Goal: Task Accomplishment & Management: Manage account settings

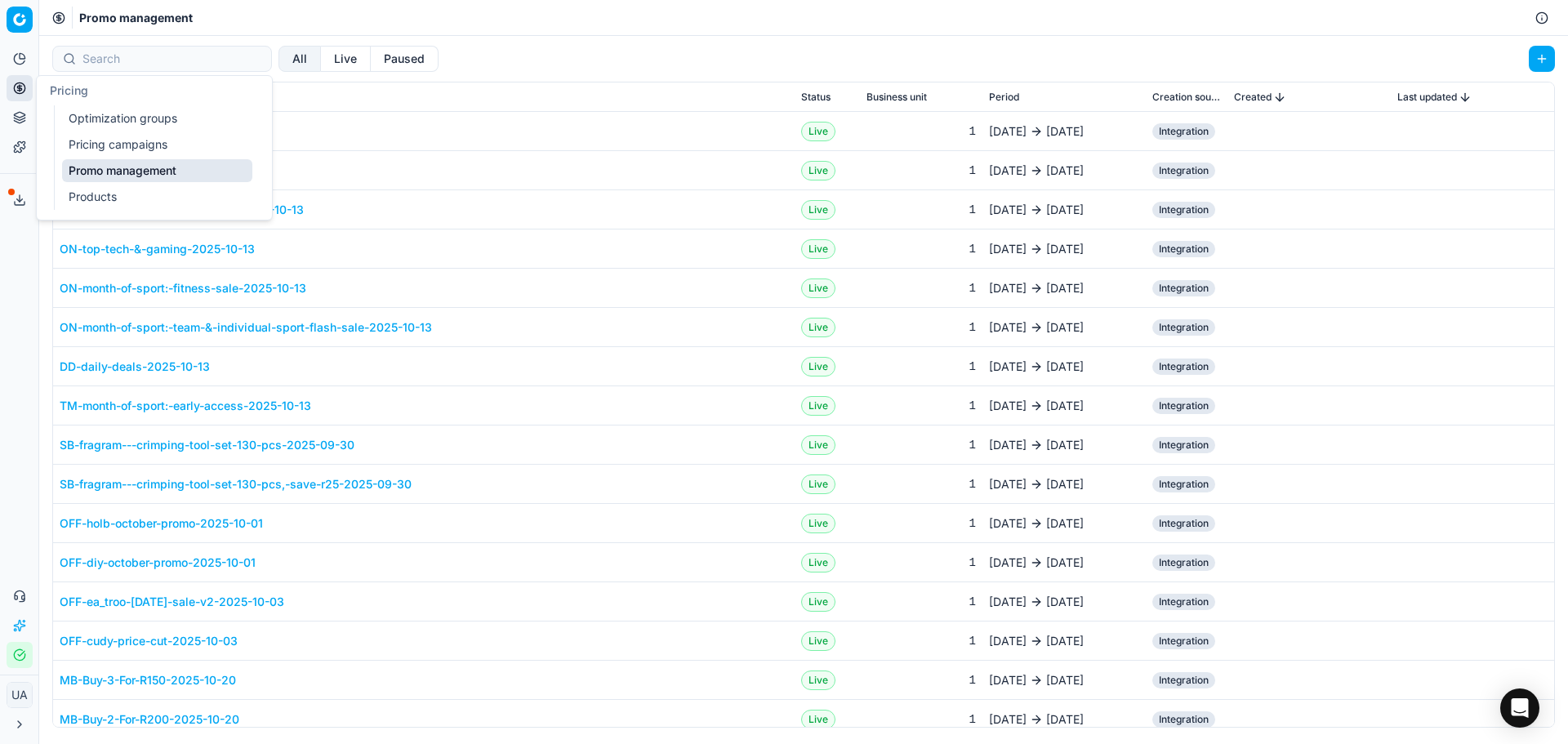
click at [144, 147] on link "Pricing campaigns" at bounding box center [157, 144] width 190 height 22
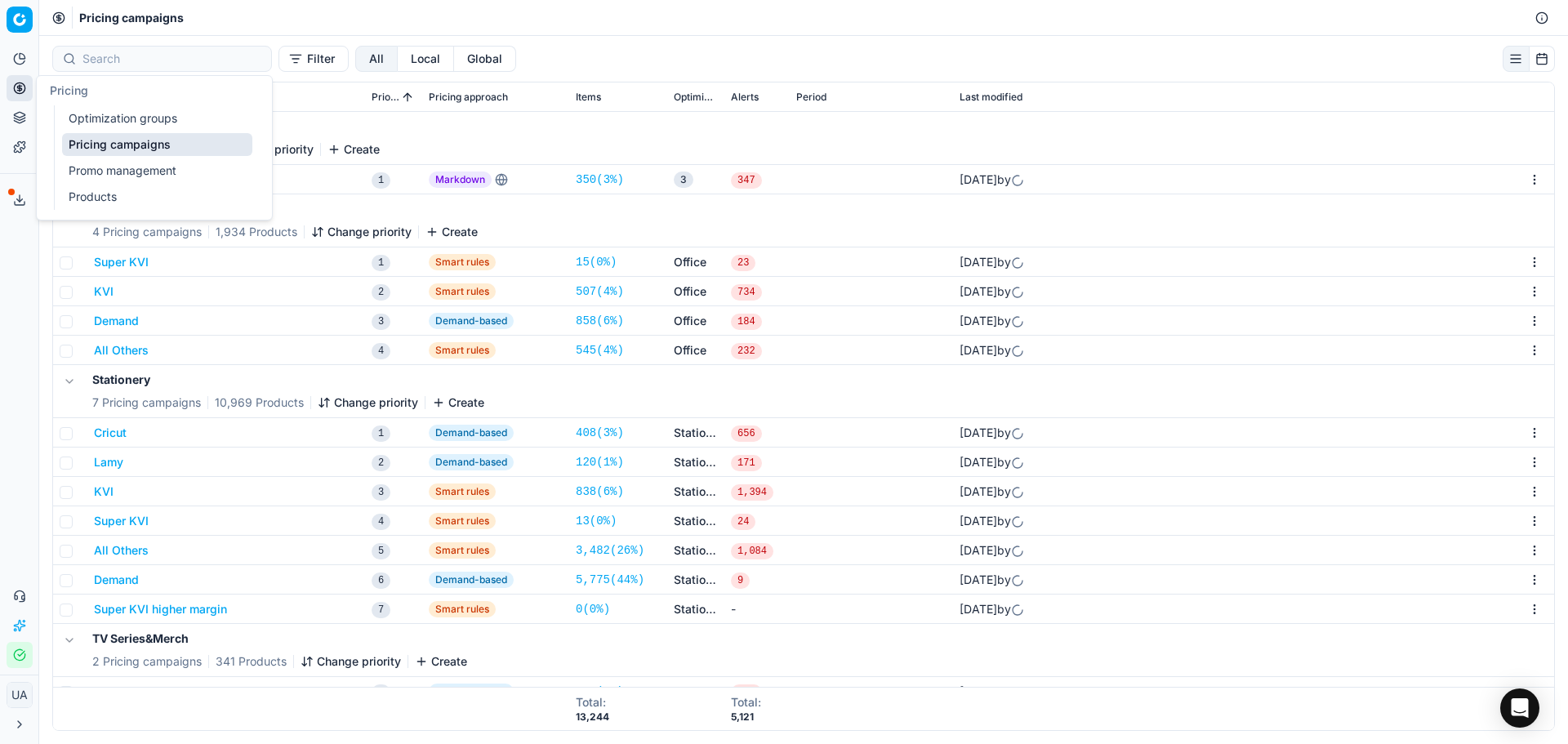
drag, startPoint x: 87, startPoint y: 121, endPoint x: 147, endPoint y: 127, distance: 60.3
click at [88, 121] on link "Optimization groups" at bounding box center [157, 118] width 190 height 22
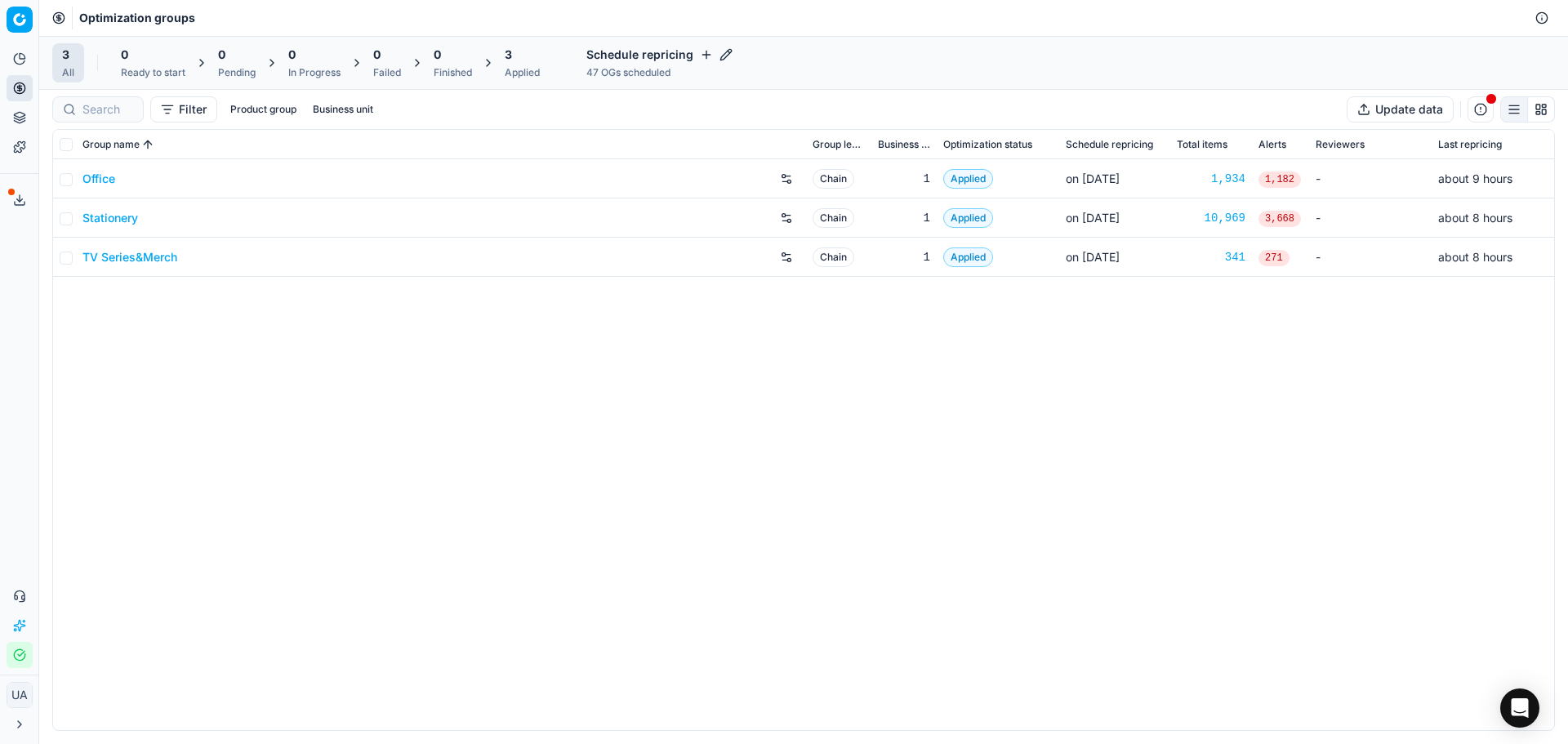
click at [121, 215] on link "Stationery" at bounding box center [109, 218] width 56 height 17
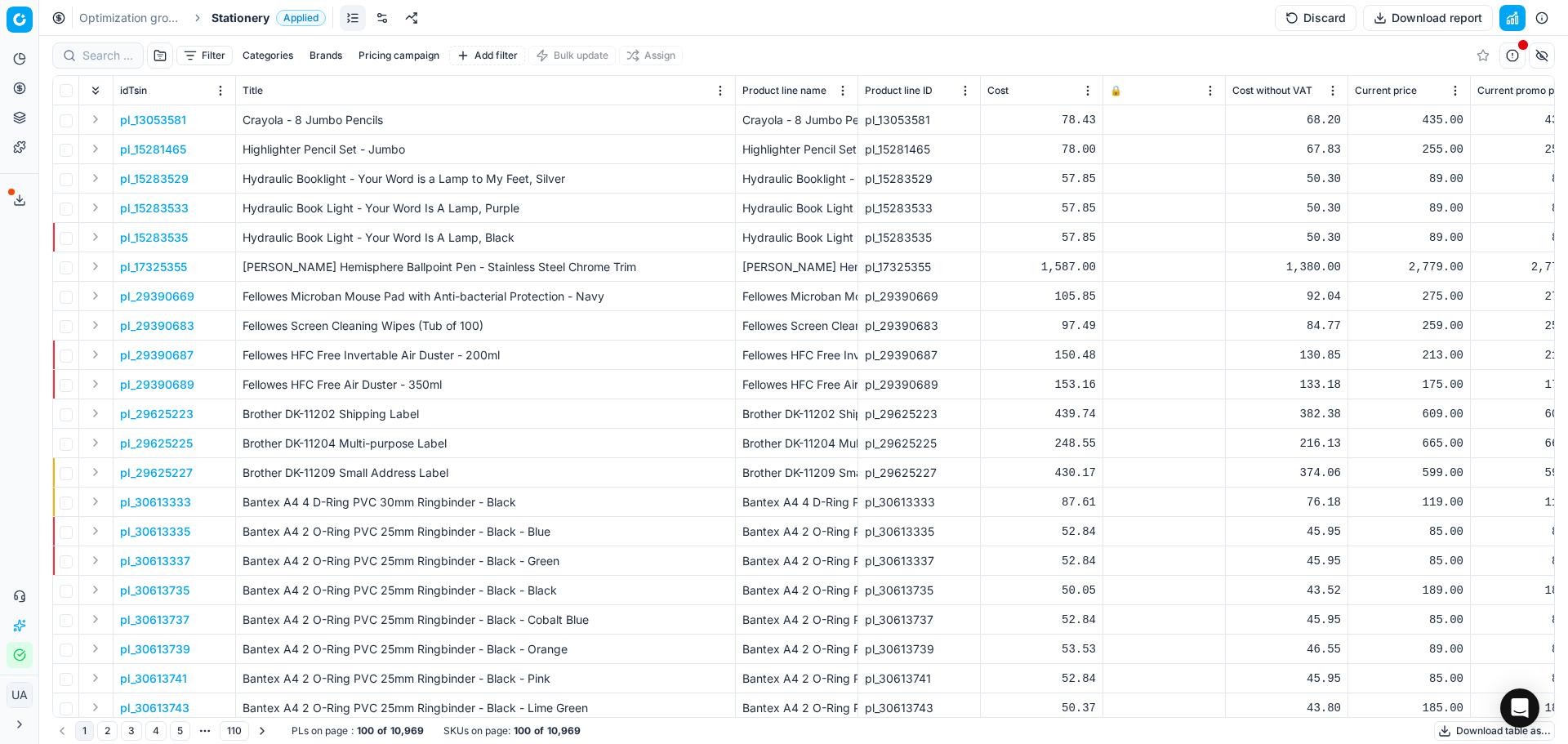
click at [381, 17] on link at bounding box center [382, 18] width 26 height 26
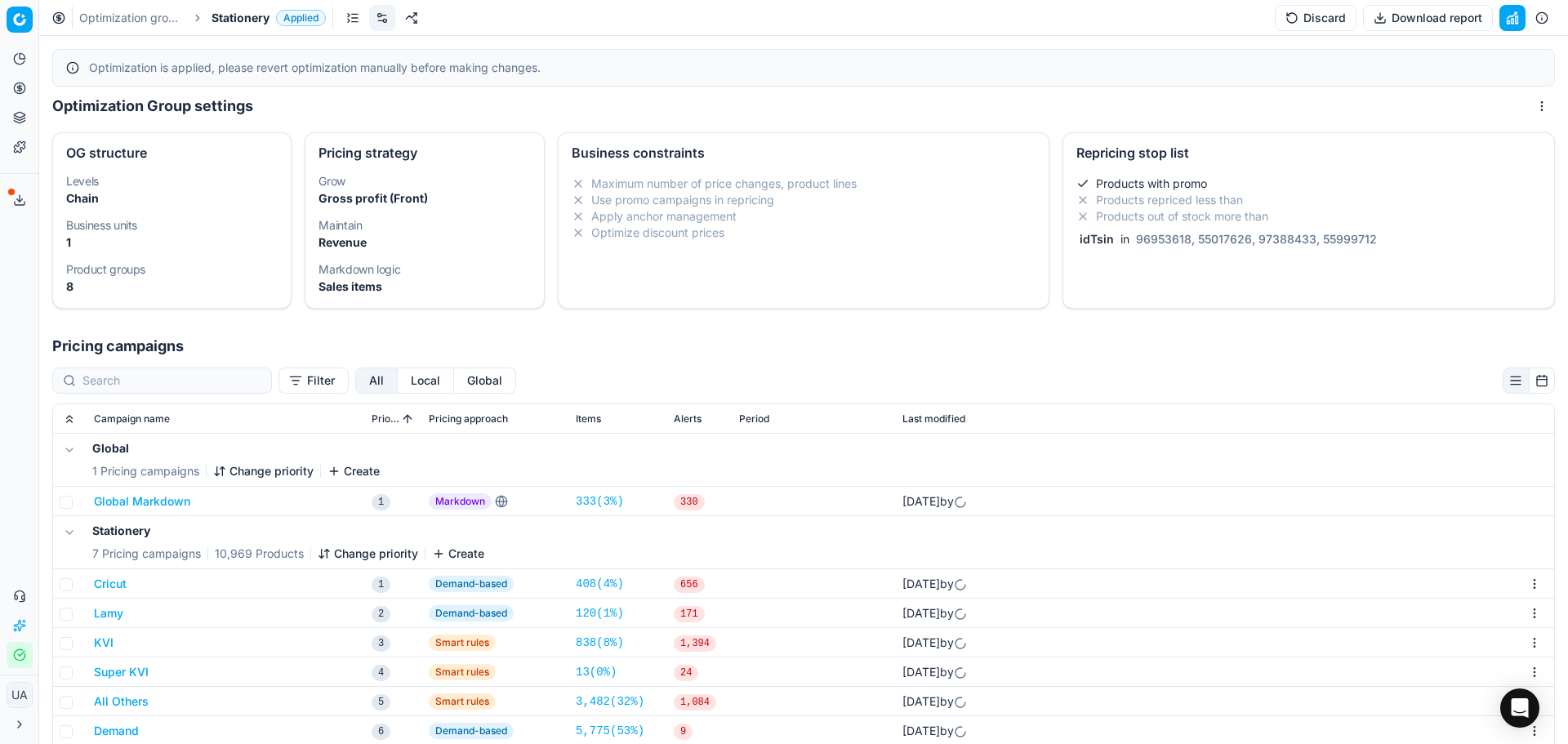
click at [1206, 197] on li "Products repriced less than" at bounding box center [1308, 200] width 465 height 17
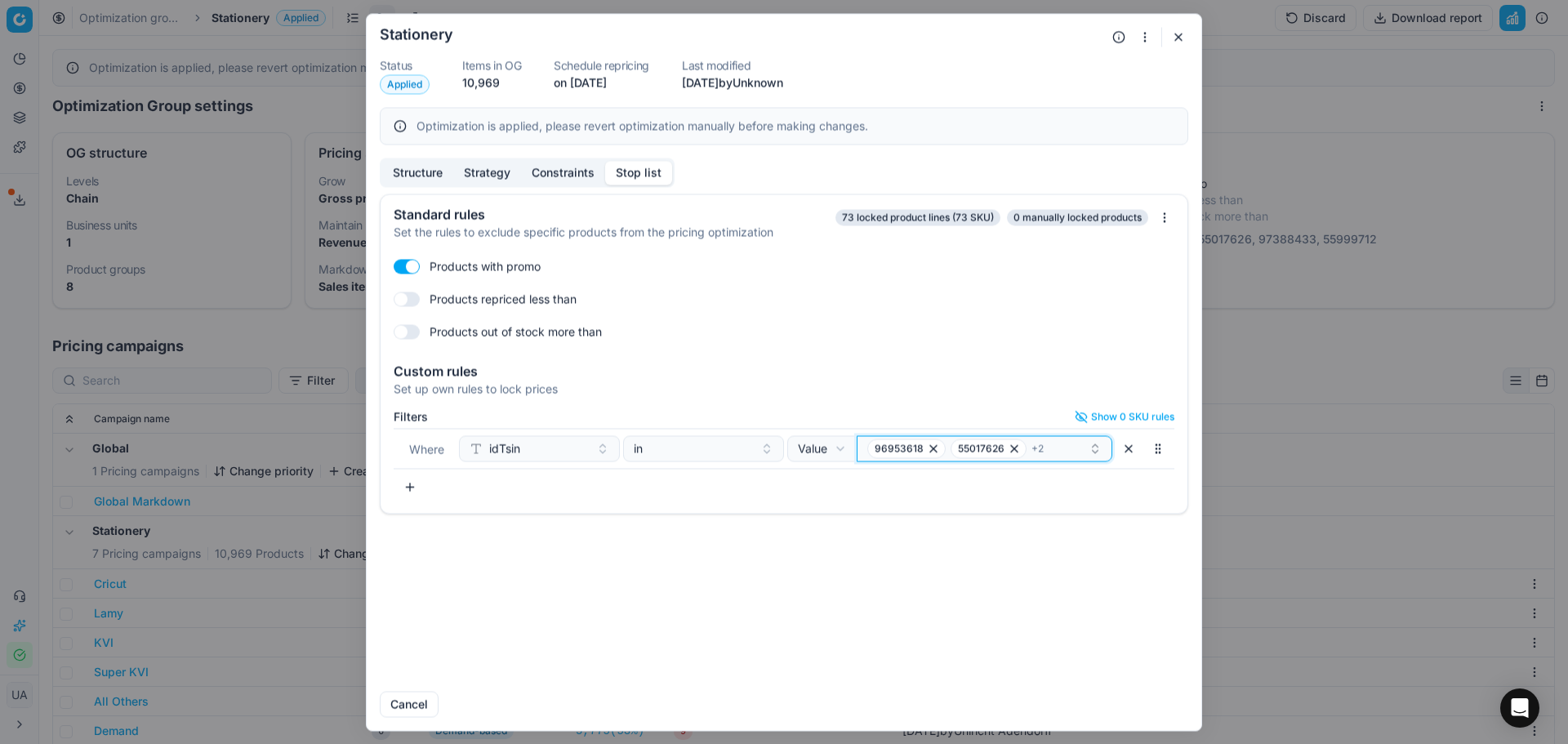
click at [1043, 455] on div "96953618 55017626 + 2" at bounding box center [977, 448] width 222 height 20
type input "74694372"
click at [929, 509] on div "74694372" at bounding box center [985, 511] width 248 height 26
click at [1059, 453] on div "96953618 55017626 + 3" at bounding box center [977, 448] width 222 height 20
click at [1049, 447] on div "96953618 55017626 + 3" at bounding box center [977, 448] width 222 height 20
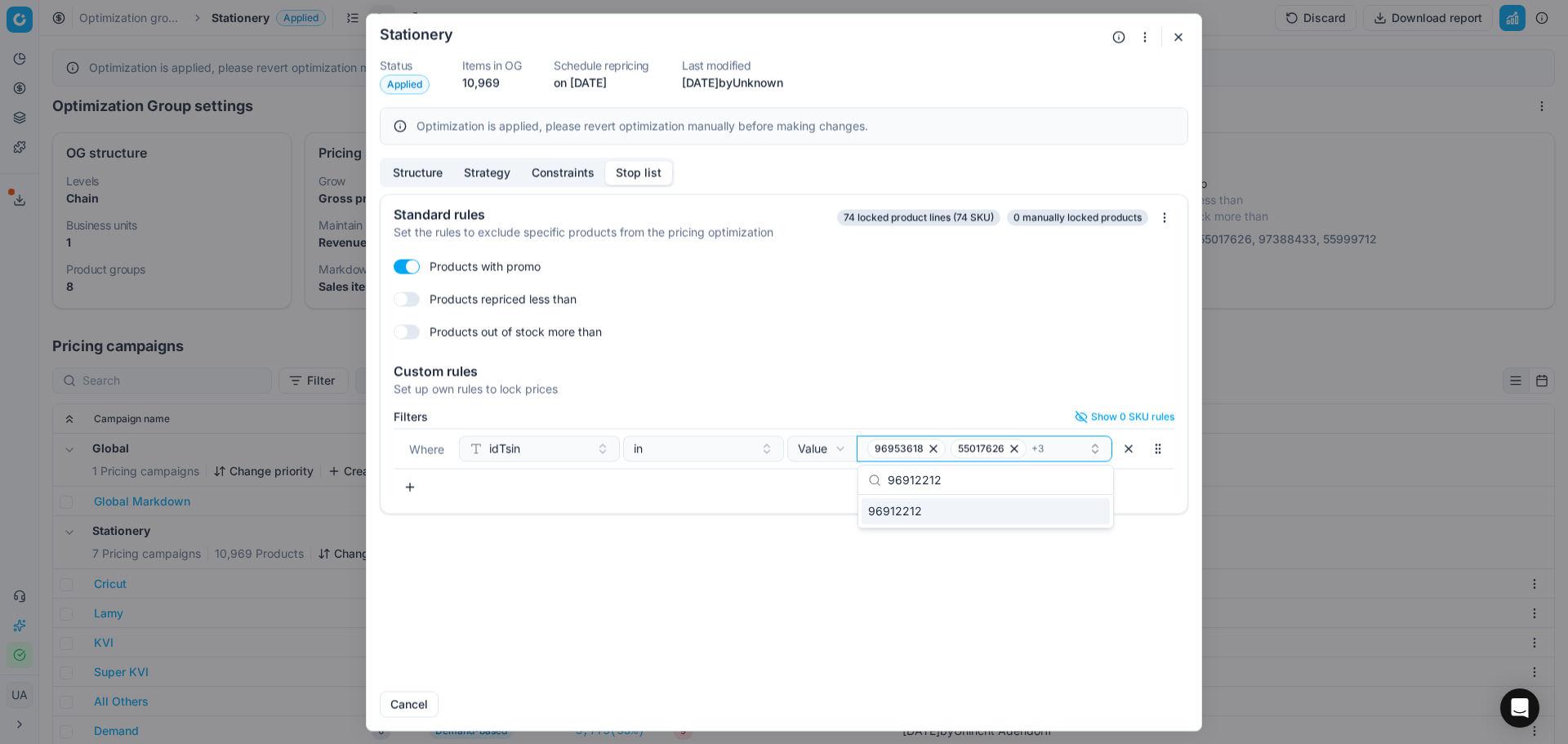
type input "96912212"
click at [965, 514] on div "96912212" at bounding box center [985, 511] width 248 height 26
drag, startPoint x: 533, startPoint y: 501, endPoint x: 491, endPoint y: 489, distance: 43.7
click at [526, 500] on div "Filters Show 0 SKU rules Where idTsin in Value Field Value 96953618 55017626 + …" at bounding box center [784, 458] width 806 height 109
drag, startPoint x: 411, startPoint y: 488, endPoint x: 421, endPoint y: 504, distance: 18.9
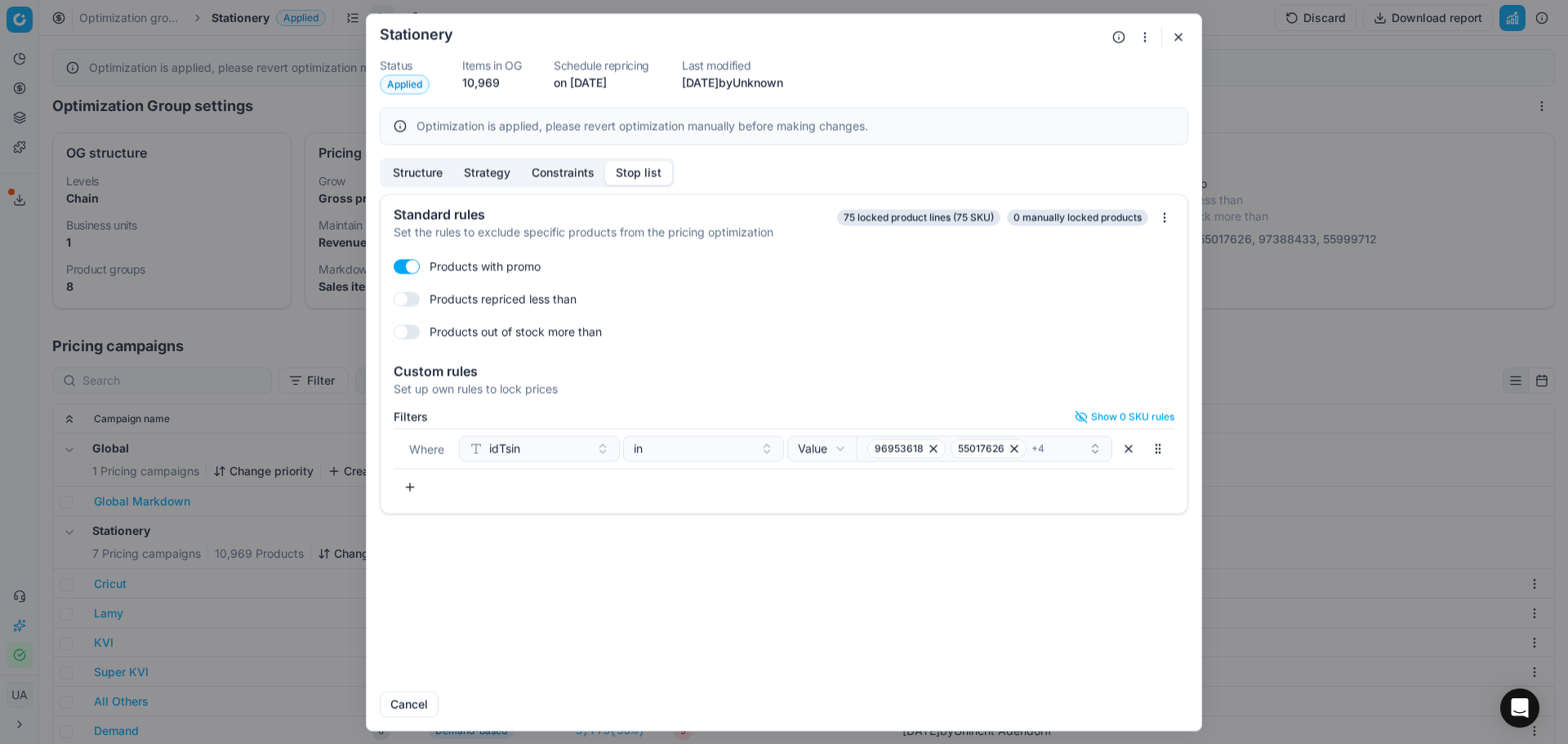
click at [411, 489] on button "button" at bounding box center [409, 486] width 32 height 26
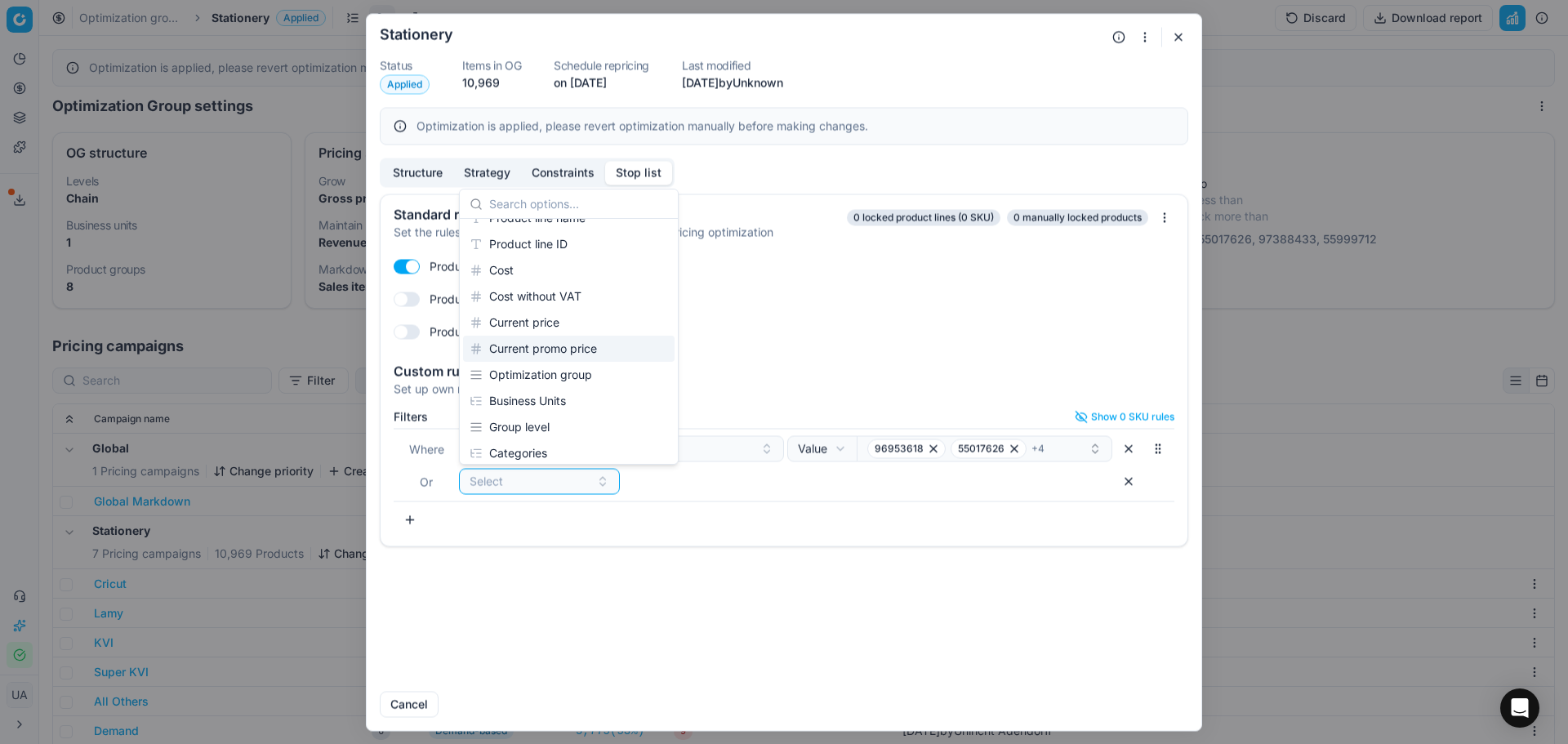
scroll to position [163, 0]
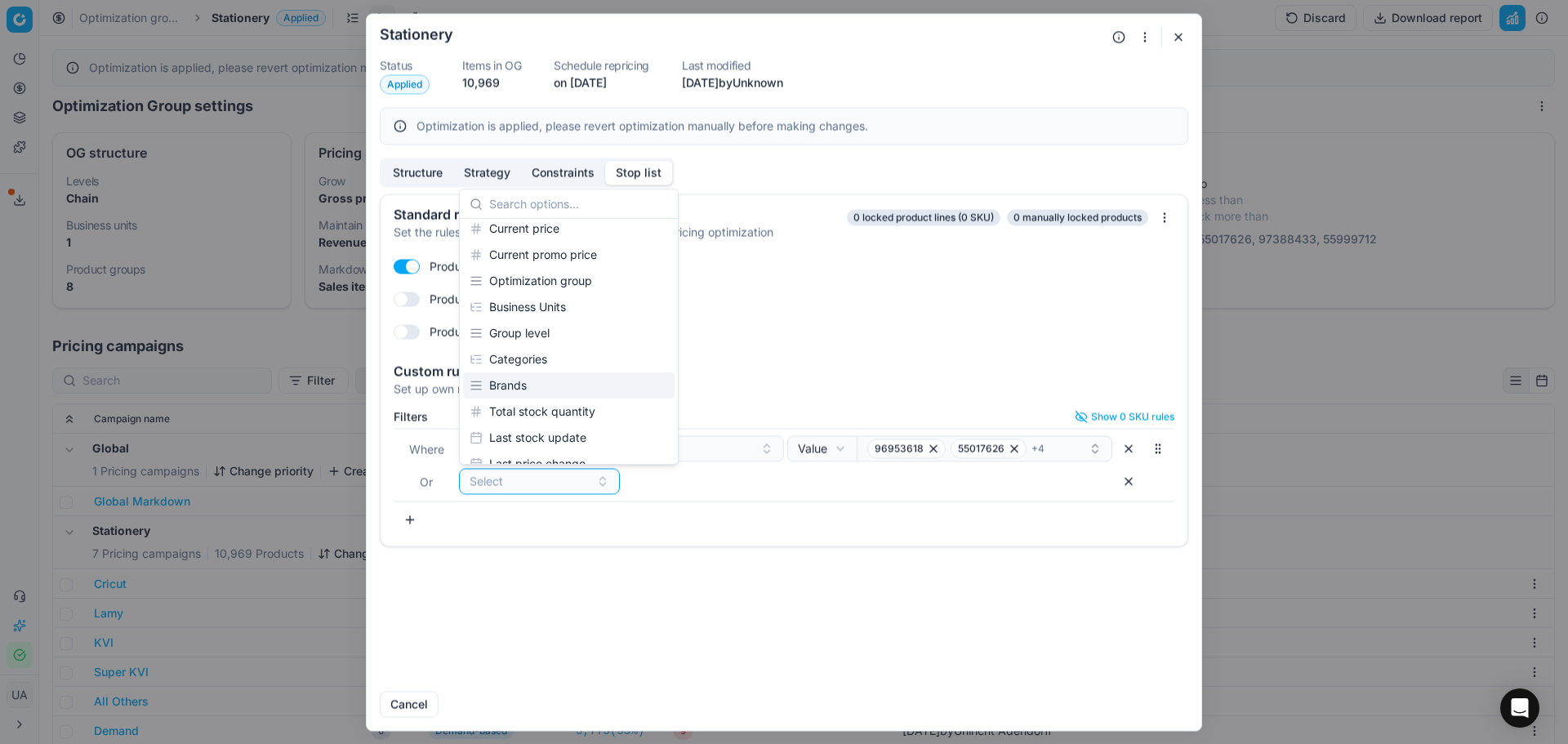
click at [508, 387] on div "Brands" at bounding box center [568, 385] width 212 height 26
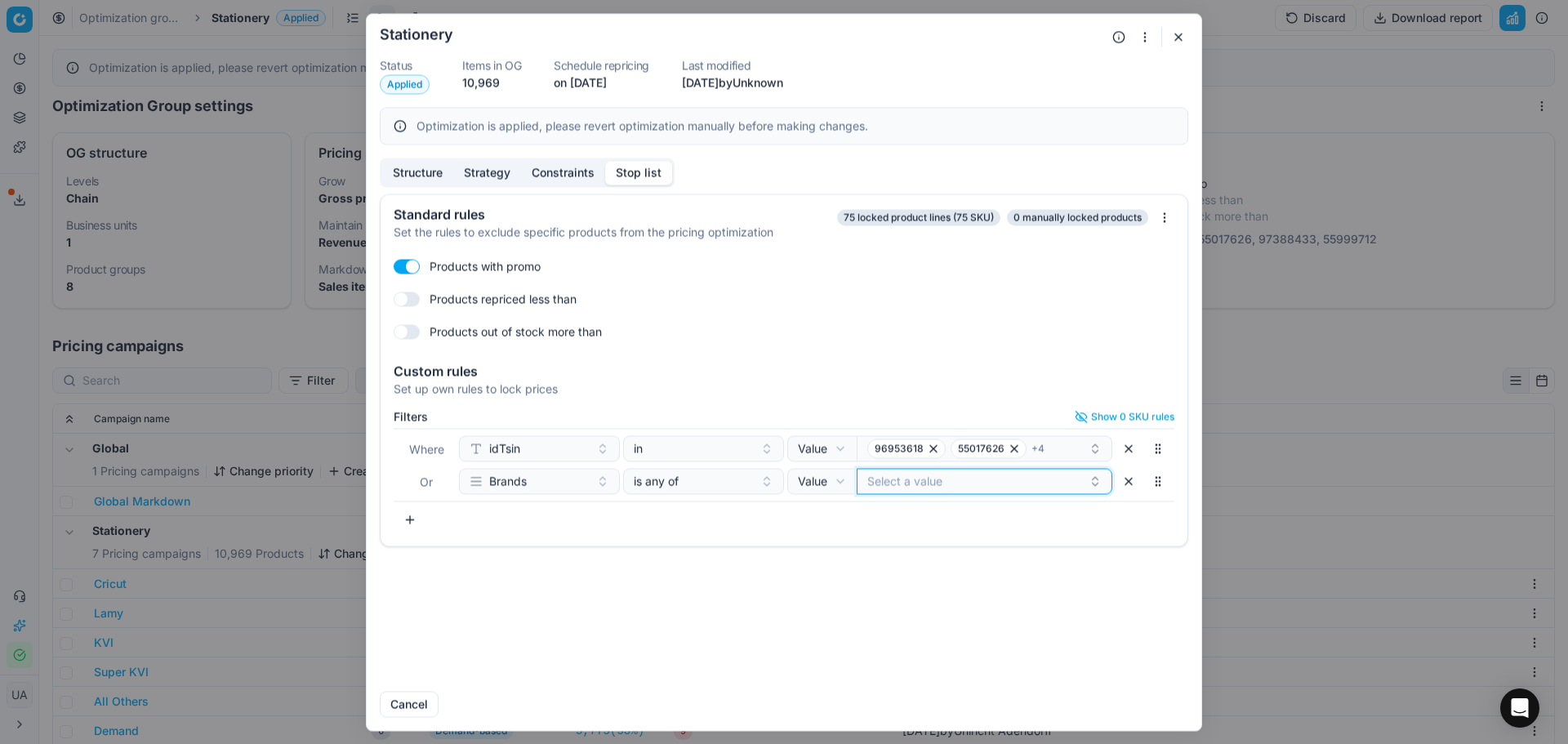
click at [923, 481] on button "Select a value" at bounding box center [984, 480] width 256 height 26
type input "cricut"
drag, startPoint x: 895, startPoint y: 575, endPoint x: 905, endPoint y: 551, distance: 26.0
click at [895, 572] on span "Cricut" at bounding box center [903, 576] width 32 height 17
checkbox input "true"
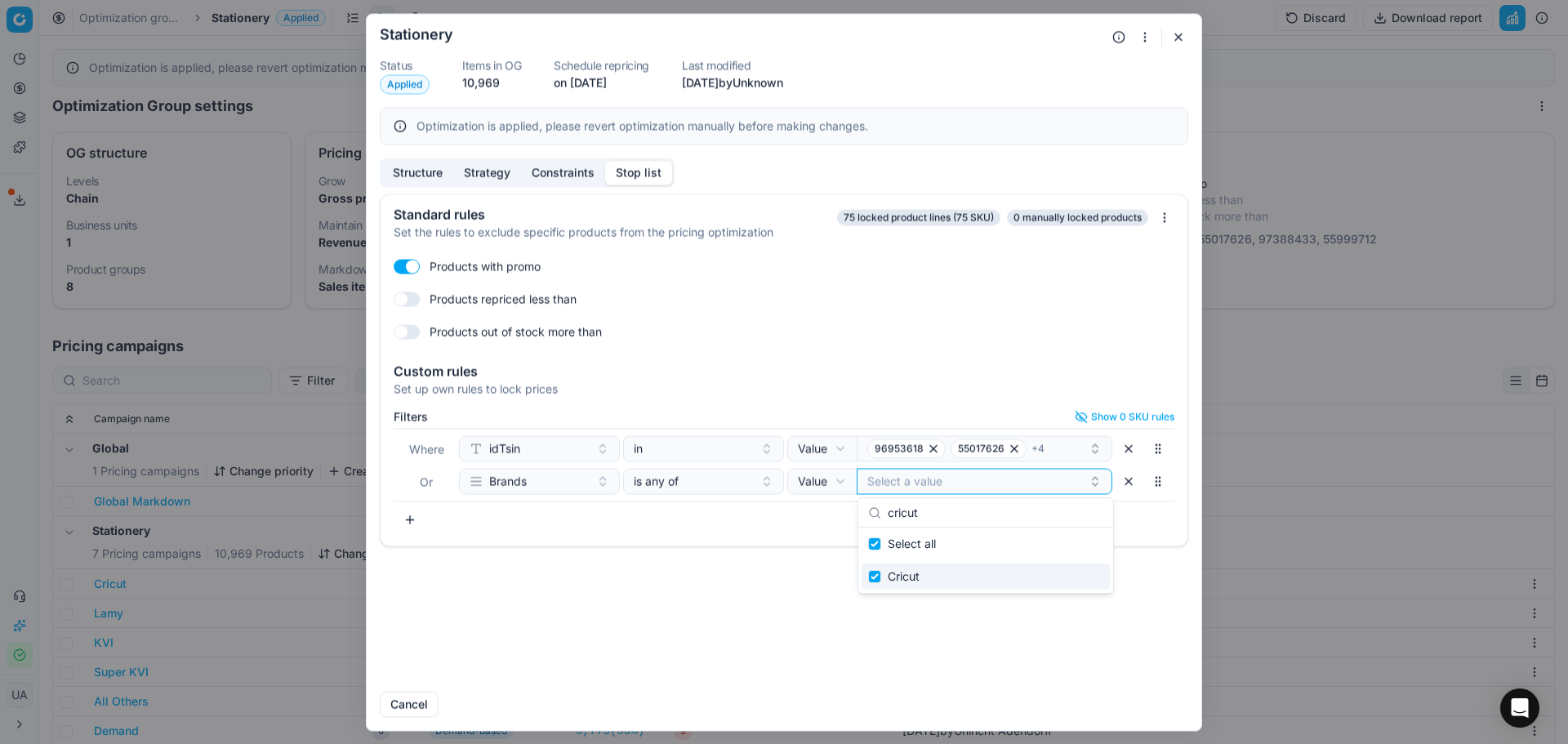
checkbox input "true"
click at [945, 472] on div "Cricut" at bounding box center [977, 480] width 222 height 20
click at [939, 484] on div "Cricut" at bounding box center [977, 480] width 222 height 20
type input "l"
checkbox input "false"
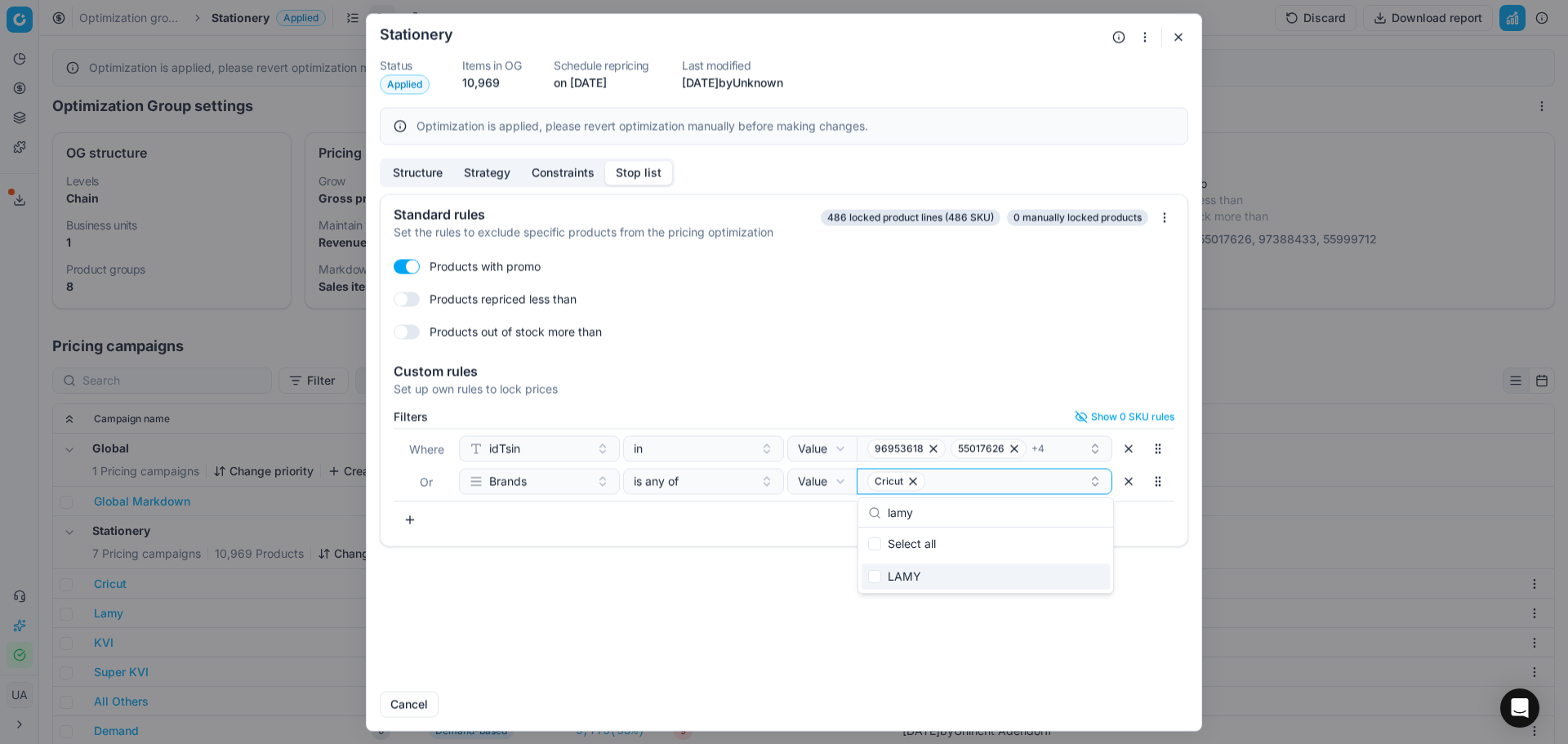
type input "lamy"
click at [887, 576] on span "LAMY" at bounding box center [904, 576] width 33 height 17
checkbox input "true"
click at [767, 539] on div "Filters Show 0 SKU rules Where idTsin in Value Field Value 96953618 55017626 + …" at bounding box center [784, 475] width 806 height 143
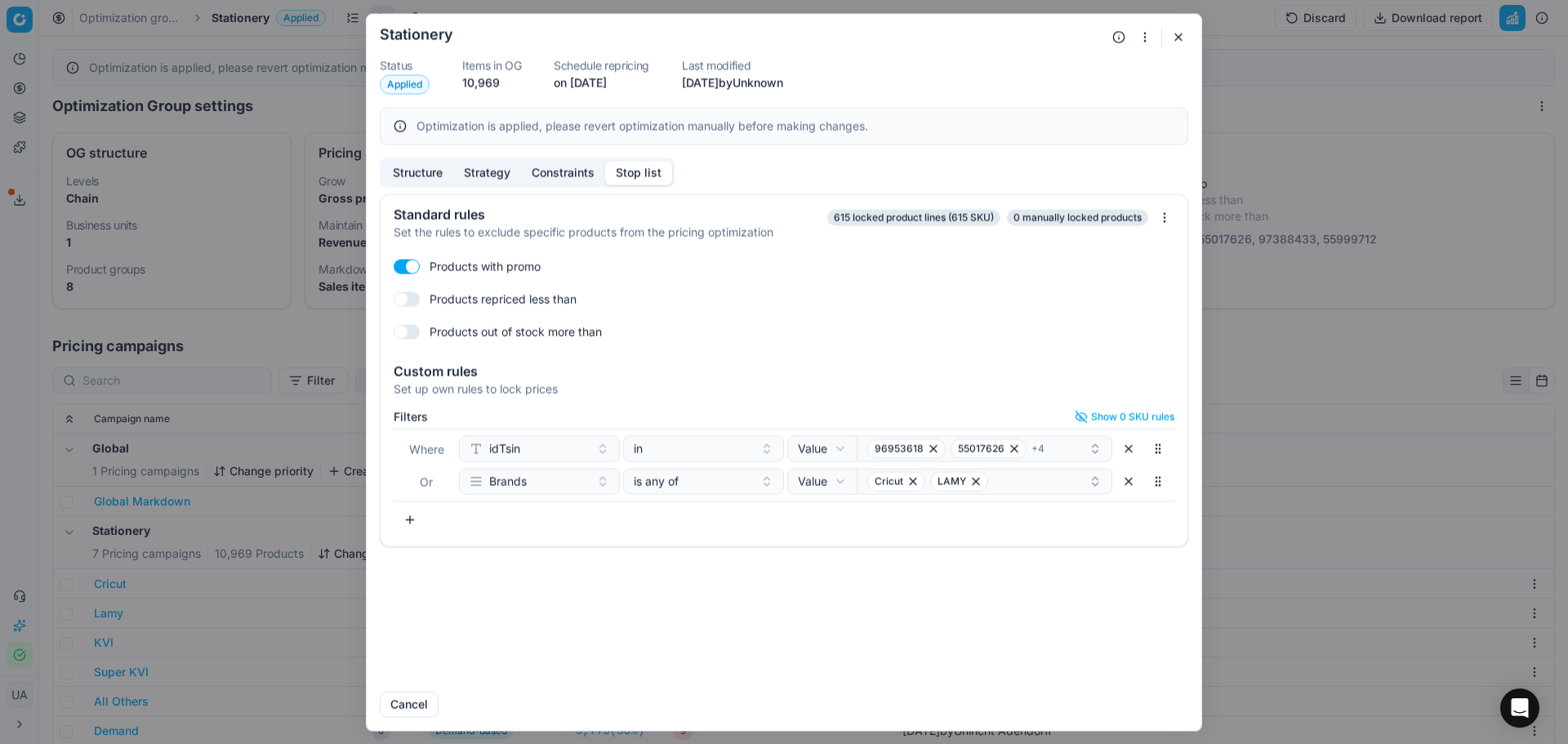
click at [598, 646] on div "Standard rules Set the rules to exclude specific products from the pricing opti…" at bounding box center [783, 435] width 835 height 484
click at [1174, 46] on button "button" at bounding box center [1178, 37] width 20 height 20
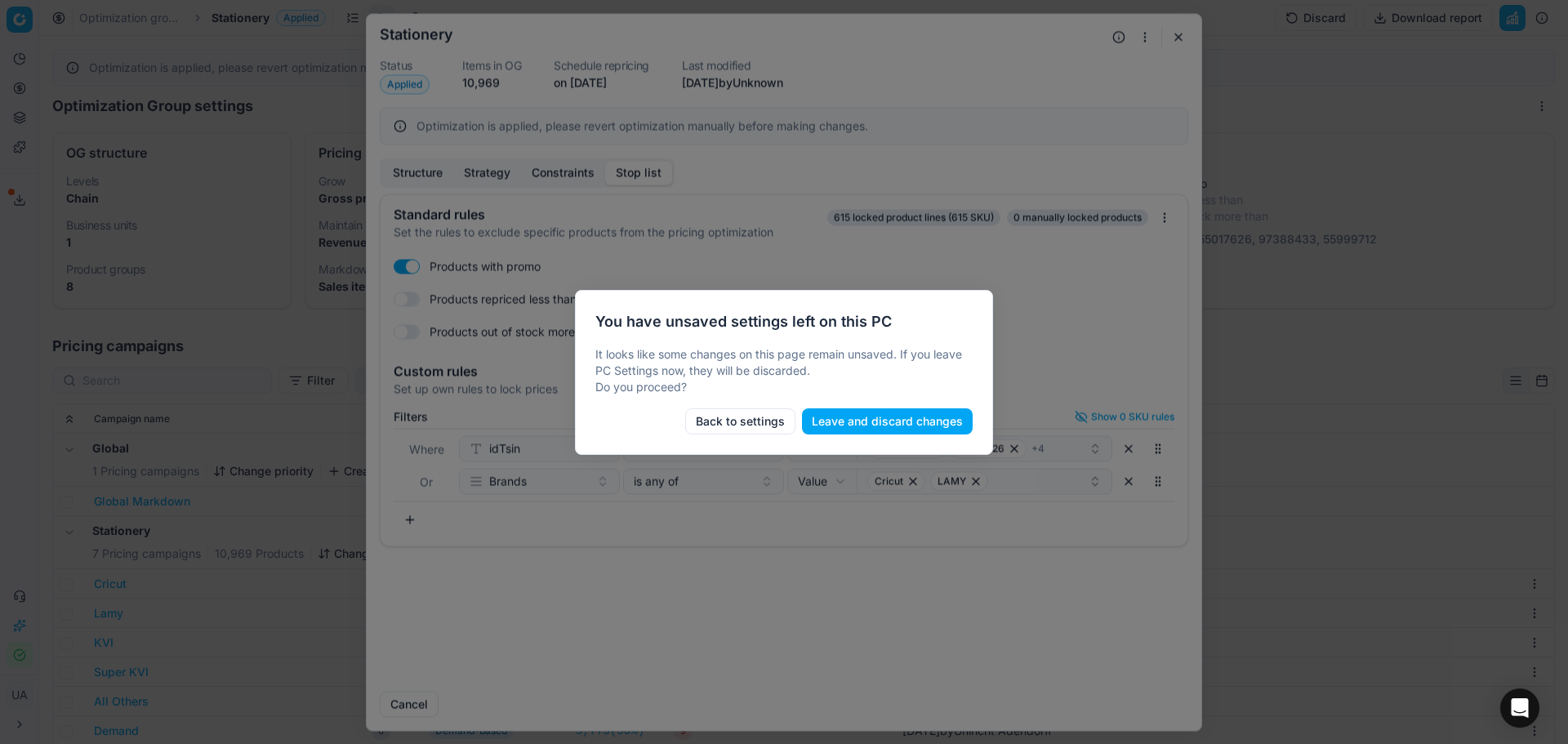
click at [750, 426] on button "Back to settings" at bounding box center [740, 421] width 110 height 26
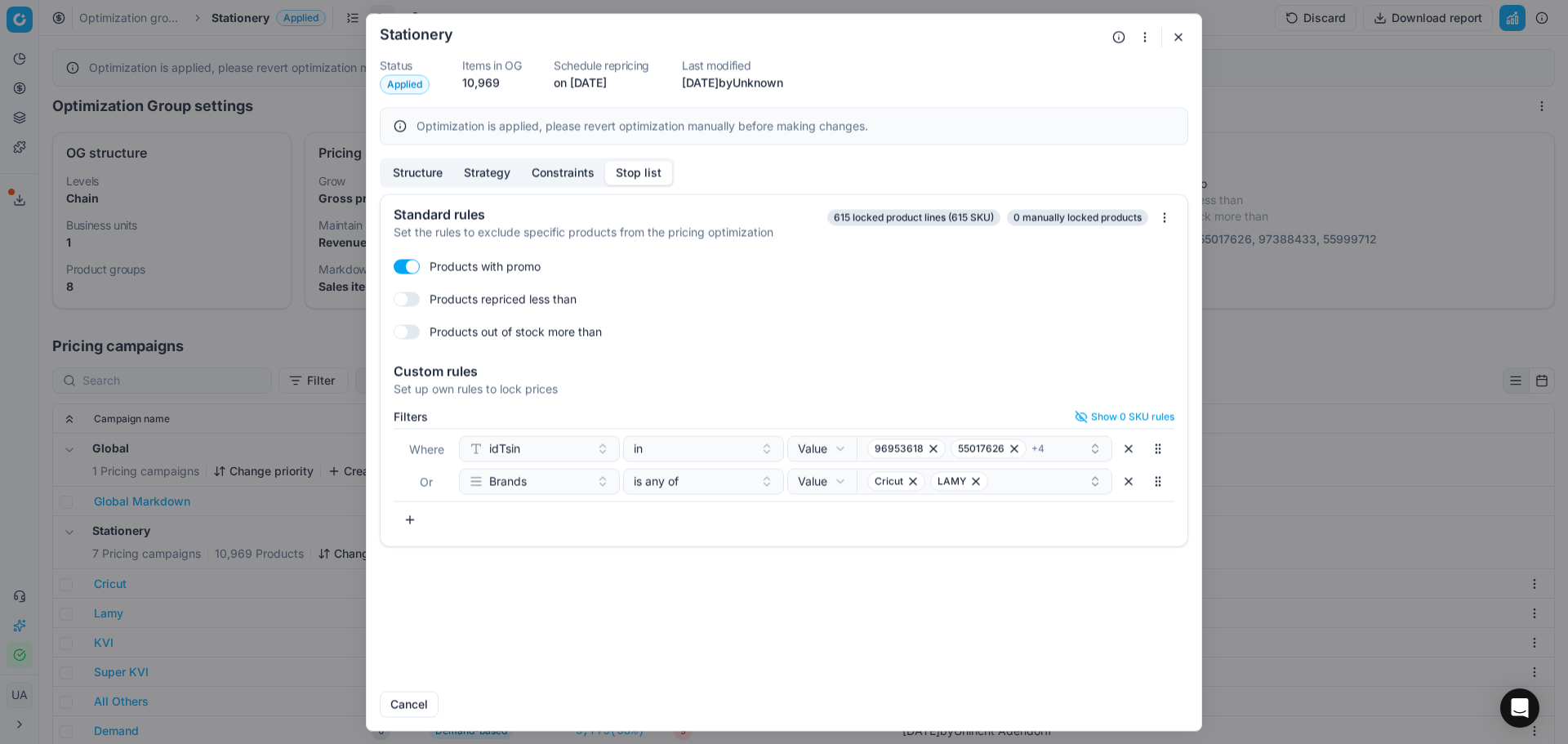
click at [1176, 37] on button "button" at bounding box center [1178, 37] width 20 height 20
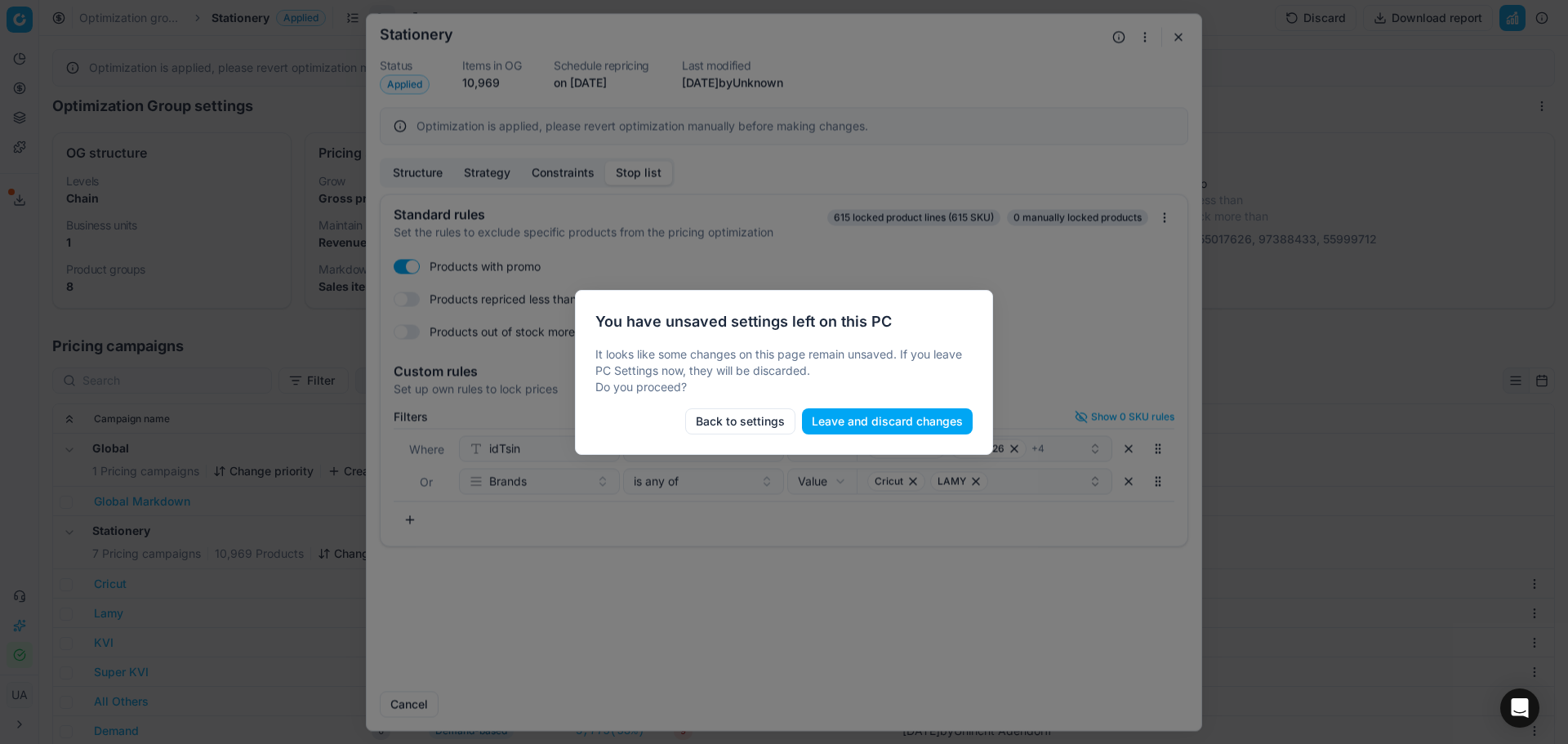
click at [865, 416] on button "Leave and discard changes" at bounding box center [887, 421] width 171 height 26
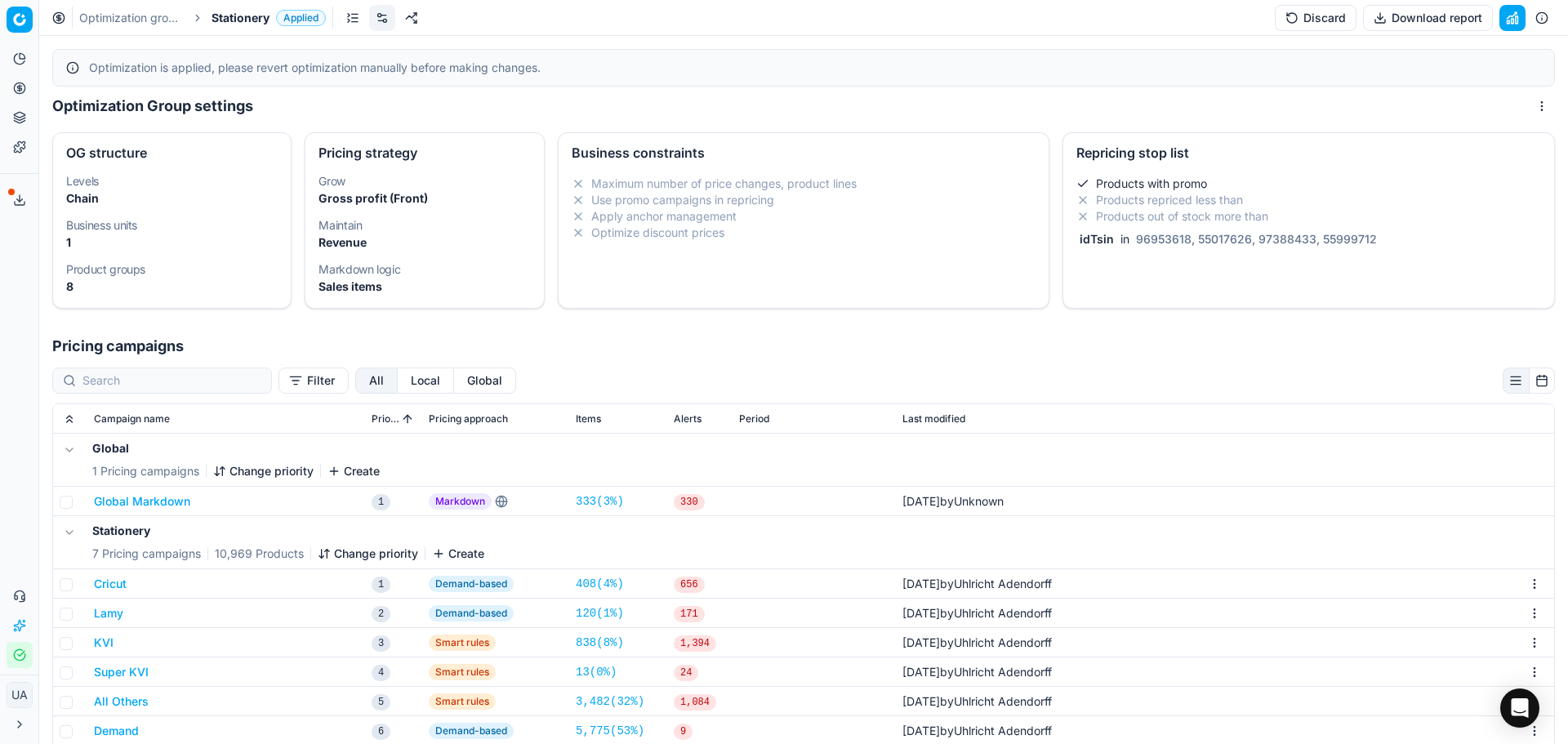
click at [1325, 11] on button "Discard" at bounding box center [1315, 18] width 82 height 26
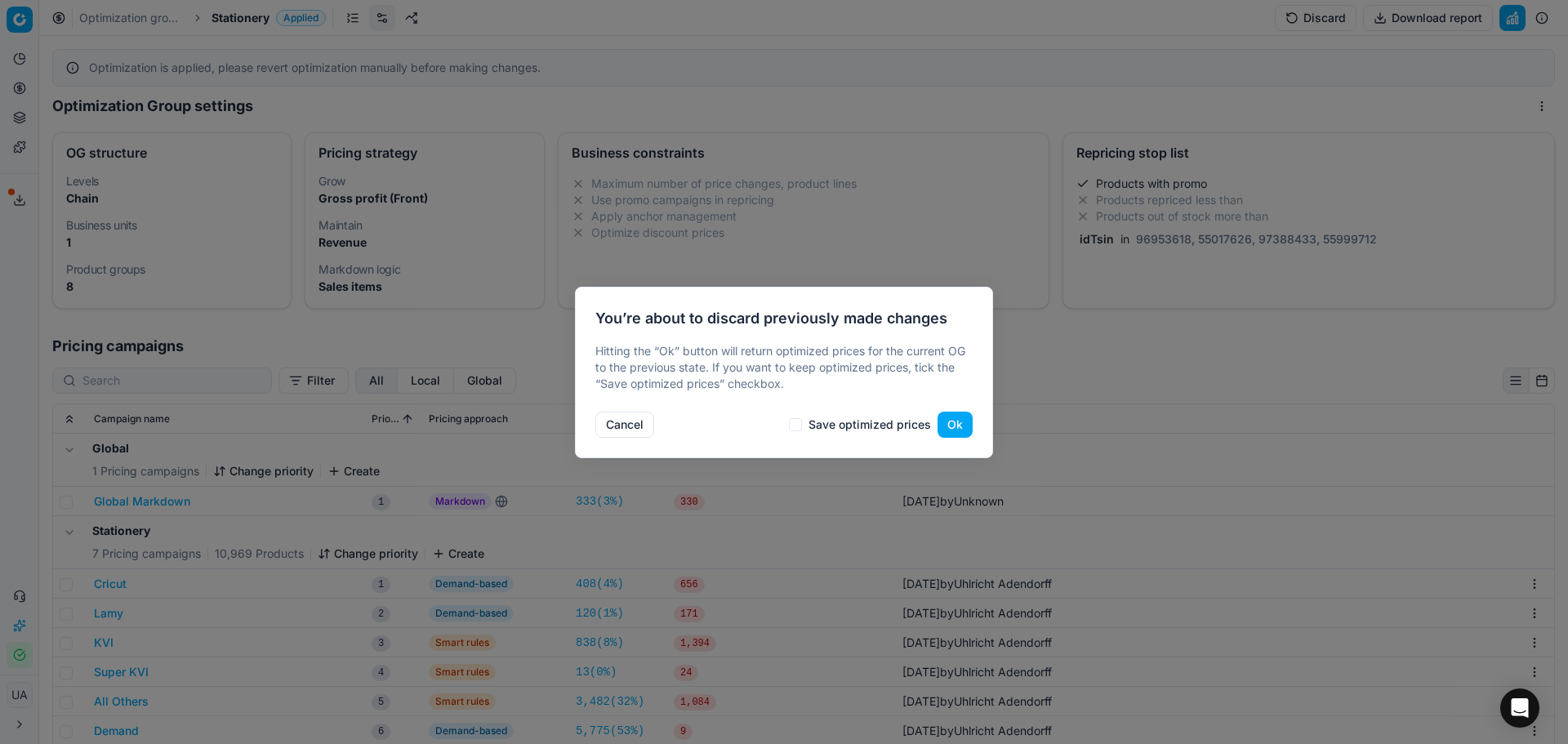
click at [943, 423] on button "Ok" at bounding box center [955, 424] width 35 height 26
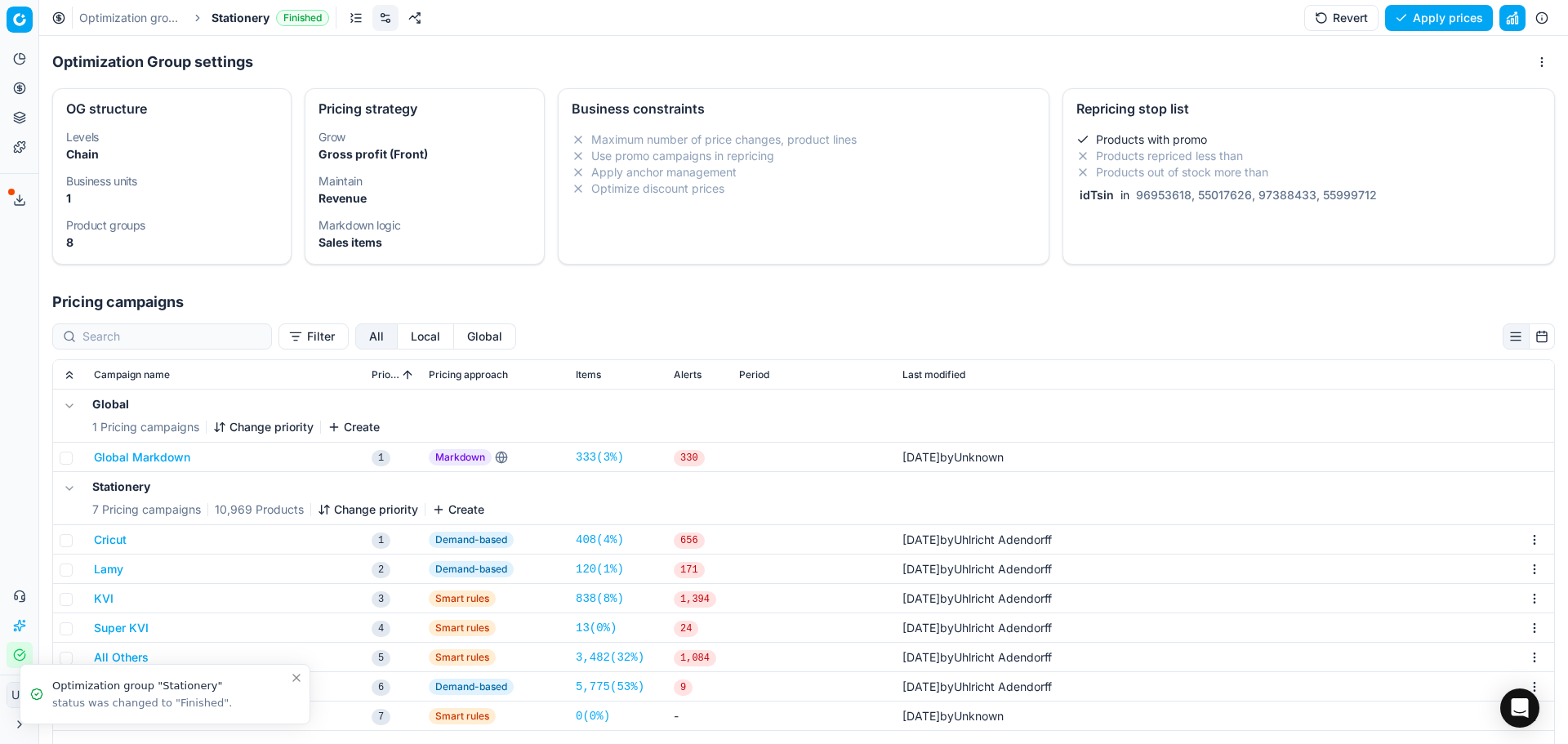
click at [1189, 204] on div "Products with promo Products repriced less than Products out of stock more than…" at bounding box center [1308, 171] width 491 height 92
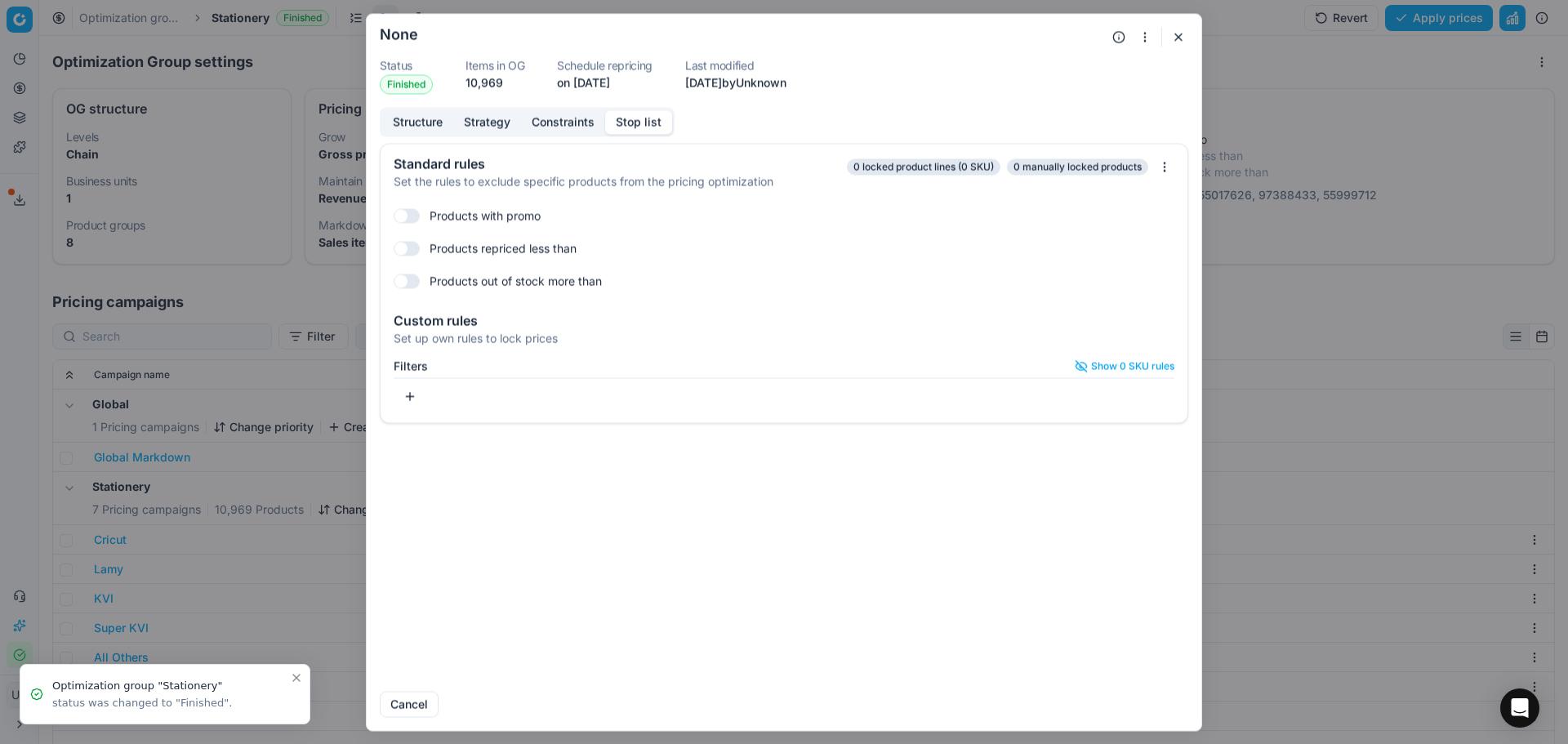
checkbox input "true"
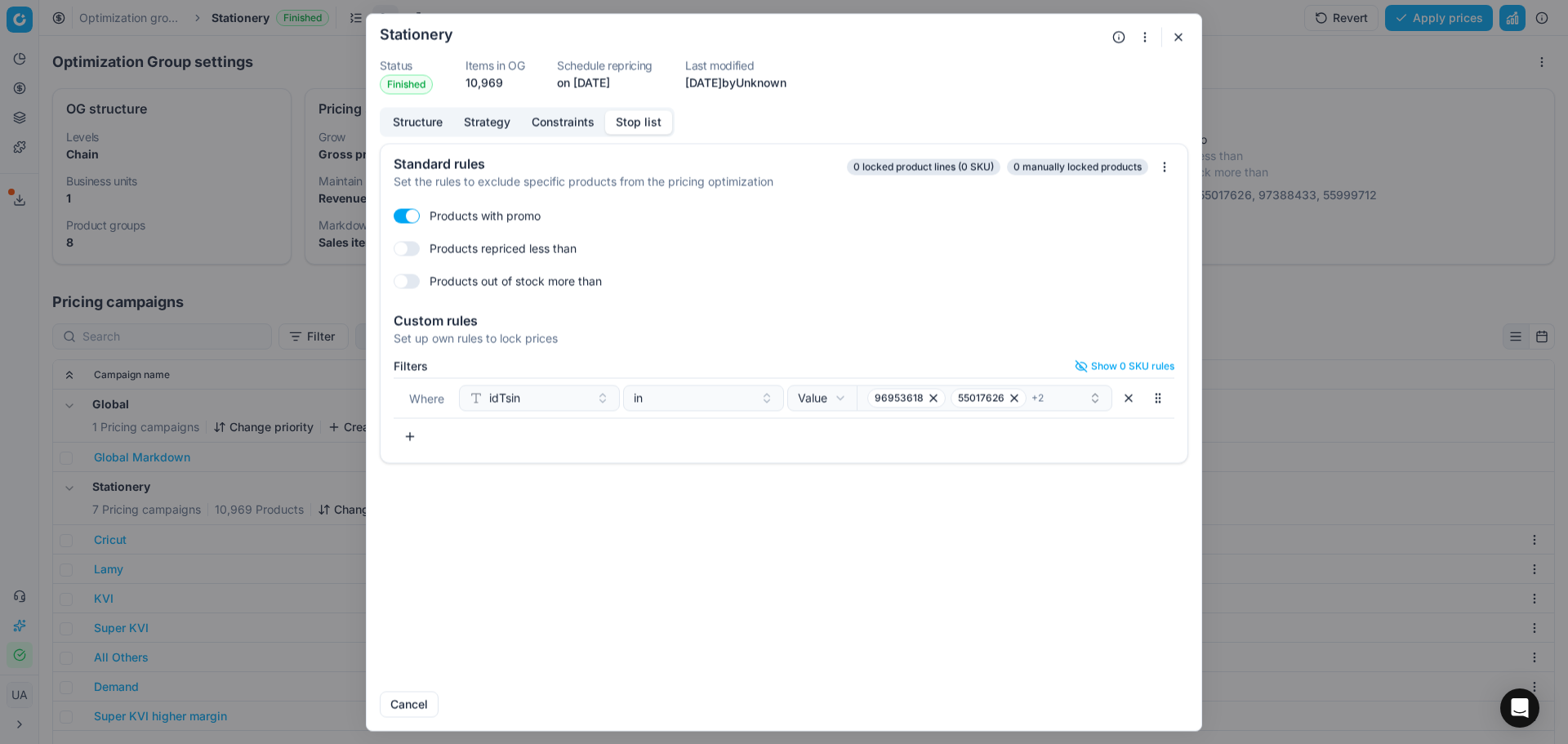
click at [420, 441] on button "button" at bounding box center [409, 435] width 32 height 26
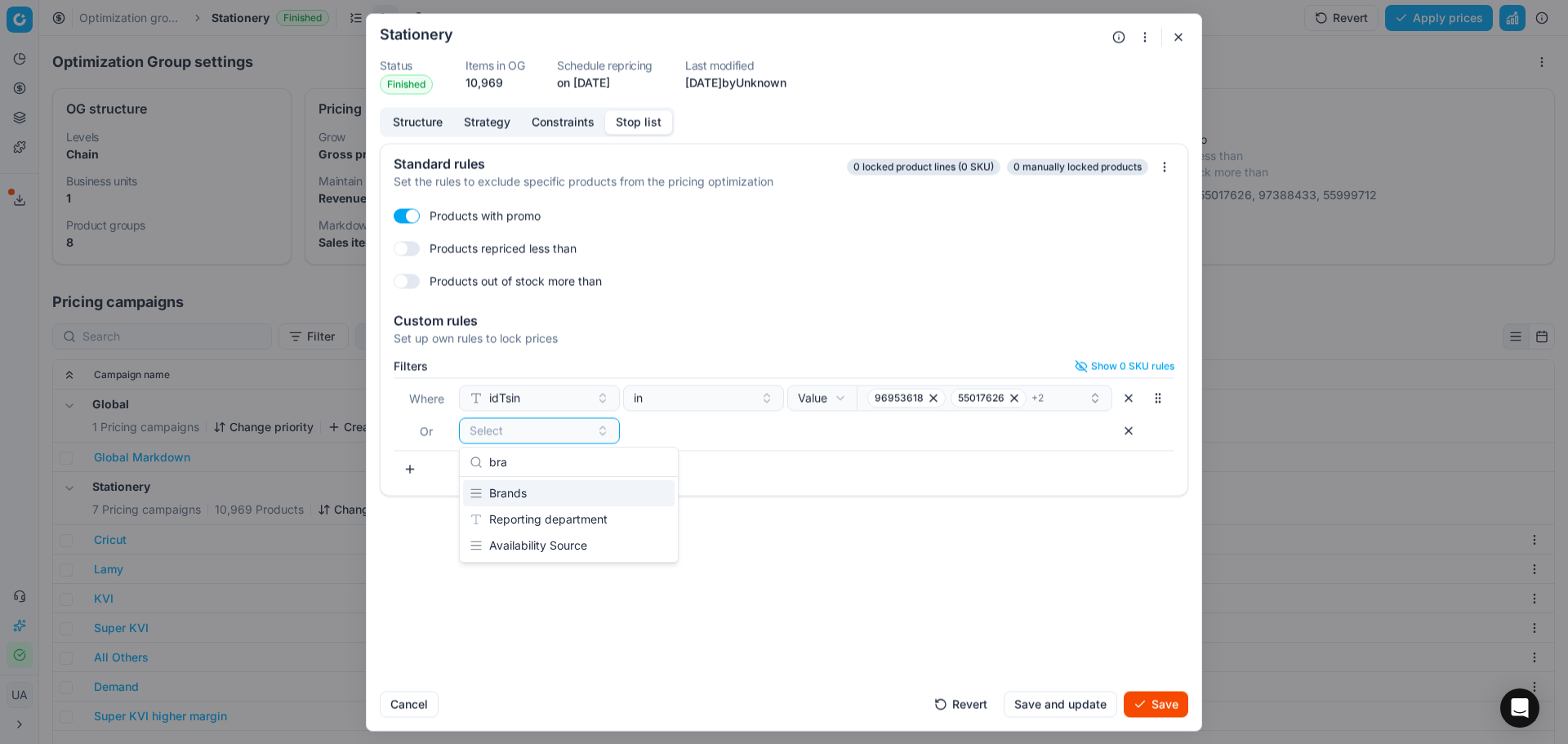
type input "bra"
drag, startPoint x: 542, startPoint y: 497, endPoint x: 722, endPoint y: 468, distance: 182.3
click at [541, 494] on div "Brands" at bounding box center [568, 493] width 212 height 26
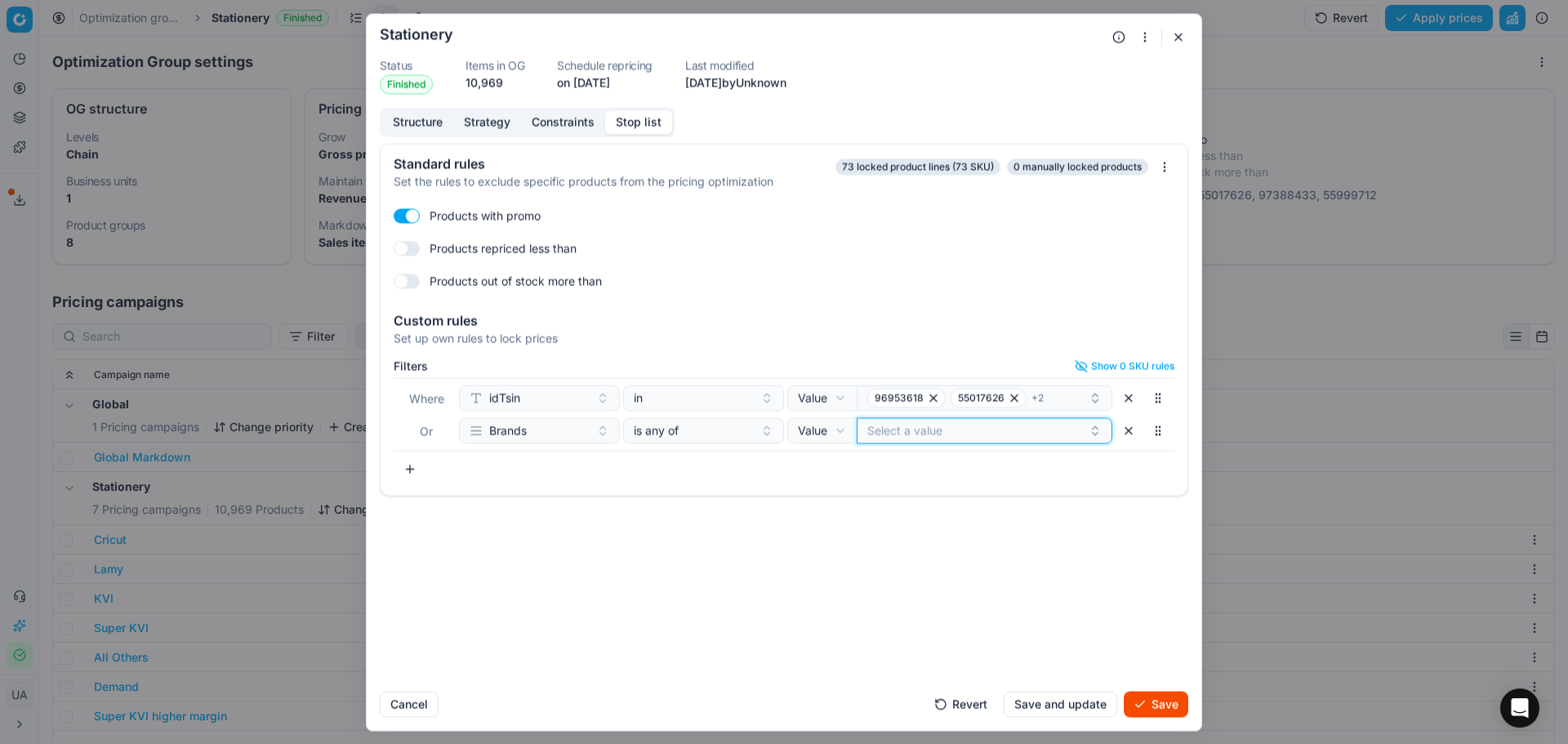
click at [905, 435] on button "Select a value" at bounding box center [984, 430] width 256 height 26
type input "cricut"
click at [893, 531] on span "Cricut" at bounding box center [903, 525] width 32 height 17
checkbox input "true"
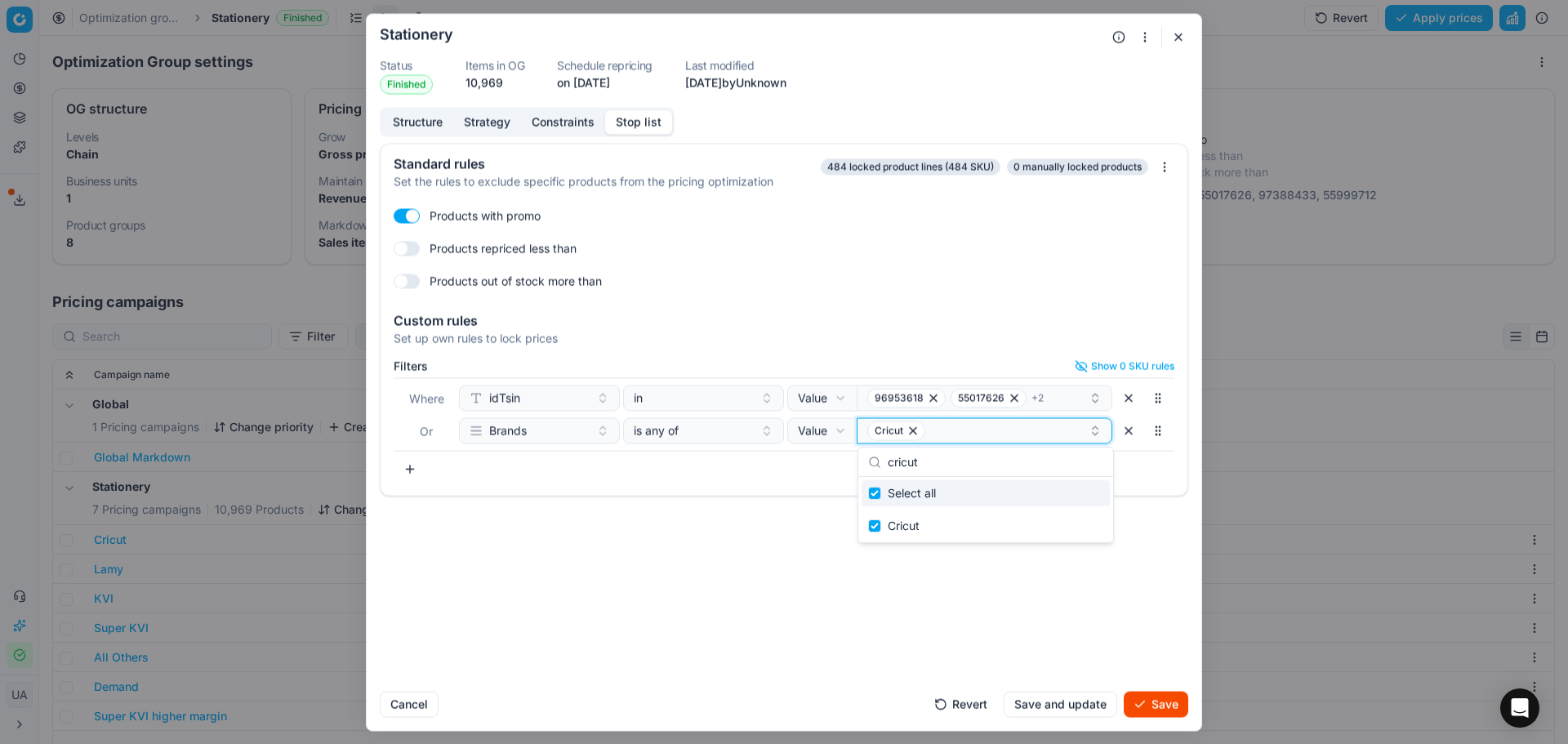
click at [950, 436] on div "Cricut" at bounding box center [977, 431] width 222 height 20
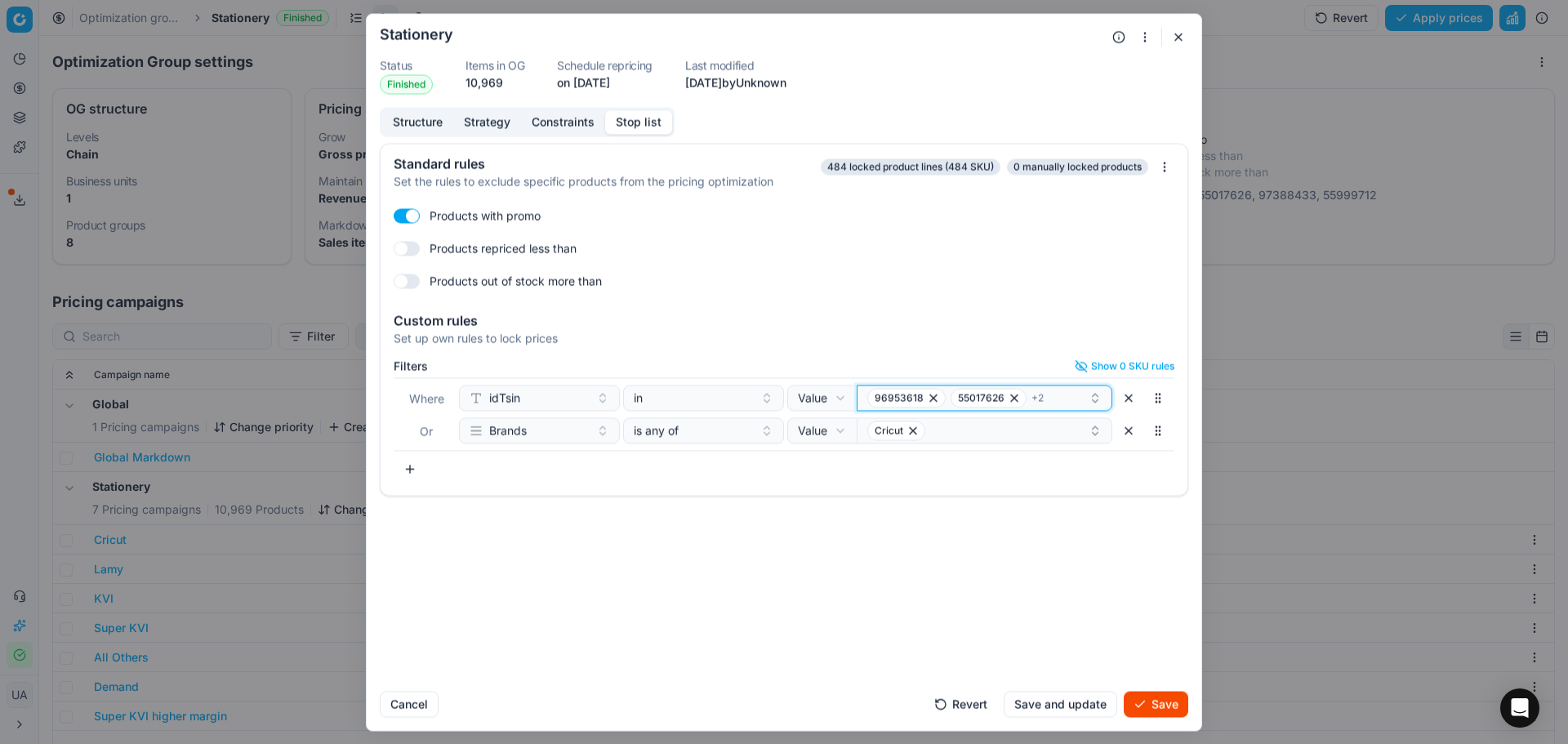
click at [895, 398] on span "96953618" at bounding box center [899, 397] width 49 height 13
click at [1020, 302] on div "Standard rules Set the rules to exclude specific products from the pricing opti…" at bounding box center [784, 318] width 808 height 352
click at [980, 430] on div "Cricut" at bounding box center [977, 431] width 222 height 20
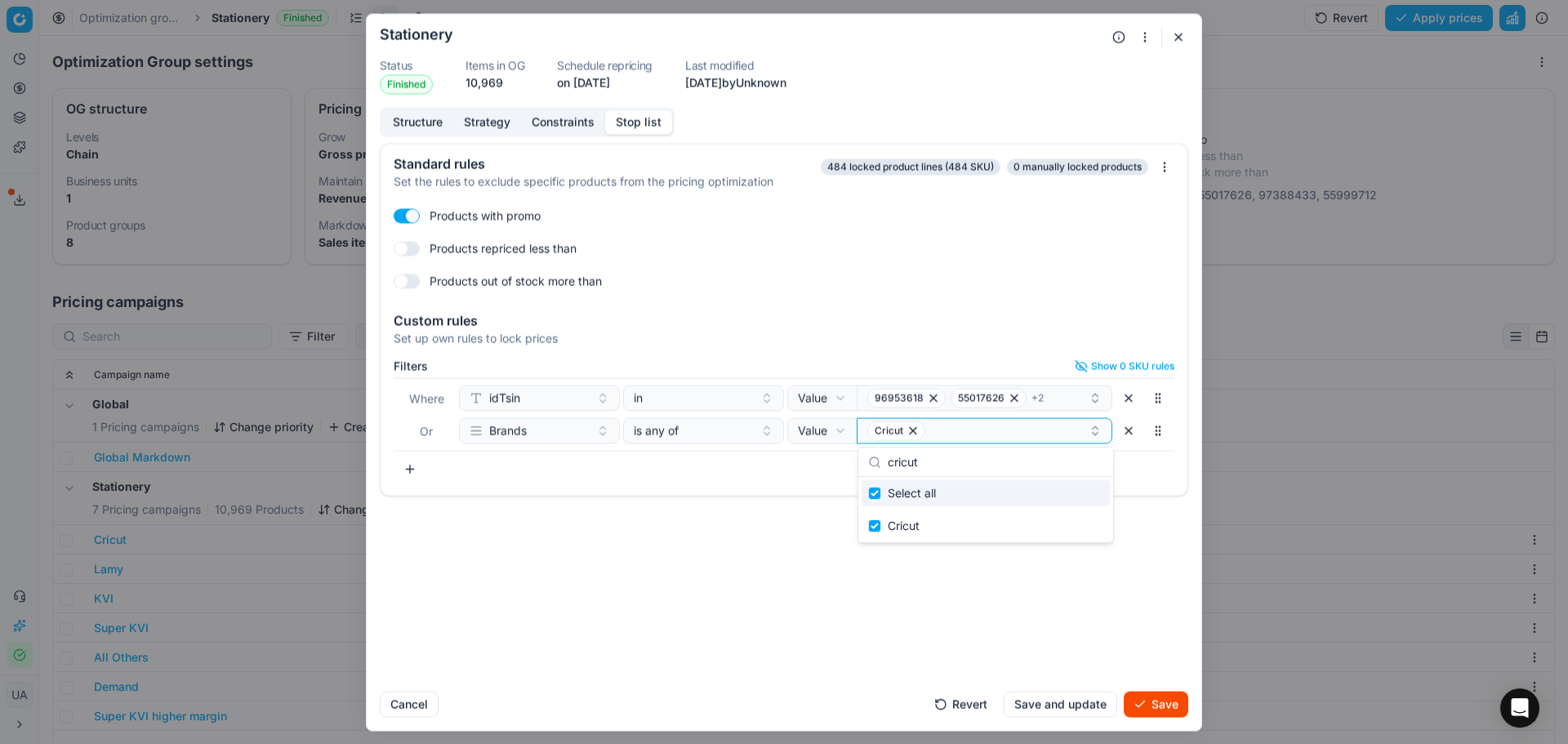
click at [982, 446] on div "cricut Select all Cricut" at bounding box center [985, 494] width 257 height 97
click at [973, 432] on div "Cricut" at bounding box center [977, 431] width 222 height 20
drag, startPoint x: 973, startPoint y: 432, endPoint x: 964, endPoint y: 432, distance: 9.0
click at [970, 432] on div "Cricut" at bounding box center [977, 431] width 222 height 20
type input "l"
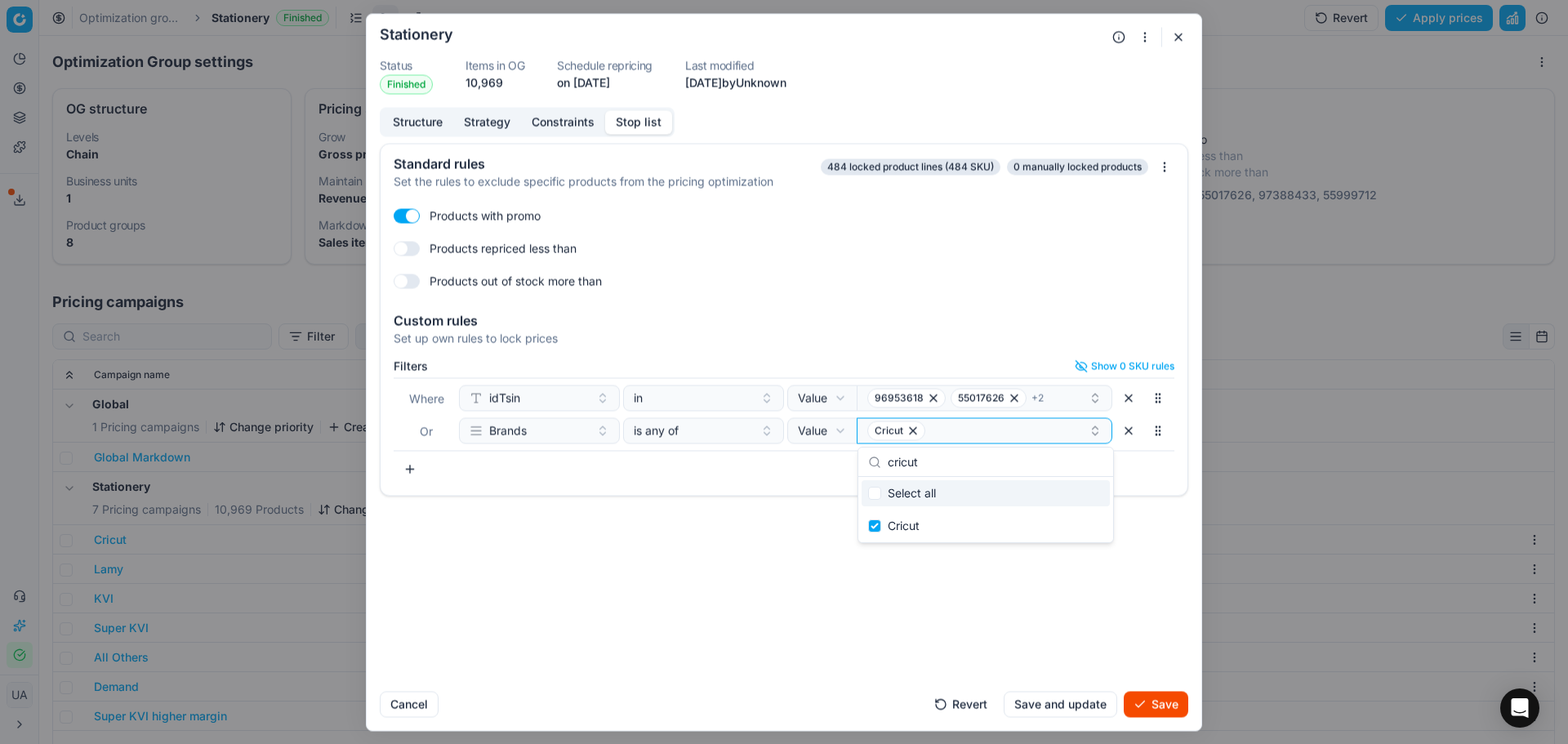
checkbox input "false"
type input "lamy"
click at [889, 528] on span "LAMY" at bounding box center [904, 525] width 33 height 17
checkbox input "true"
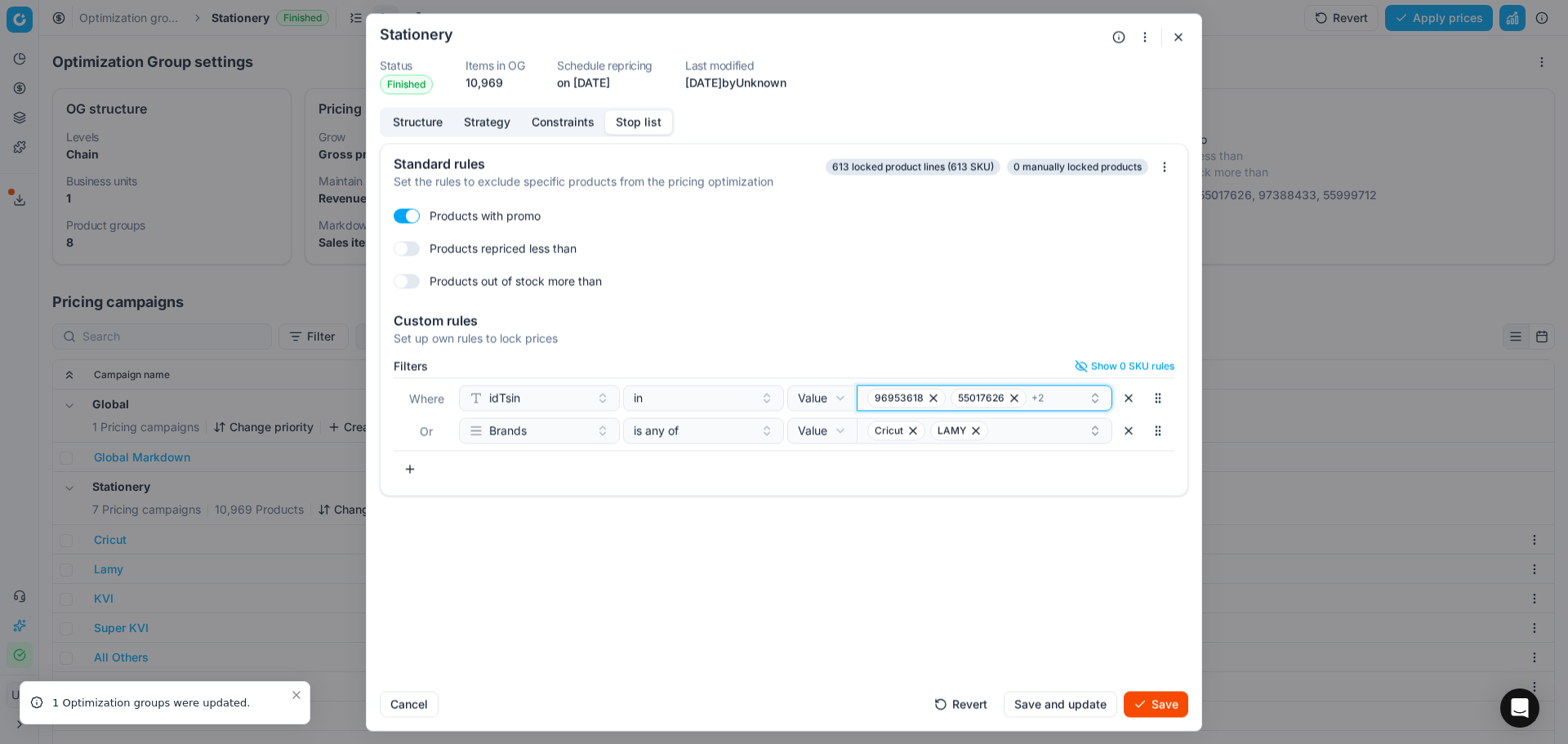
click at [1041, 410] on button "96953618 55017626 + 2" at bounding box center [984, 397] width 256 height 26
click at [975, 464] on div "96912212" at bounding box center [985, 460] width 248 height 26
drag, startPoint x: 994, startPoint y: 433, endPoint x: 996, endPoint y: 443, distance: 10.2
click at [994, 434] on input "96912212" at bounding box center [995, 429] width 216 height 32
paste input "74694372"
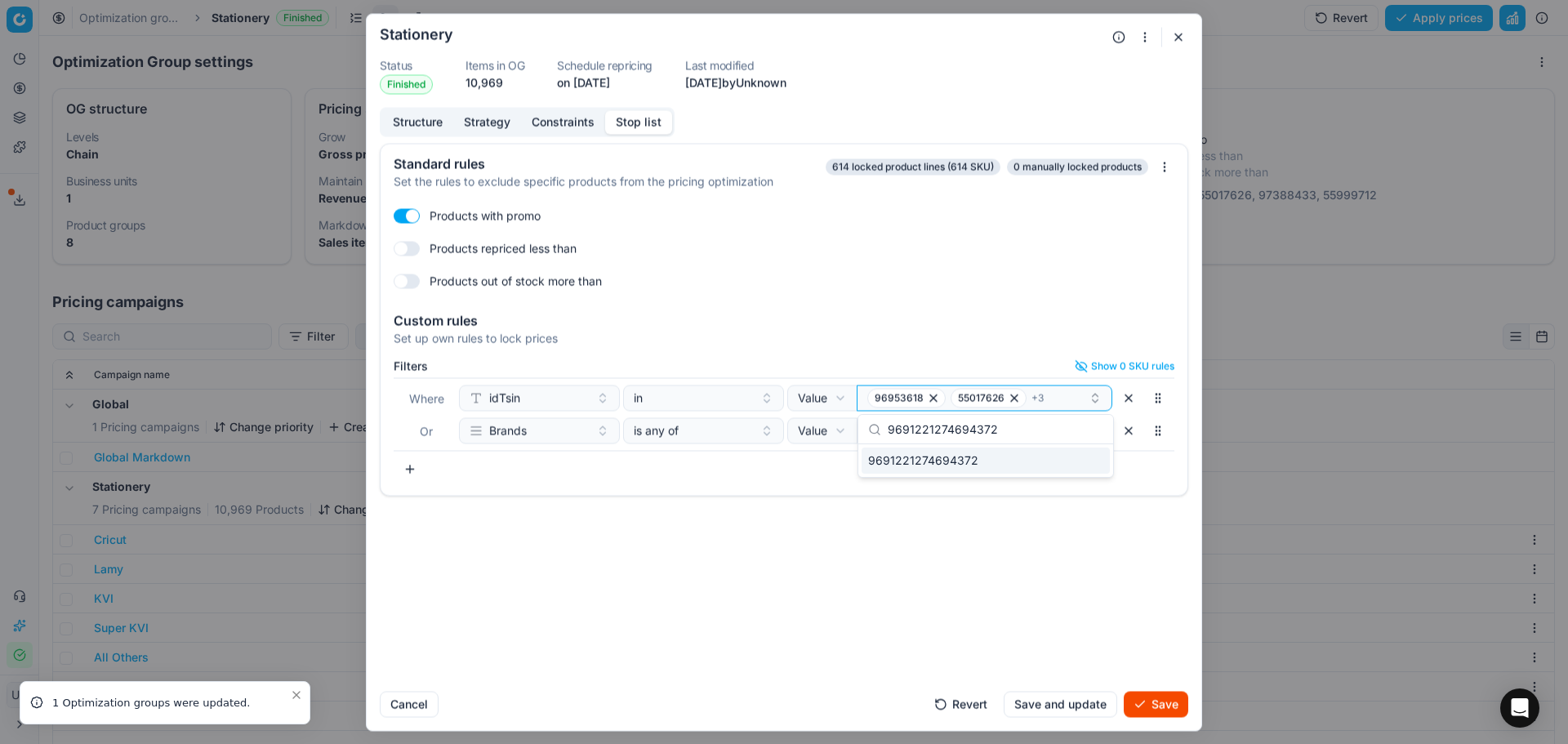
drag, startPoint x: 1012, startPoint y: 432, endPoint x: 835, endPoint y: 444, distance: 177.4
click at [815, 439] on body "Pricing platform Analytics Pricing Product portfolio Templates Export service 0…" at bounding box center [784, 372] width 1568 height 744
paste input "74694372"
click at [994, 426] on input "969122127469437274694372" at bounding box center [995, 429] width 216 height 32
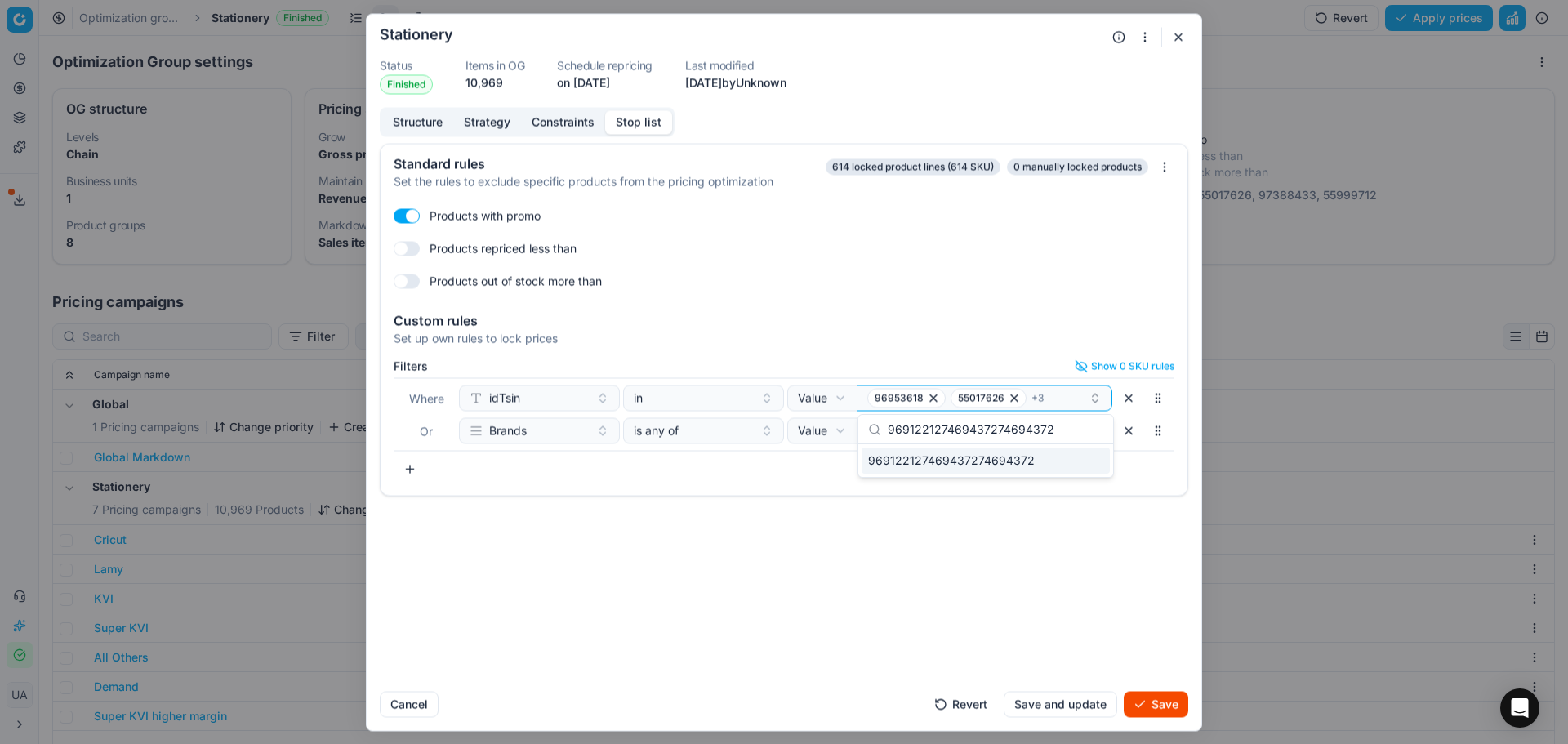
paste input "text"
type input "74694372"
click at [974, 471] on div "74694372" at bounding box center [985, 460] width 248 height 26
click at [1088, 695] on button "Save and update" at bounding box center [1060, 703] width 113 height 26
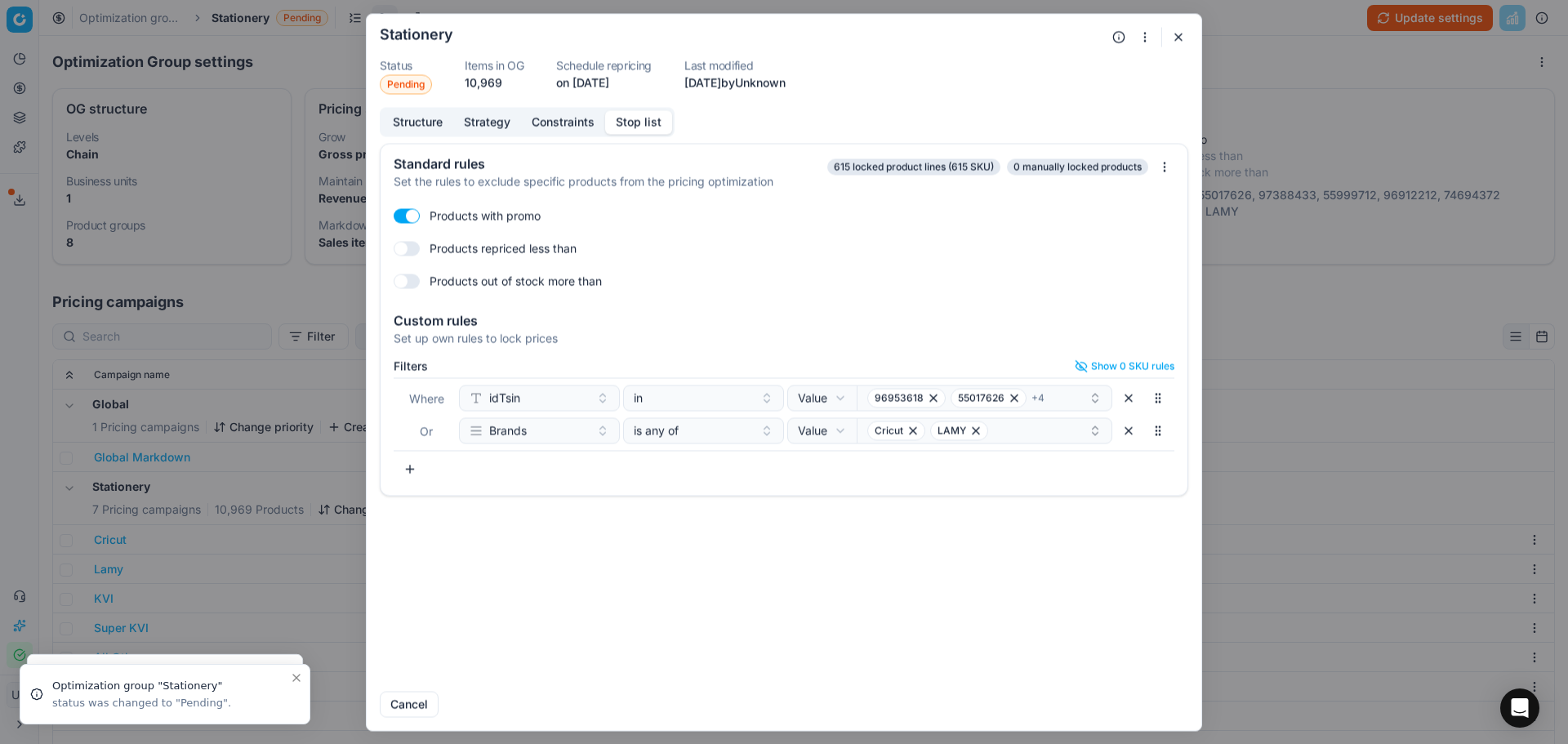
click at [1224, 36] on div "Oprimization group is saving... Stationery Status Pending Items in OG 10,969 Sc…" at bounding box center [784, 372] width 1568 height 744
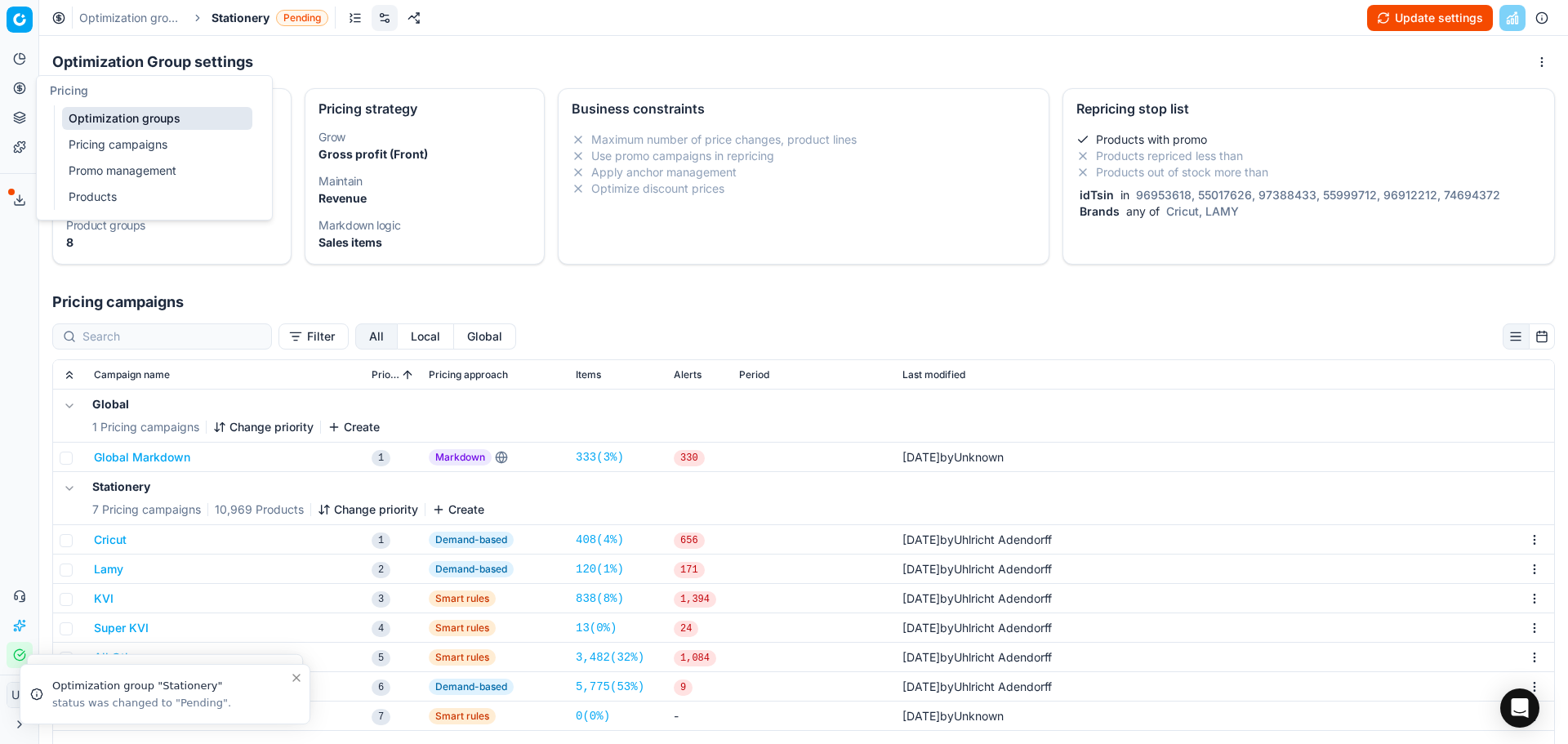
click at [29, 89] on button "Pricing" at bounding box center [20, 88] width 26 height 26
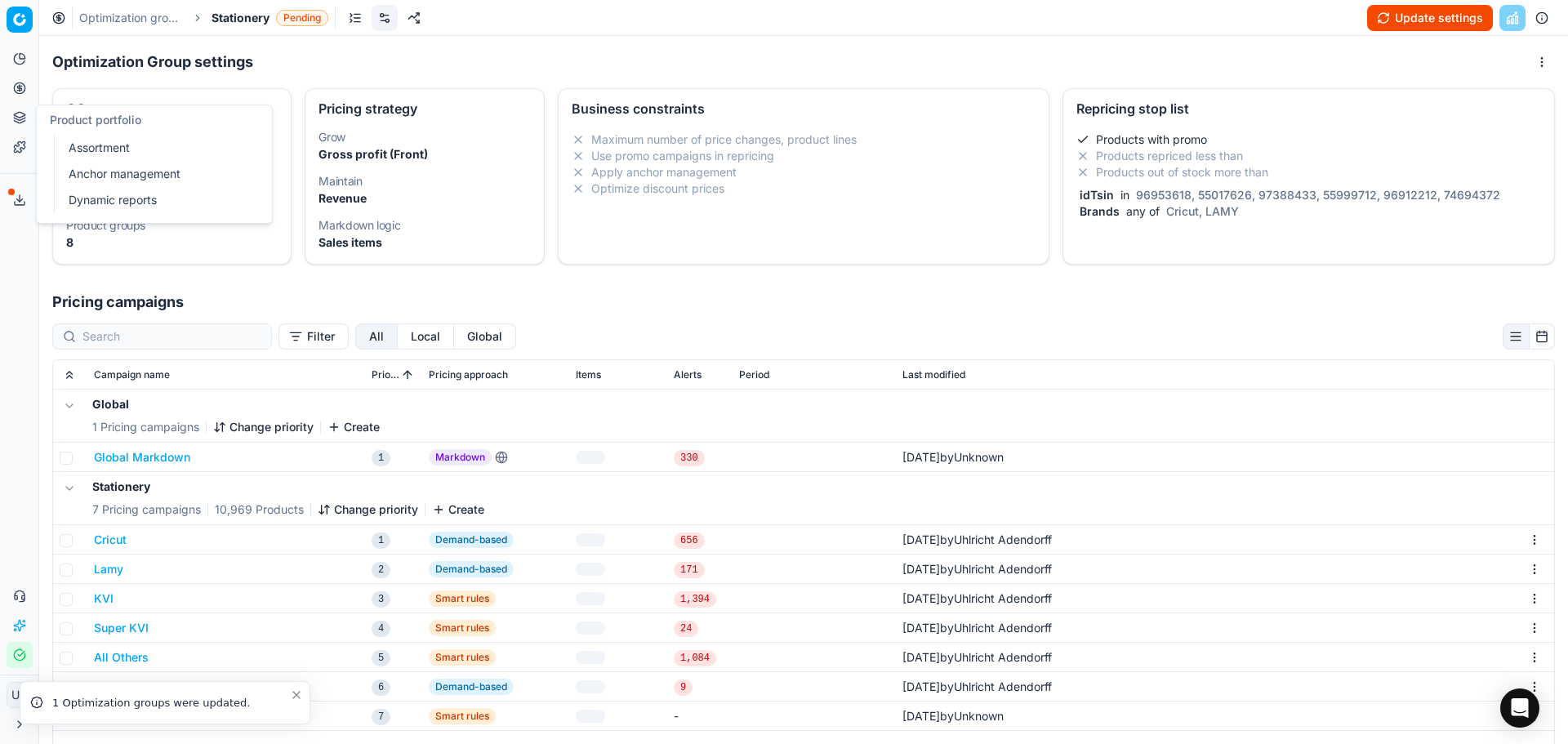
click at [18, 143] on icon at bounding box center [19, 146] width 13 height 13
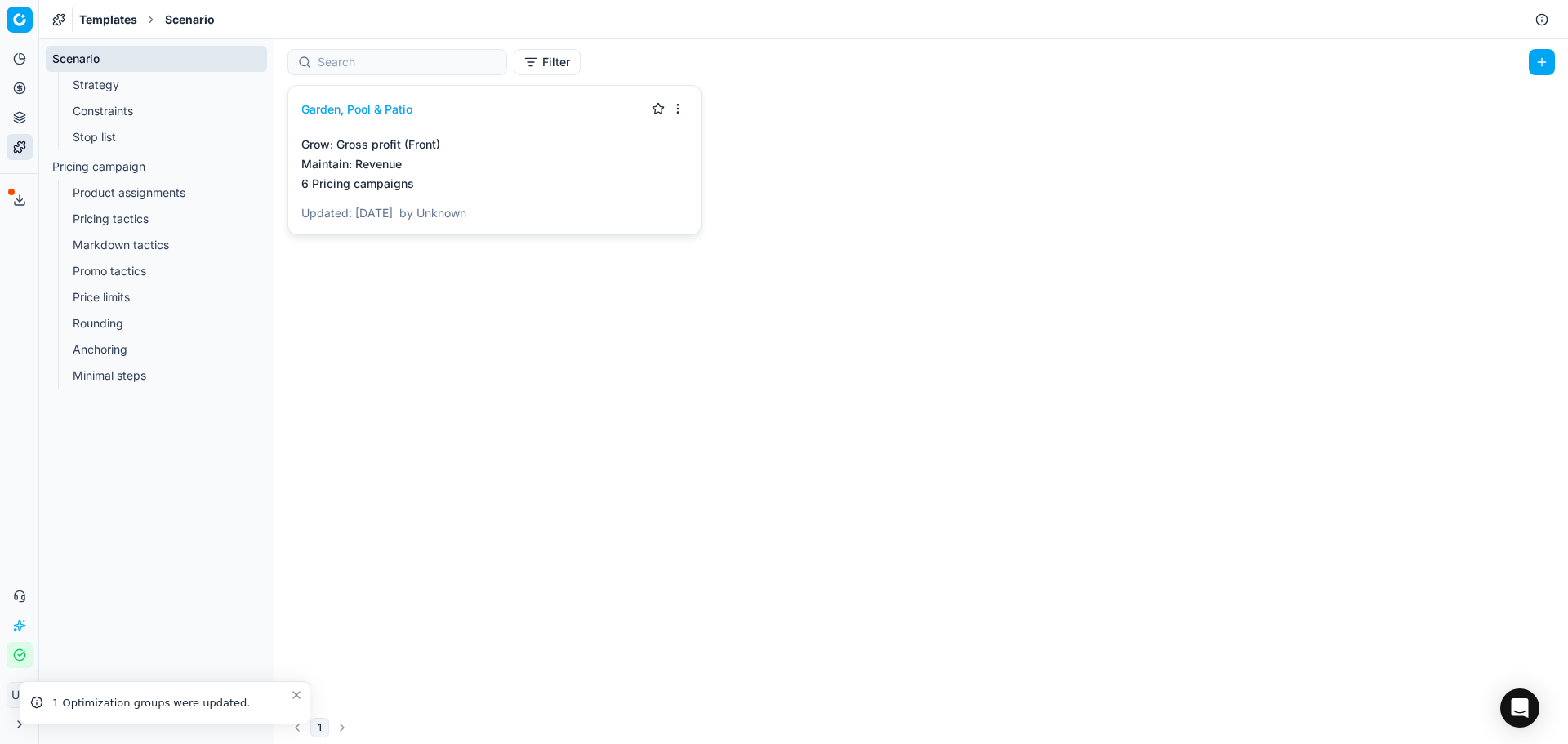
click at [134, 139] on link "Stop list" at bounding box center [157, 137] width 182 height 22
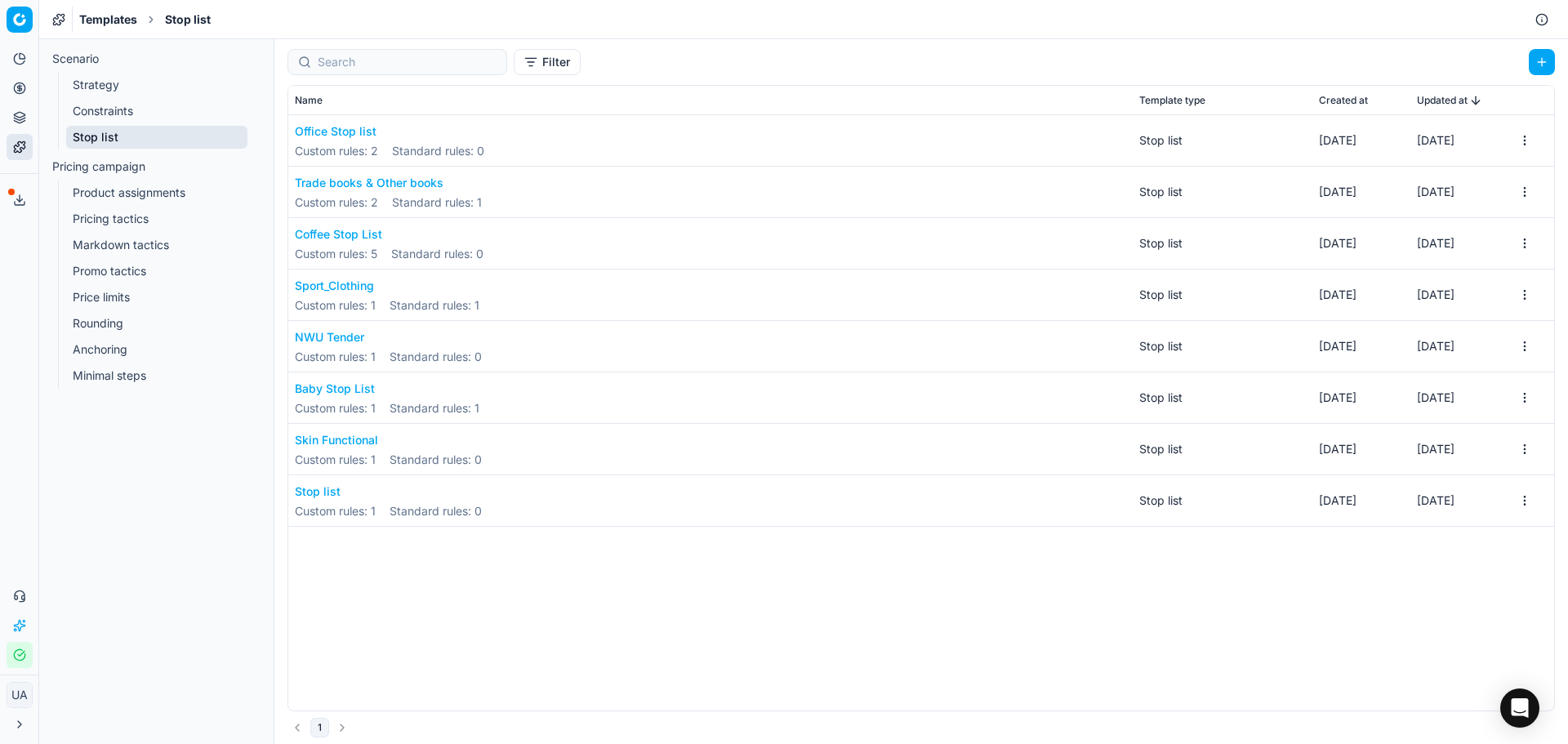
click at [361, 137] on button "Office Stop list" at bounding box center [390, 131] width 189 height 17
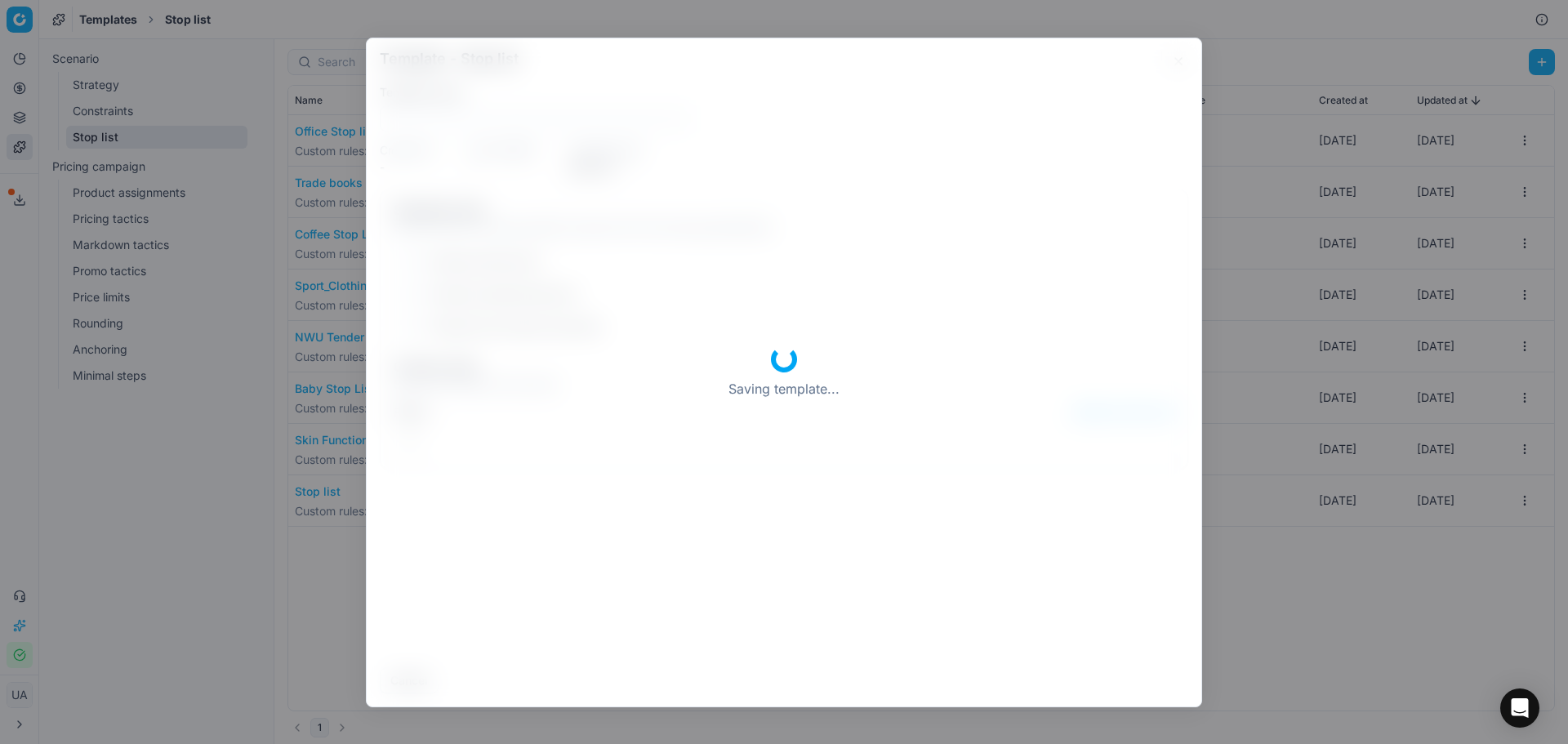
type input "Office Stop list"
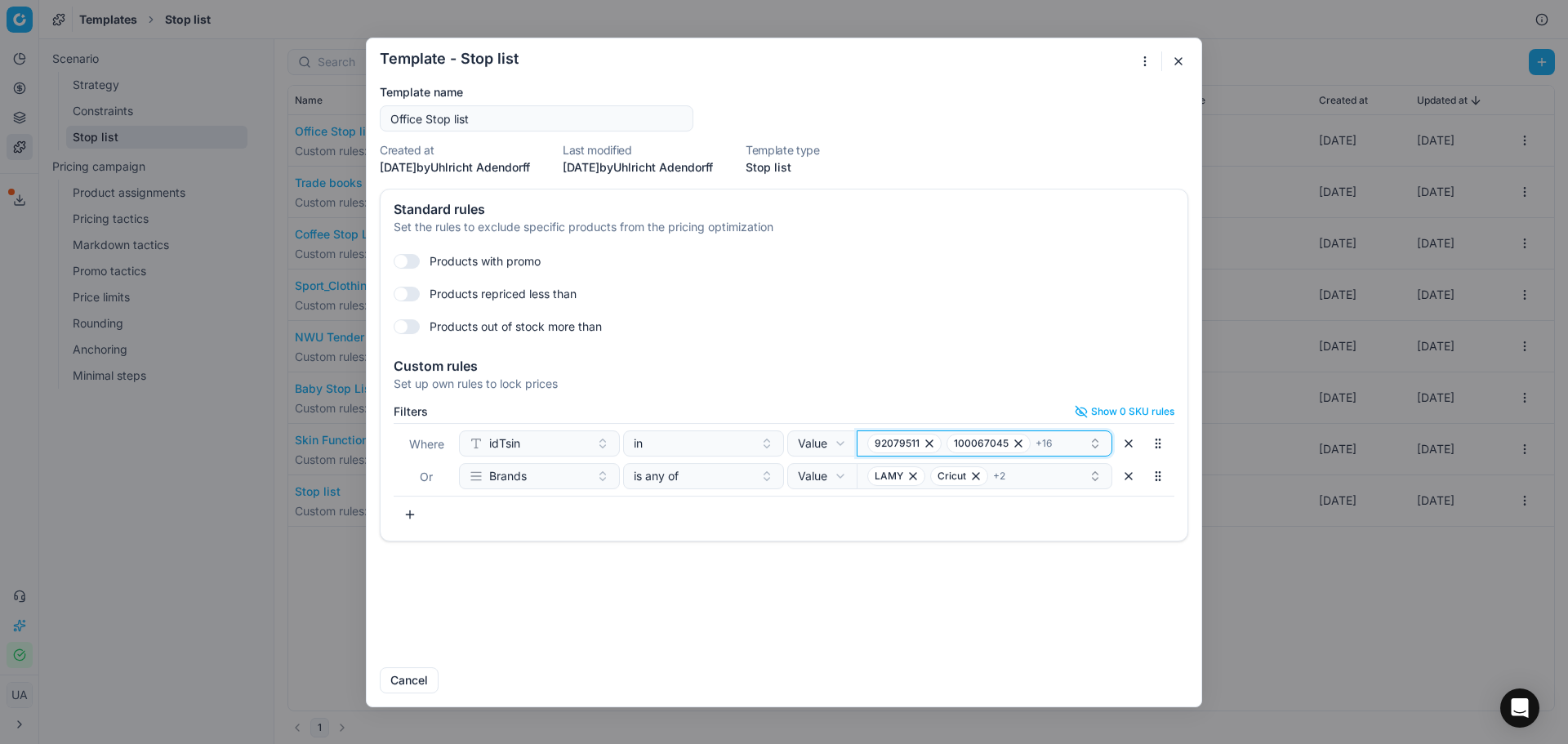
click at [1091, 451] on button "92079511 100067045 + 16" at bounding box center [984, 443] width 256 height 26
click at [1162, 441] on button "button" at bounding box center [1157, 443] width 26 height 26
click at [1160, 443] on button "button" at bounding box center [1157, 443] width 26 height 26
click at [1058, 441] on div "92079511 100067045 + 16" at bounding box center [977, 443] width 222 height 20
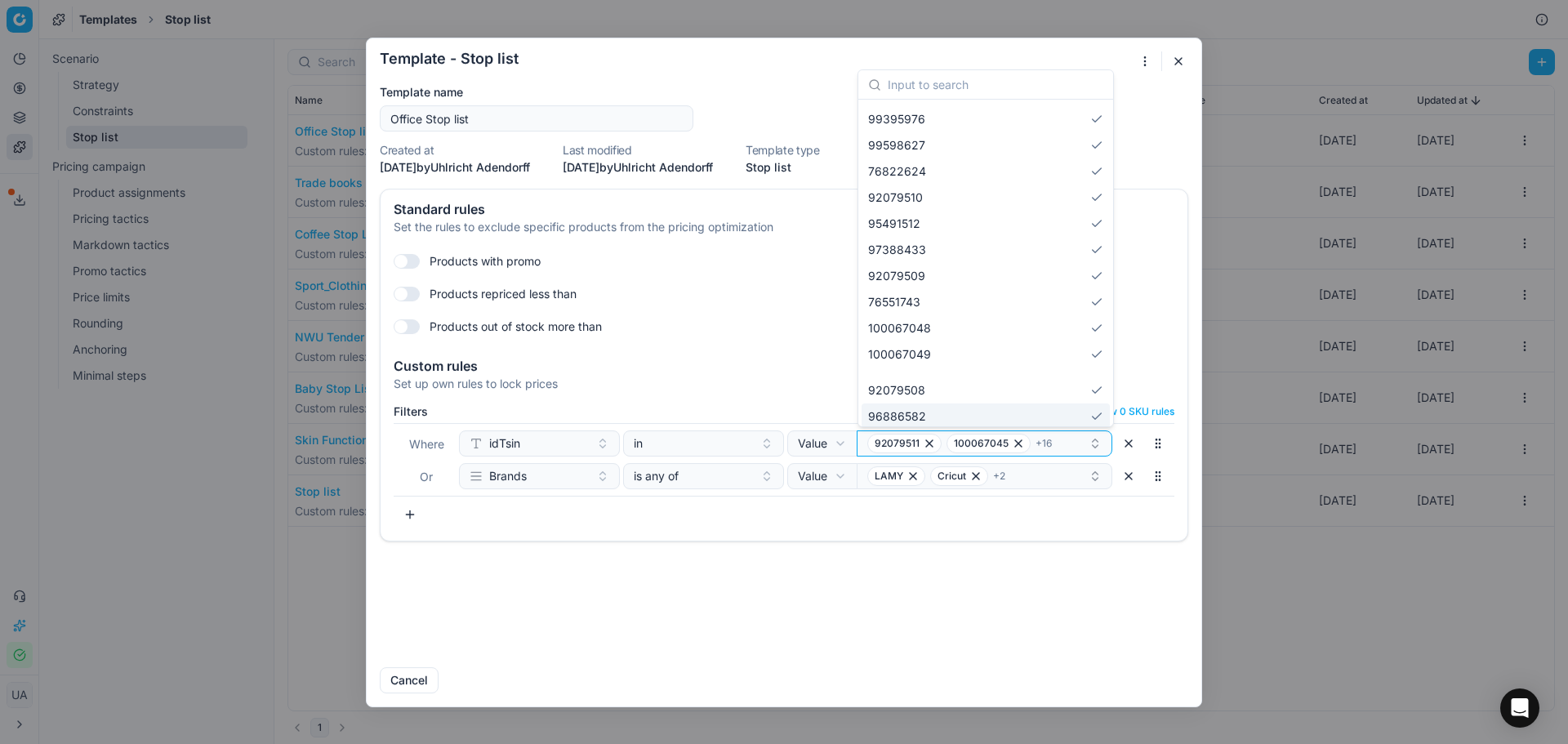
scroll to position [134, 0]
drag, startPoint x: 919, startPoint y: 421, endPoint x: 882, endPoint y: 352, distance: 78.3
click at [865, 332] on div "100067045 100067047 98539929 100067046 99395976 99598627 76822624 92079510 9549…" at bounding box center [985, 195] width 248 height 454
click at [945, 388] on div "92079508" at bounding box center [985, 384] width 248 height 26
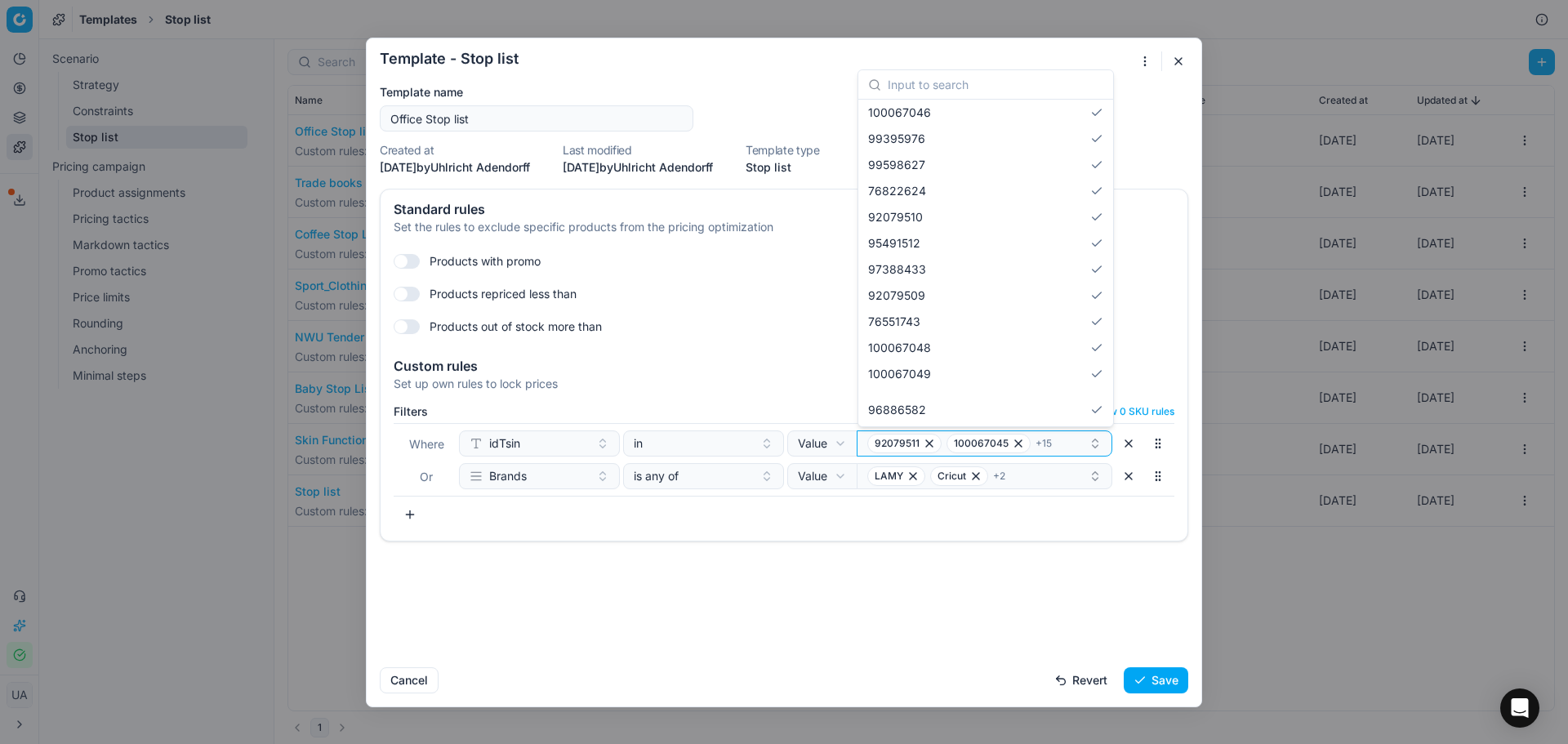
scroll to position [107, 0]
click at [945, 388] on div "92079511 100067045 100067047 98539929 100067046 99395976 99598627 76822624 9207…" at bounding box center [985, 209] width 248 height 428
click at [945, 388] on div "Suggestions" at bounding box center [985, 392] width 248 height 10
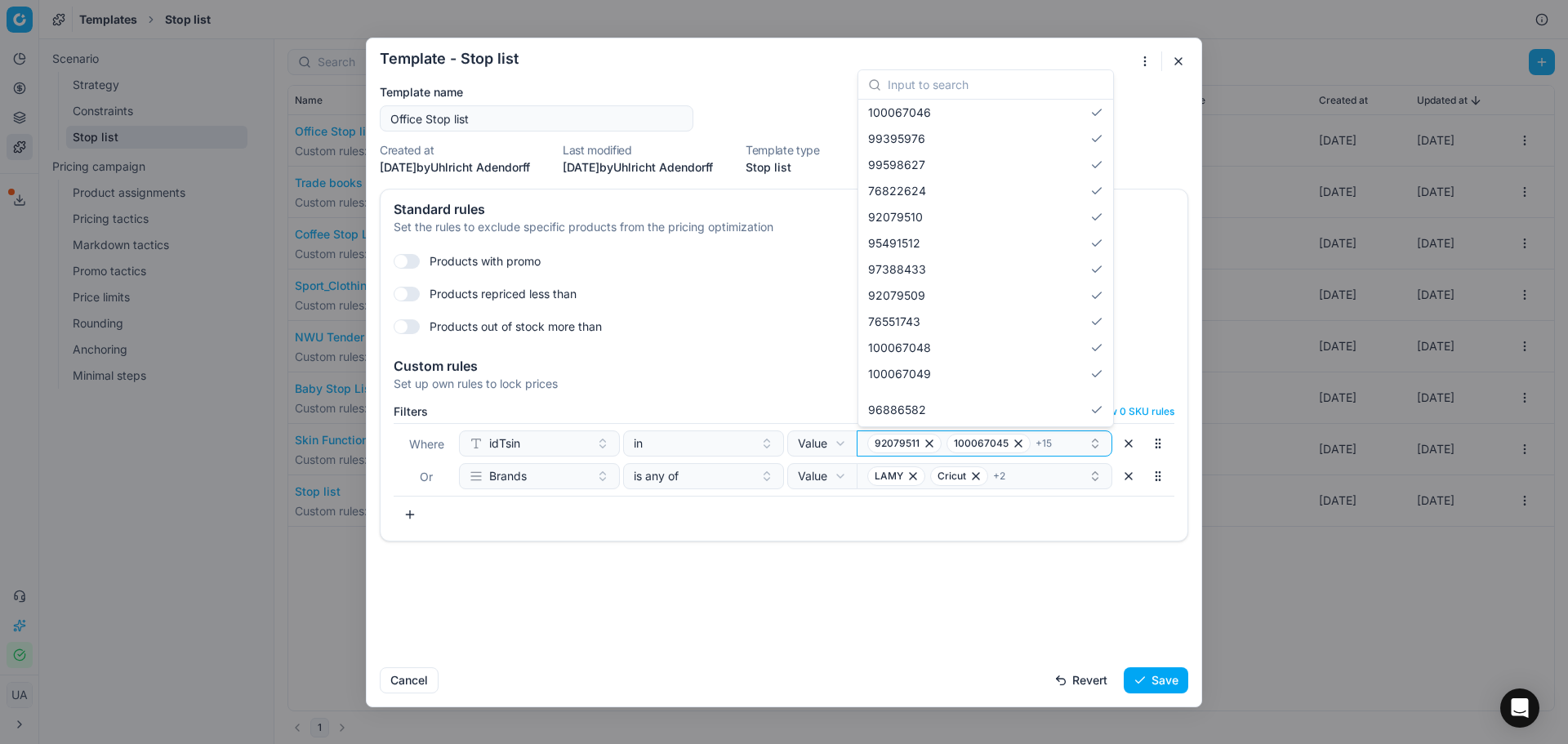
click at [945, 388] on div "Suggestions" at bounding box center [985, 392] width 248 height 10
click at [935, 408] on div "96886582" at bounding box center [985, 409] width 248 height 26
click at [934, 408] on div "92079511 100067045 100067047 98539929 100067046 99395976 99598627 76822624 9207…" at bounding box center [985, 222] width 248 height 401
click at [925, 403] on span "100067049" at bounding box center [899, 399] width 62 height 17
click at [925, 403] on div "92079511 100067045 100067047 98539929 100067046 99395976 99598627 76822624 9207…" at bounding box center [985, 235] width 248 height 376
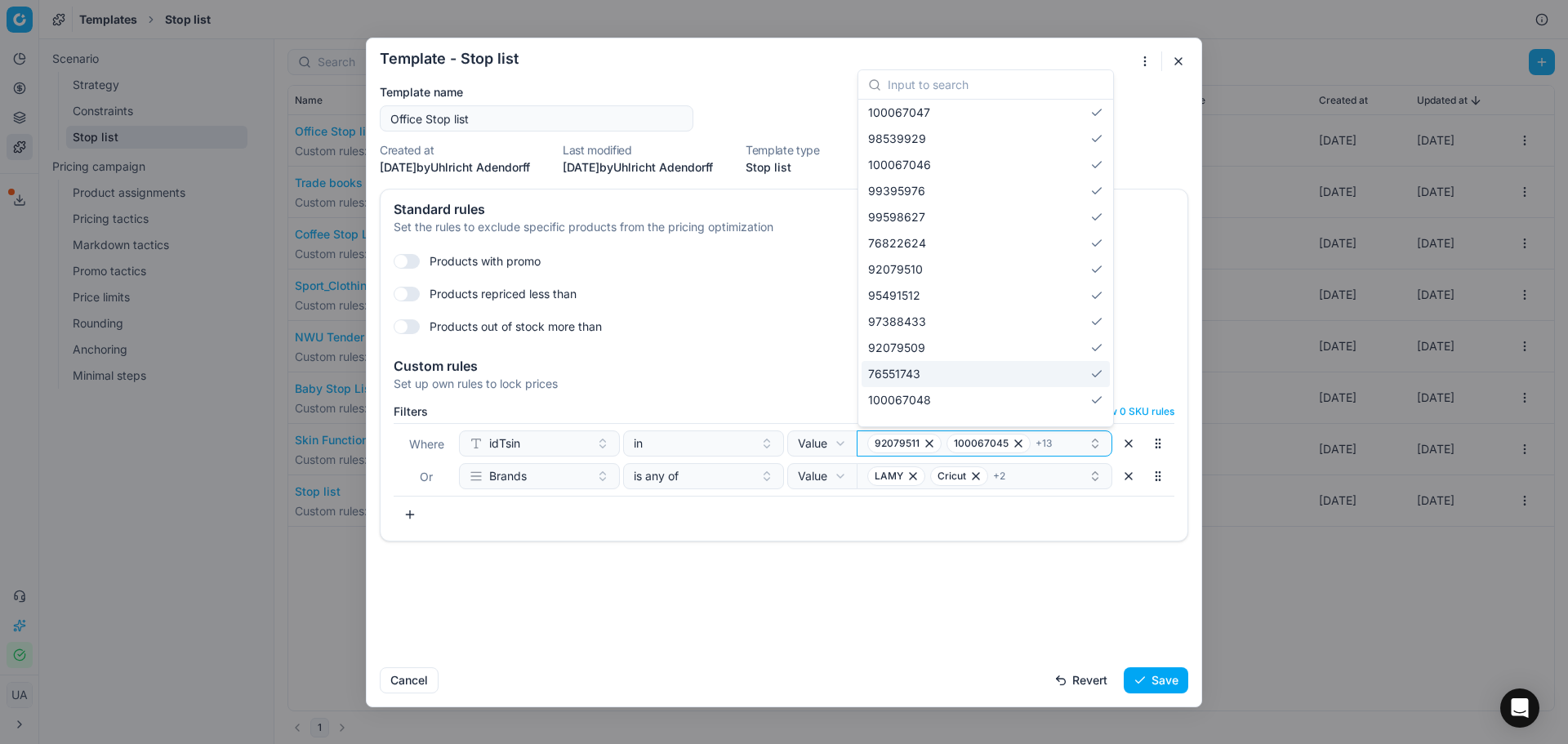
click at [922, 382] on div "76551743" at bounding box center [985, 374] width 248 height 26
click at [922, 382] on div "92079511 100067045 100067047 98539929 100067046 99395976 99598627 76822624 9207…" at bounding box center [985, 248] width 248 height 350
click at [914, 358] on div "97388433" at bounding box center [985, 348] width 248 height 26
click at [914, 358] on div "92079511 100067045 100067047 98539929 100067046 99395976 99598627 76822624 9207…" at bounding box center [985, 261] width 248 height 323
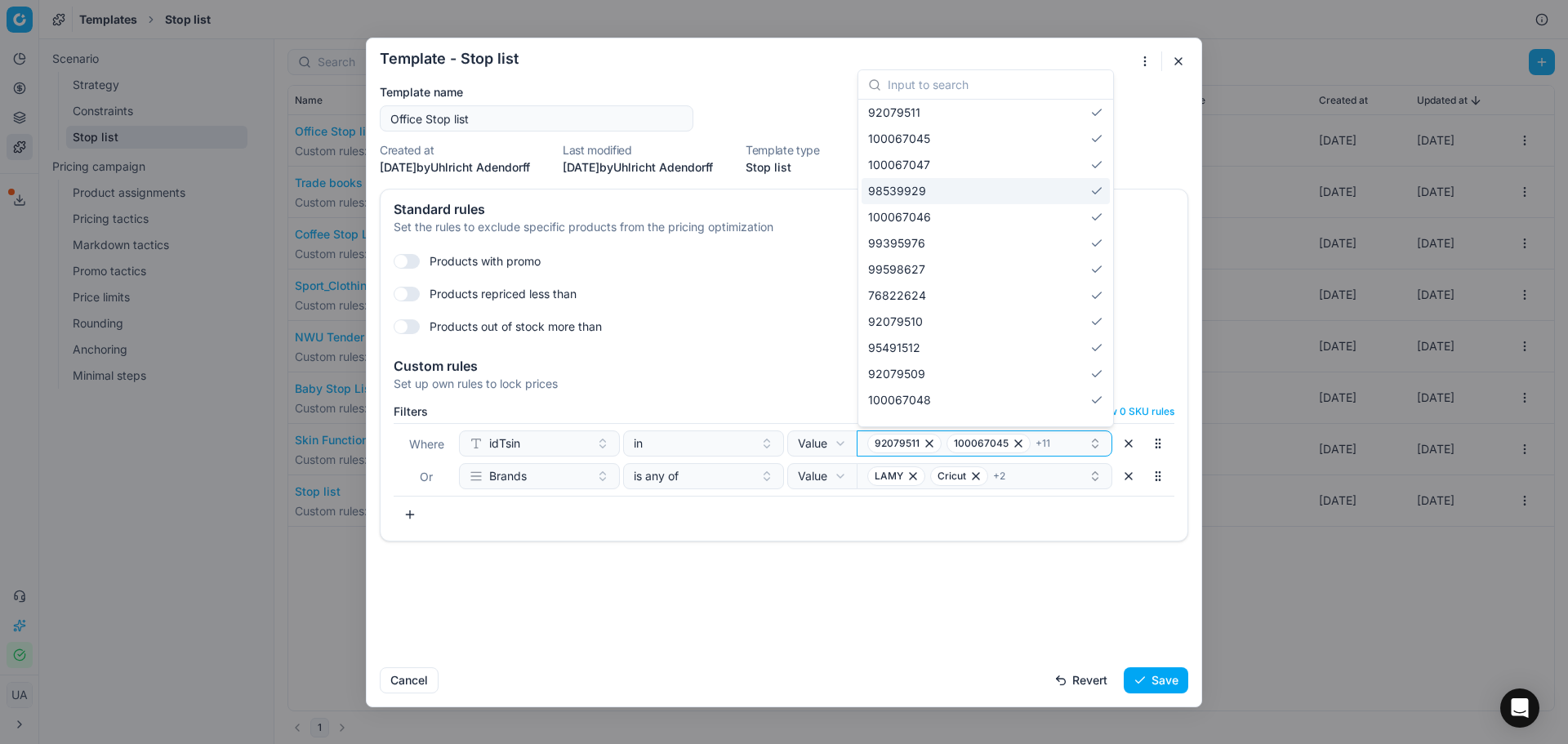
drag, startPoint x: 952, startPoint y: 336, endPoint x: 925, endPoint y: 173, distance: 165.2
click at [925, 177] on div "92079511 100067045 100067047 98539929 100067046 99395976 99598627 76822624 9207…" at bounding box center [985, 261] width 248 height 323
drag, startPoint x: 910, startPoint y: 570, endPoint x: 870, endPoint y: 517, distance: 66.4
click at [907, 565] on div "Standard rules Set the rules to exclude specific products from the pricing opti…" at bounding box center [783, 421] width 835 height 466
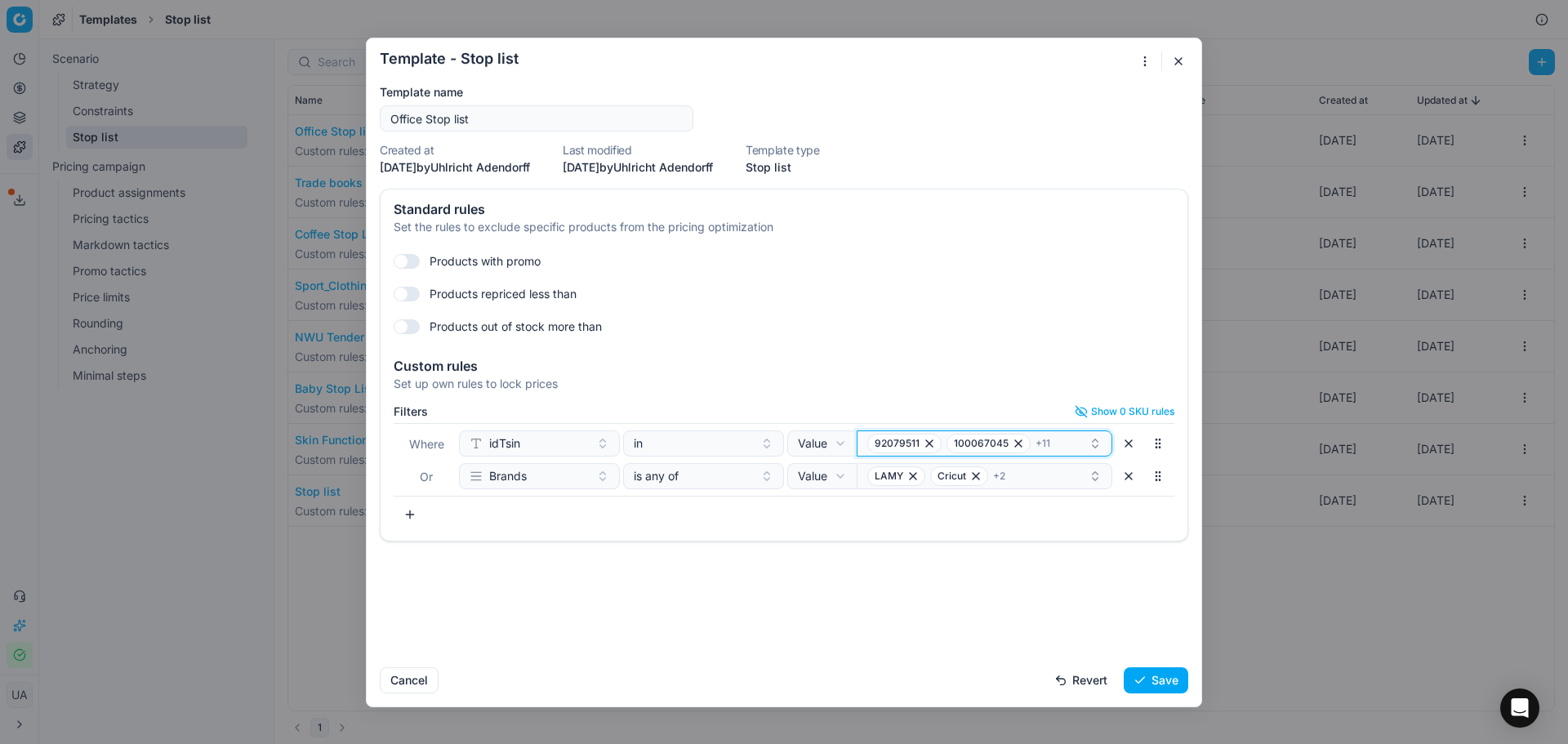
click at [1032, 444] on div "92079511 100067045 + 11" at bounding box center [977, 443] width 222 height 20
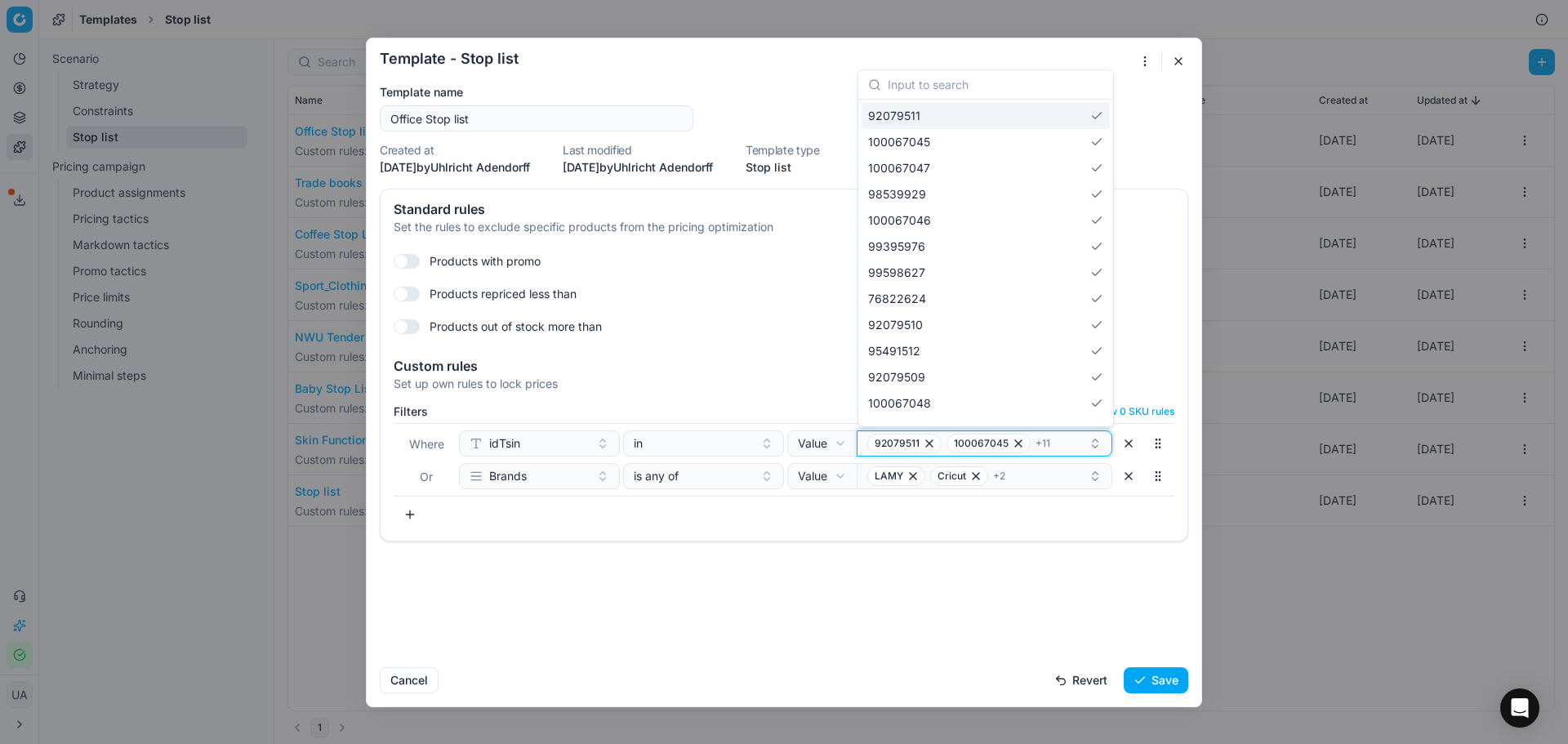
drag, startPoint x: 1043, startPoint y: 445, endPoint x: 991, endPoint y: 443, distance: 52.0
click at [991, 443] on span "100067045" at bounding box center [981, 442] width 55 height 13
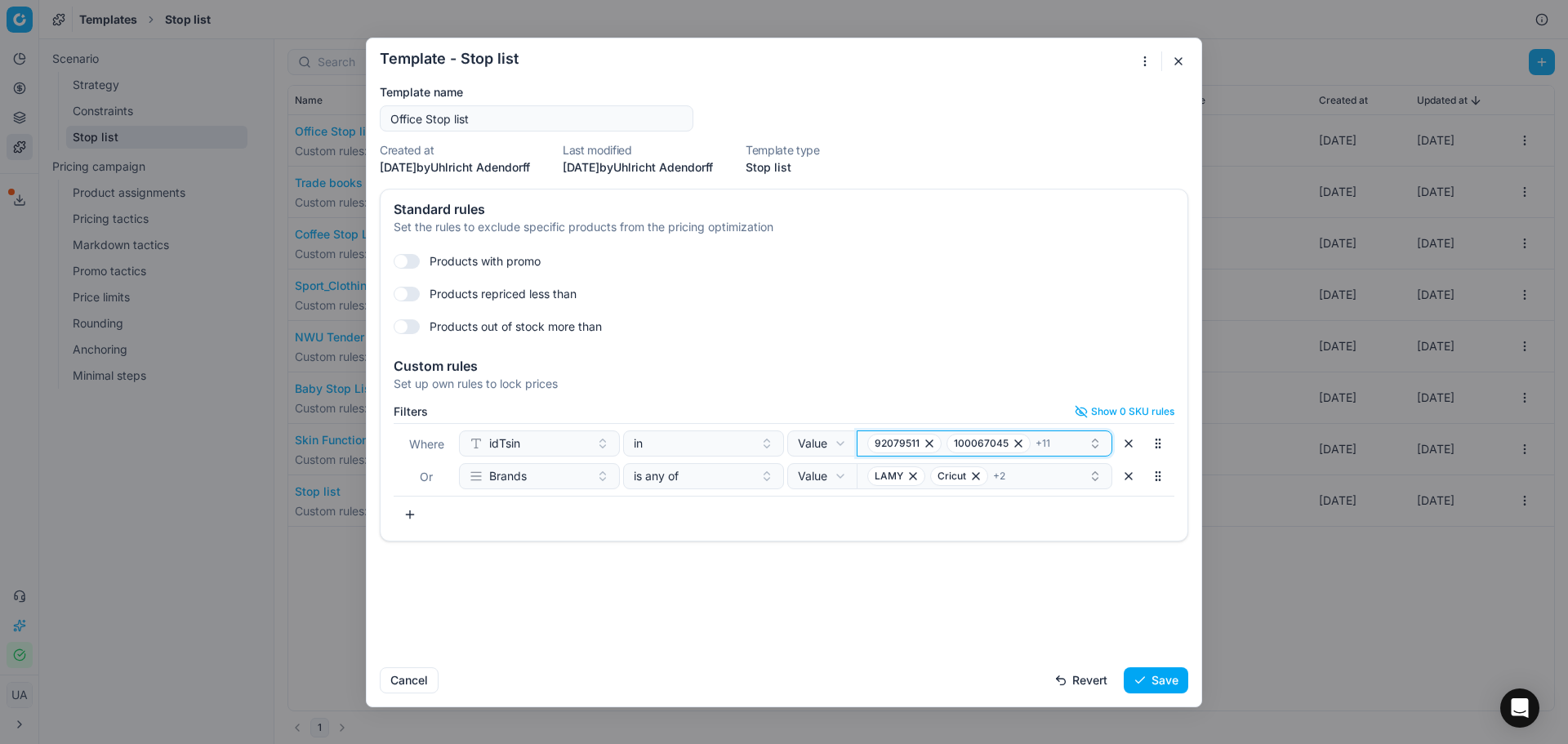
click at [991, 443] on span "100067045" at bounding box center [981, 442] width 55 height 13
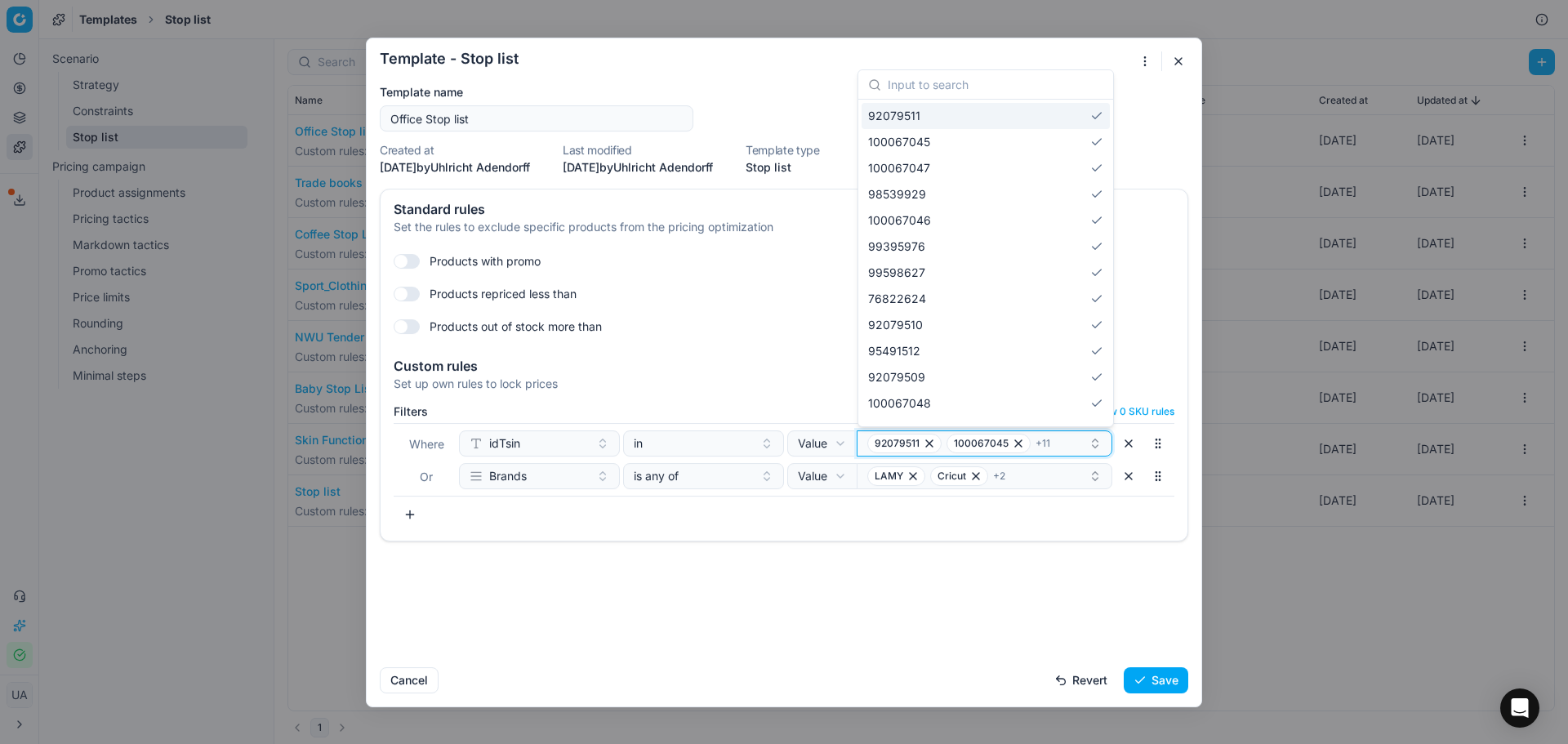
drag, startPoint x: 875, startPoint y: 446, endPoint x: 983, endPoint y: 447, distance: 108.0
click at [980, 445] on div "92079511 100067045 + 11" at bounding box center [977, 443] width 222 height 20
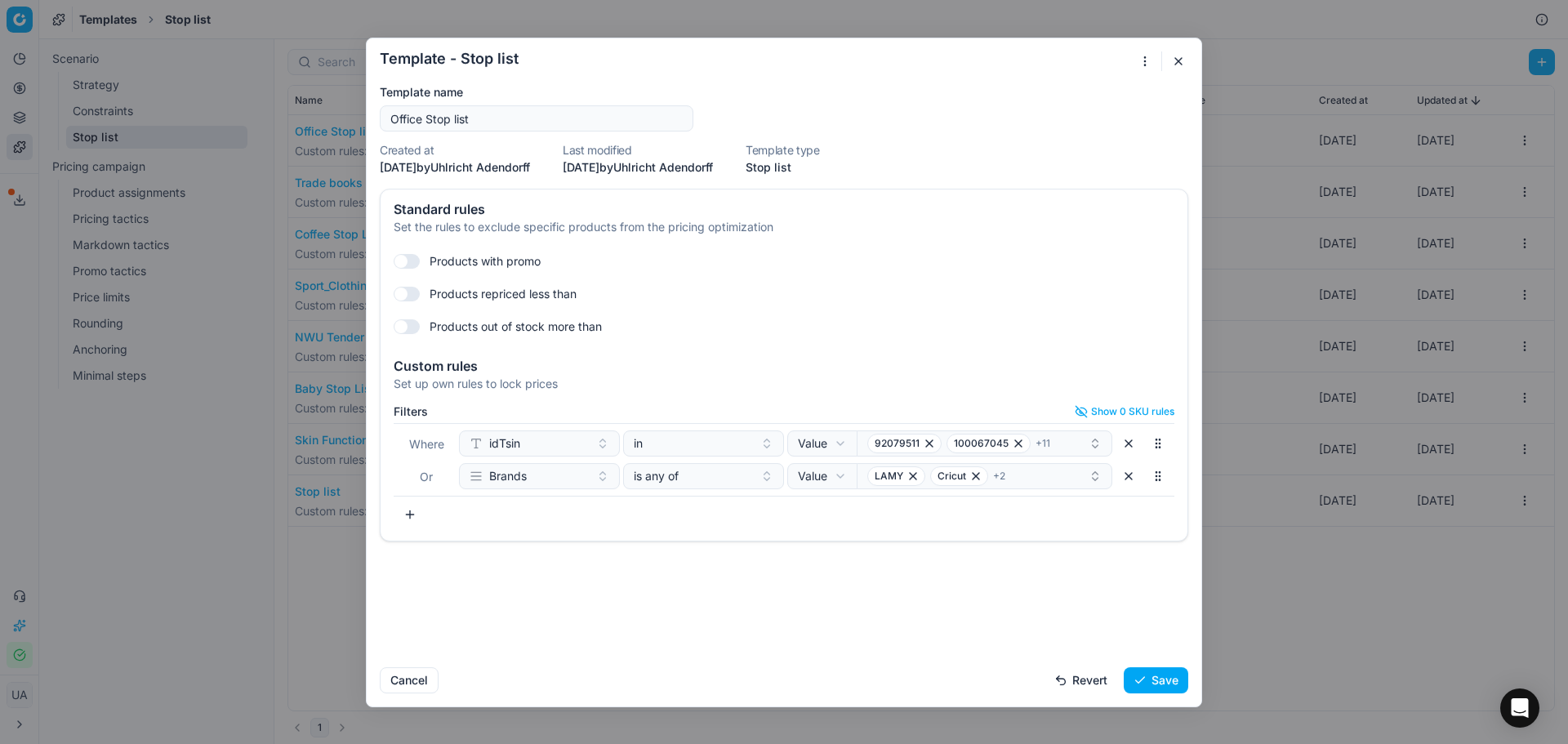
click at [1181, 66] on button "button" at bounding box center [1178, 62] width 20 height 20
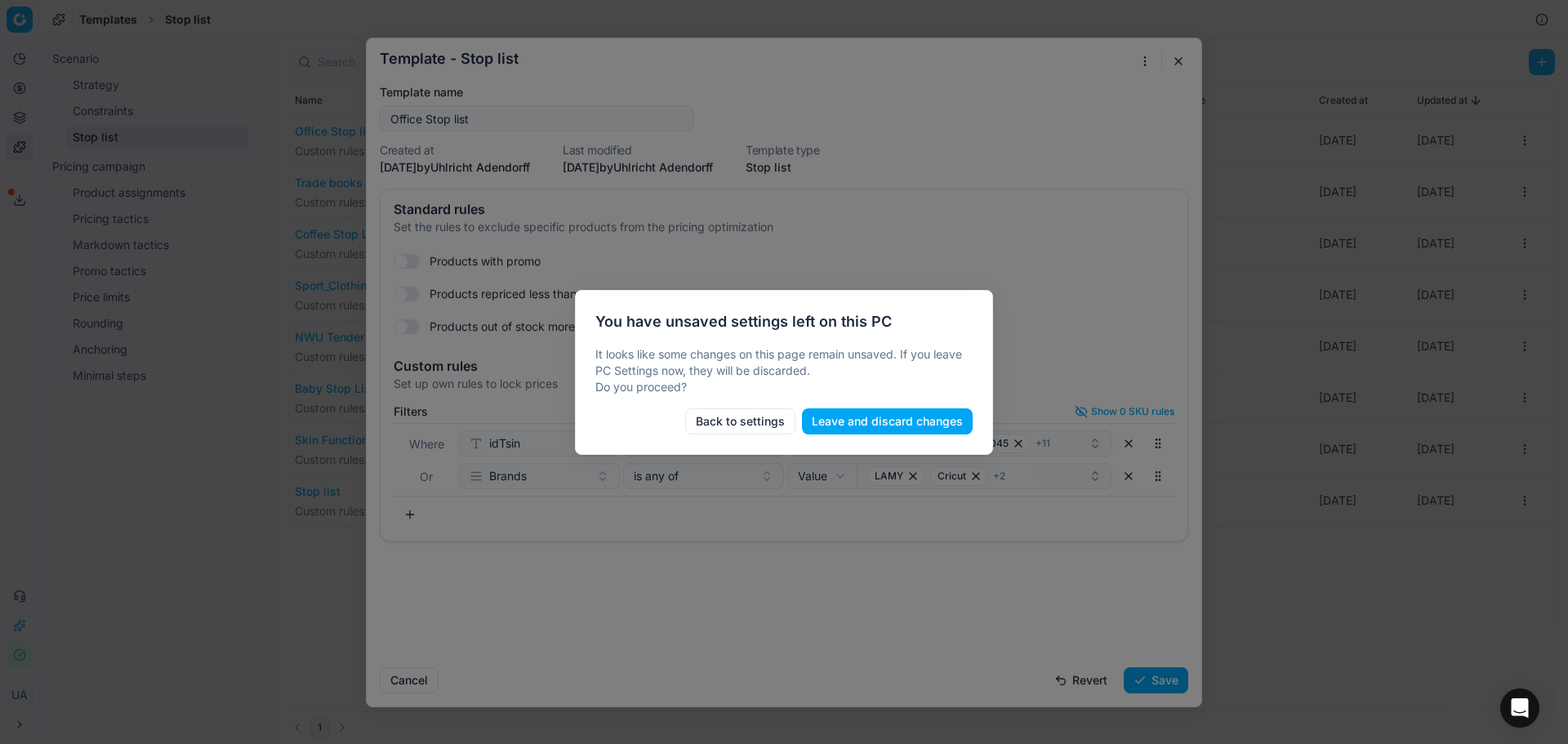
click at [739, 428] on button "Back to settings" at bounding box center [740, 421] width 110 height 26
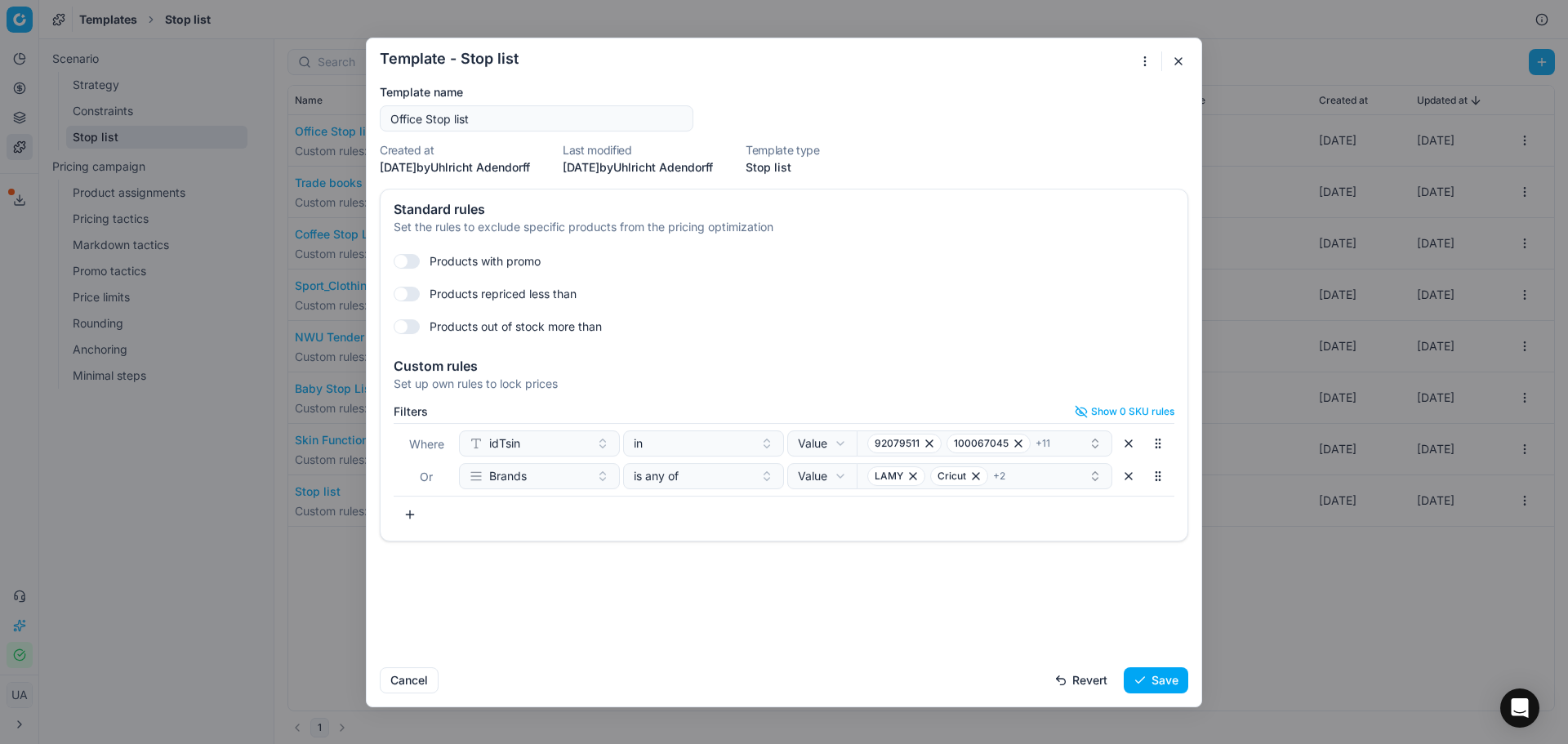
click at [1185, 60] on button "button" at bounding box center [1178, 62] width 20 height 20
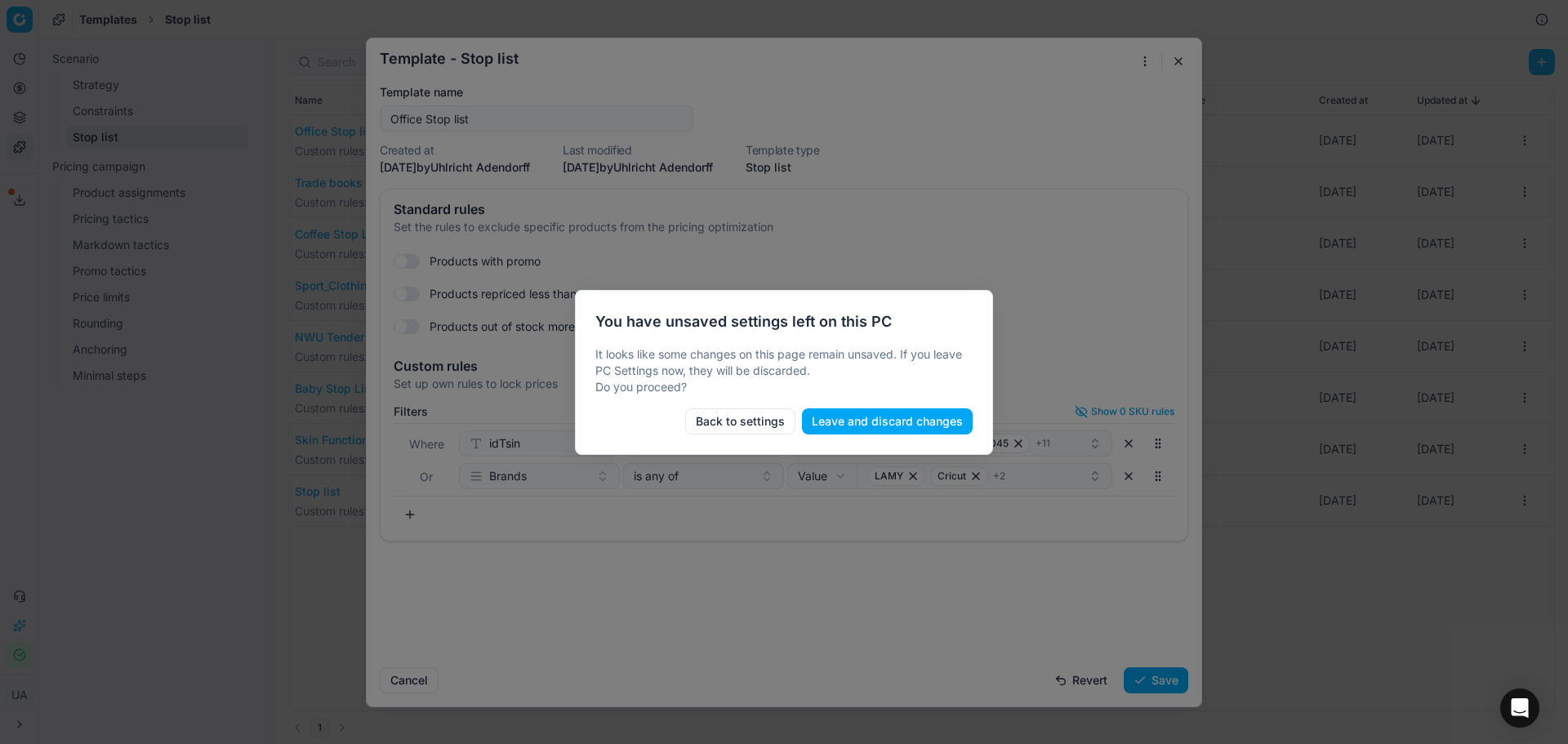
click at [874, 421] on button "Leave and discard changes" at bounding box center [887, 421] width 171 height 26
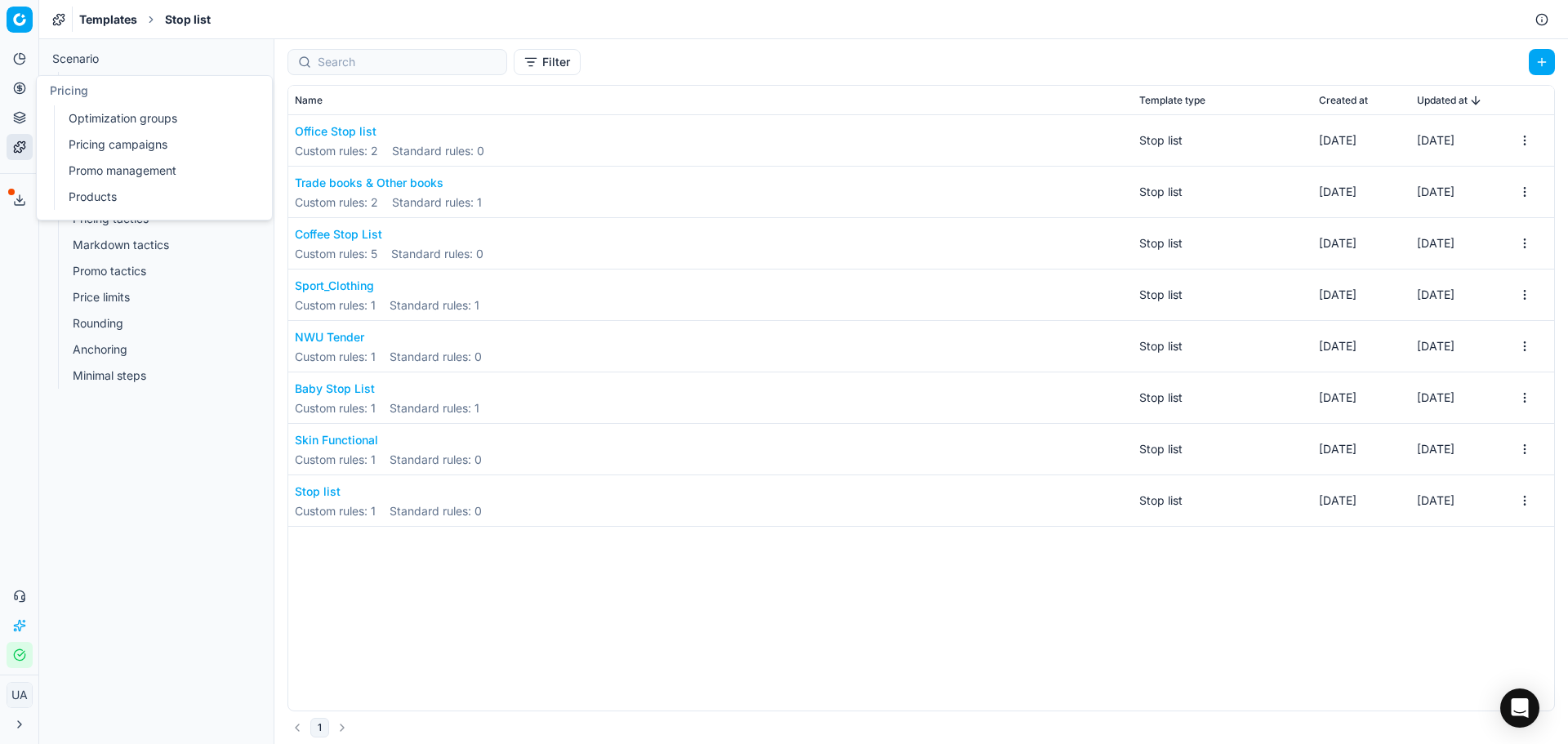
click at [12, 87] on button "Pricing" at bounding box center [20, 88] width 26 height 26
click at [82, 118] on link "Optimization groups" at bounding box center [157, 118] width 190 height 22
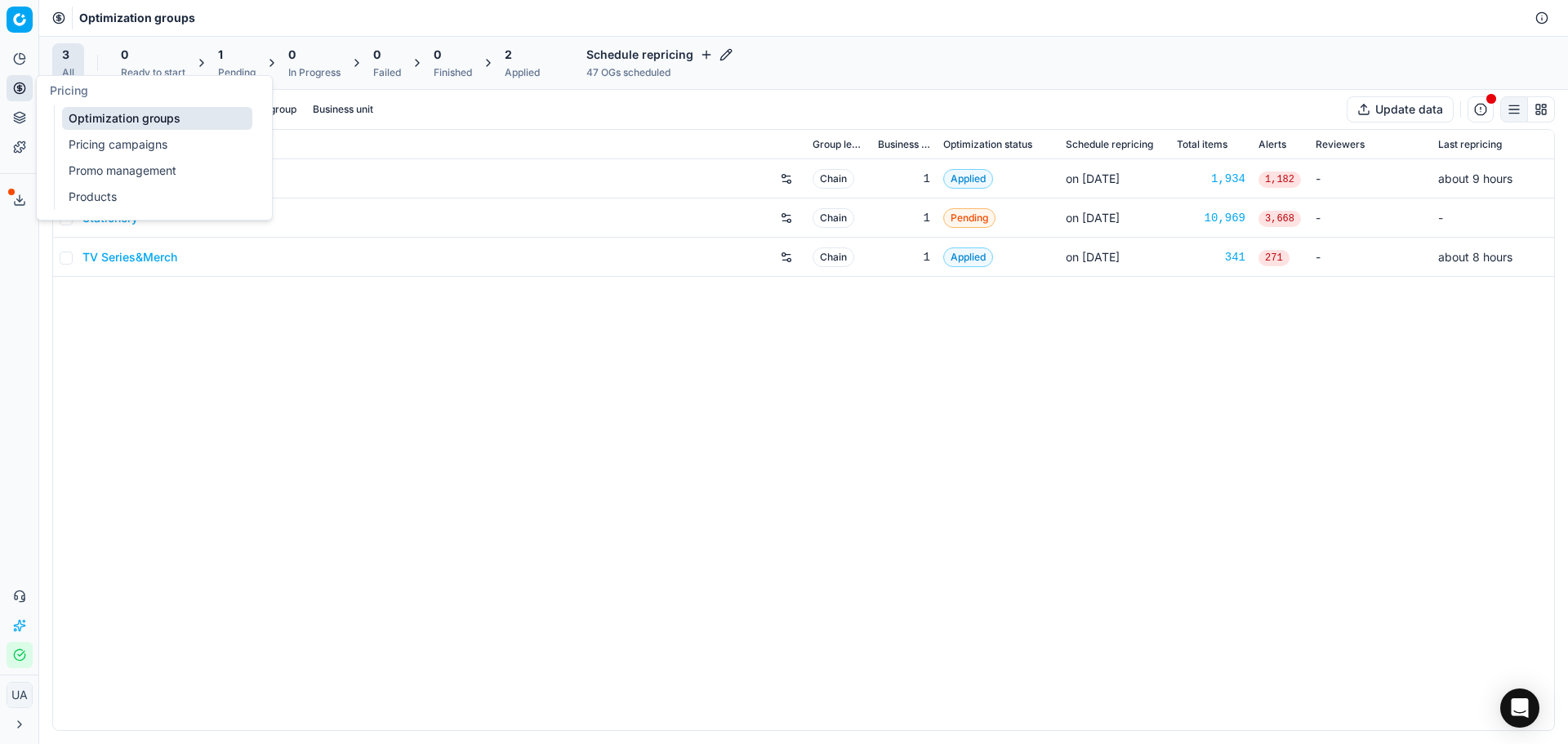
click at [94, 141] on link "Pricing campaigns" at bounding box center [157, 144] width 190 height 22
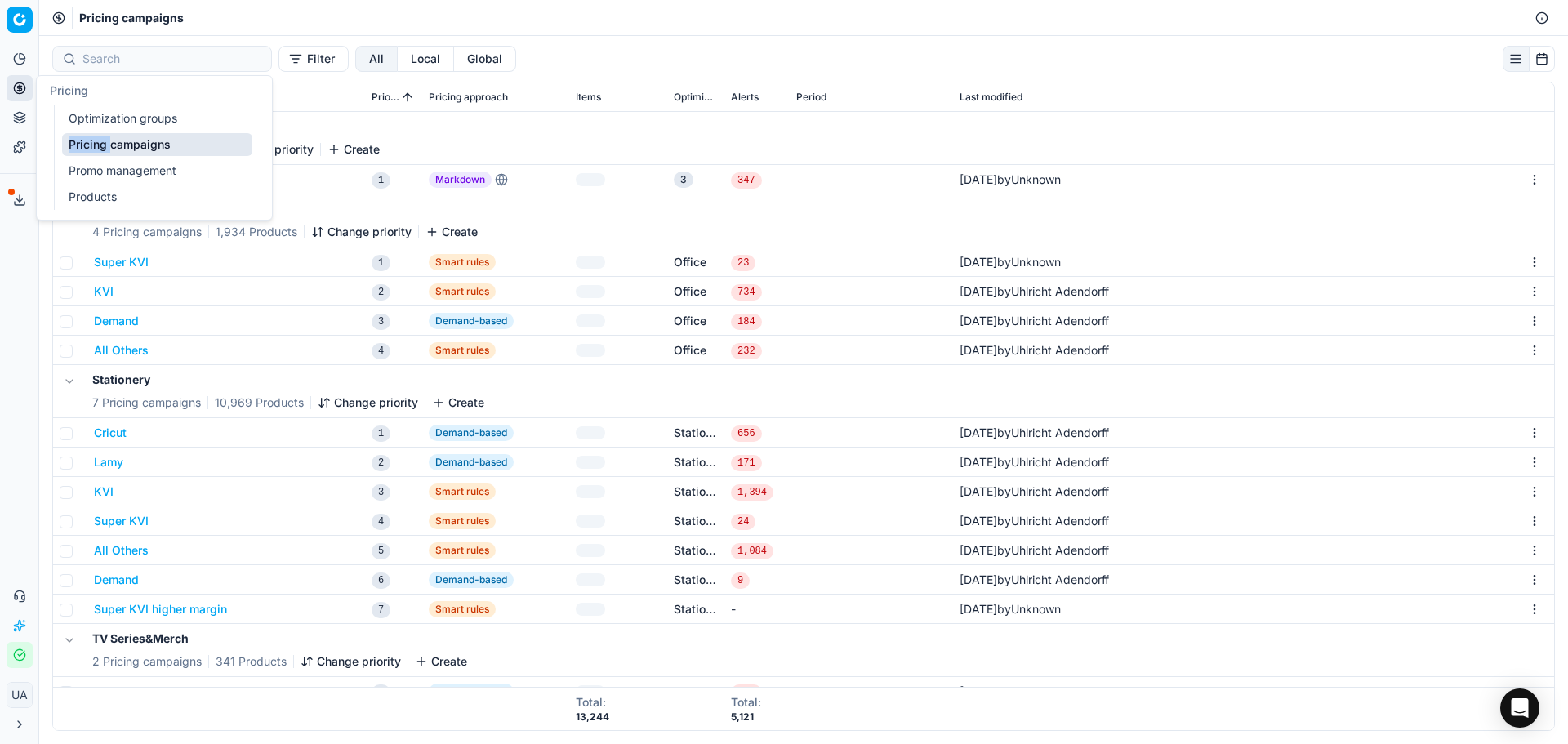
click at [94, 141] on link "Pricing campaigns" at bounding box center [157, 144] width 190 height 22
click at [93, 118] on link "Optimization groups" at bounding box center [157, 118] width 190 height 22
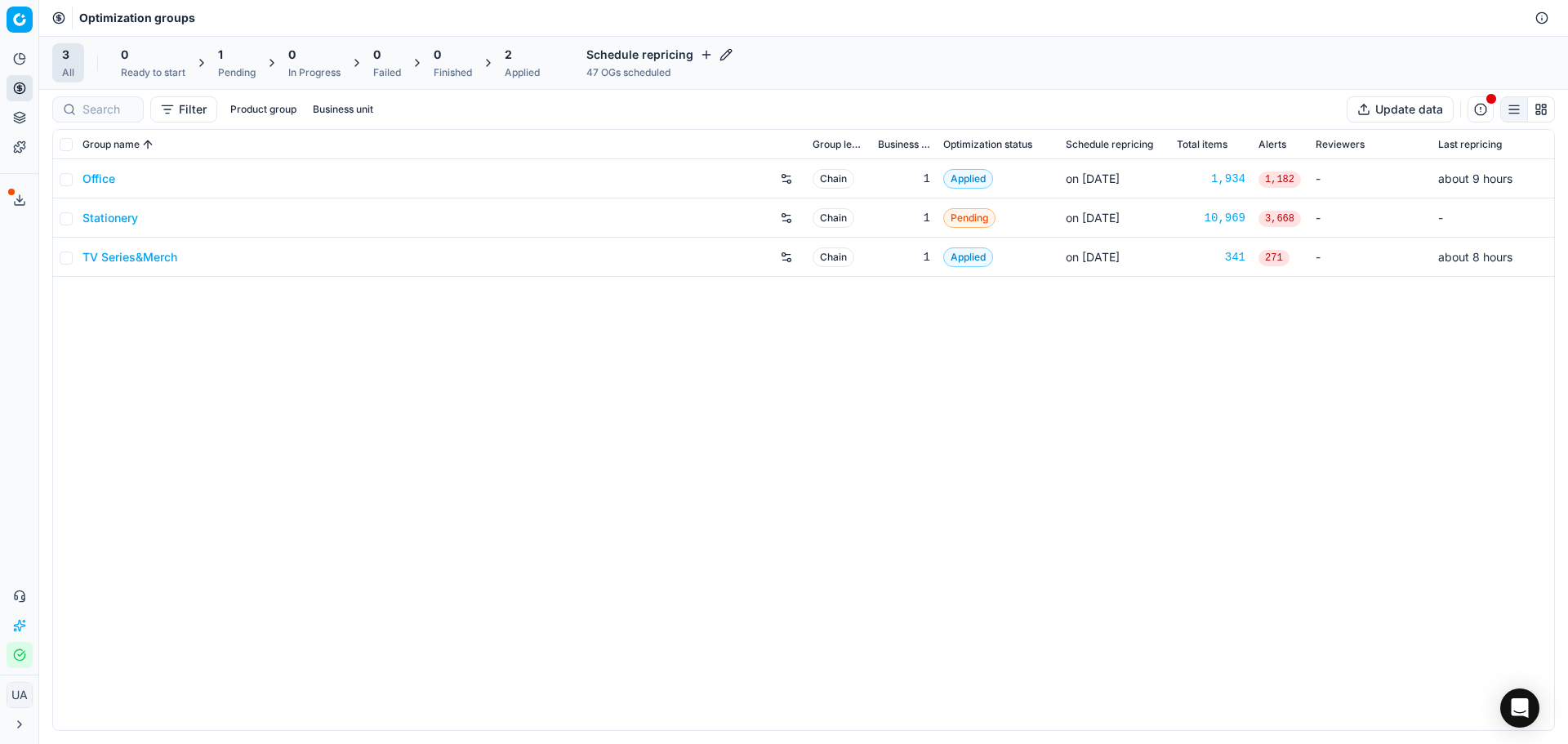
click at [120, 219] on link "Stationery" at bounding box center [109, 218] width 56 height 17
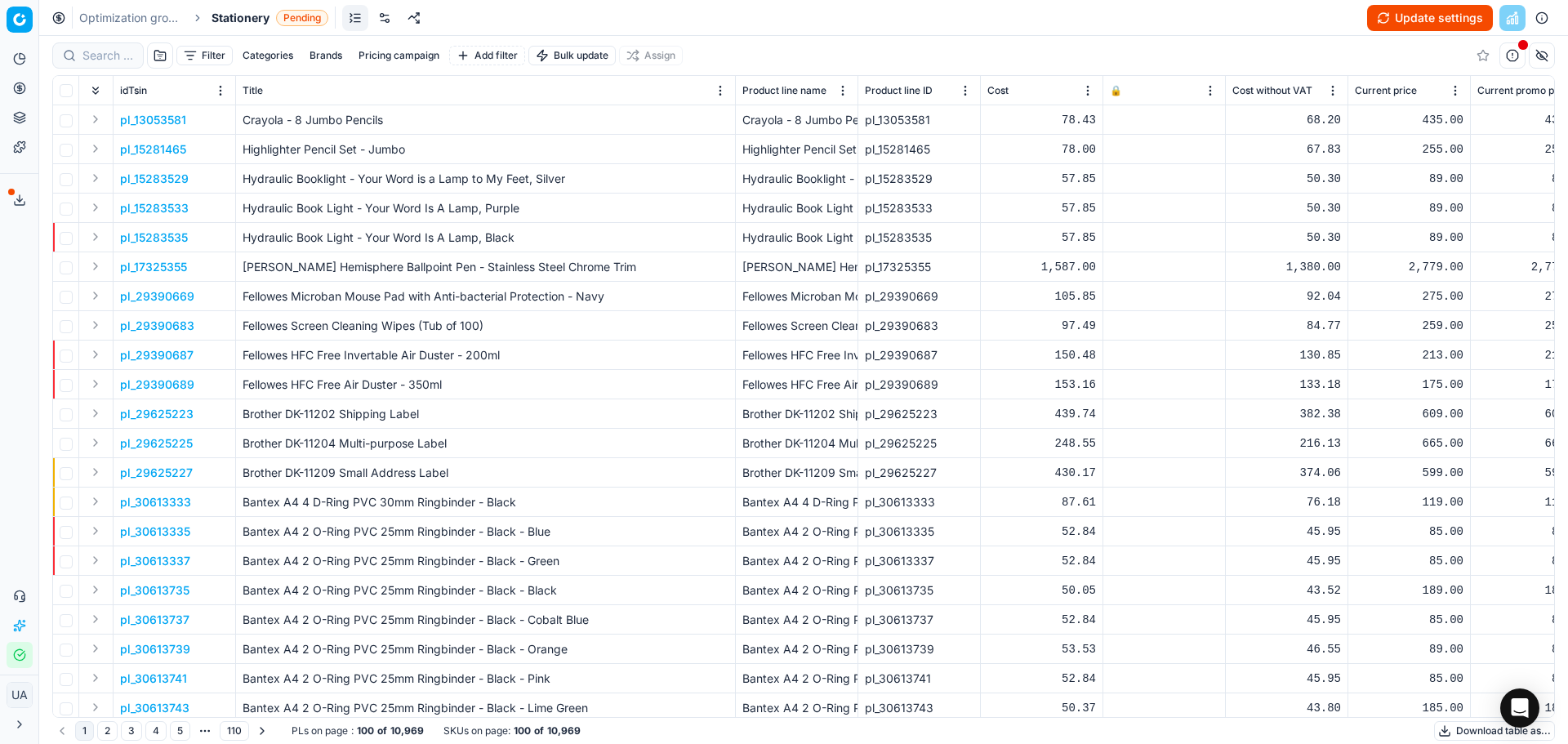
click at [1433, 23] on button "Update settings" at bounding box center [1429, 18] width 126 height 26
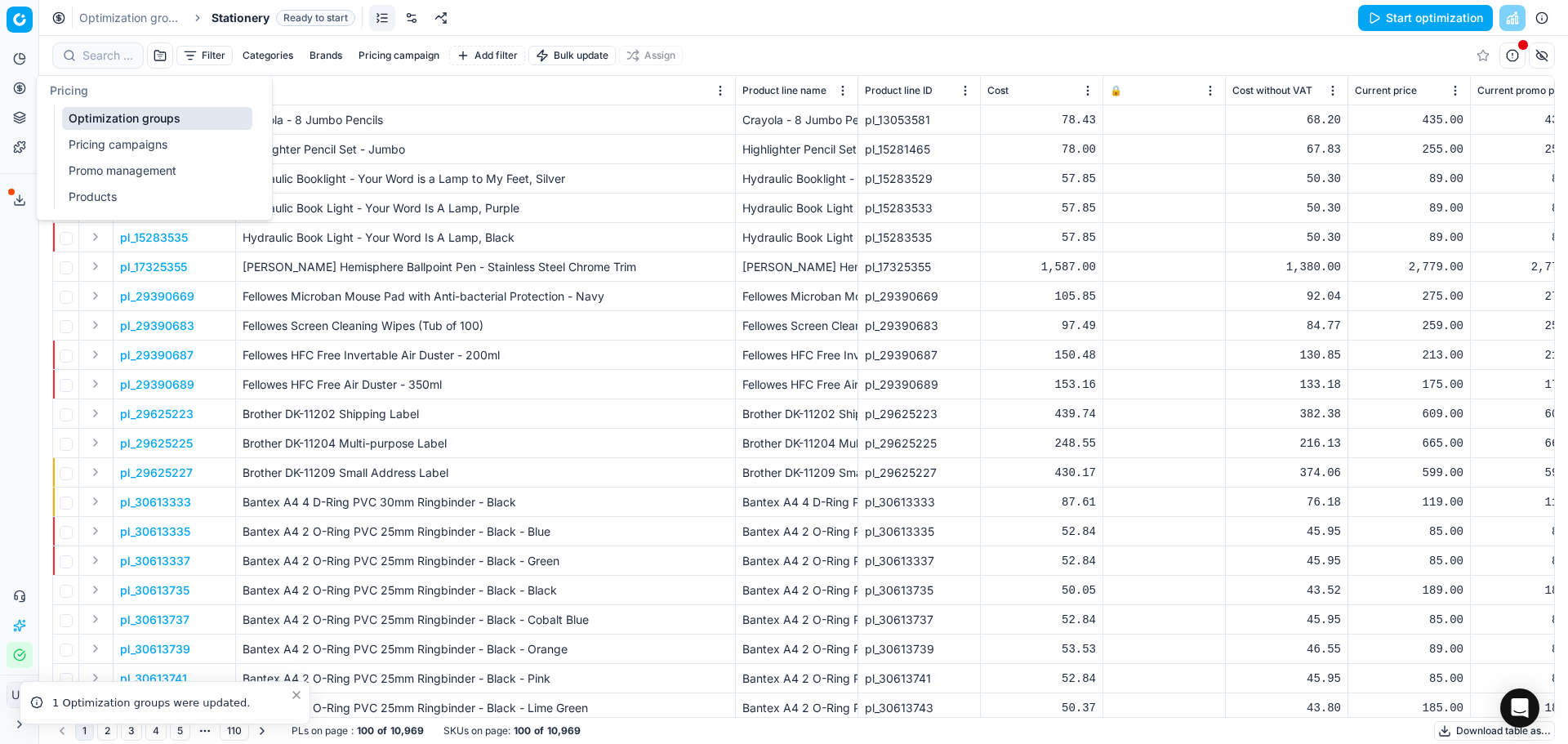
click at [25, 85] on button "Pricing" at bounding box center [20, 88] width 26 height 26
click at [107, 138] on link "Pricing campaigns" at bounding box center [157, 144] width 190 height 22
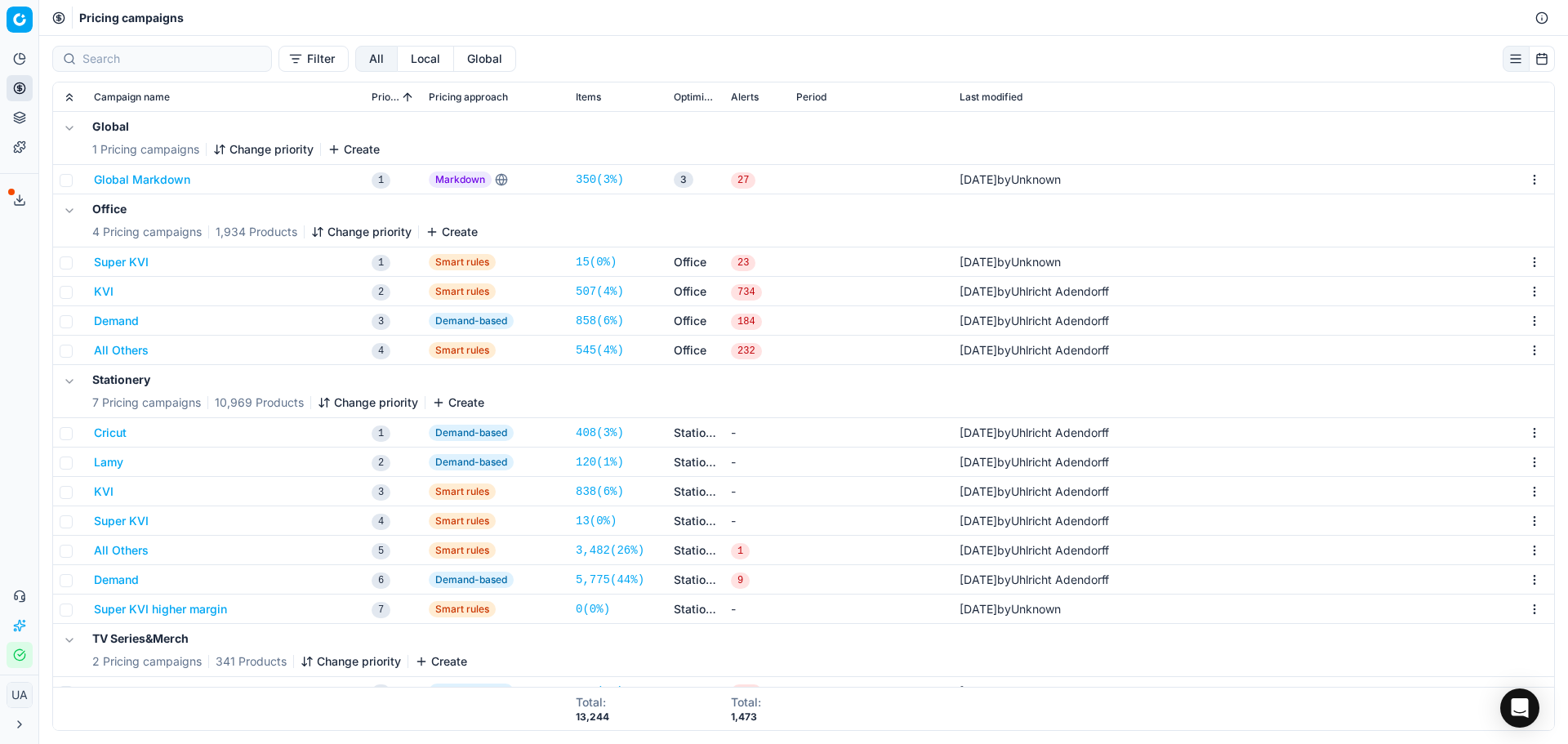
click at [112, 492] on button "KVI" at bounding box center [103, 491] width 20 height 17
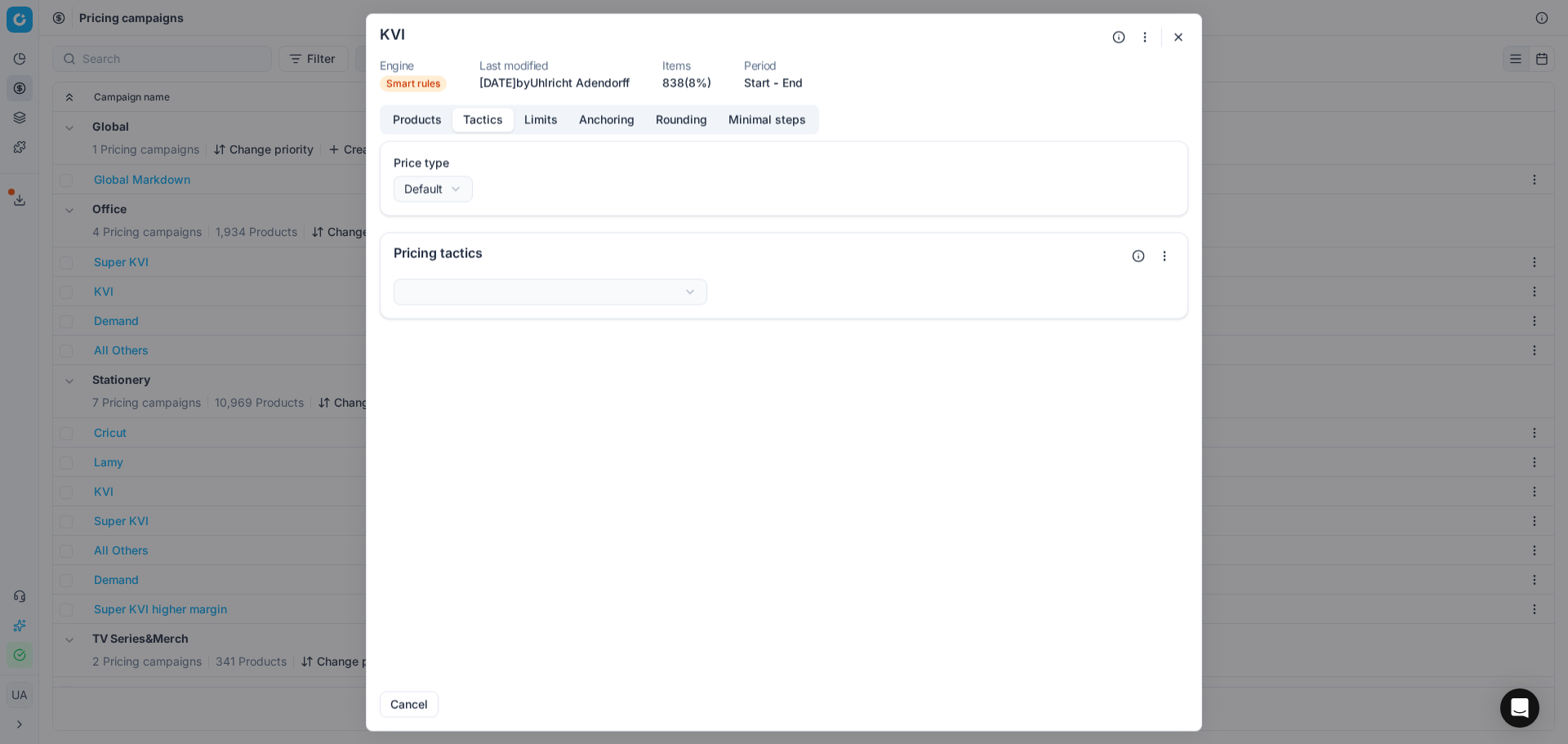
click at [470, 117] on button "Tactics" at bounding box center [482, 119] width 62 height 23
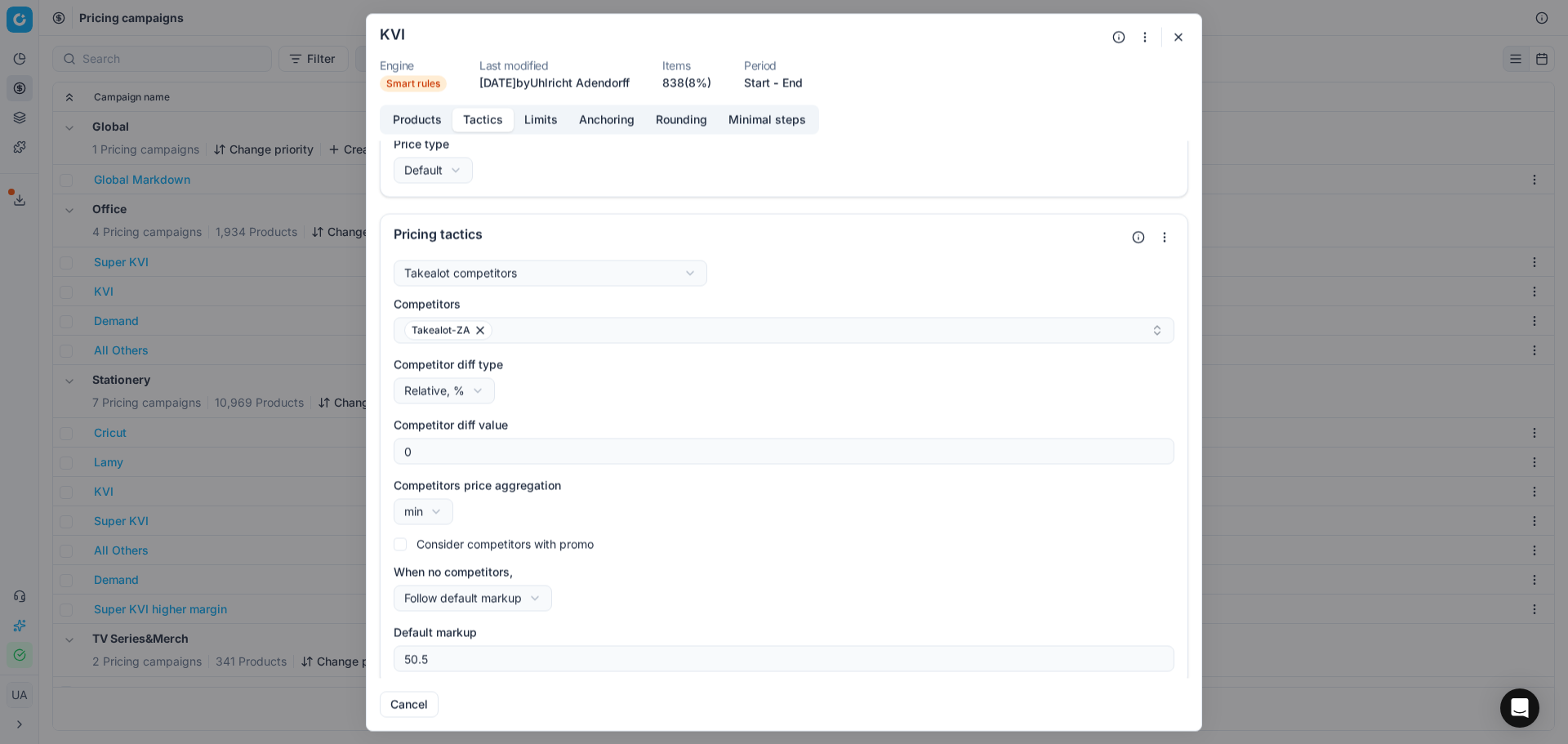
scroll to position [26, 0]
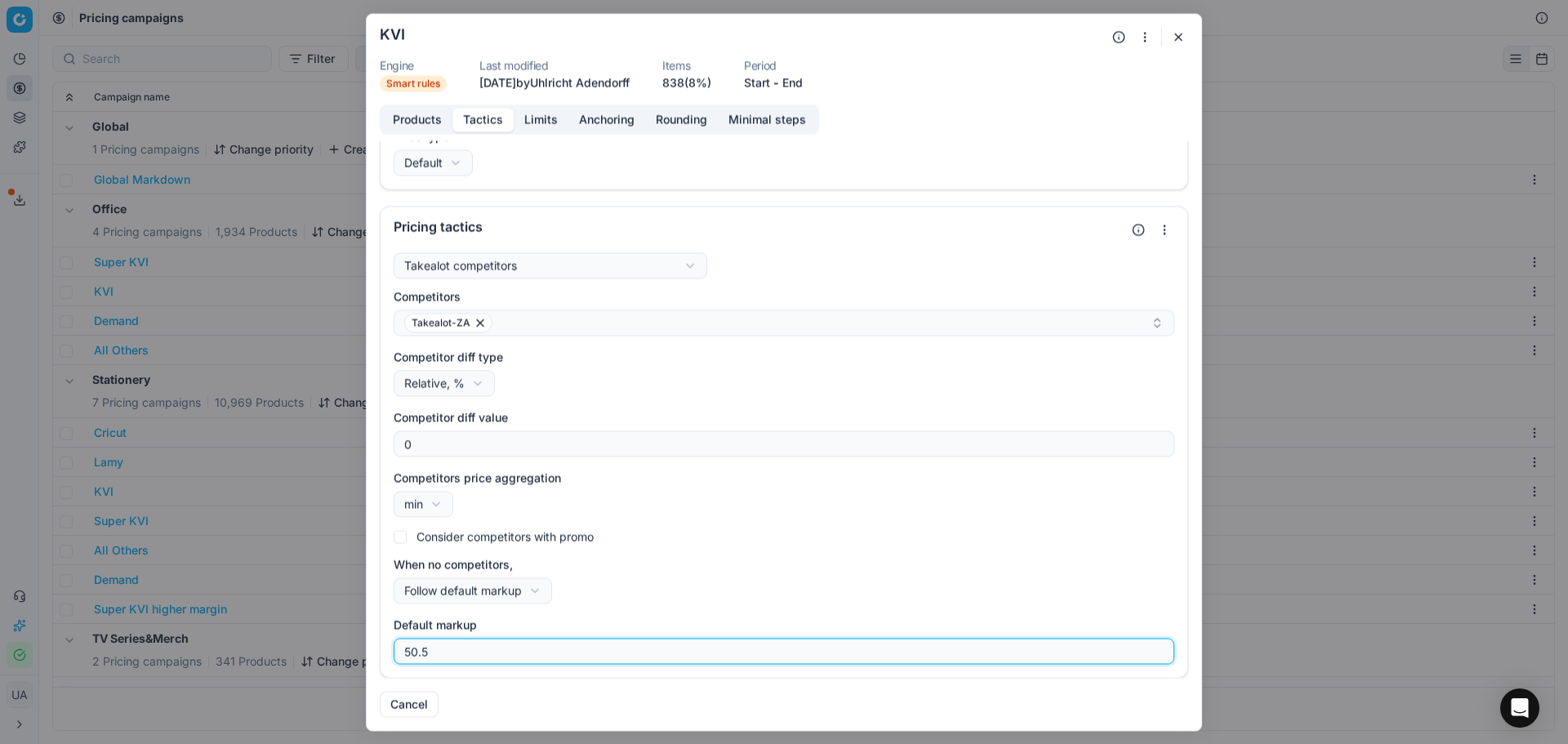
drag, startPoint x: 442, startPoint y: 659, endPoint x: 270, endPoint y: 657, distance: 172.0
click at [292, 657] on div "We are saving PC settings. Please wait, it should take a few minutes KVI Engine…" at bounding box center [784, 372] width 1568 height 744
type input "44"
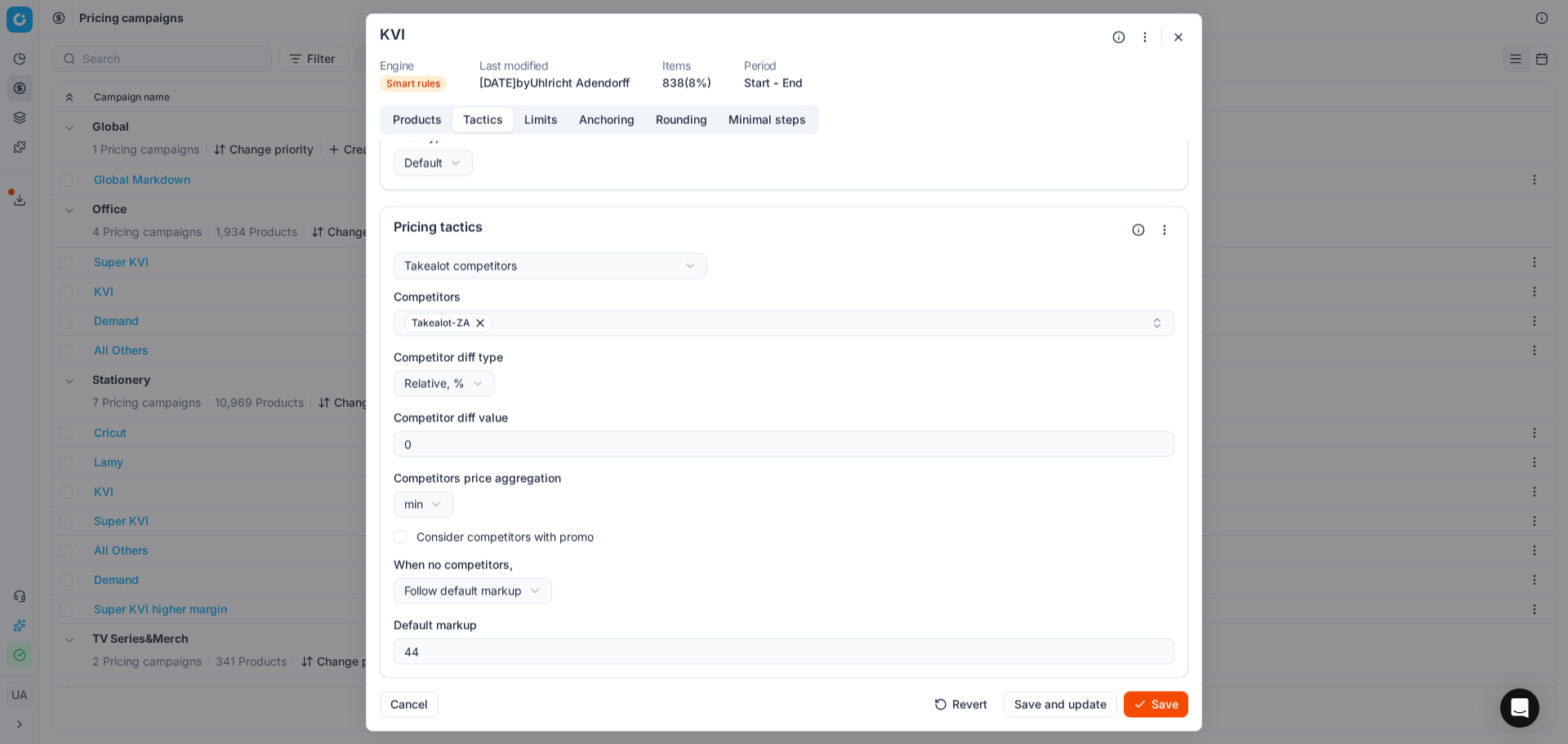
click at [1059, 703] on button "Save and update" at bounding box center [1060, 703] width 113 height 26
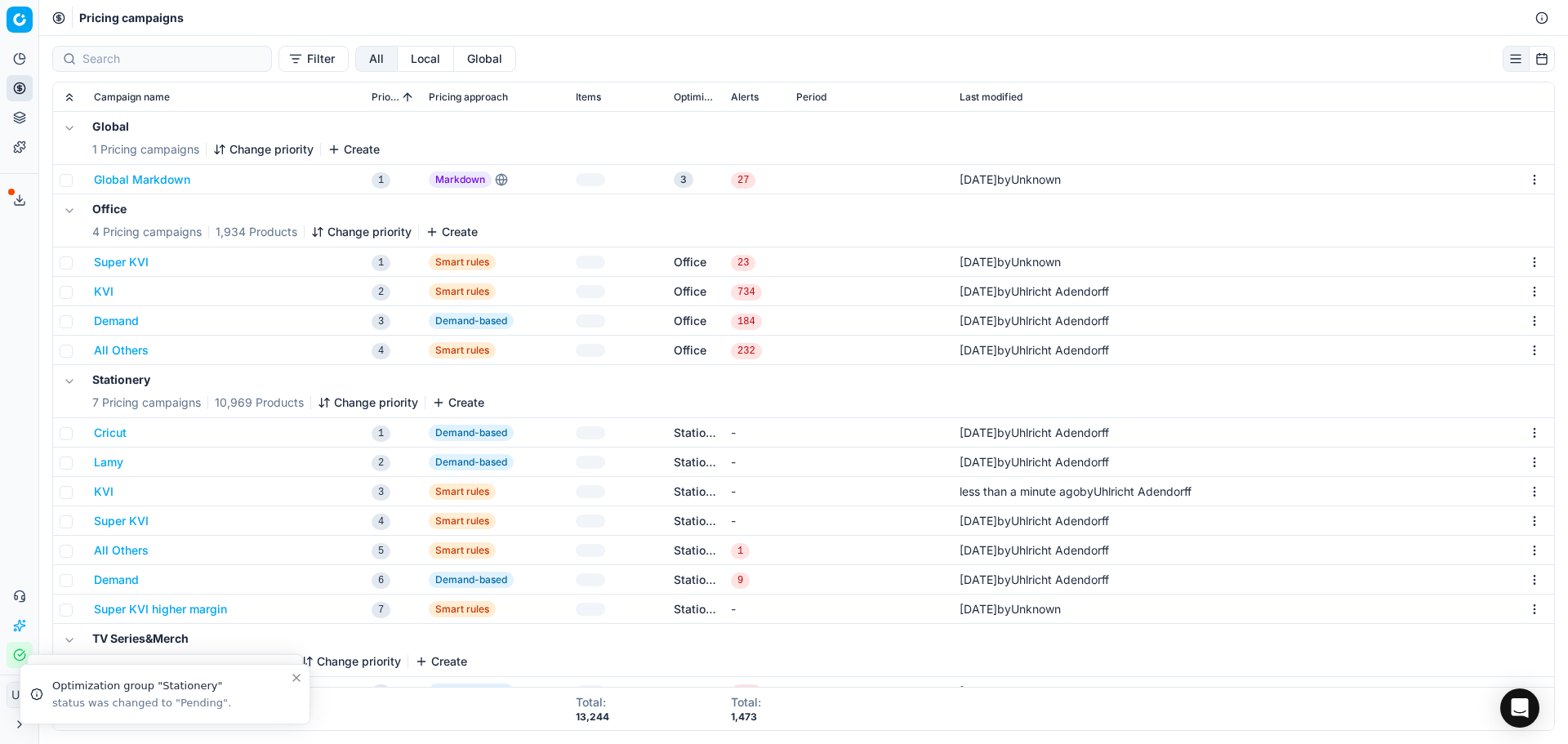
click at [140, 527] on button "Super KVI" at bounding box center [121, 520] width 55 height 17
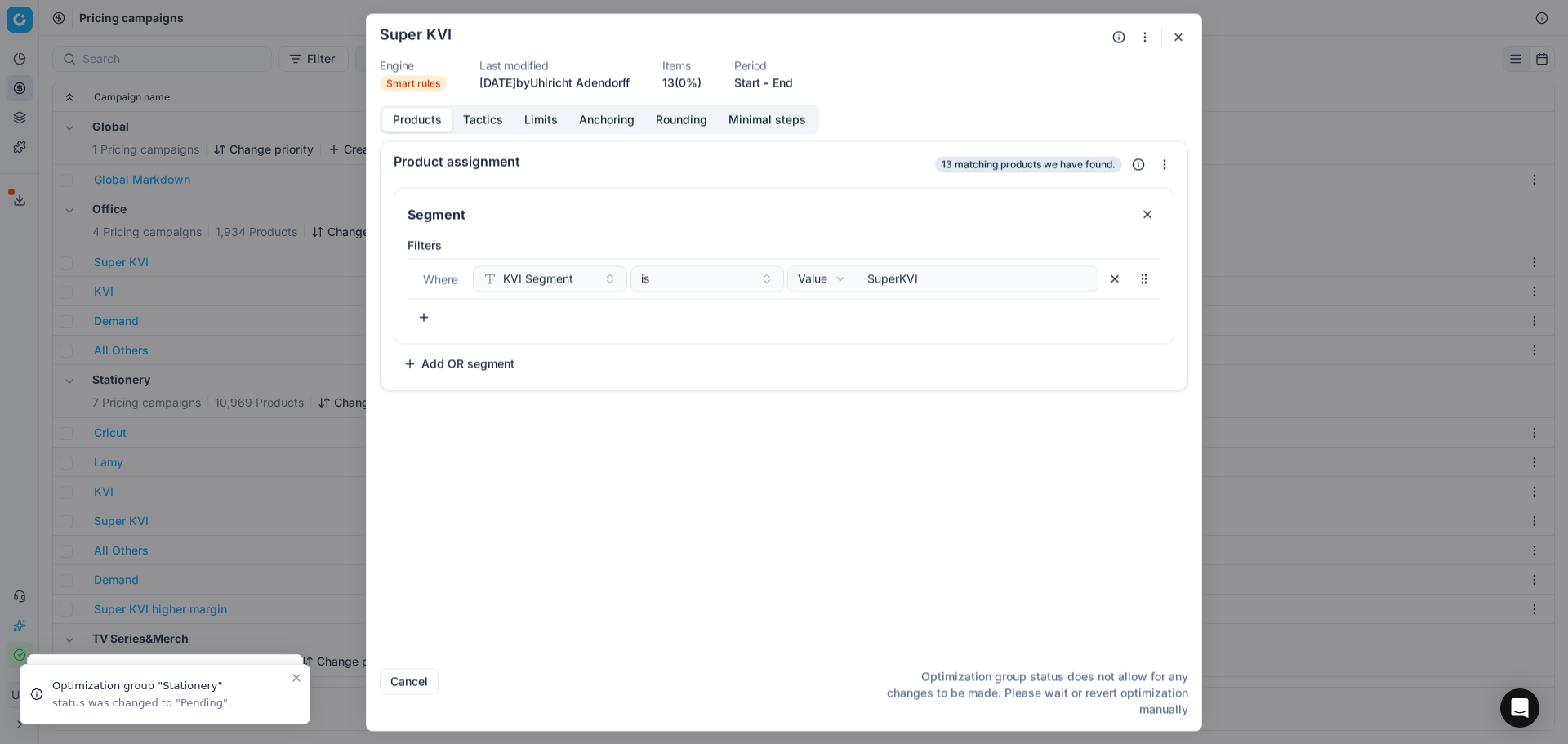
click at [489, 133] on div "Products Tactics Limits Anchoring Rounding Minimal steps" at bounding box center [599, 119] width 439 height 29
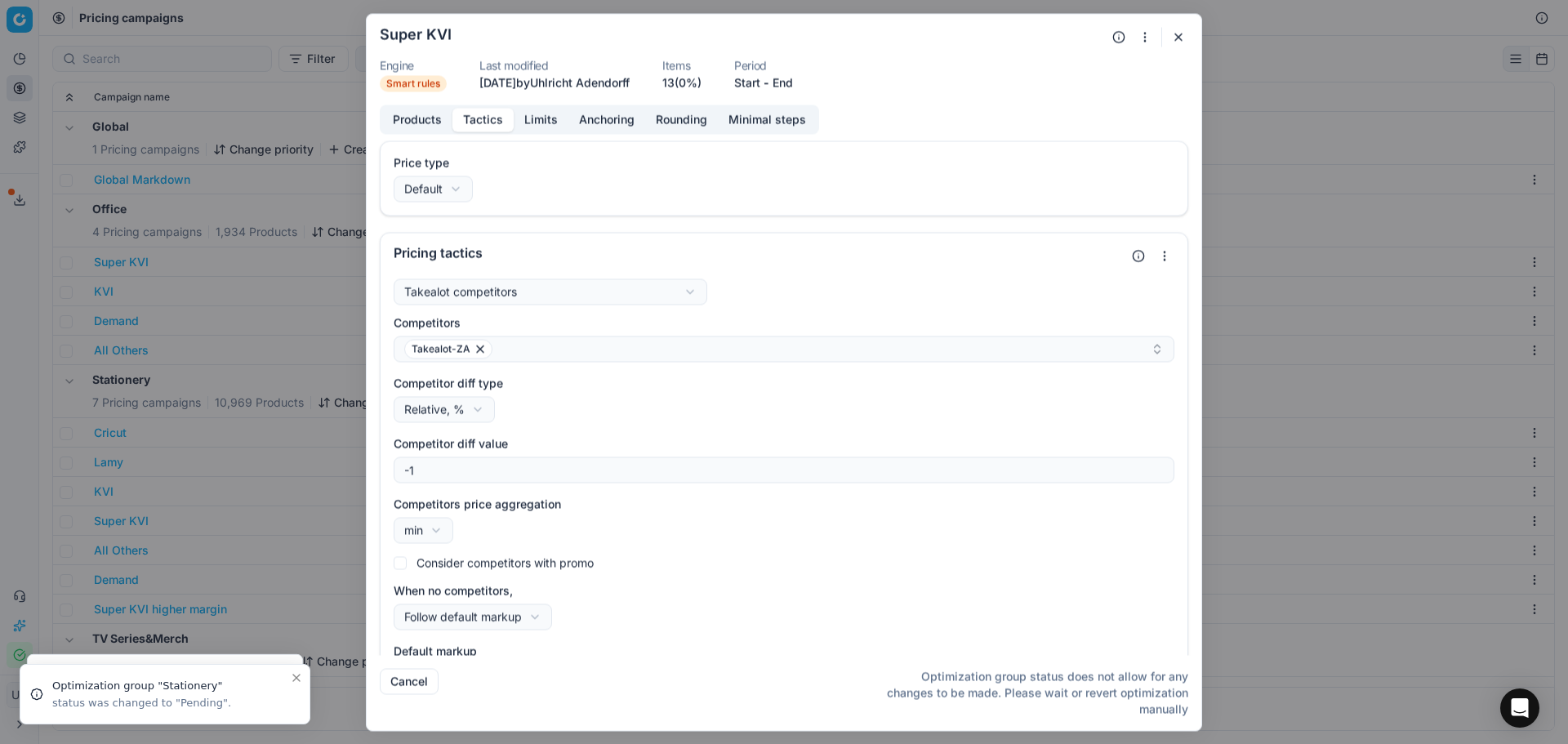
click at [492, 124] on button "Tactics" at bounding box center [482, 119] width 62 height 23
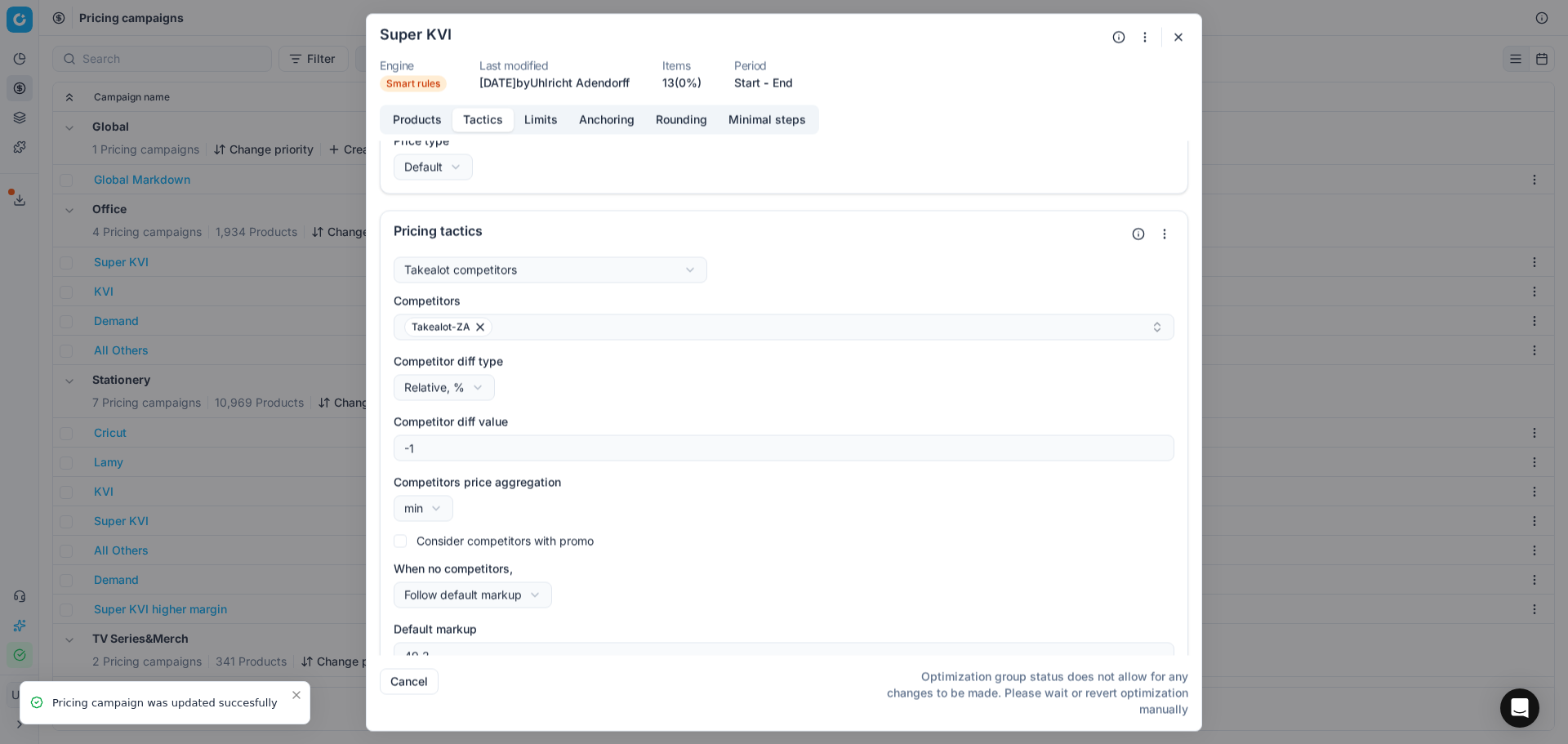
scroll to position [49, 0]
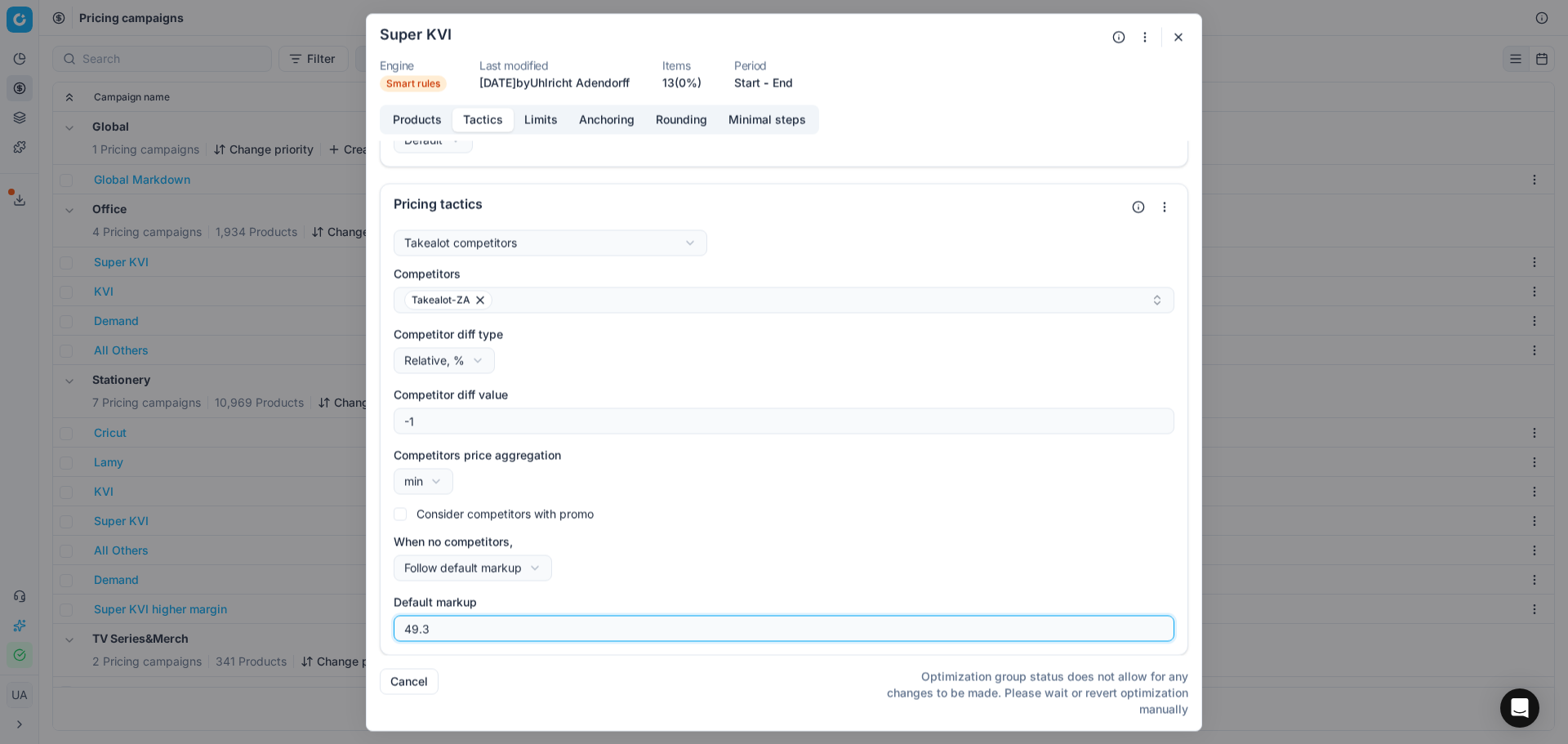
click at [536, 629] on input "49.3" at bounding box center [784, 628] width 765 height 24
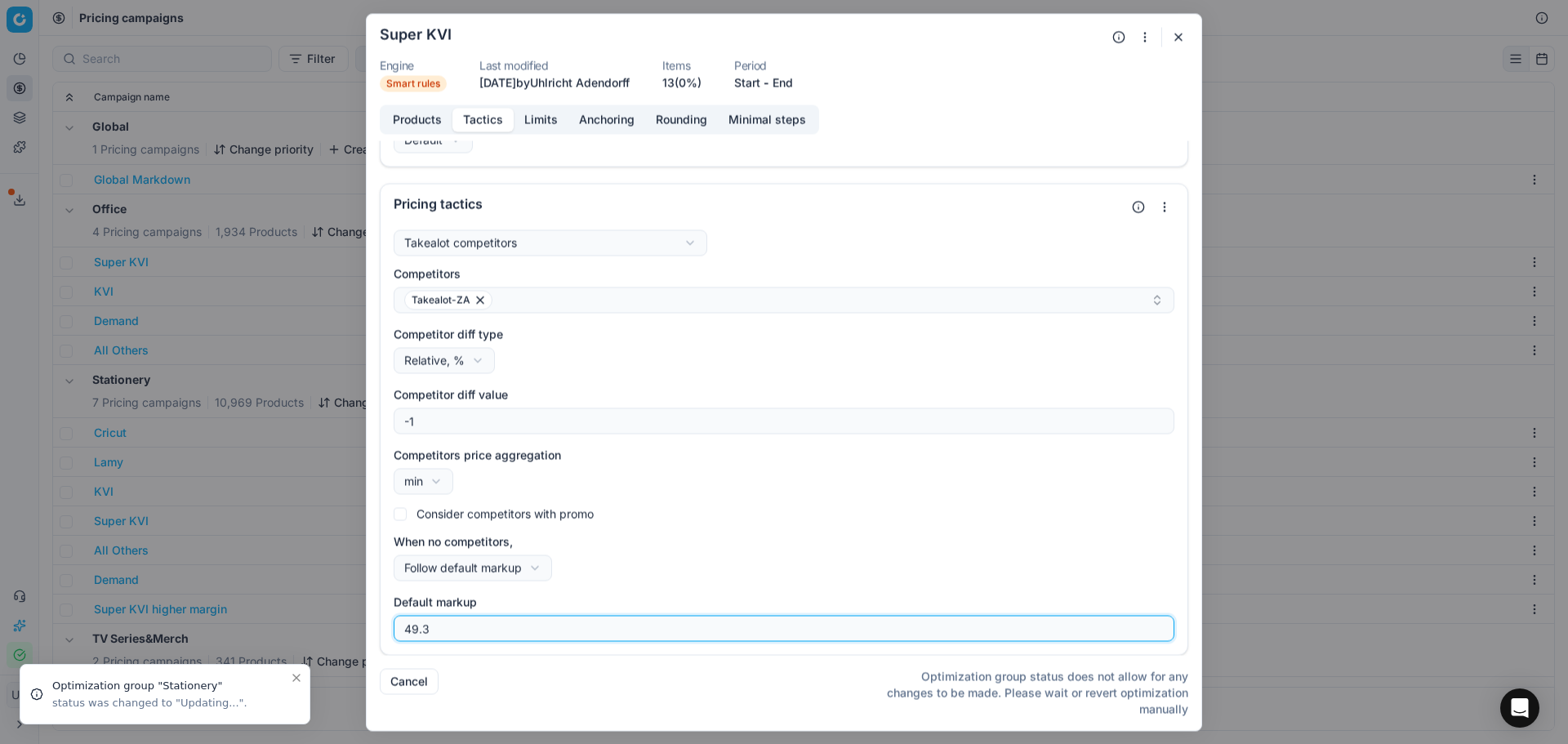
click at [536, 629] on input "49.3" at bounding box center [784, 628] width 765 height 24
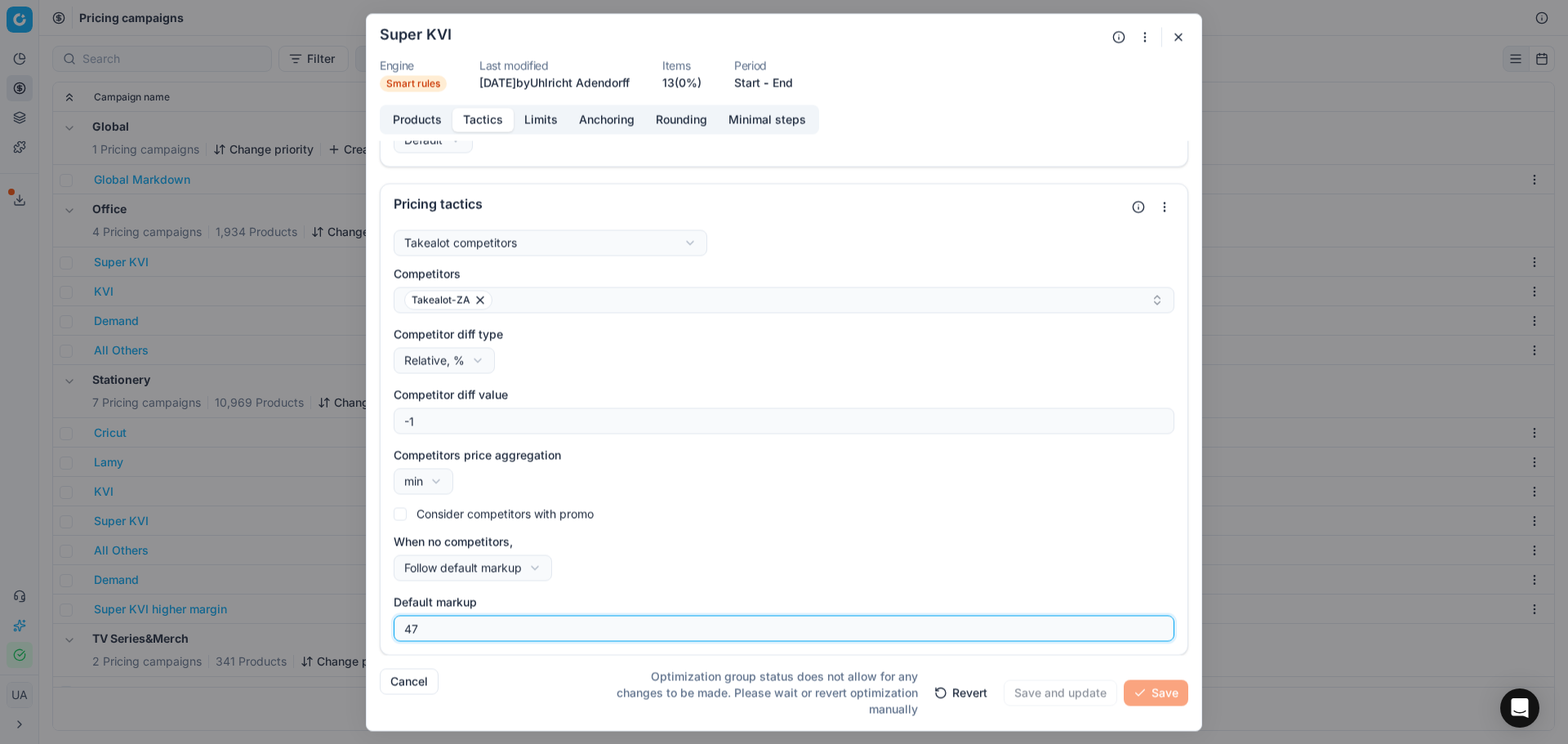
click at [465, 629] on input "47" at bounding box center [784, 628] width 765 height 24
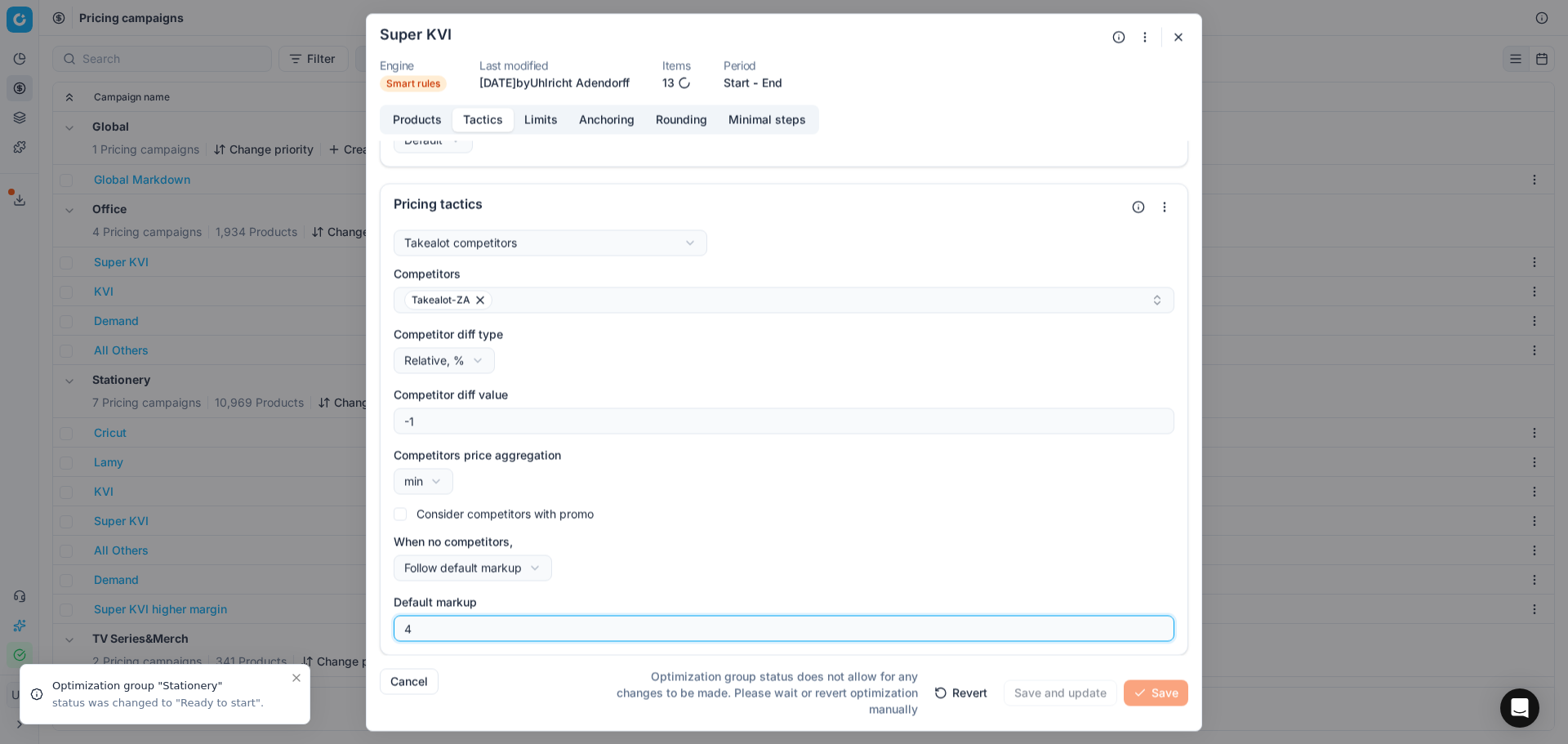
scroll to position [26, 0]
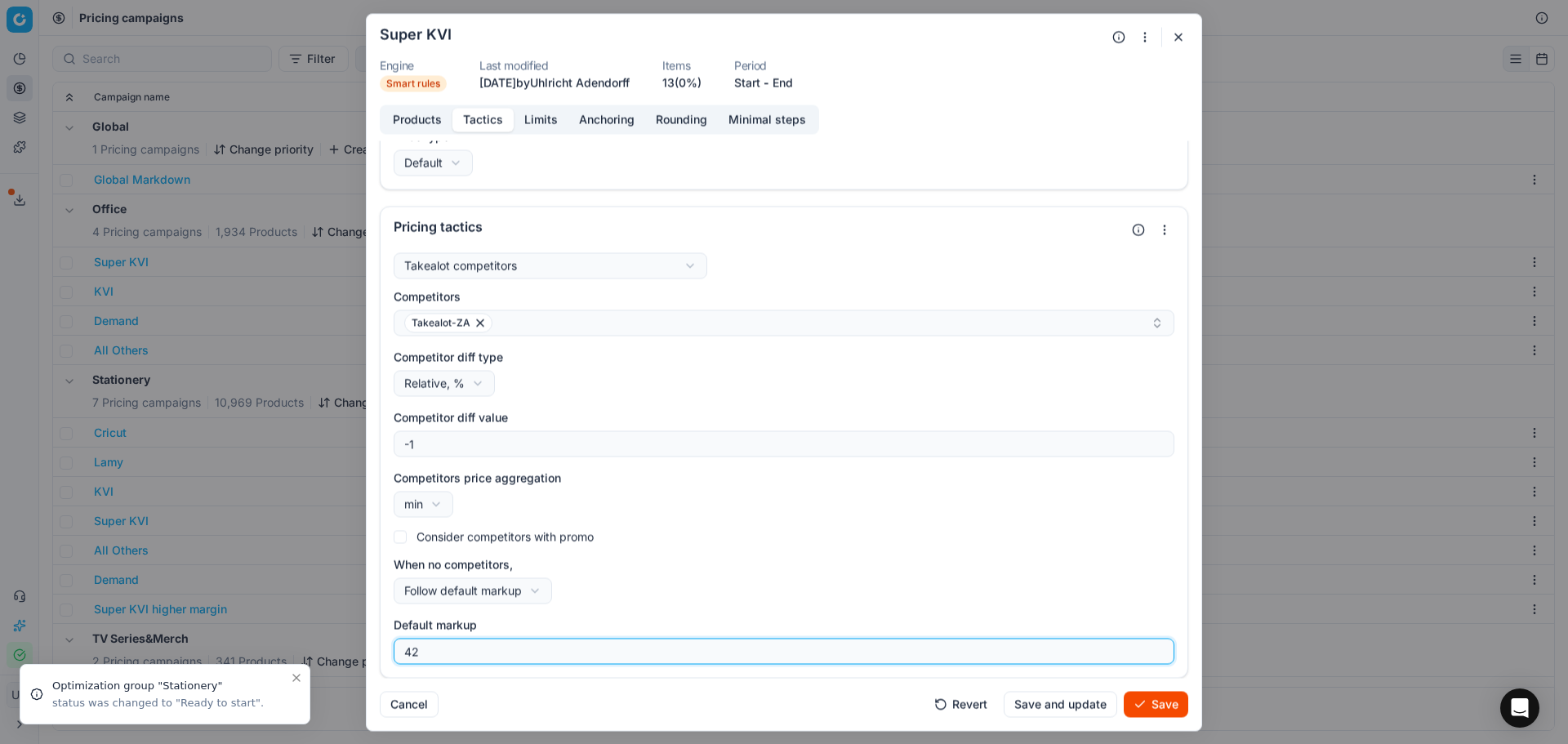
type input "42"
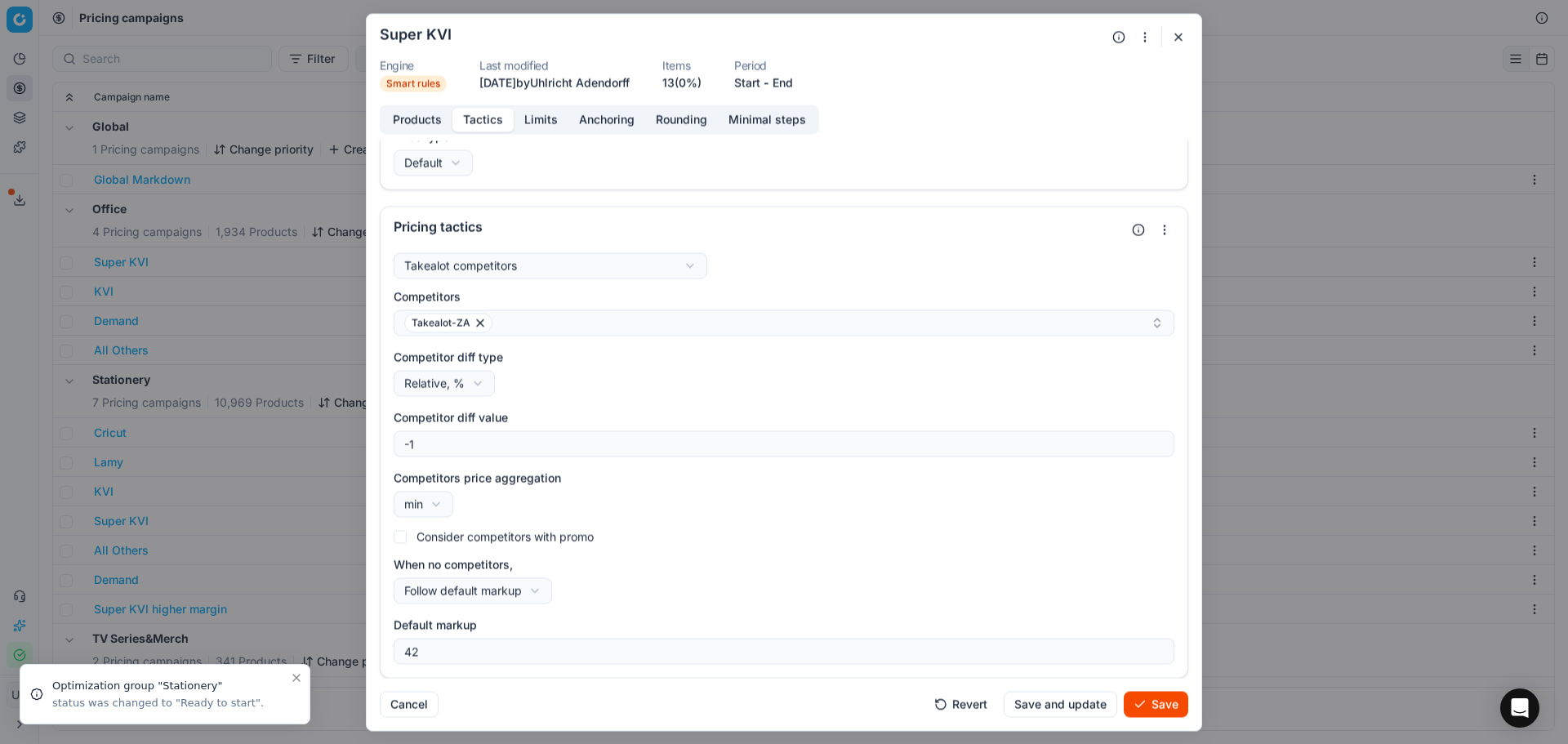
click at [1074, 713] on button "Save and update" at bounding box center [1060, 703] width 113 height 26
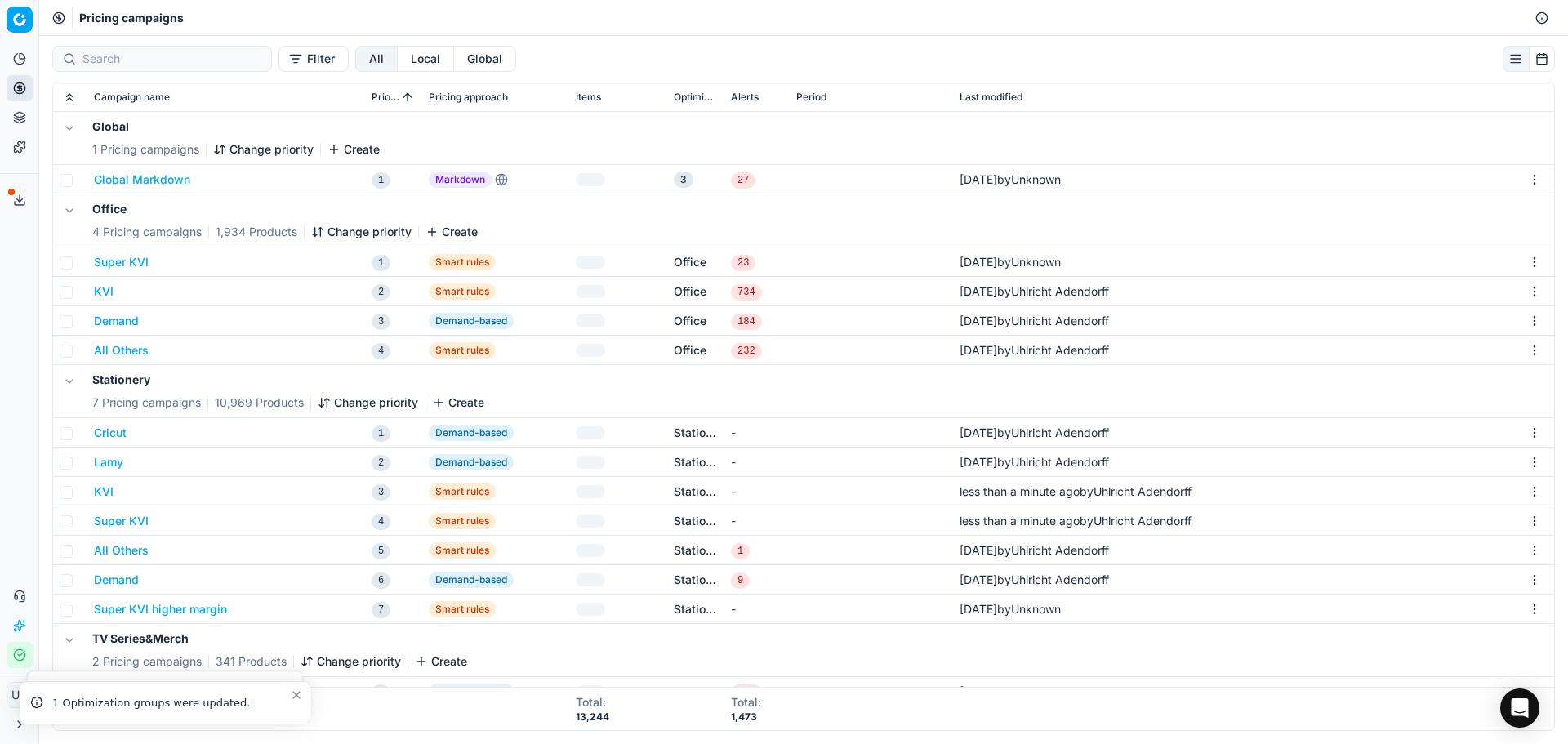
click at [103, 491] on button "KVI" at bounding box center [103, 491] width 20 height 17
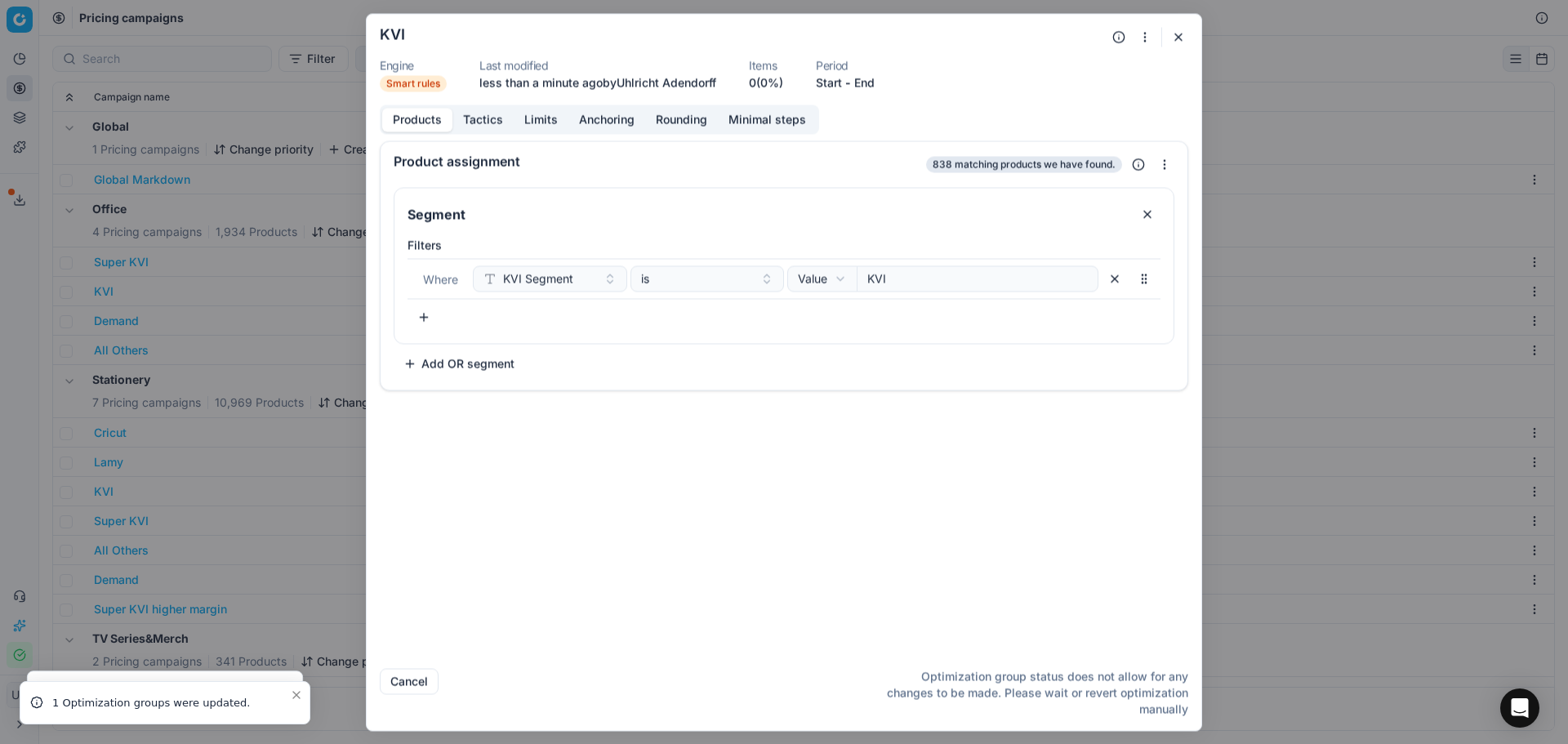
drag, startPoint x: 486, startPoint y: 122, endPoint x: 482, endPoint y: 134, distance: 12.6
click at [486, 123] on button "Tactics" at bounding box center [482, 119] width 62 height 23
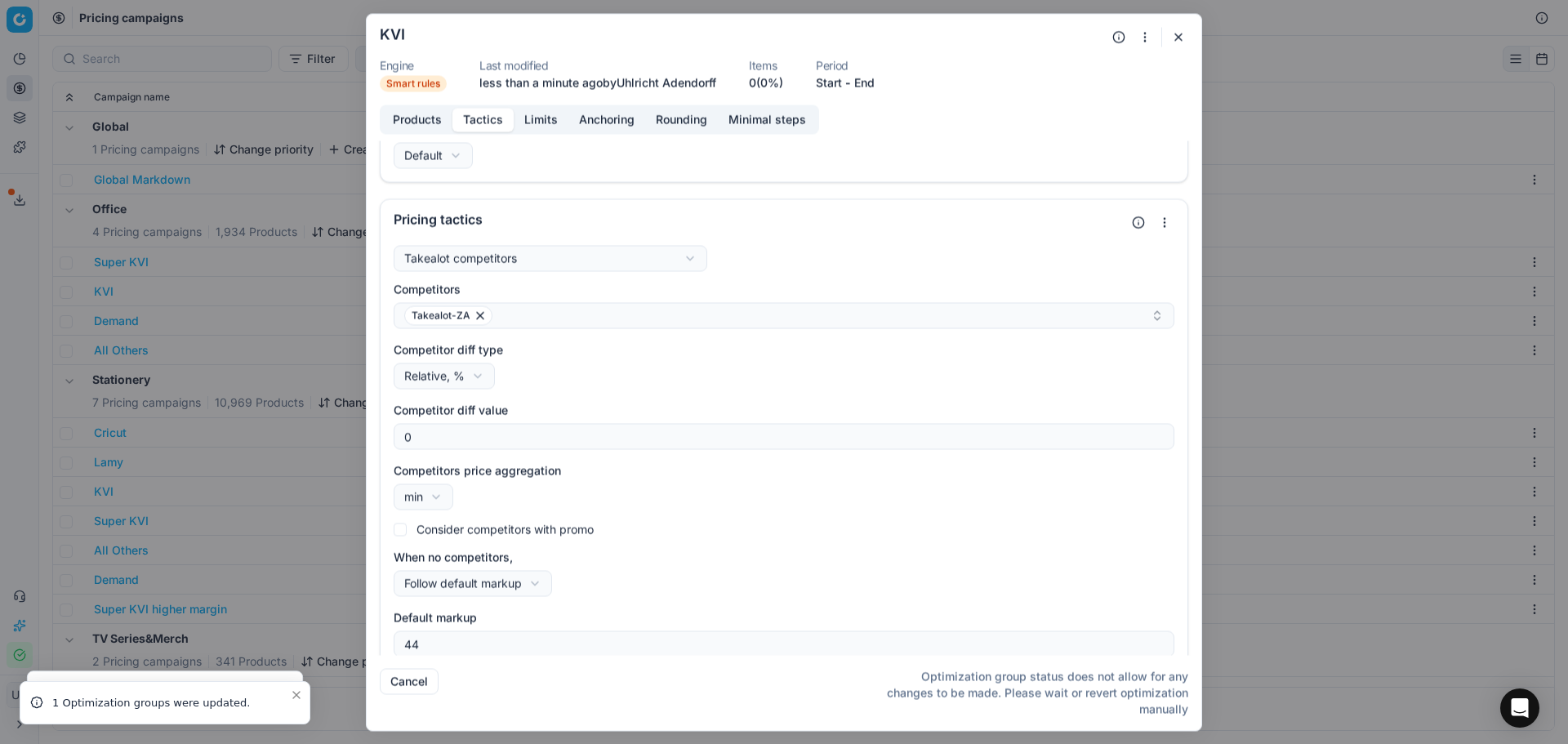
scroll to position [49, 0]
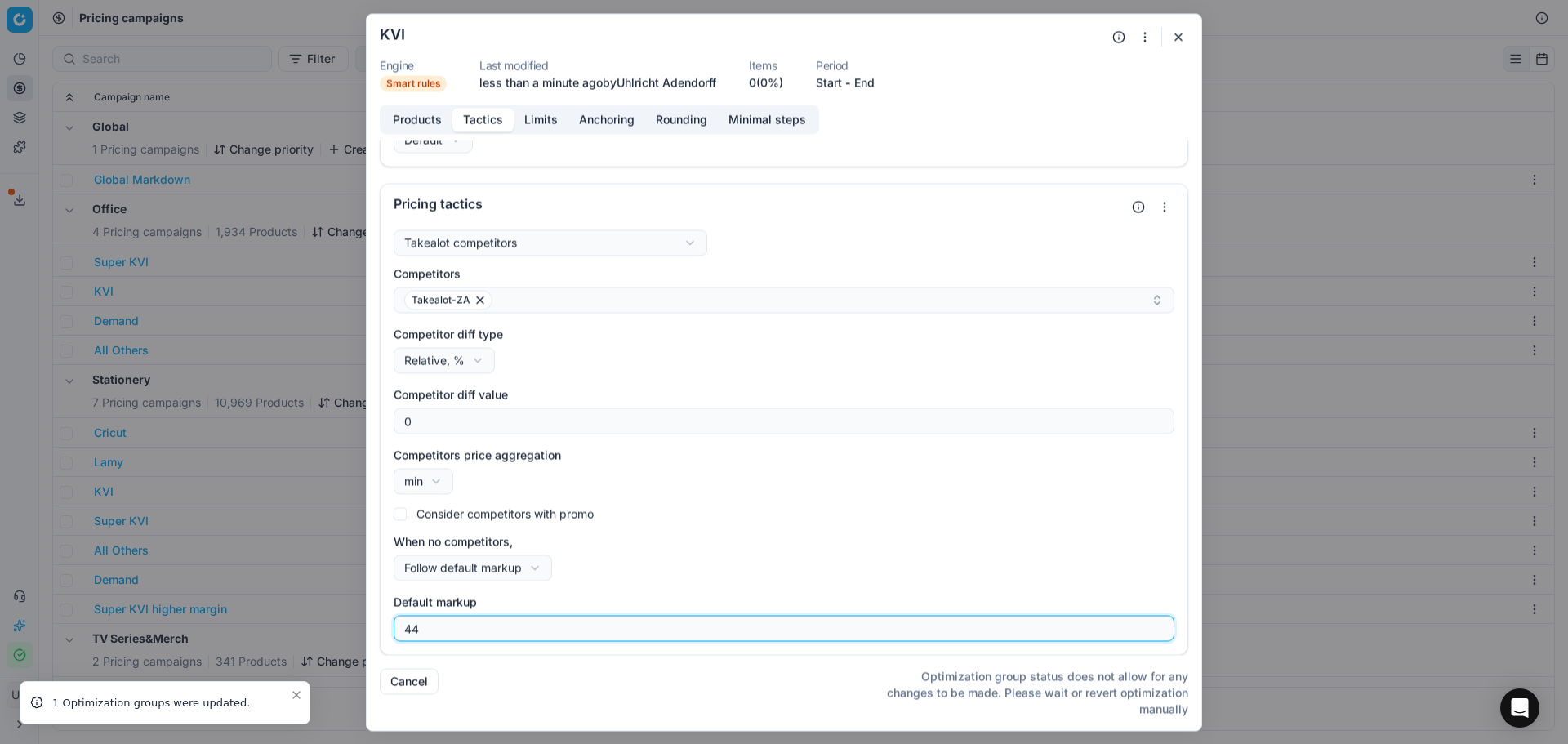
click at [445, 629] on input "44" at bounding box center [784, 628] width 765 height 24
click at [444, 629] on input "44" at bounding box center [784, 628] width 765 height 24
click at [442, 629] on input "44" at bounding box center [784, 628] width 765 height 24
drag, startPoint x: 442, startPoint y: 629, endPoint x: 344, endPoint y: 629, distance: 98.0
click at [344, 629] on div "We are saving PC settings. Please wait, it should take a few minutes KVI Engine…" at bounding box center [784, 372] width 1568 height 744
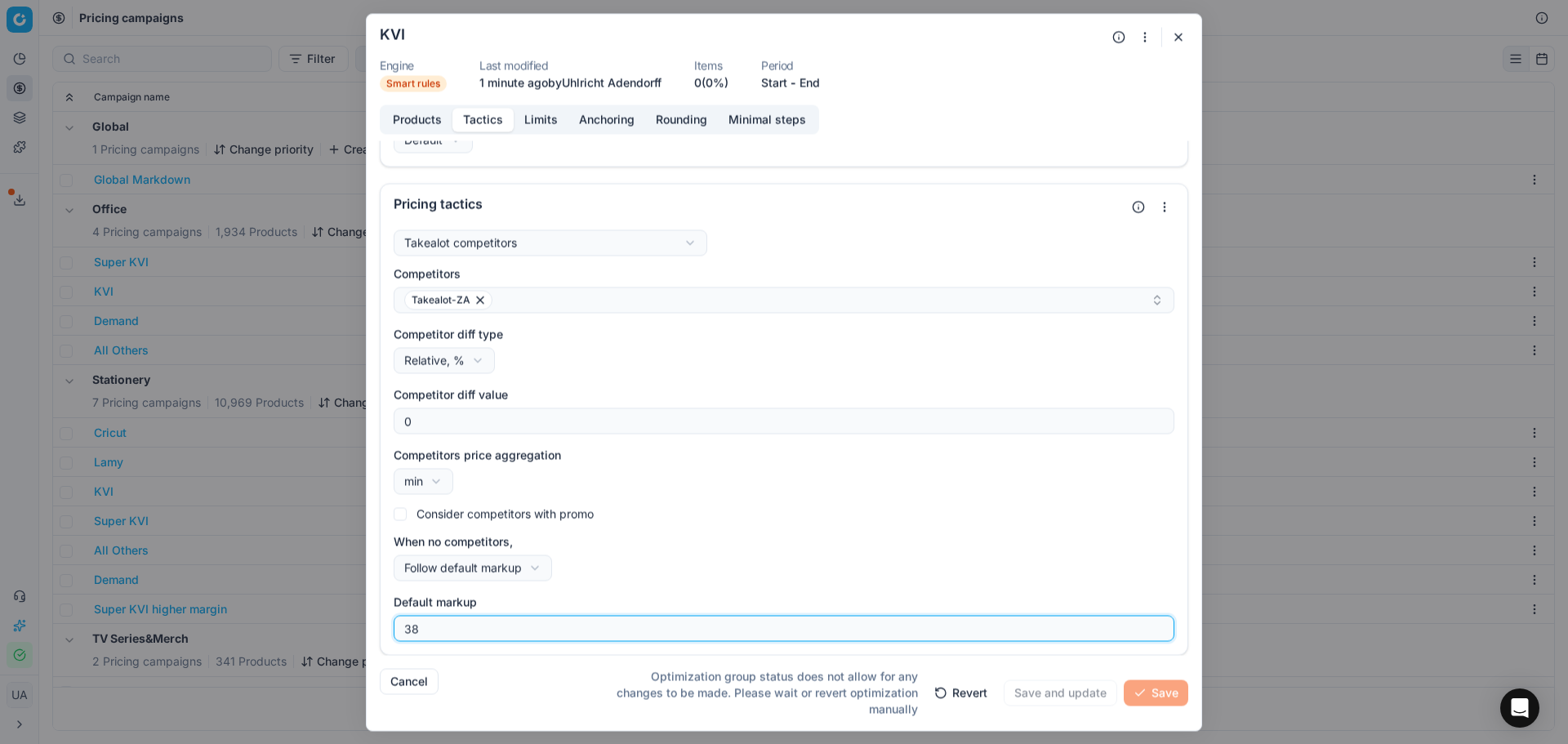
type input "38"
click at [547, 628] on input "38" at bounding box center [784, 628] width 765 height 24
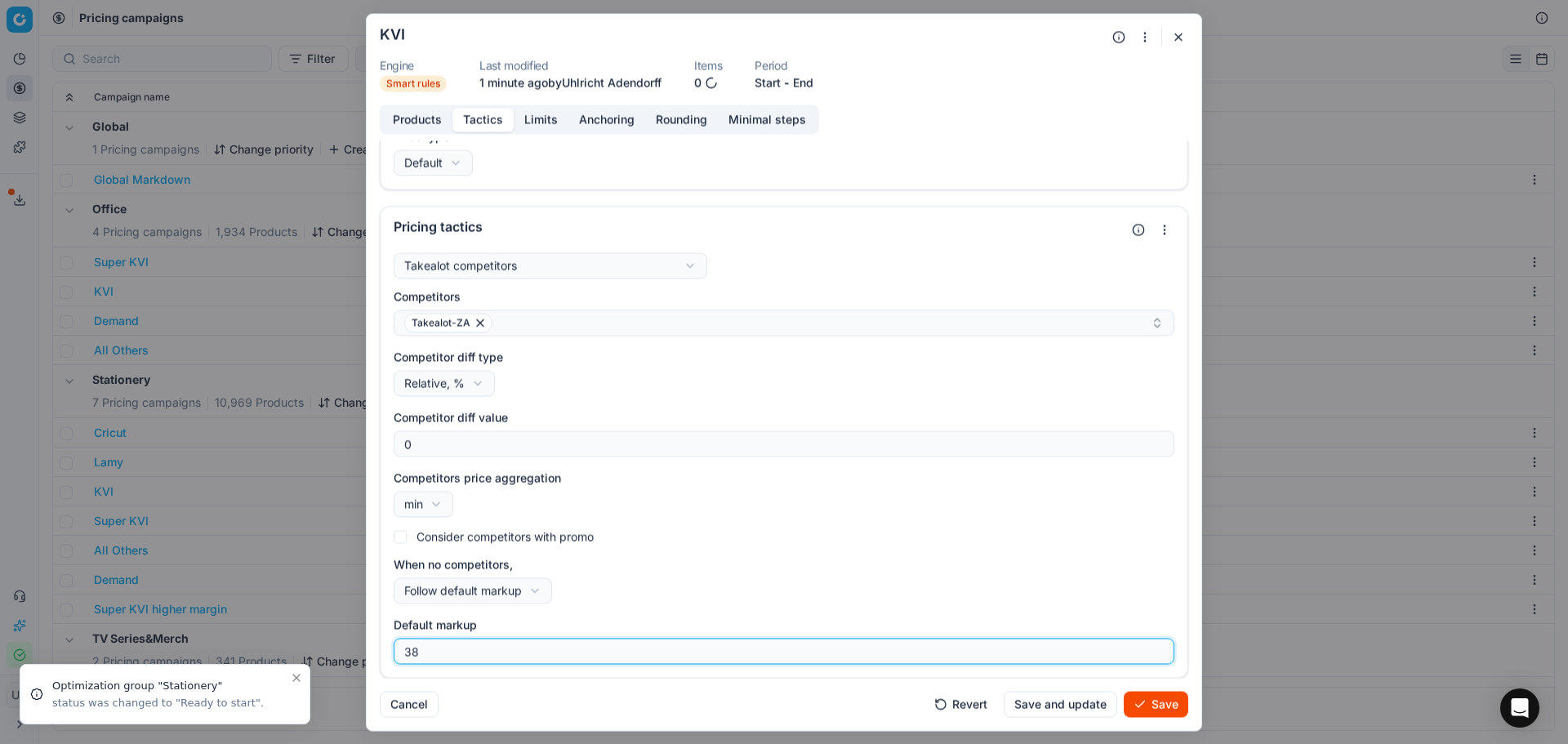
scroll to position [26, 0]
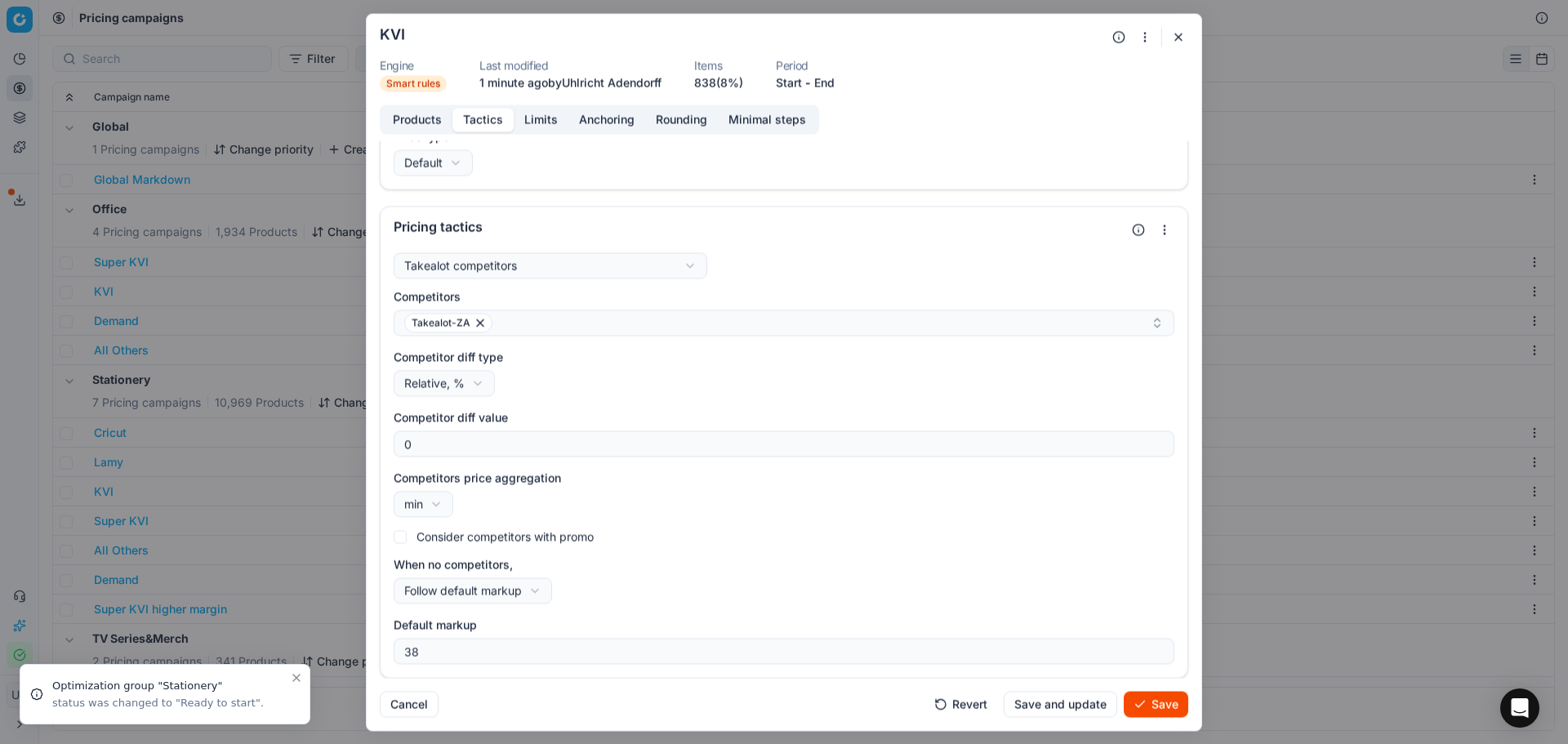
click at [1064, 703] on button "Save and update" at bounding box center [1060, 703] width 113 height 26
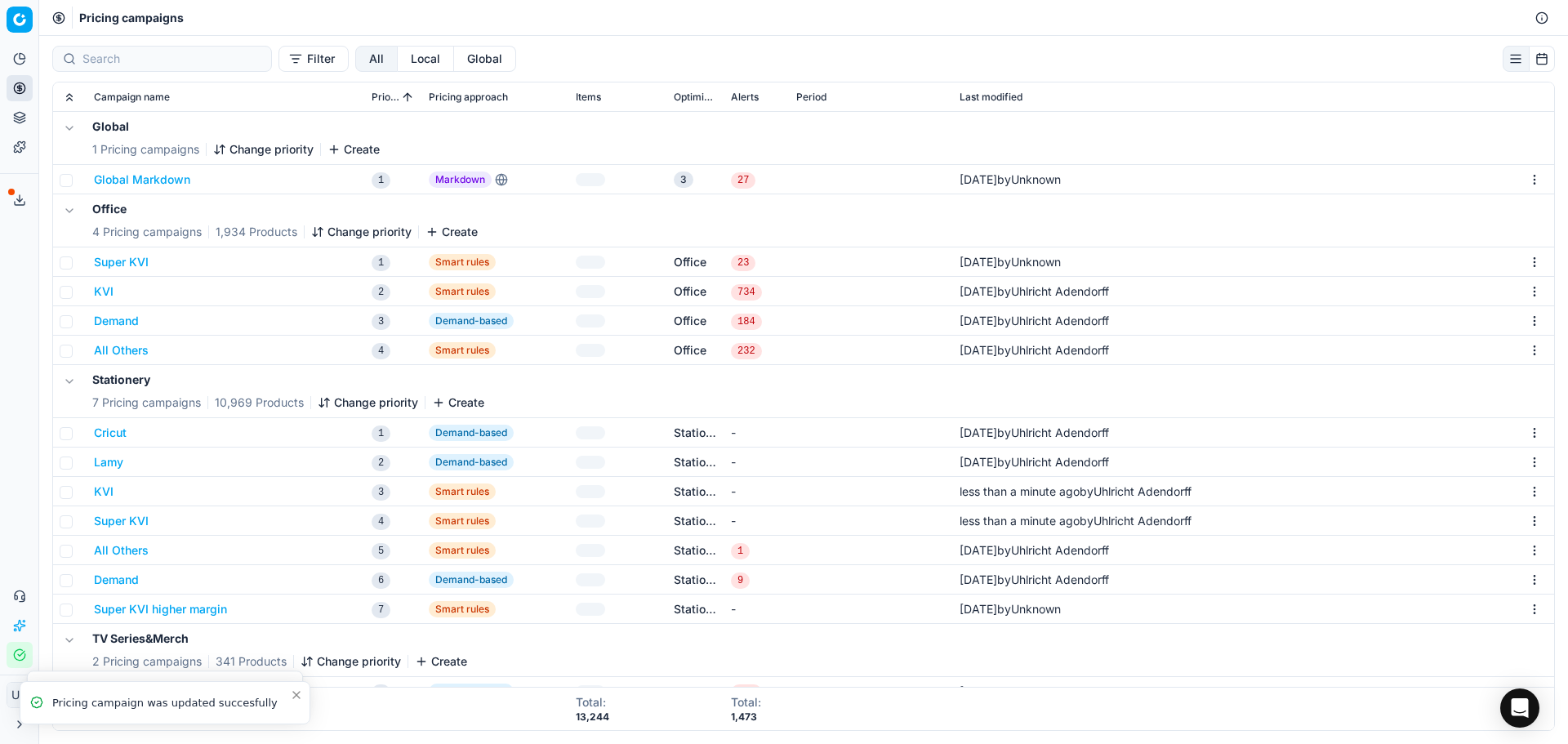
click at [127, 554] on button "All Others" at bounding box center [121, 550] width 55 height 17
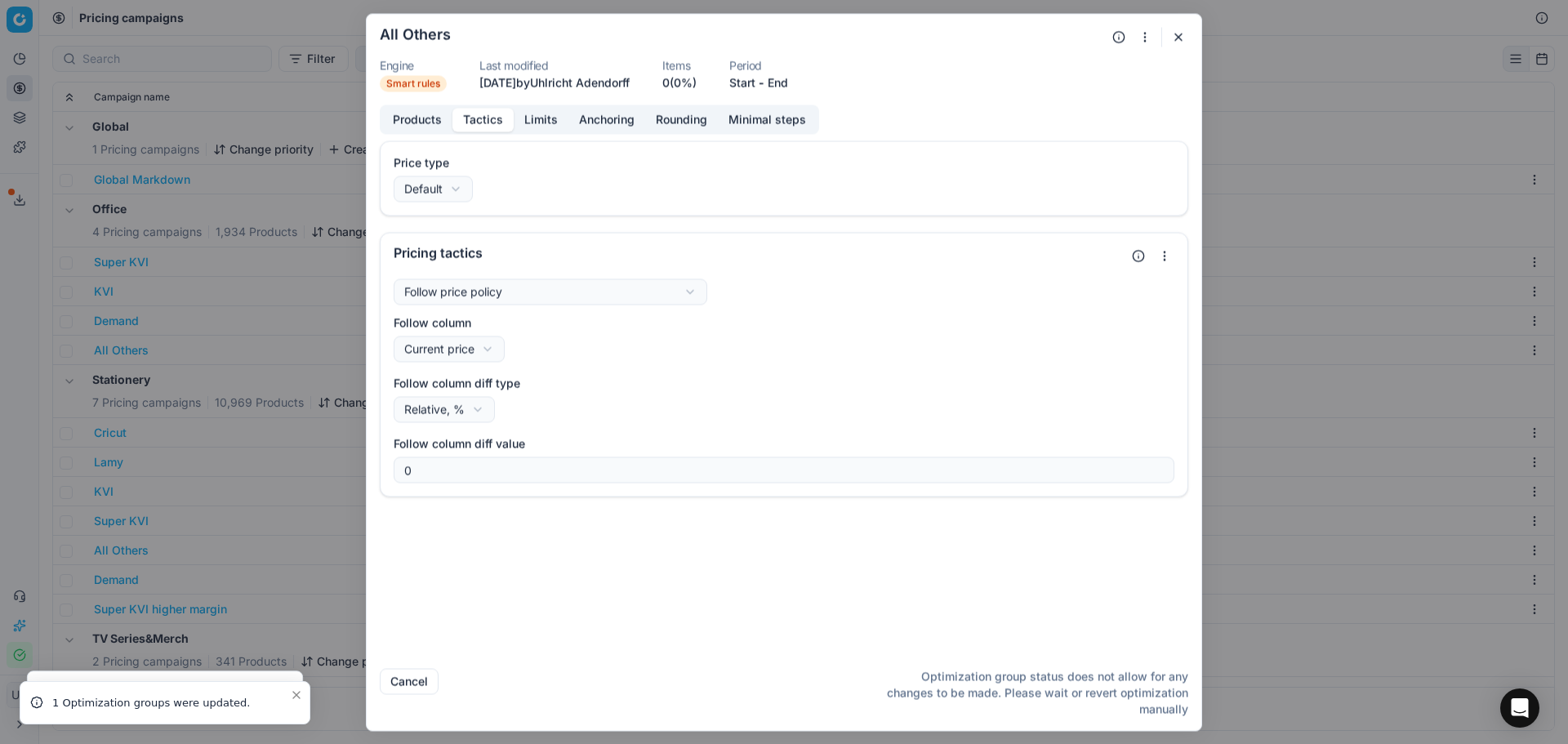
click at [475, 125] on button "Tactics" at bounding box center [482, 119] width 62 height 23
click at [475, 120] on button "Tactics" at bounding box center [482, 119] width 62 height 23
drag, startPoint x: 527, startPoint y: 123, endPoint x: 502, endPoint y: 124, distance: 25.0
click at [520, 122] on button "Limits" at bounding box center [541, 119] width 55 height 23
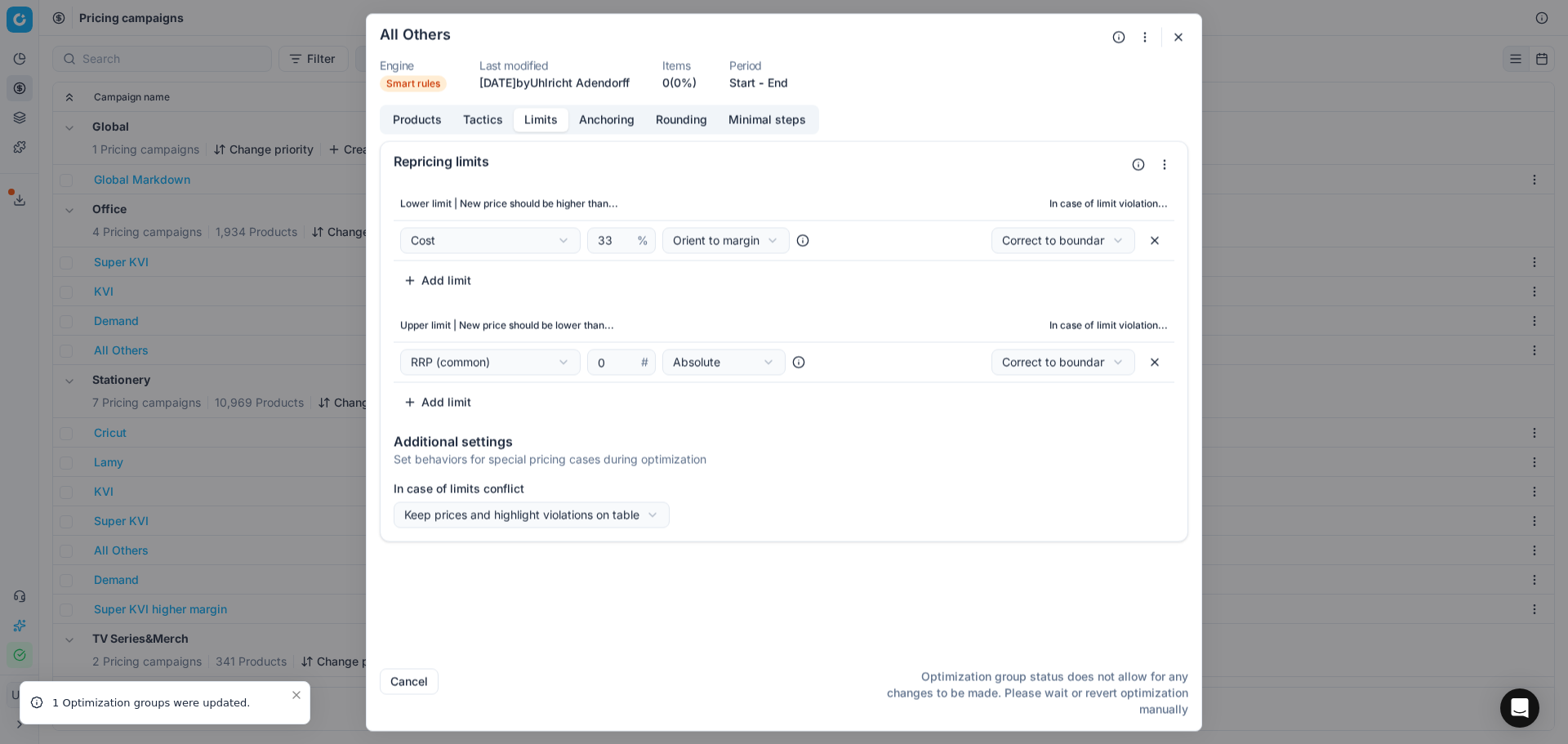
click at [416, 126] on button "Products" at bounding box center [417, 119] width 70 height 23
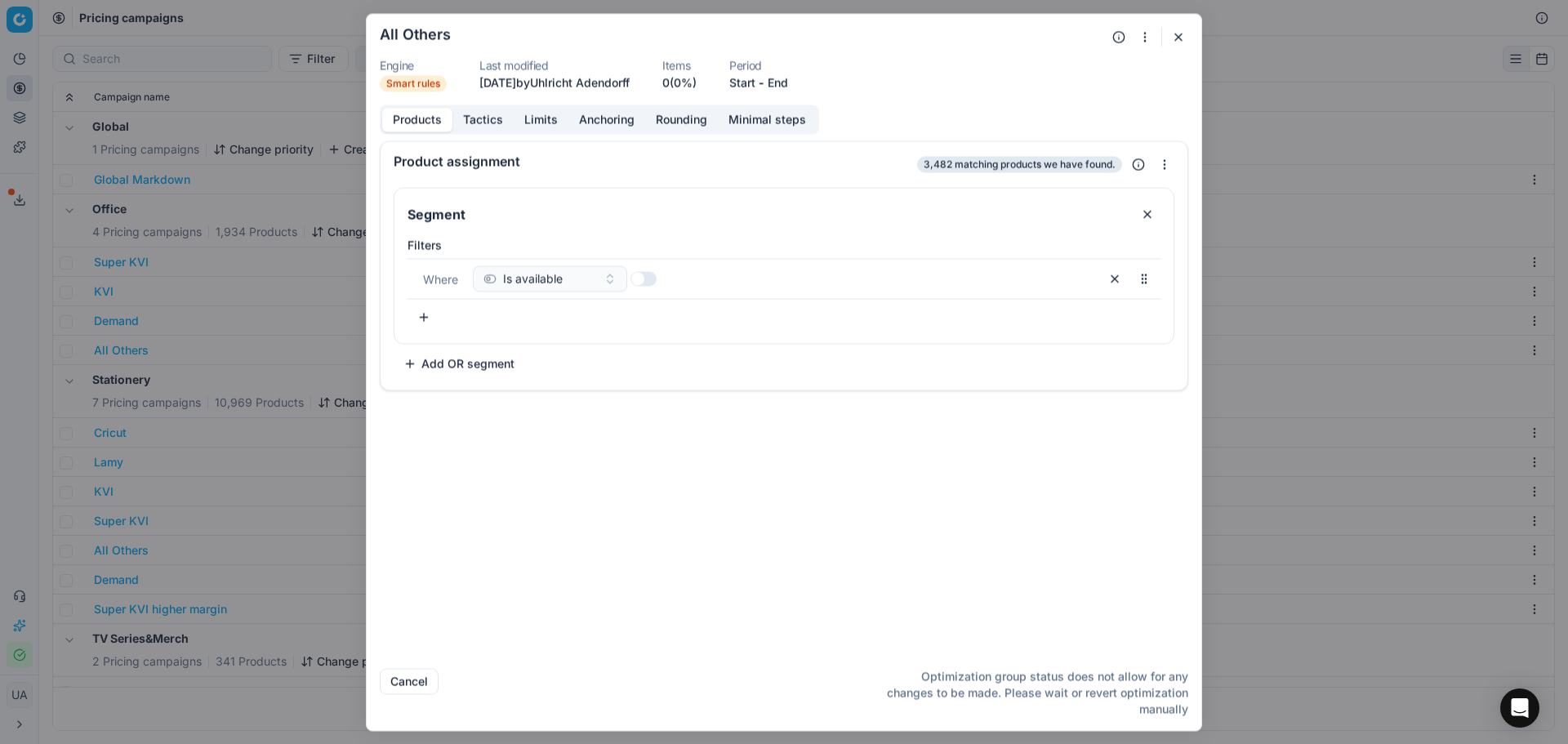
click at [464, 127] on button "Tactics" at bounding box center [482, 119] width 62 height 23
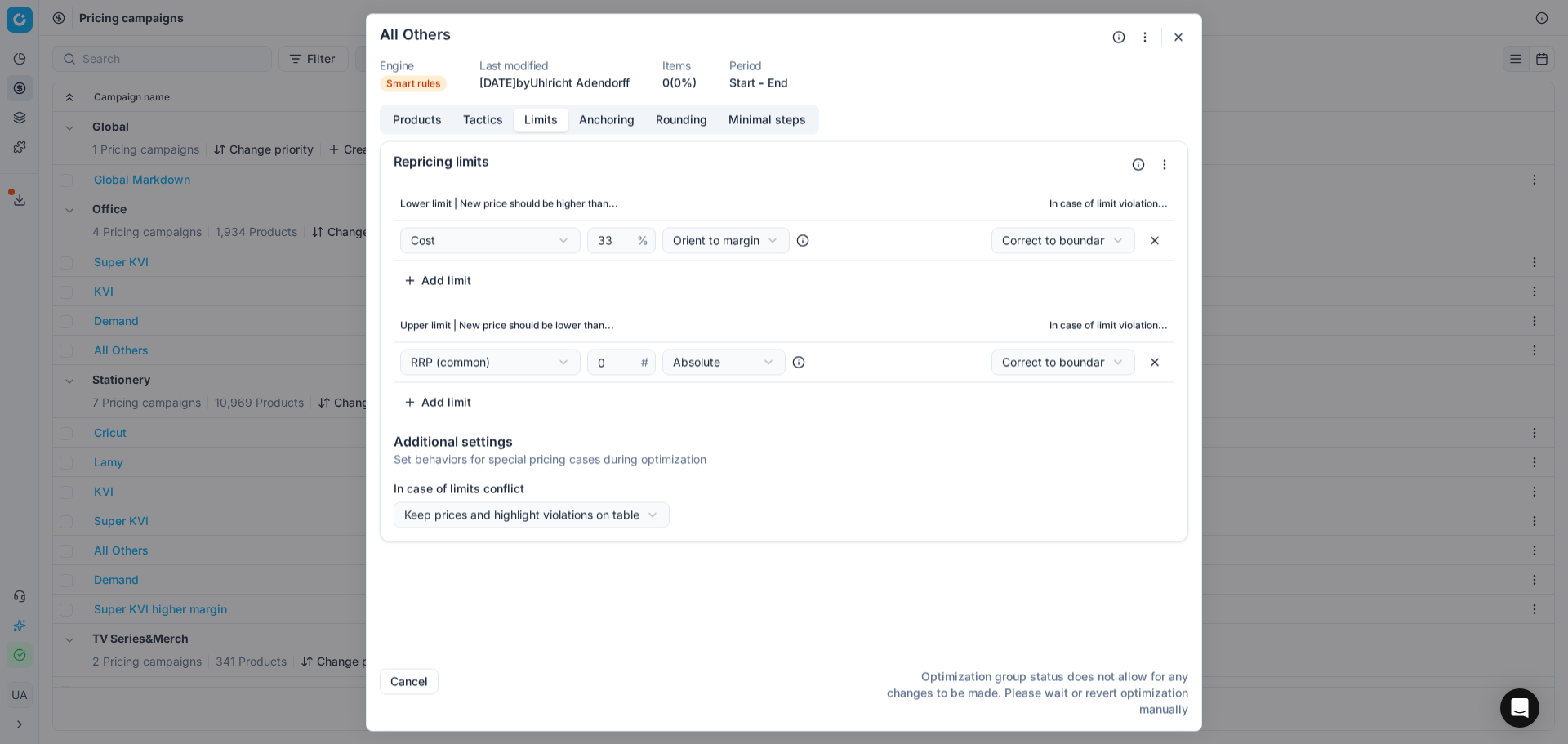
click at [537, 117] on button "Limits" at bounding box center [541, 119] width 55 height 23
click at [598, 120] on button "Anchoring" at bounding box center [606, 119] width 77 height 23
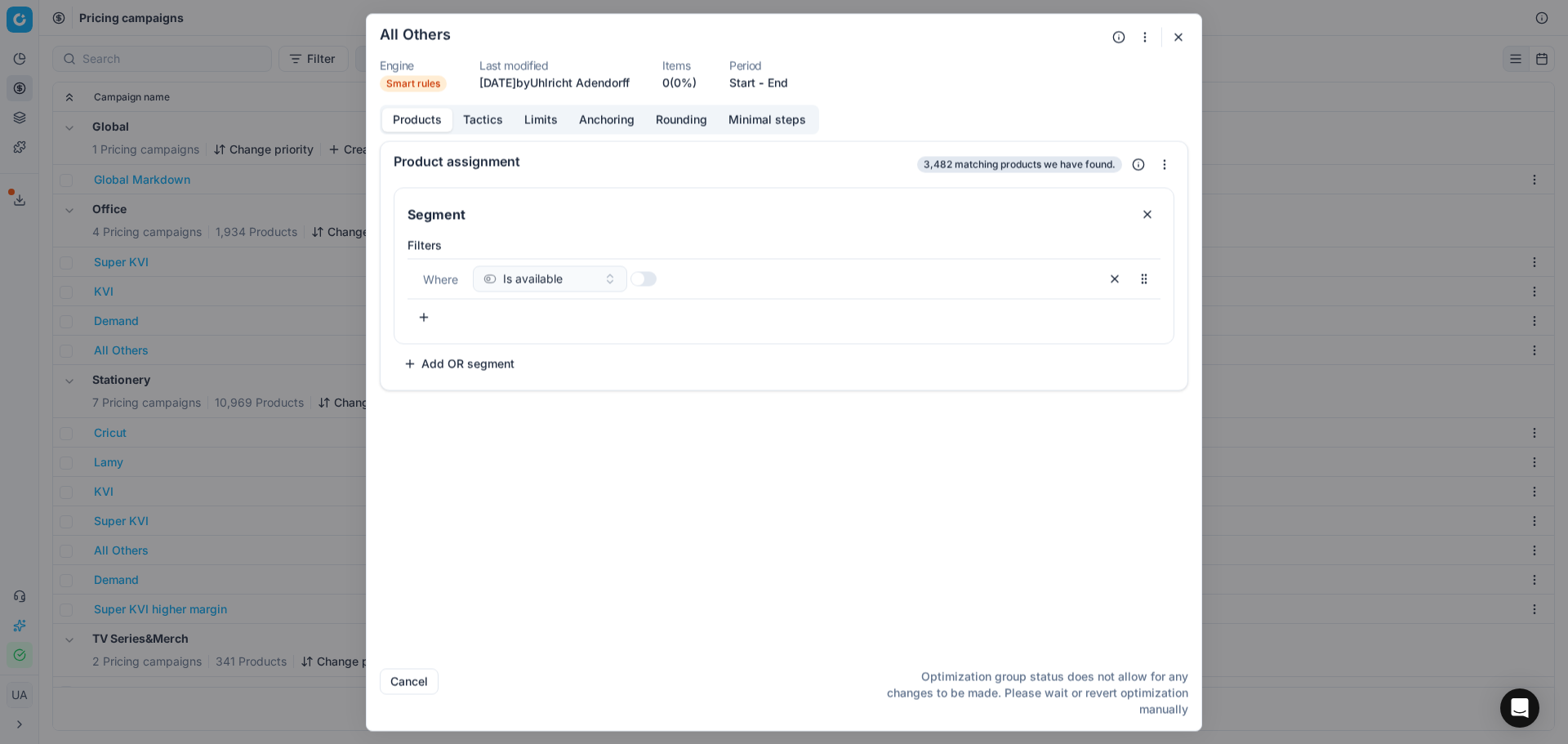
click at [424, 122] on button "Products" at bounding box center [417, 119] width 70 height 23
drag, startPoint x: 257, startPoint y: 369, endPoint x: 274, endPoint y: 487, distance: 119.2
click at [257, 370] on div "We are saving PC settings. Please wait, it should take a few minutes All Others…" at bounding box center [784, 372] width 1568 height 744
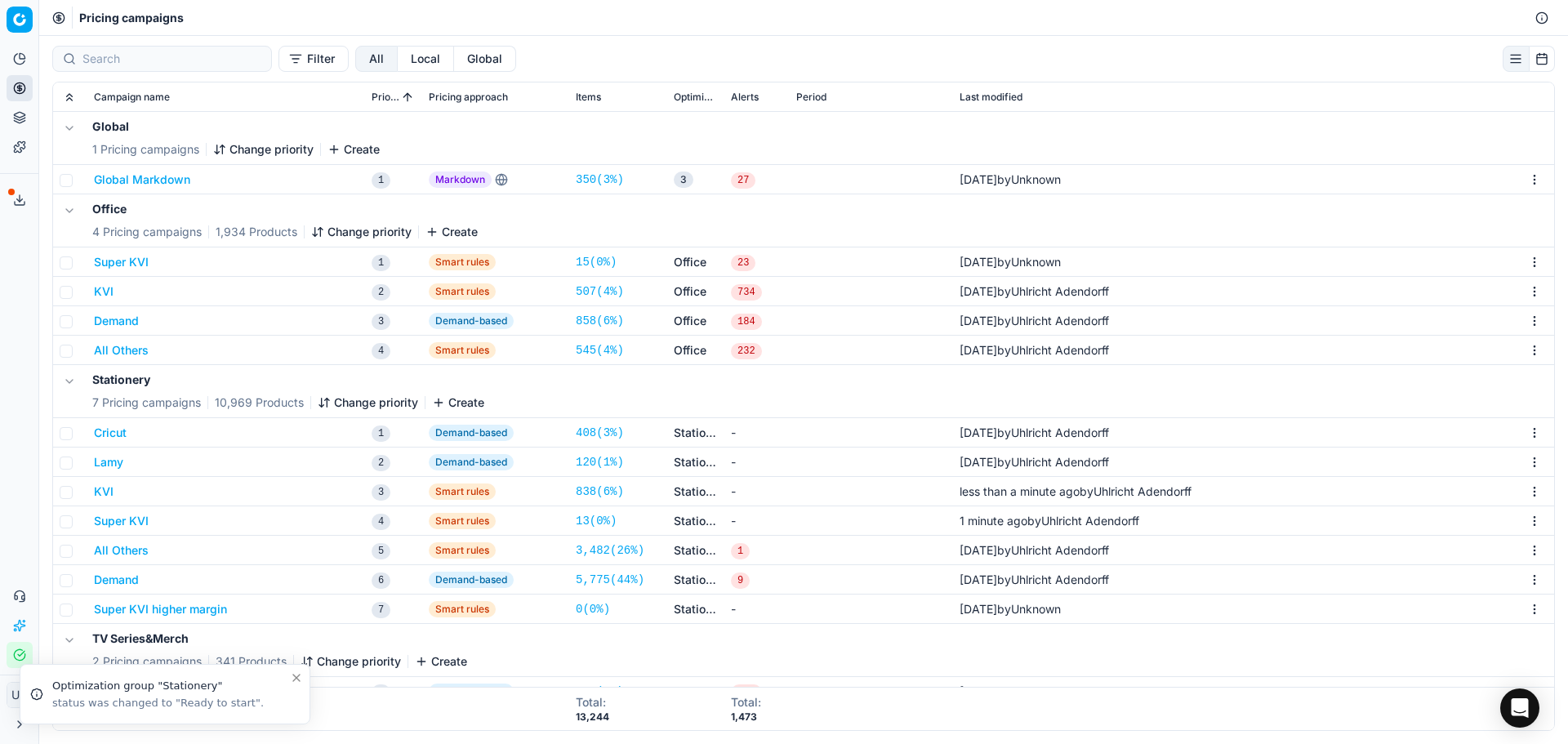
click at [130, 549] on button "All Others" at bounding box center [121, 550] width 55 height 17
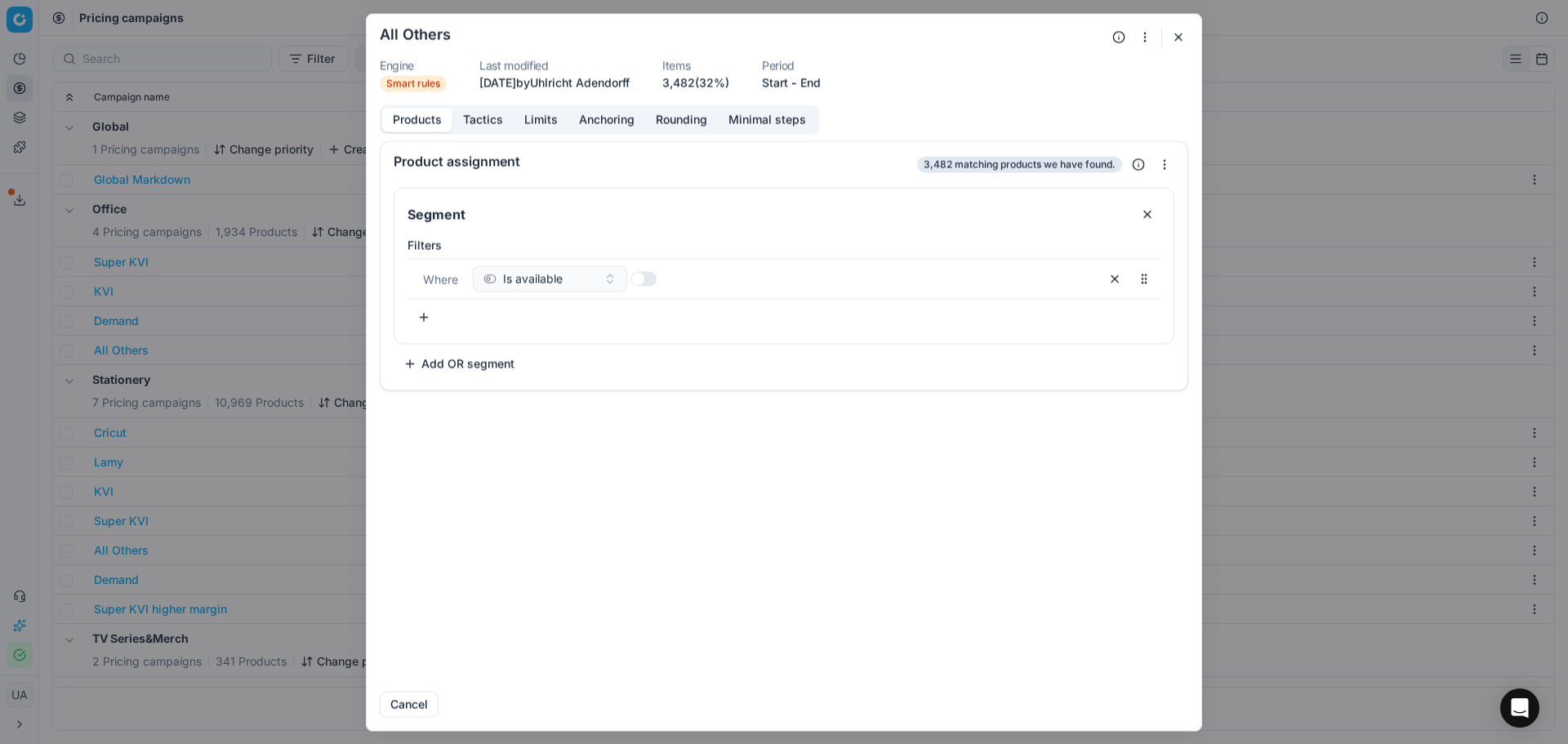
click at [647, 262] on div "Where Is available" at bounding box center [783, 278] width 753 height 41
click at [645, 281] on button "button" at bounding box center [643, 278] width 26 height 15
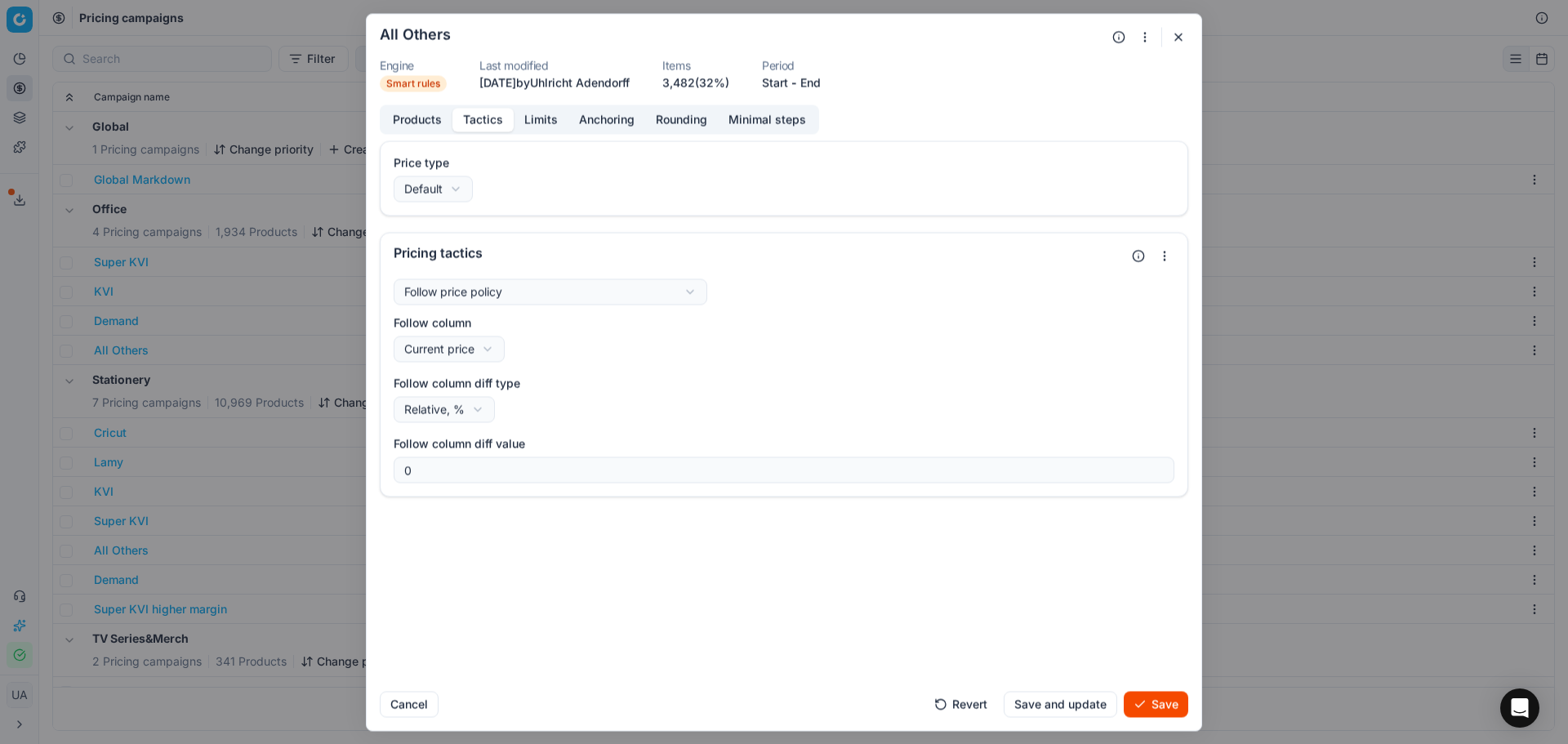
click at [475, 125] on button "Tactics" at bounding box center [482, 119] width 62 height 23
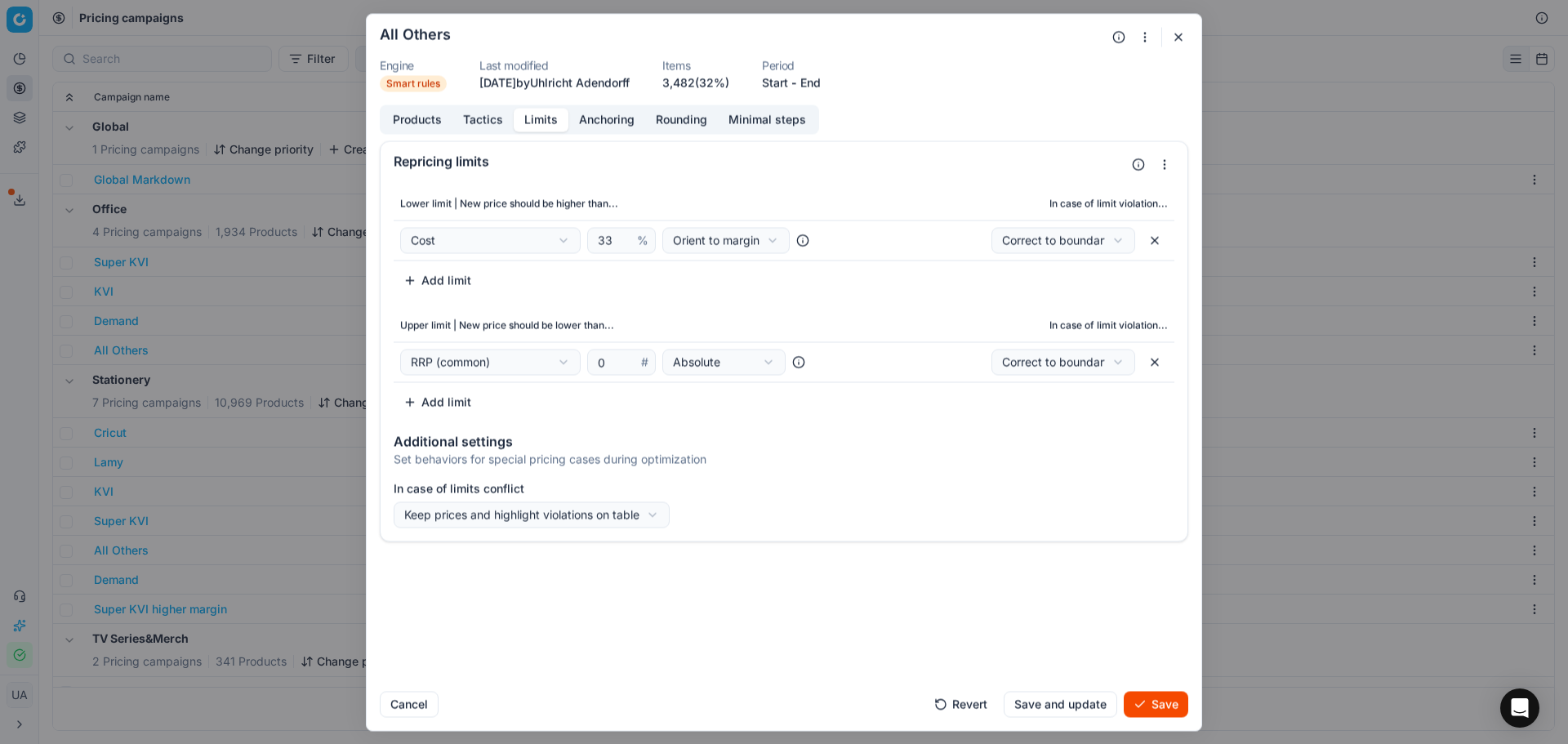
click at [545, 115] on button "Limits" at bounding box center [541, 119] width 55 height 23
drag, startPoint x: 609, startPoint y: 242, endPoint x: 475, endPoint y: 238, distance: 134.1
click at [478, 238] on div "Cost Cost Cost without VAT Current price Current promo price RRP (common) Max C…" at bounding box center [621, 239] width 442 height 26
type input "29"
click at [1058, 707] on button "Save and update" at bounding box center [1060, 703] width 113 height 26
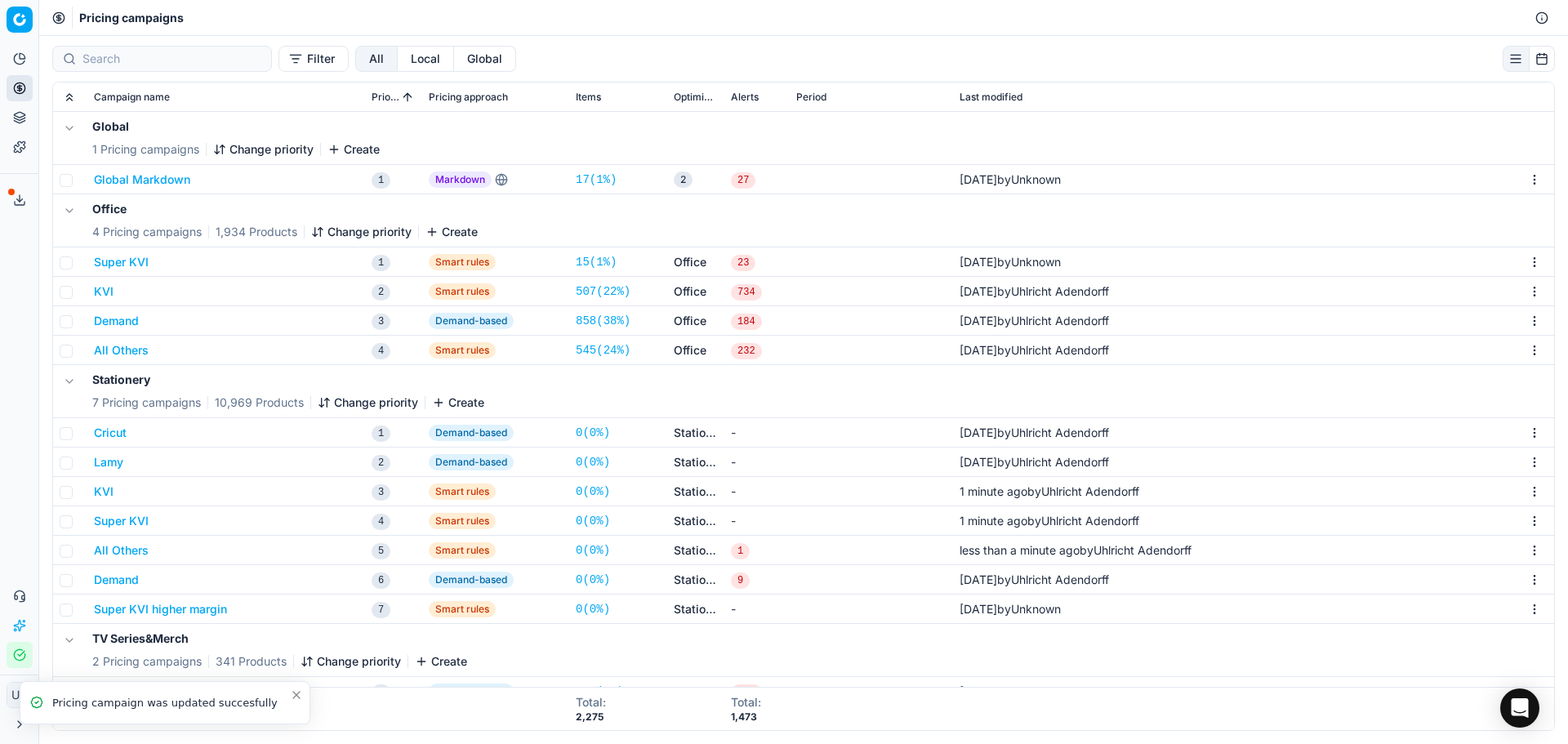
click at [117, 522] on button "Super KVI" at bounding box center [121, 520] width 55 height 17
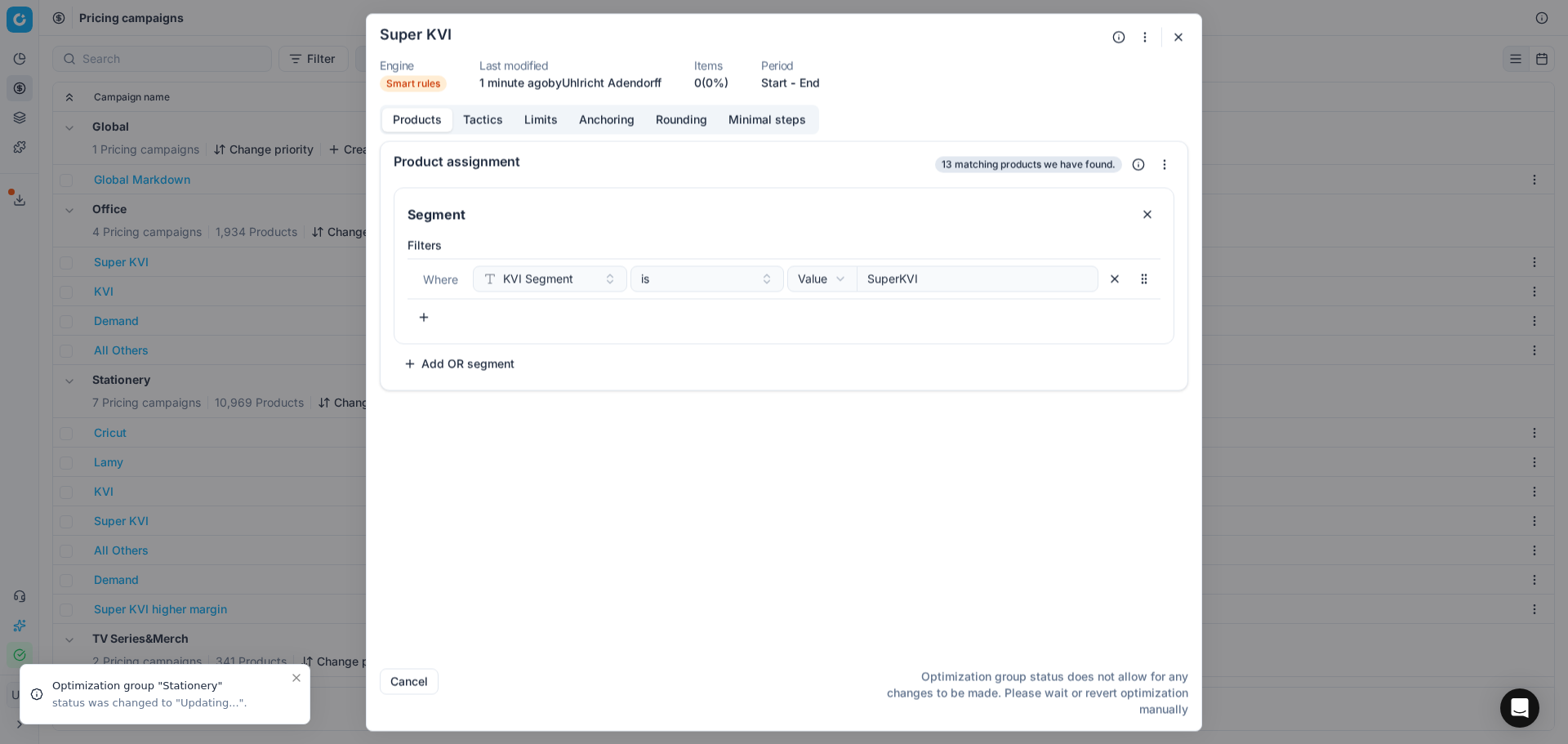
click at [481, 124] on button "Tactics" at bounding box center [482, 119] width 62 height 23
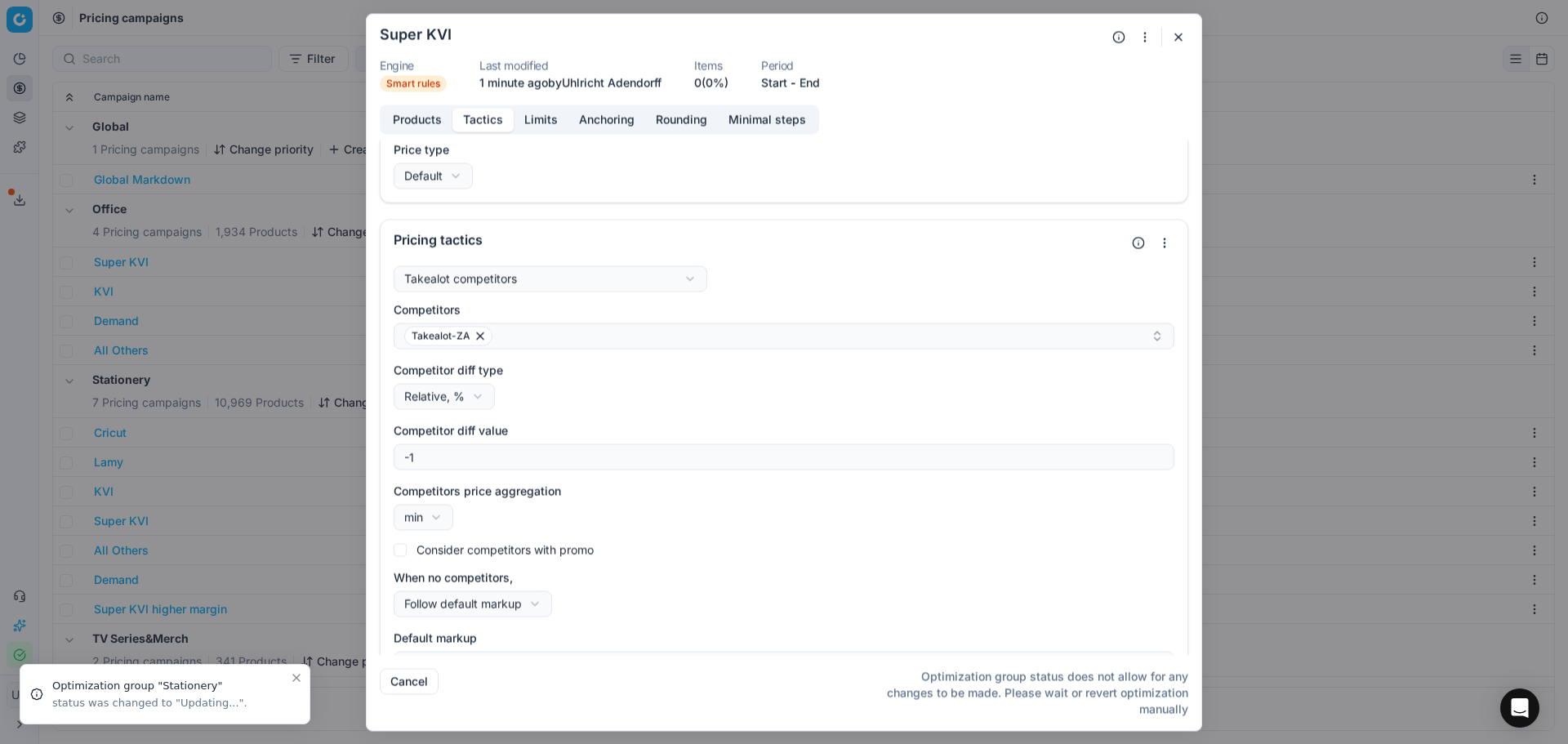
scroll to position [0, 0]
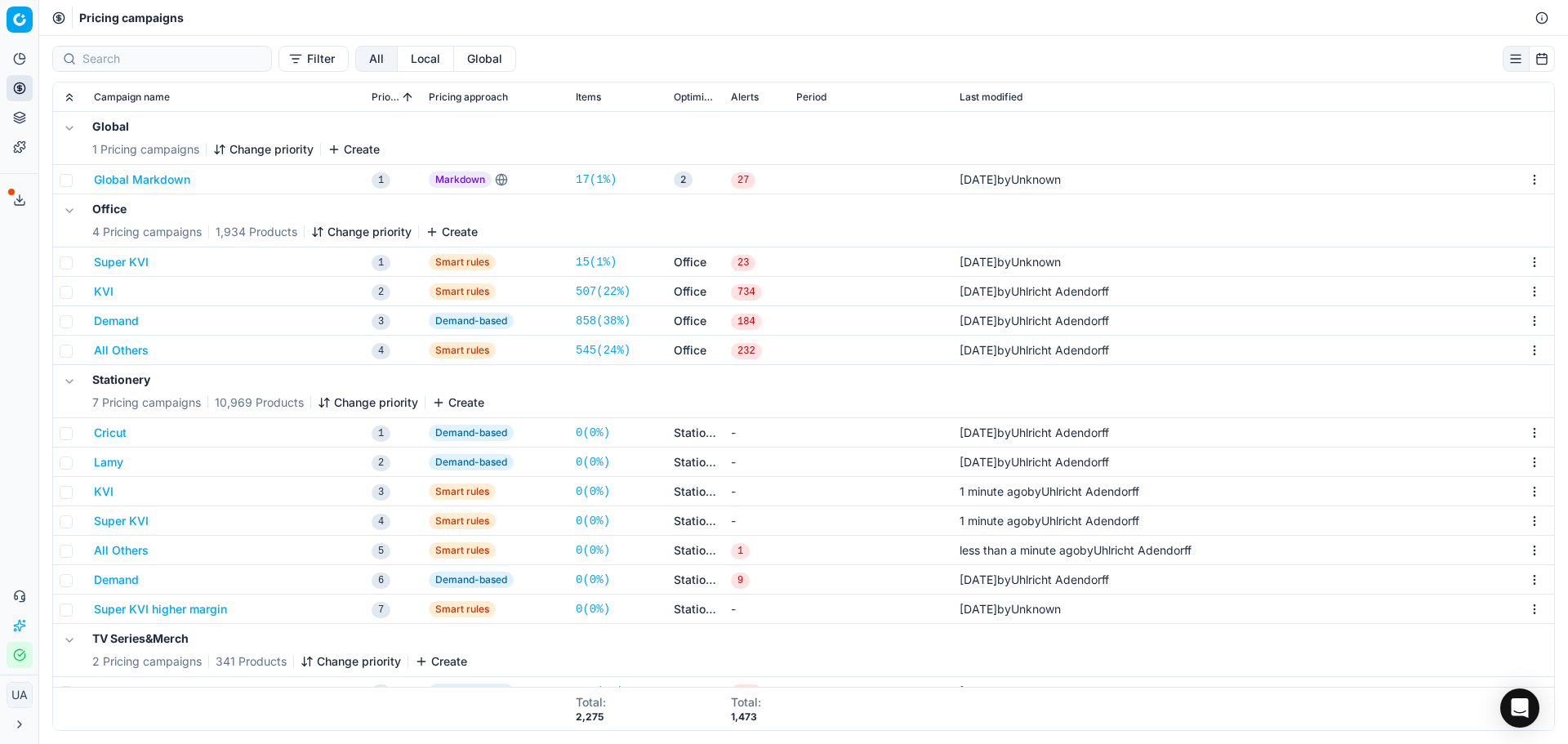
click at [175, 472] on div "We are saving PC settings. Please wait, it should take a few minutes Super KVI …" at bounding box center [784, 372] width 1568 height 744
click at [118, 555] on button "All Others" at bounding box center [121, 550] width 55 height 17
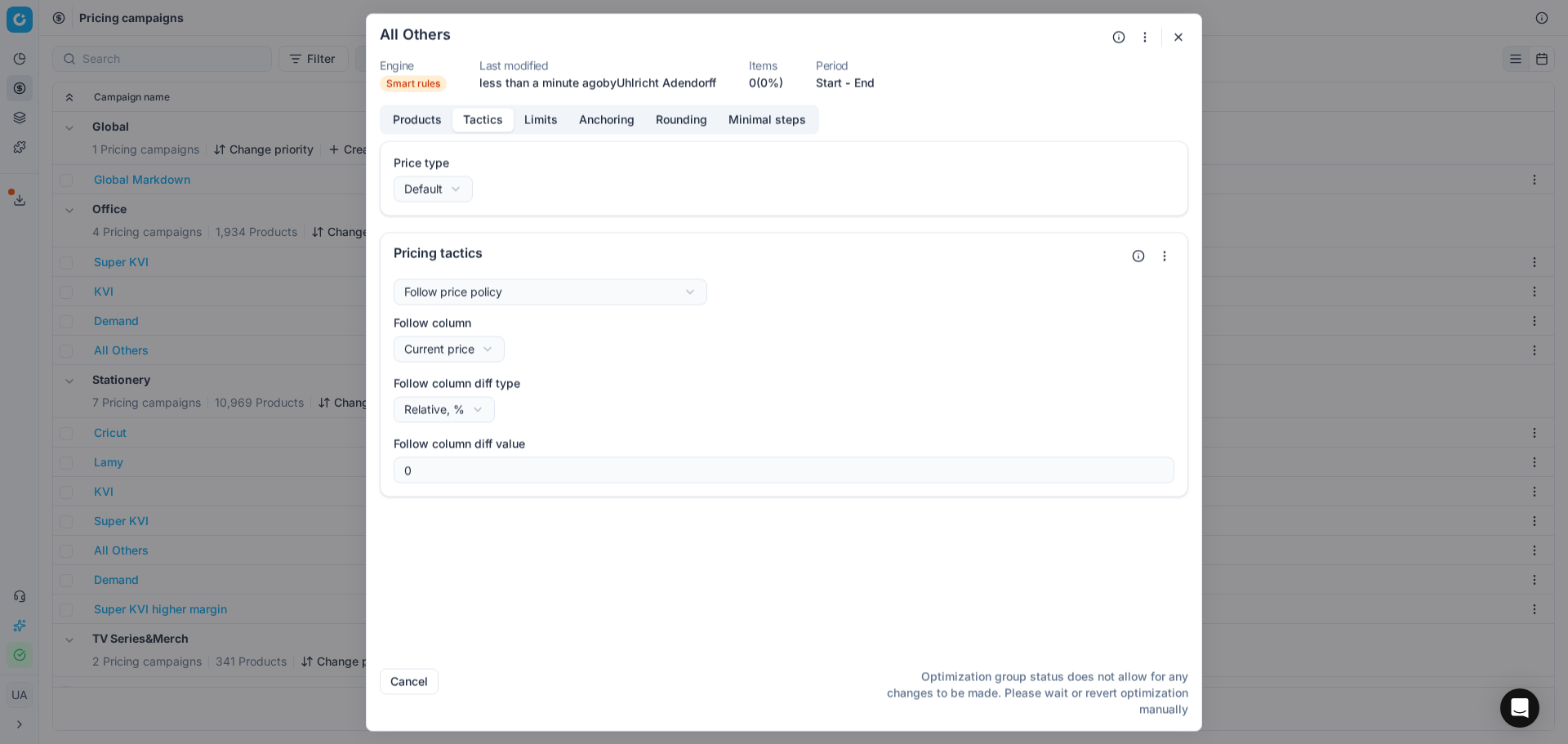
click at [480, 118] on button "Tactics" at bounding box center [482, 119] width 62 height 23
drag, startPoint x: 756, startPoint y: 390, endPoint x: 713, endPoint y: 381, distance: 43.9
click at [734, 389] on label "Follow column diff type" at bounding box center [783, 383] width 780 height 17
click at [495, 396] on button "Relative, %" at bounding box center [444, 409] width 102 height 26
click at [560, 296] on div "We are saving PC settings. Please wait, it should take a few minutes All Others…" at bounding box center [784, 372] width 1568 height 744
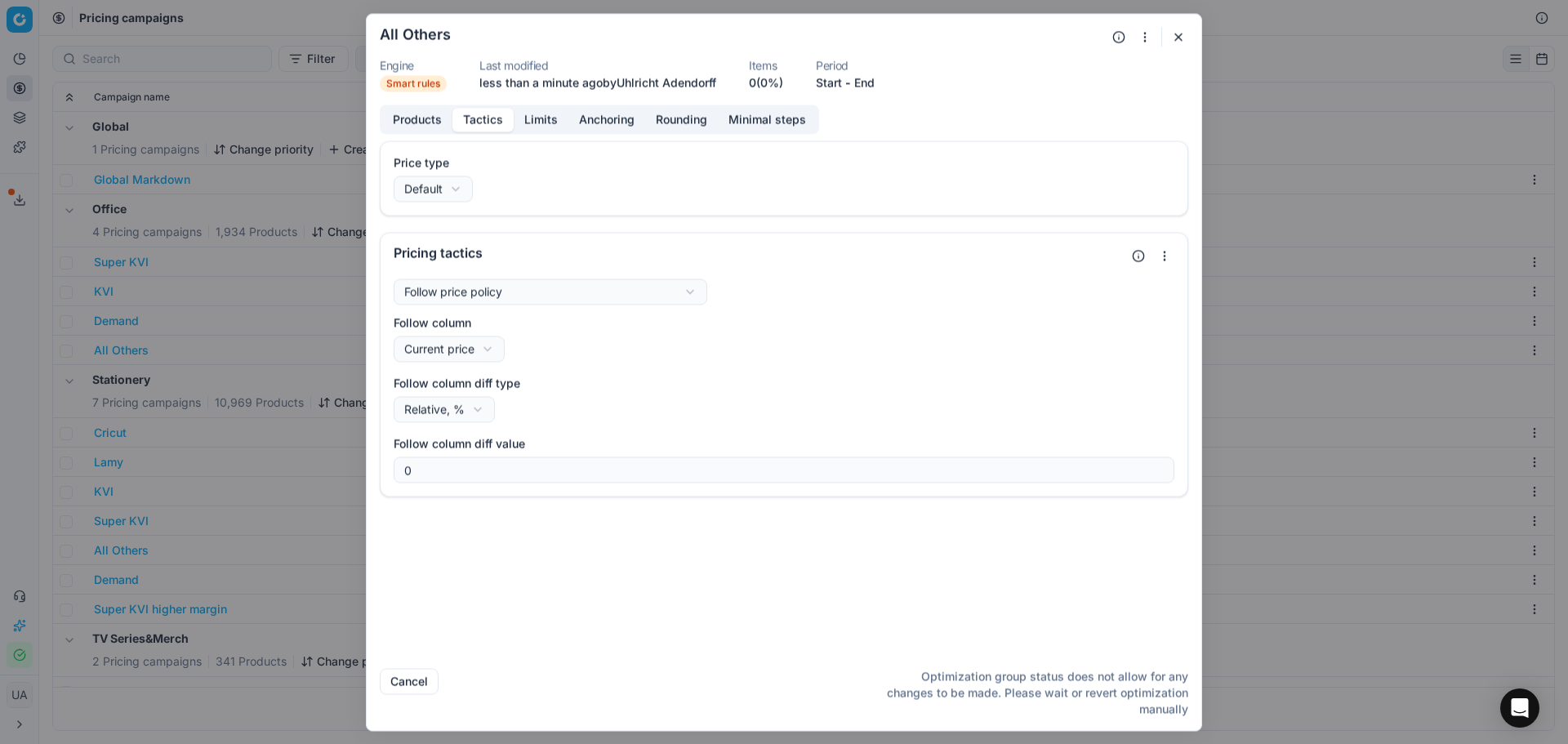
click at [560, 296] on div "We are saving PC settings. Please wait, it should take a few minutes All Others…" at bounding box center [784, 372] width 1568 height 744
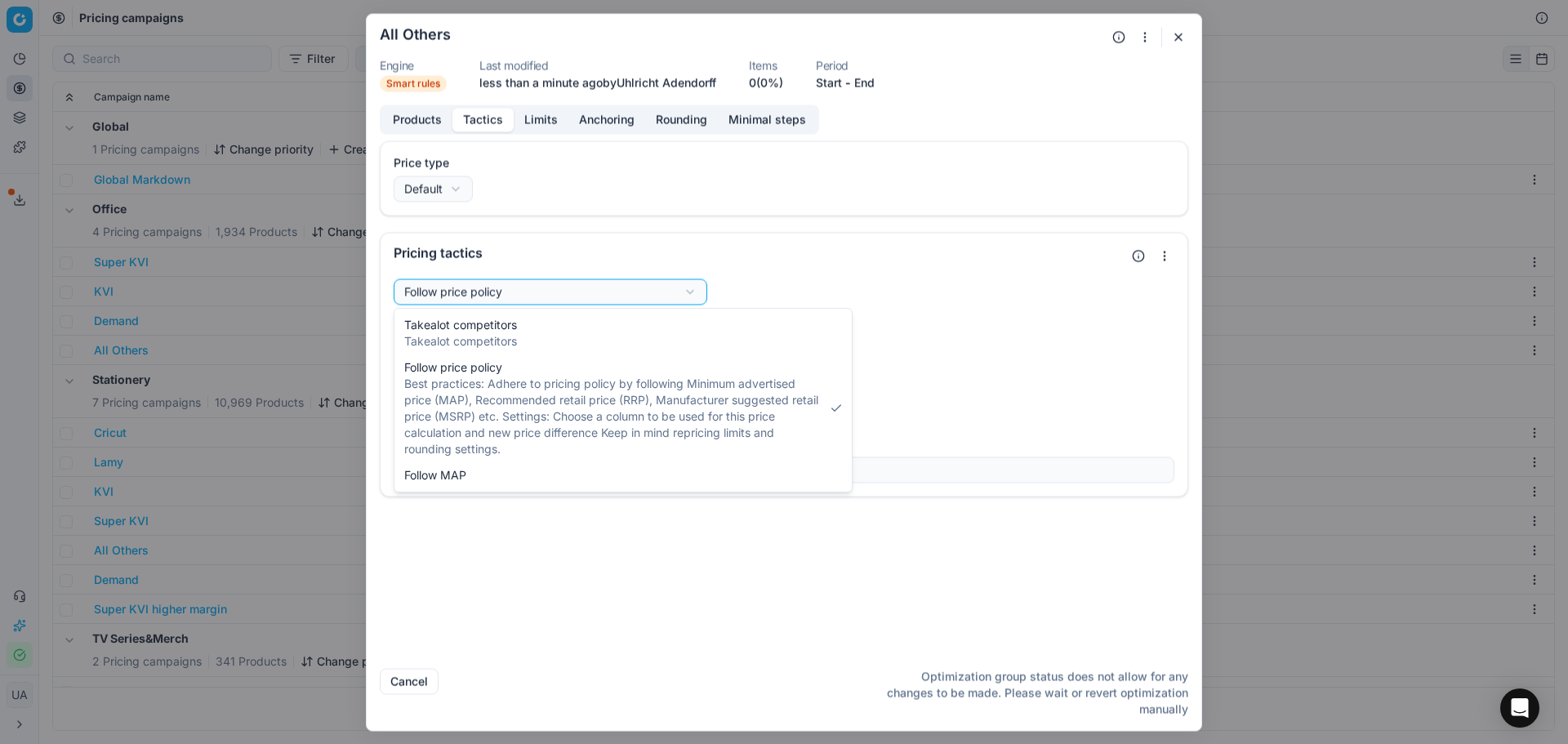
click at [560, 296] on div "We are saving PC settings. Please wait, it should take a few minutes All Others…" at bounding box center [784, 372] width 1568 height 744
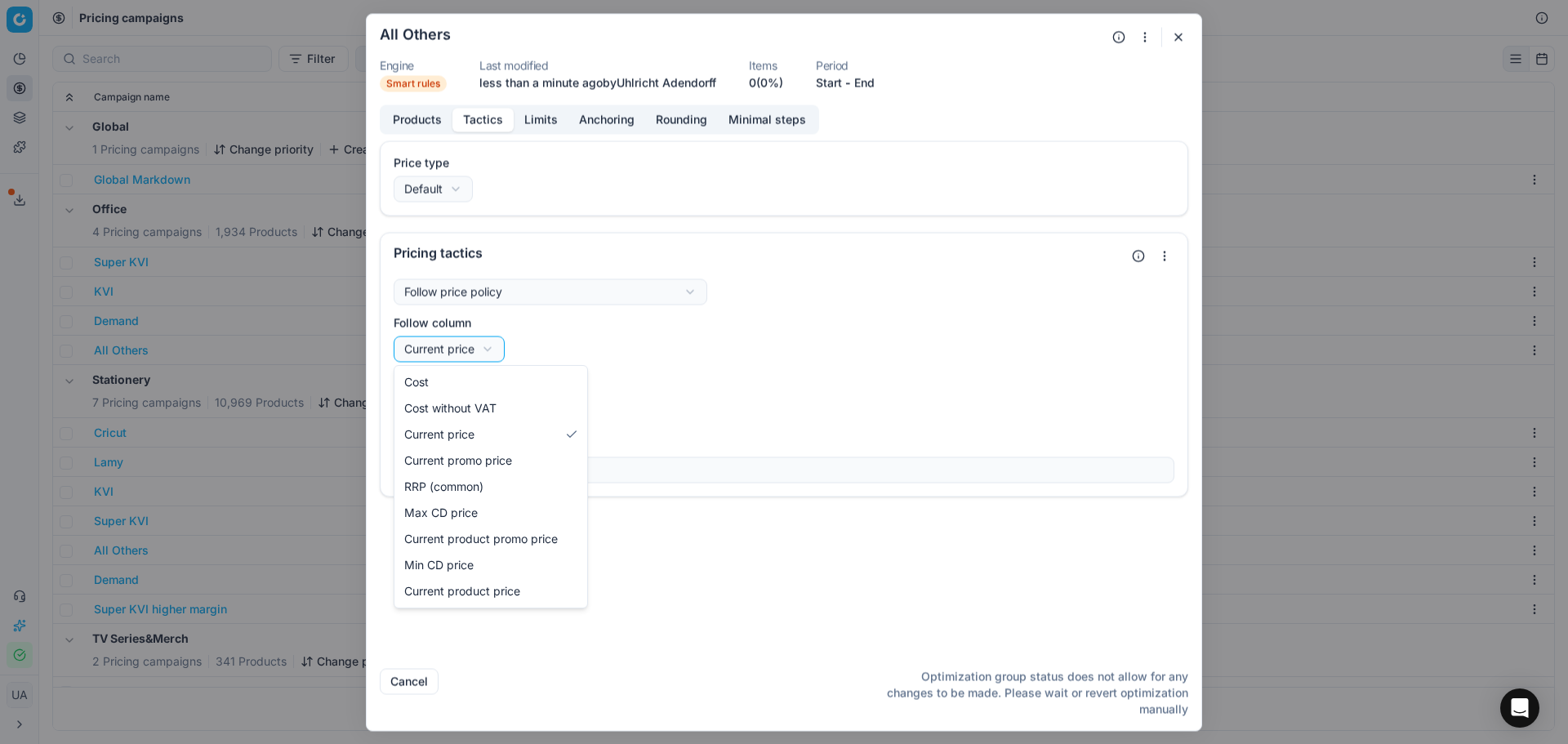
click at [486, 356] on div "We are saving PC settings. Please wait, it should take a few minutes All Others…" at bounding box center [784, 372] width 1568 height 744
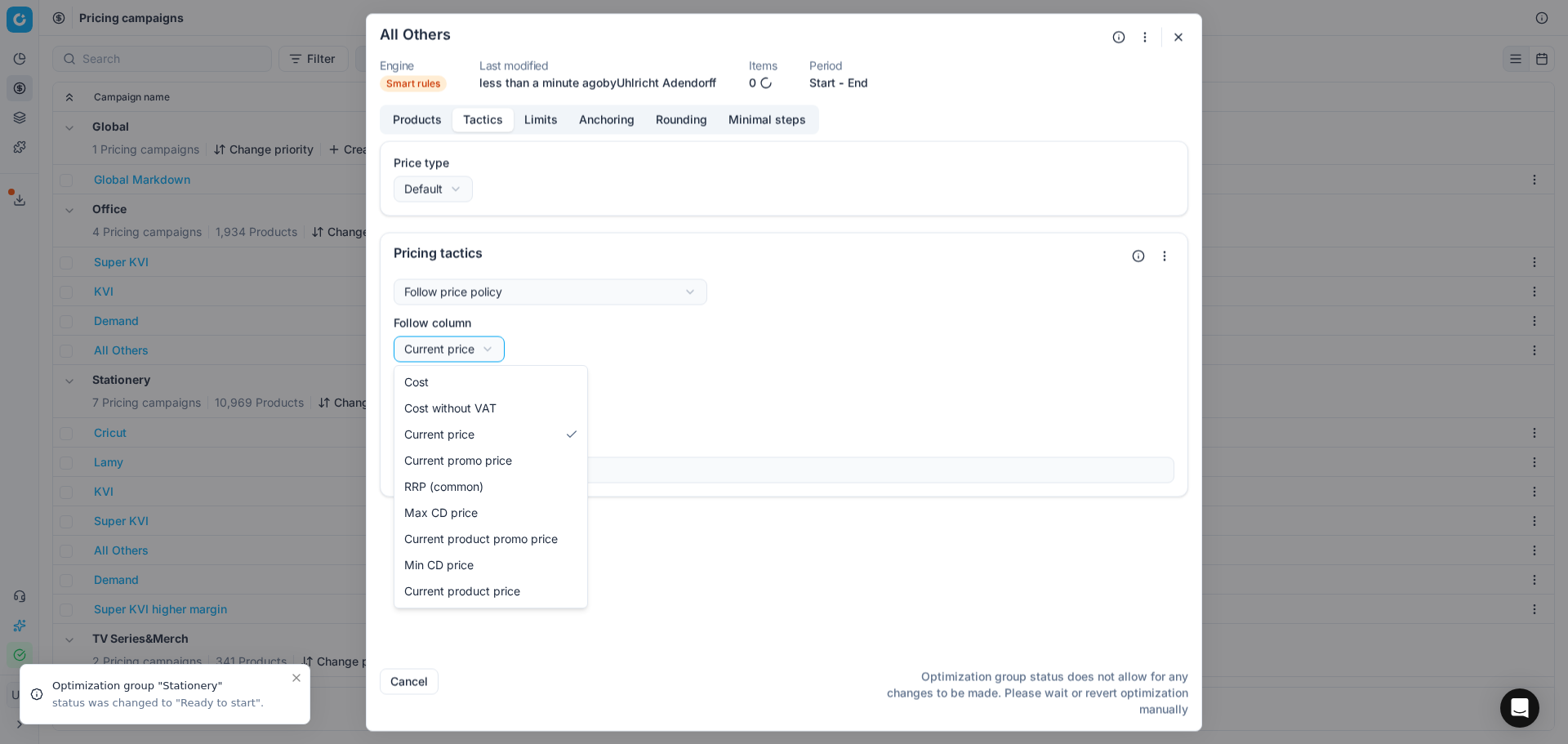
click at [612, 351] on div "We are saving PC settings. Please wait, it should take a few minutes All Others…" at bounding box center [784, 372] width 1568 height 744
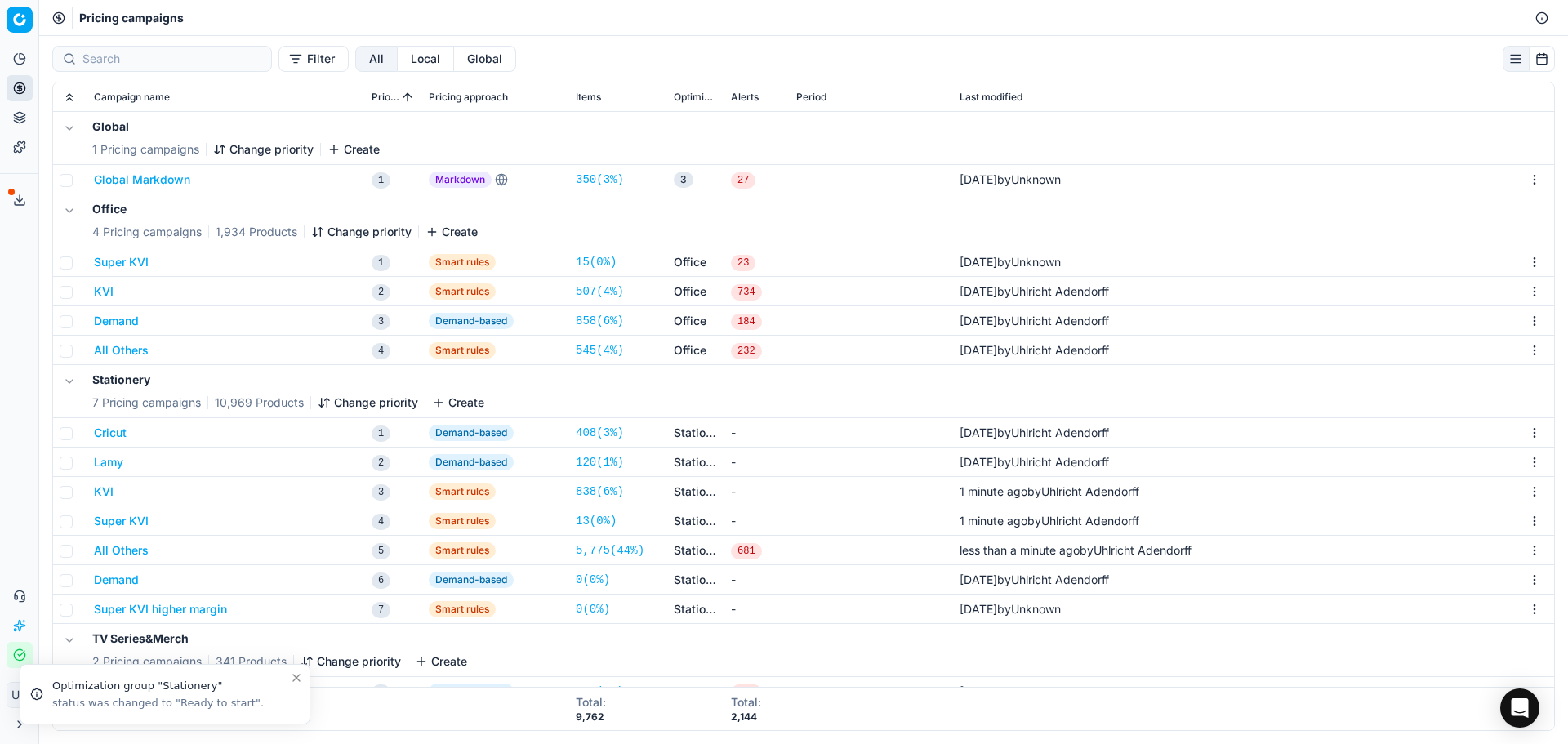
drag, startPoint x: 283, startPoint y: 614, endPoint x: 187, endPoint y: 549, distance: 115.9
click at [281, 614] on div "We are saving PC settings. Please wait, it should take a few minutes All Others…" at bounding box center [784, 372] width 1568 height 744
click at [95, 491] on button "KVI" at bounding box center [103, 491] width 20 height 17
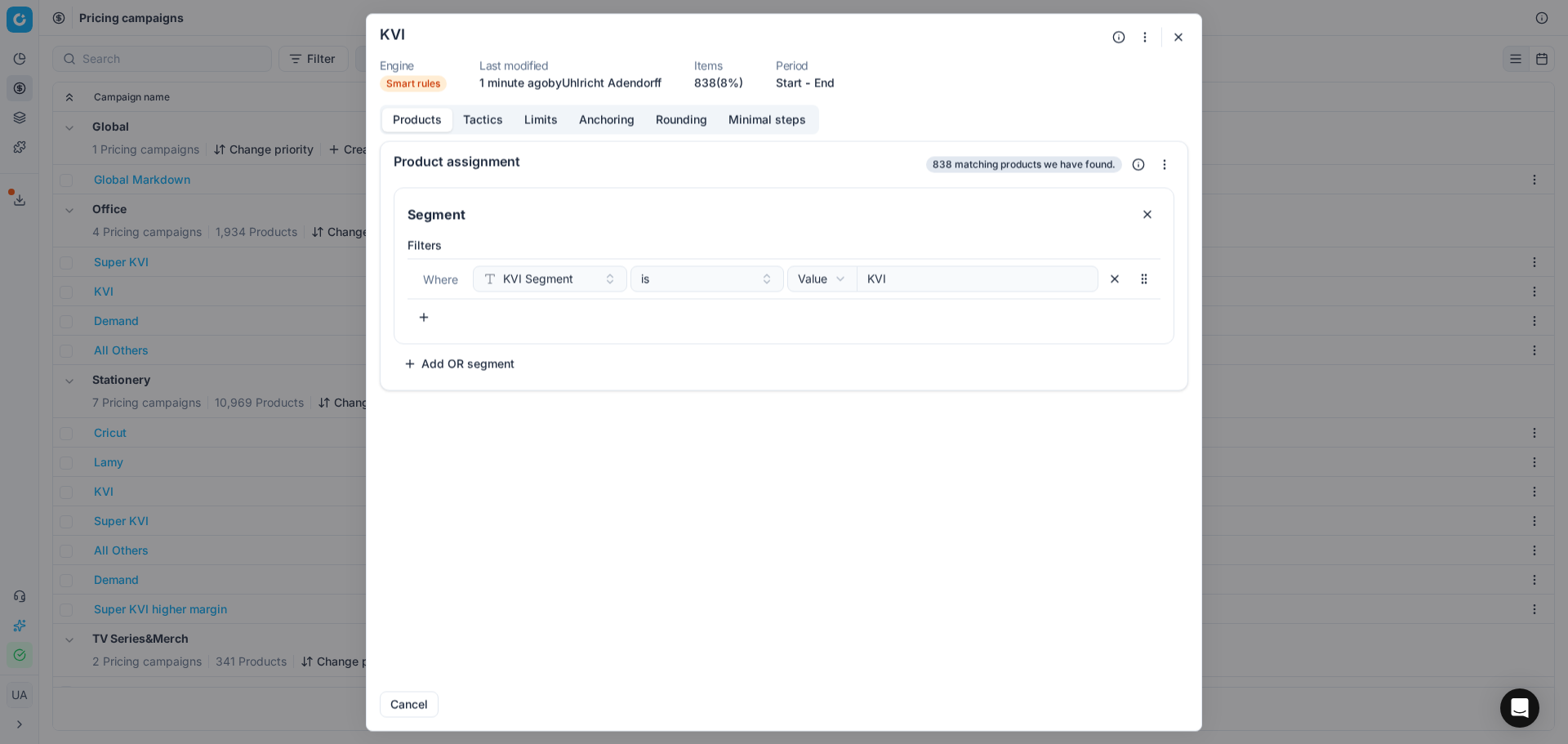
click at [481, 102] on form "We are saving PC settings. Please wait, it should take a few minutes KVI Engine…" at bounding box center [783, 371] width 835 height 716
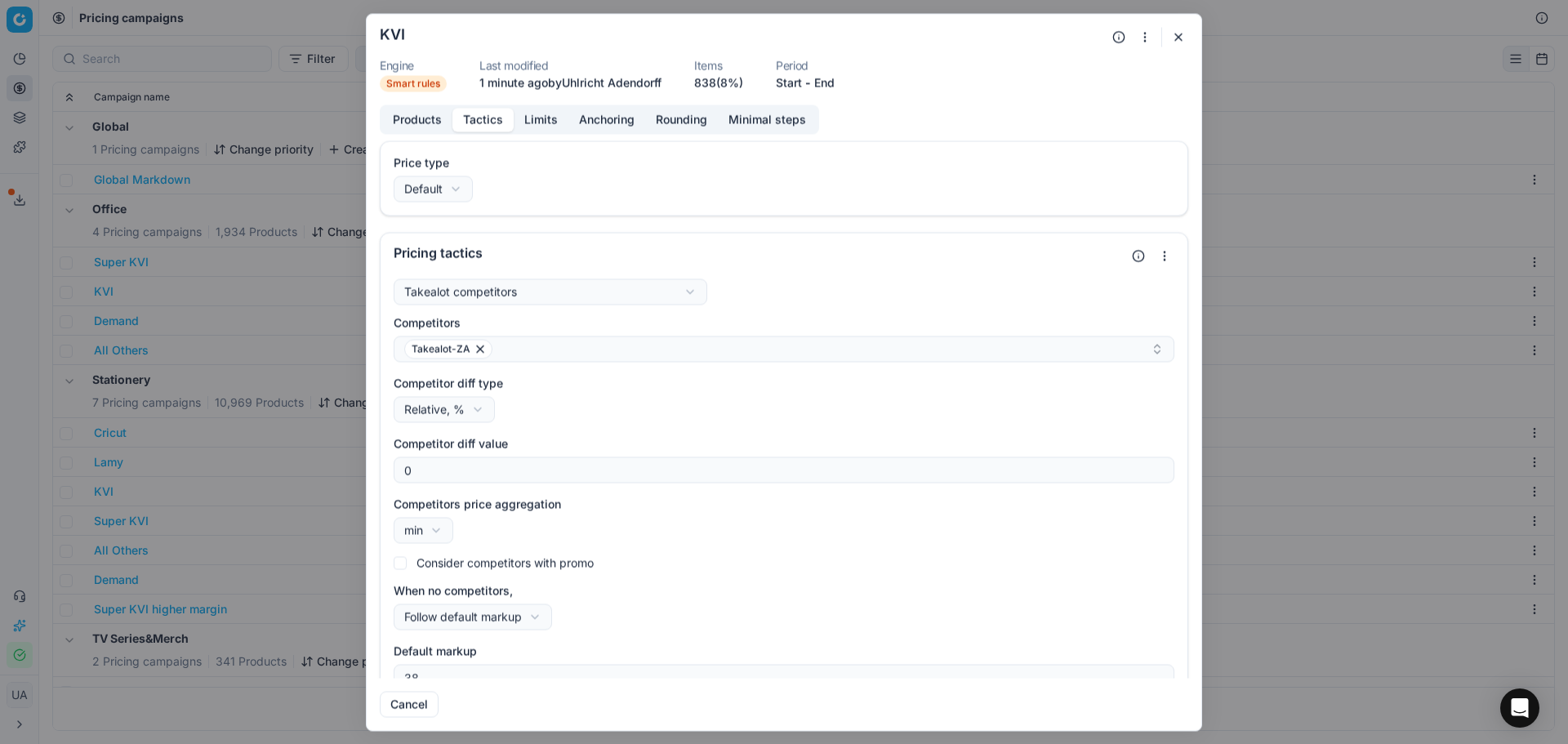
click at [491, 127] on button "Tactics" at bounding box center [482, 119] width 62 height 23
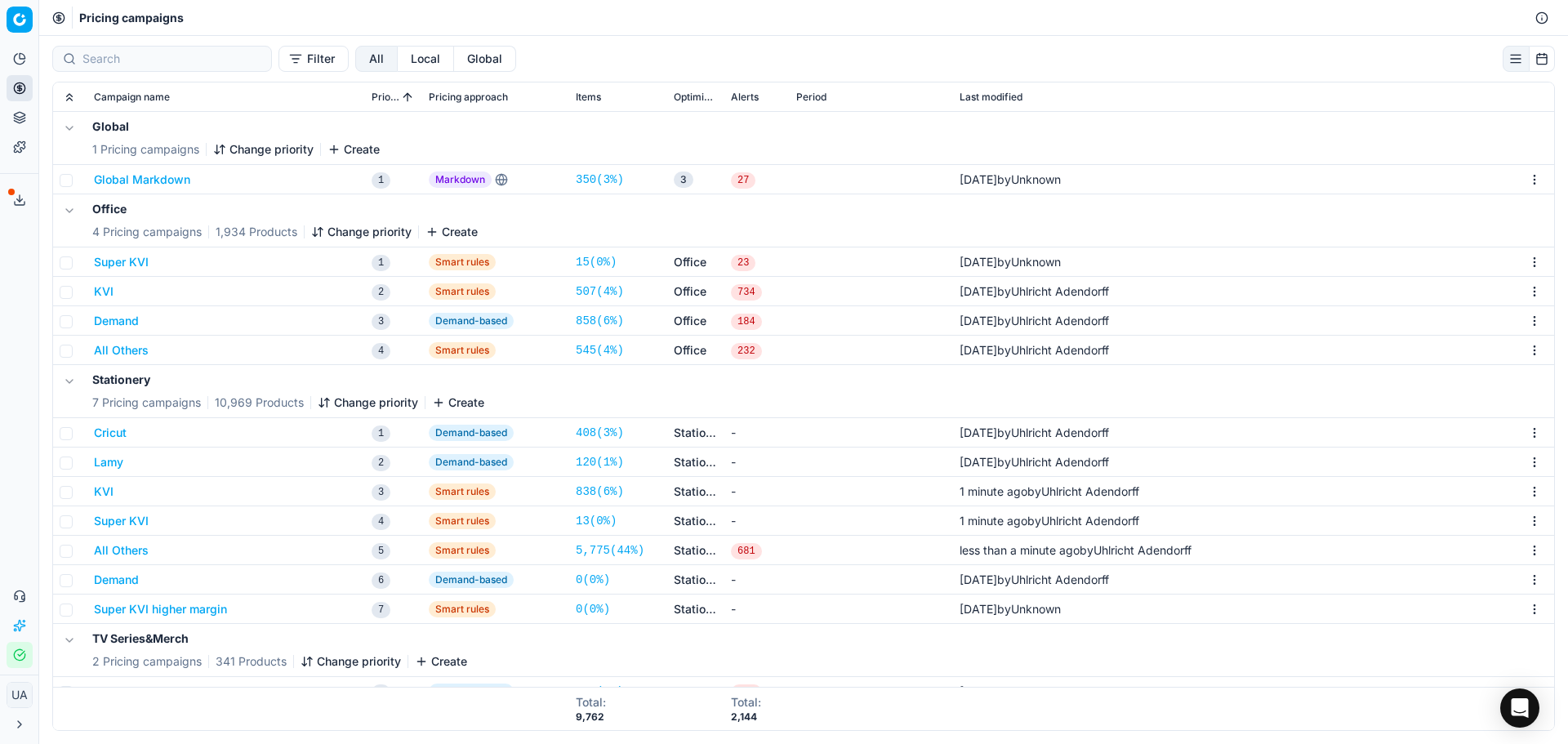
click at [117, 511] on div "We are saving PC settings. Please wait, it should take a few minutes KVI Engine…" at bounding box center [784, 372] width 1568 height 744
click at [135, 553] on button "All Others" at bounding box center [121, 550] width 55 height 17
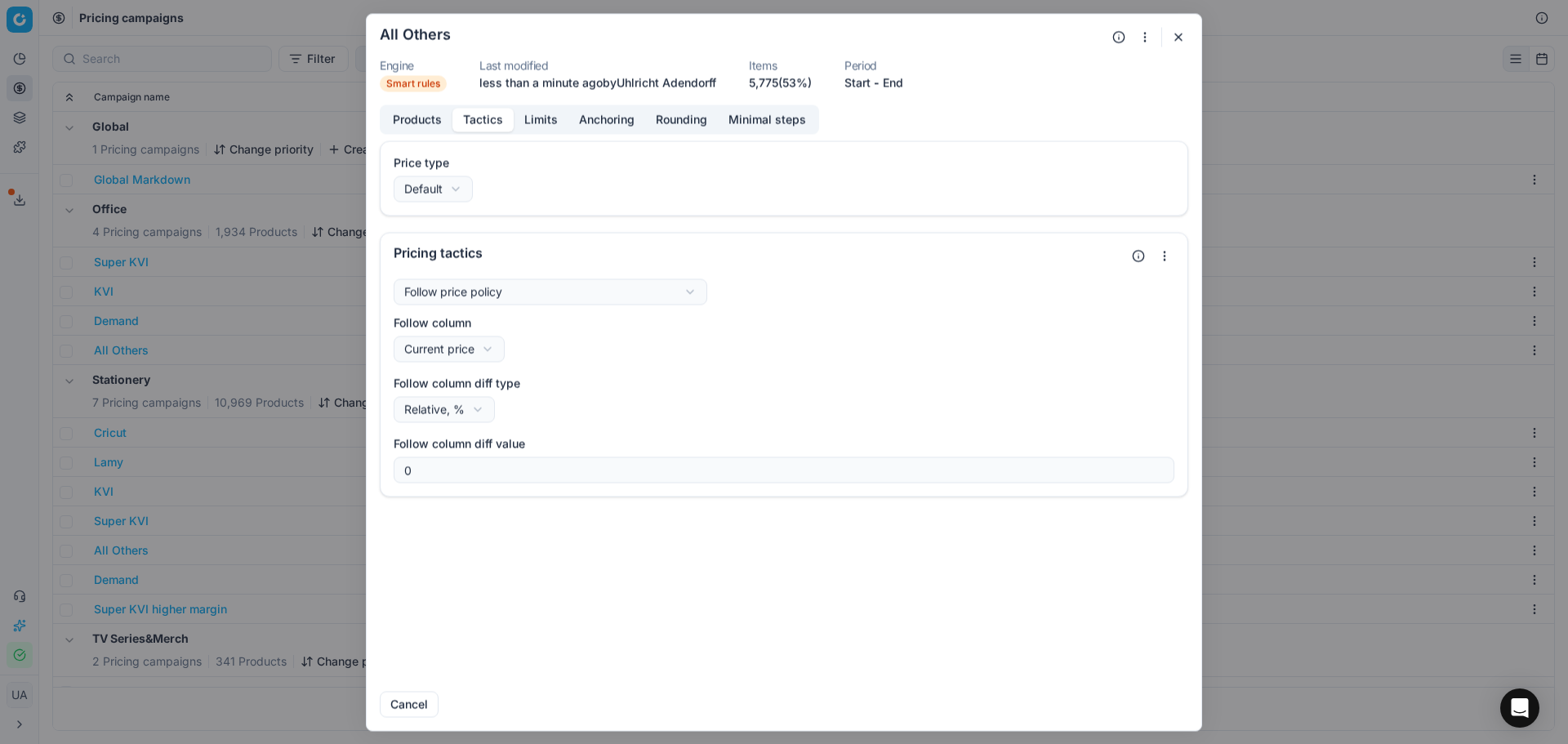
click at [488, 117] on button "Tactics" at bounding box center [482, 119] width 62 height 23
click at [504, 287] on div "We are saving PC settings. Please wait, it should take a few minutes All Others…" at bounding box center [784, 372] width 1568 height 744
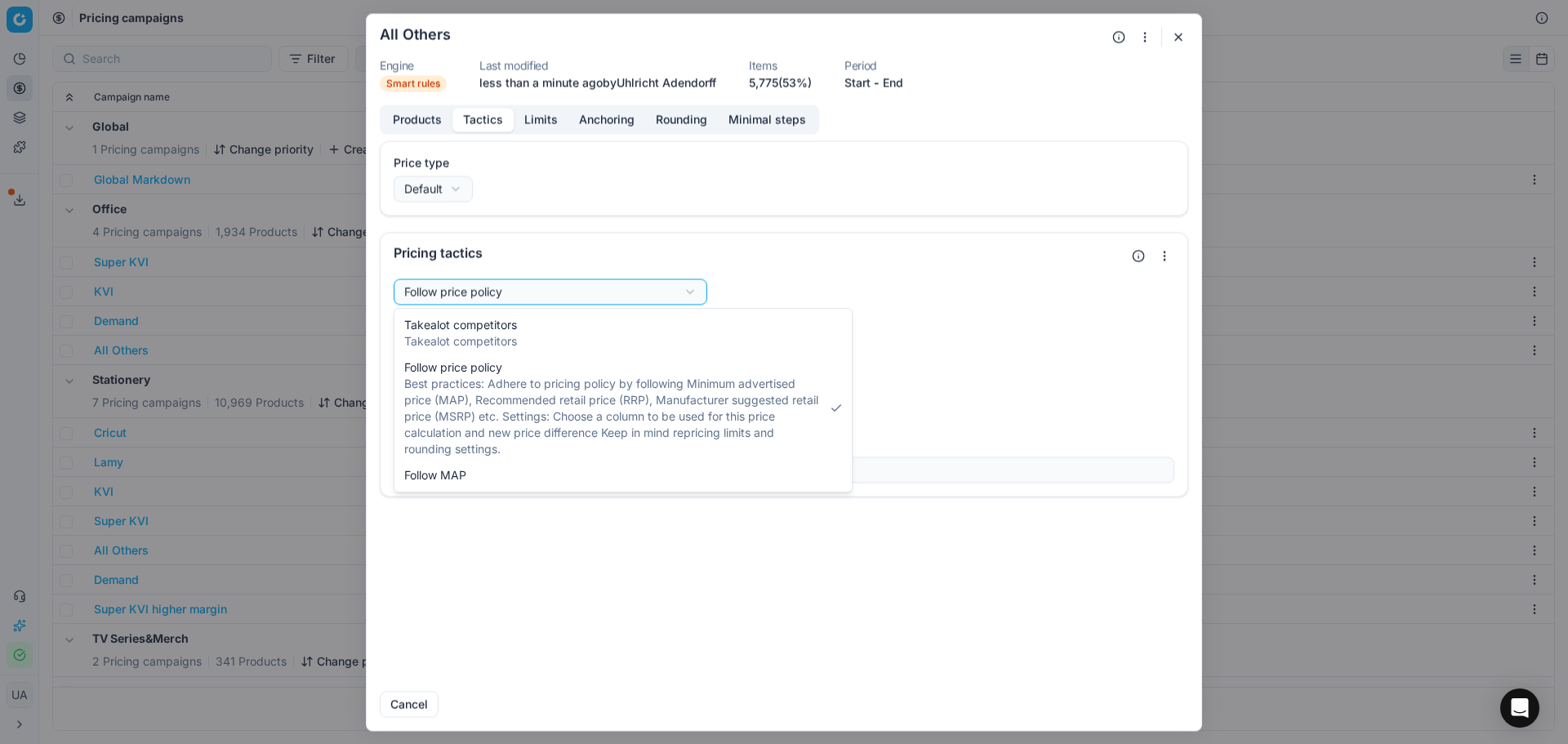
select select "takealot"
drag, startPoint x: 498, startPoint y: 343, endPoint x: 528, endPoint y: 368, distance: 39.1
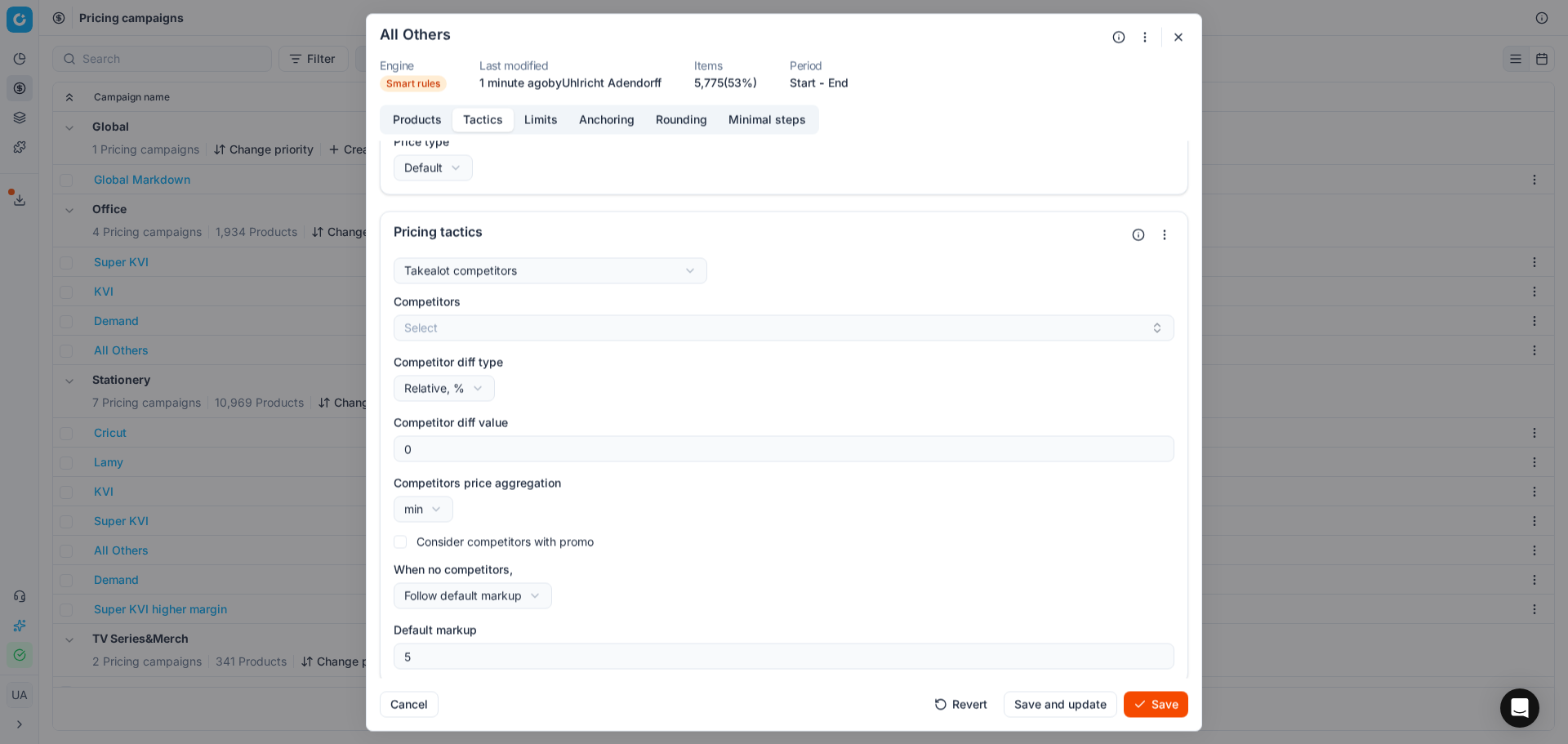
scroll to position [26, 0]
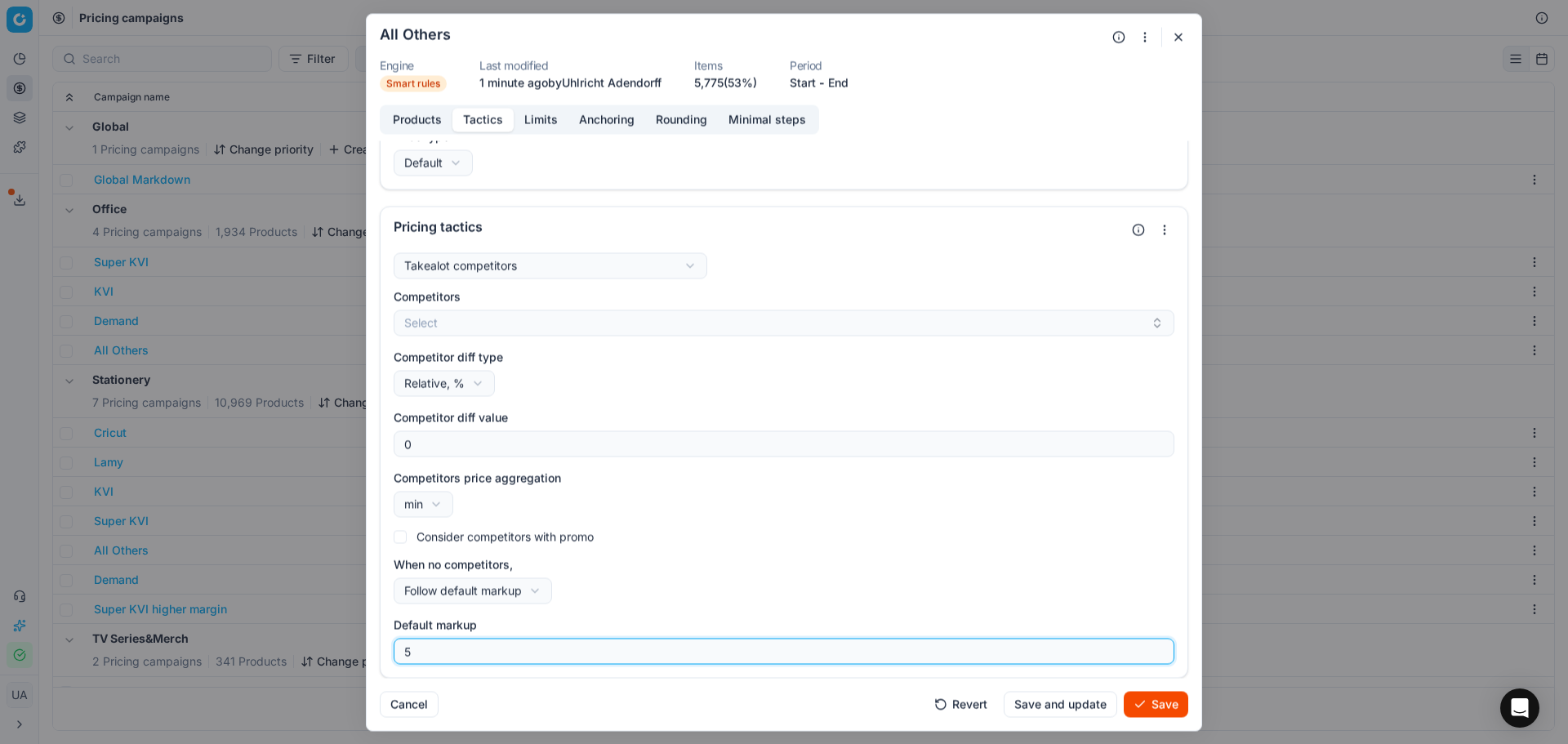
click at [489, 658] on input "5" at bounding box center [784, 650] width 765 height 24
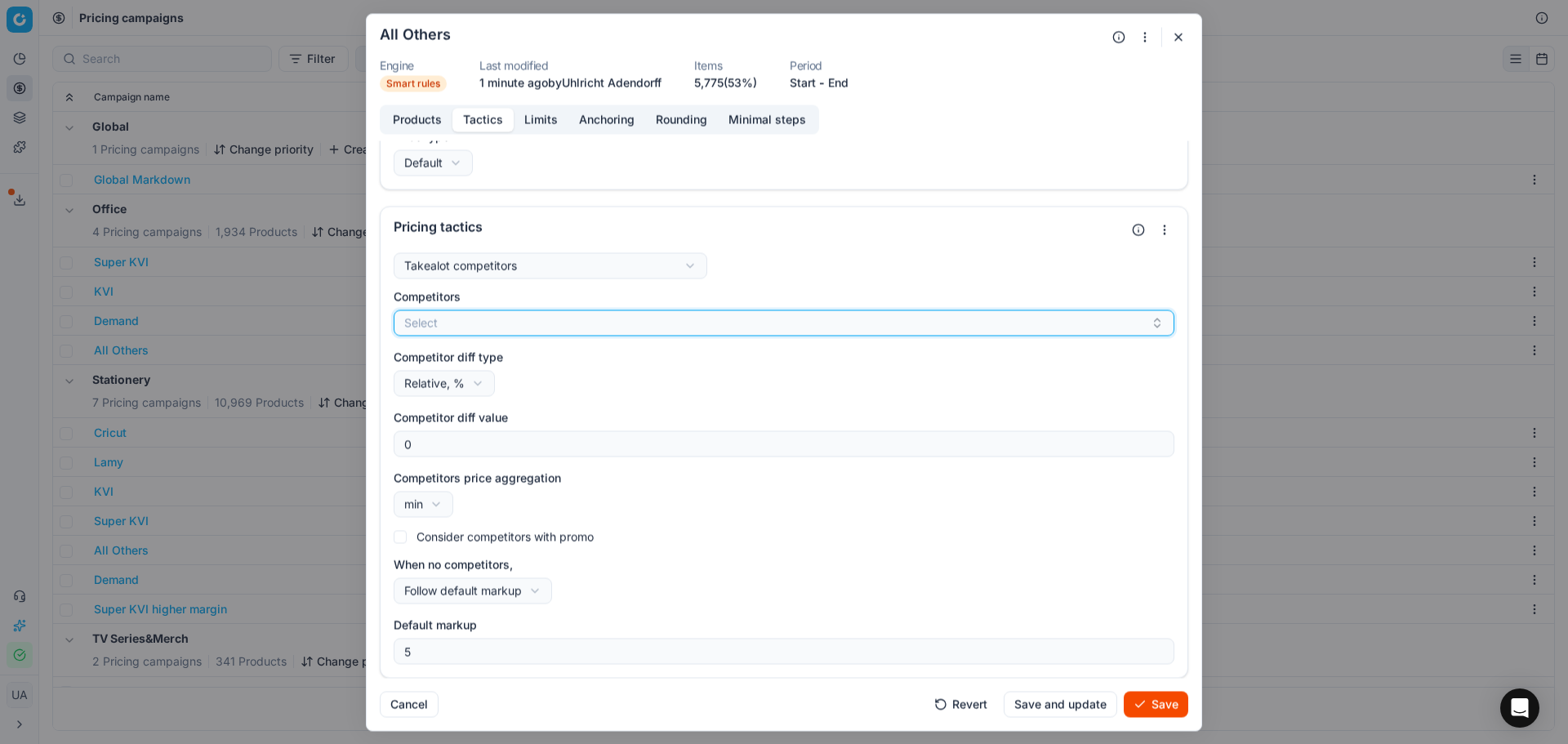
click at [485, 326] on button "Select" at bounding box center [783, 322] width 780 height 26
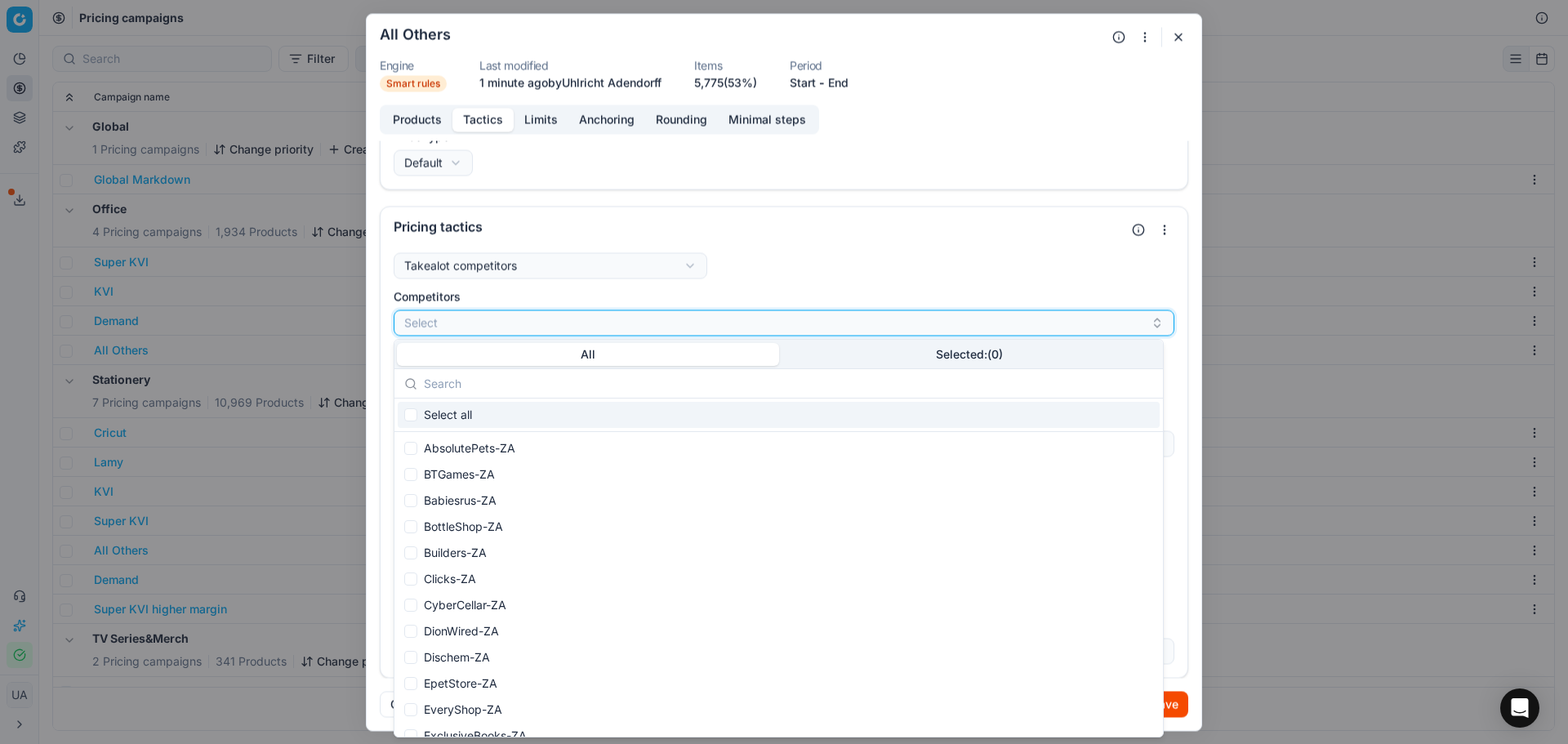
click at [491, 317] on button "Select" at bounding box center [783, 322] width 780 height 26
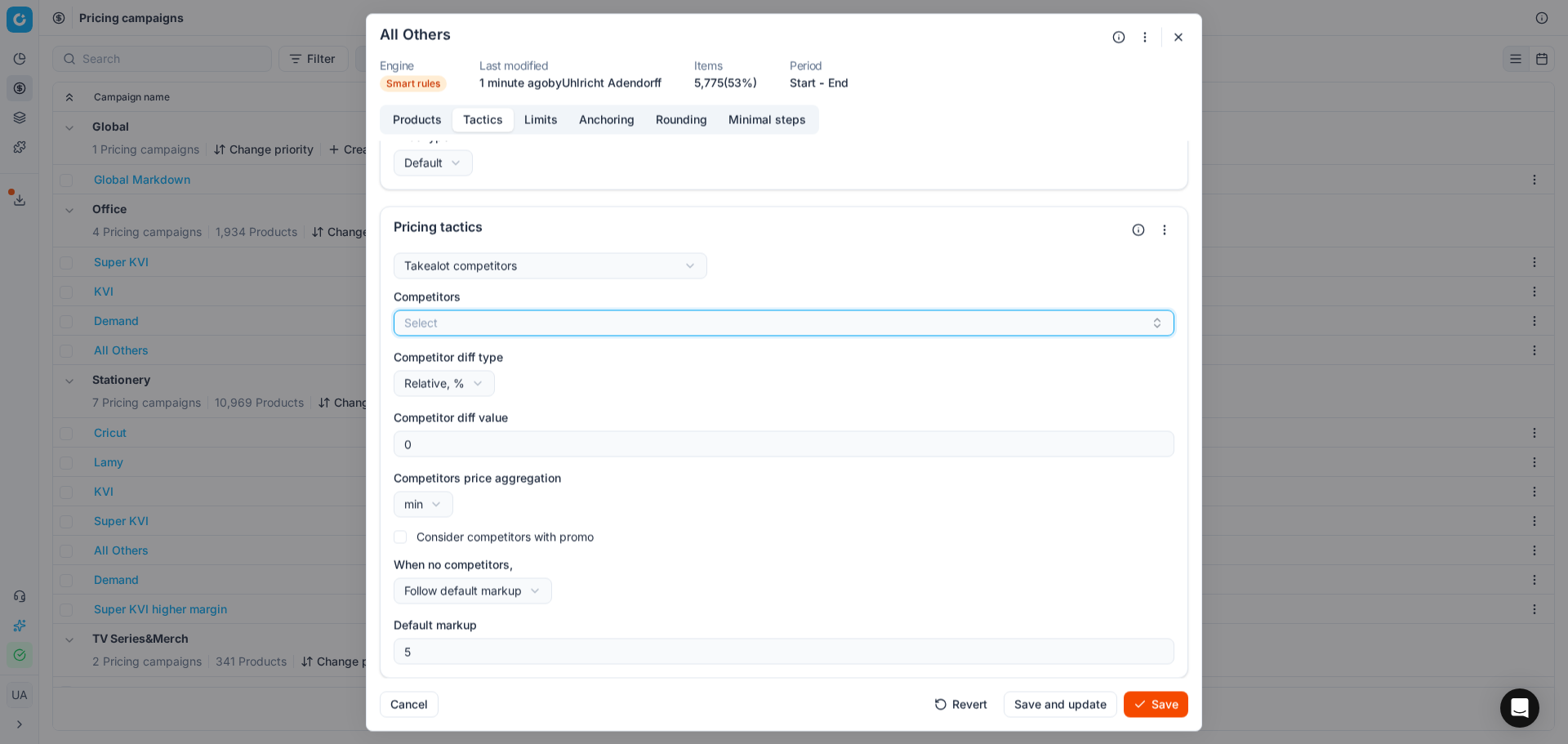
click at [487, 332] on button "Select" at bounding box center [783, 322] width 780 height 26
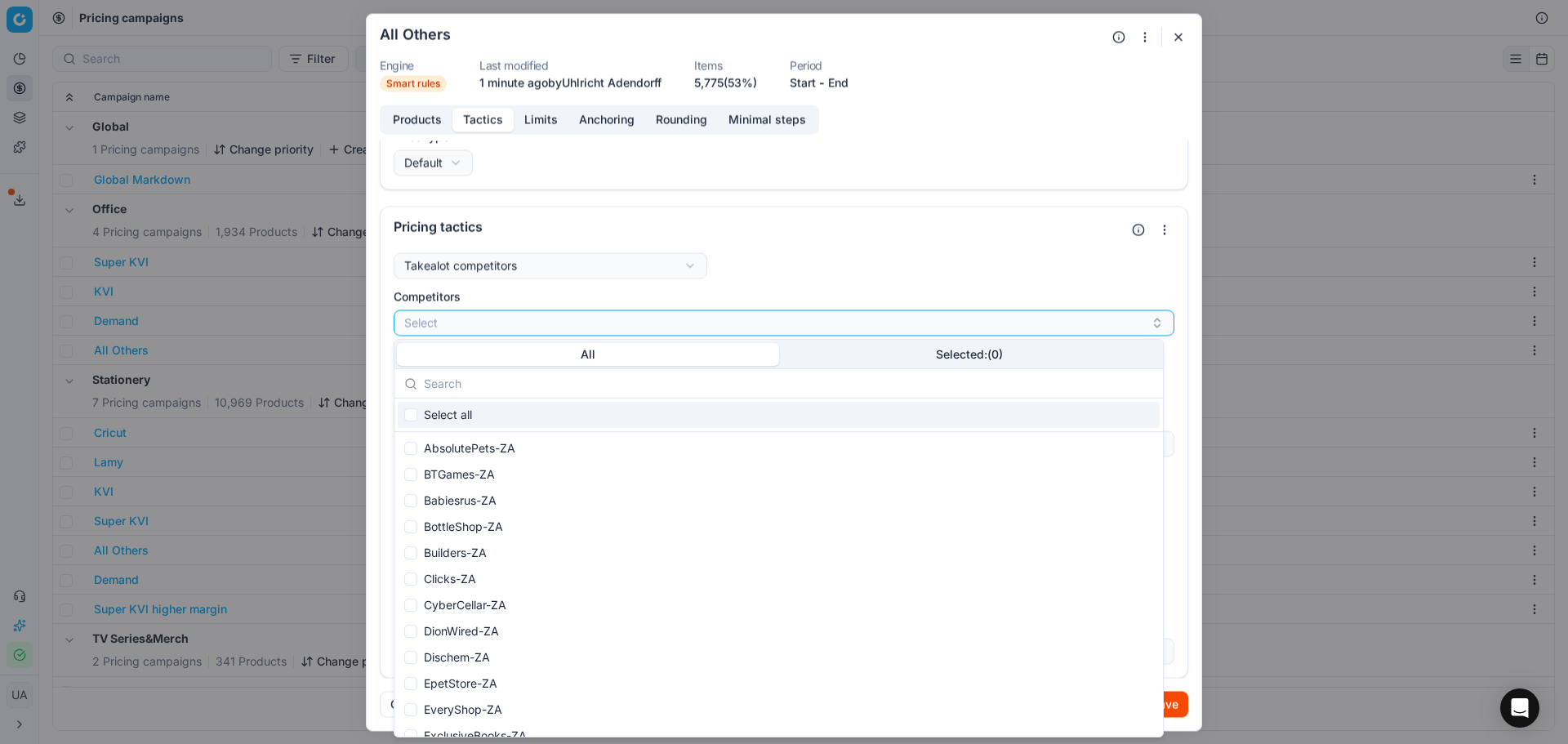
click at [454, 382] on input "text" at bounding box center [788, 383] width 729 height 32
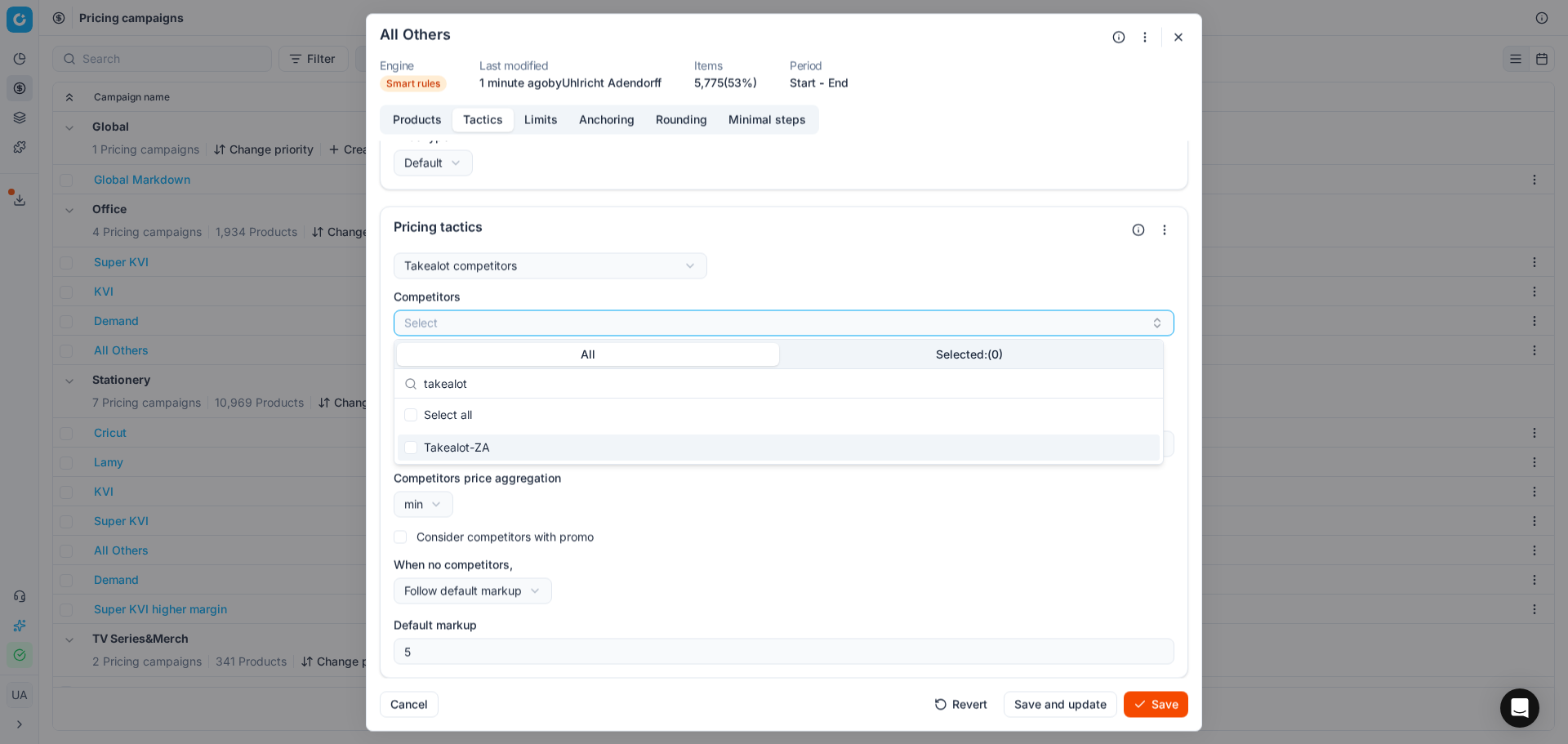
type input "takealot"
click at [411, 449] on input "Suggestions" at bounding box center [410, 447] width 13 height 13
checkbox input "true"
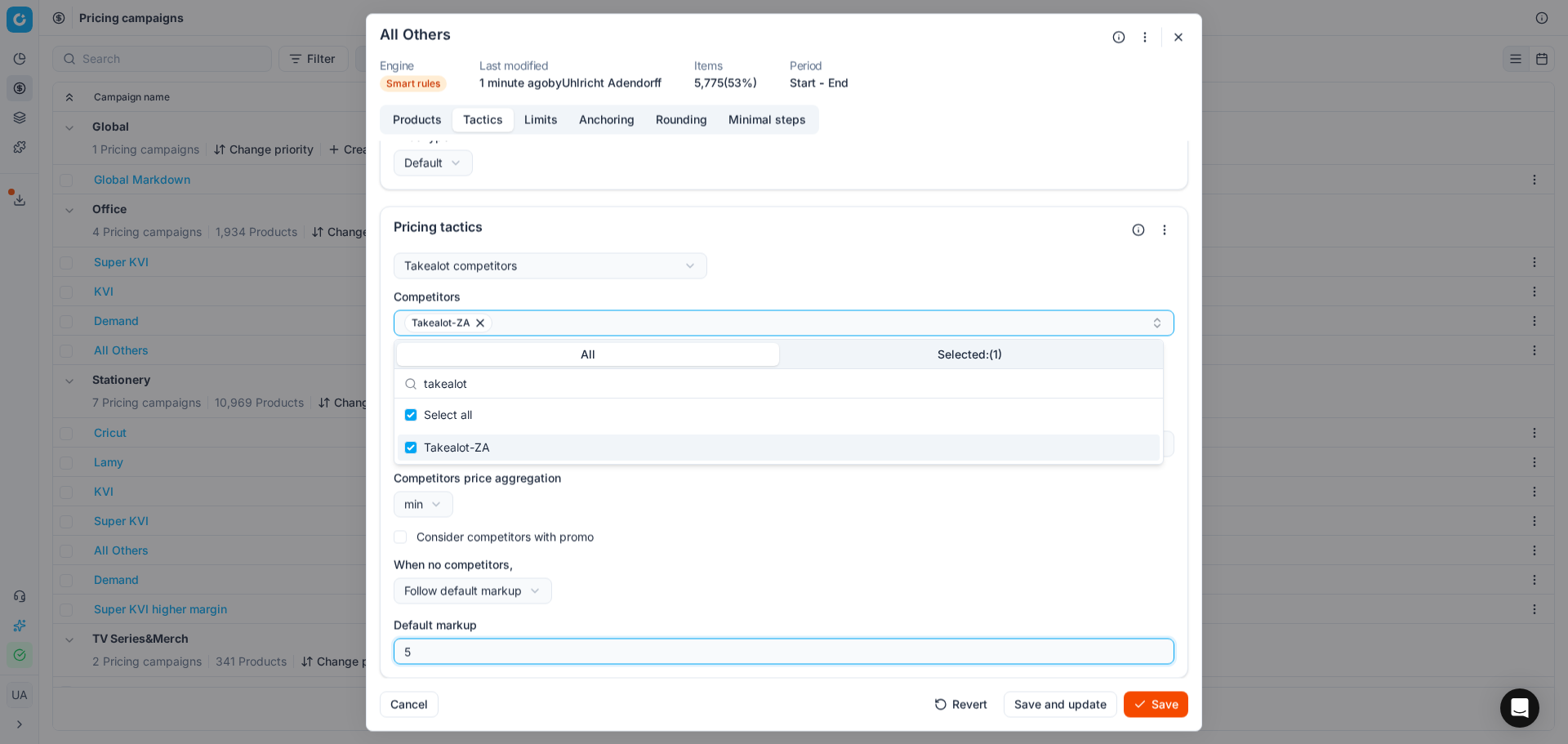
click at [499, 650] on input "5" at bounding box center [784, 650] width 765 height 24
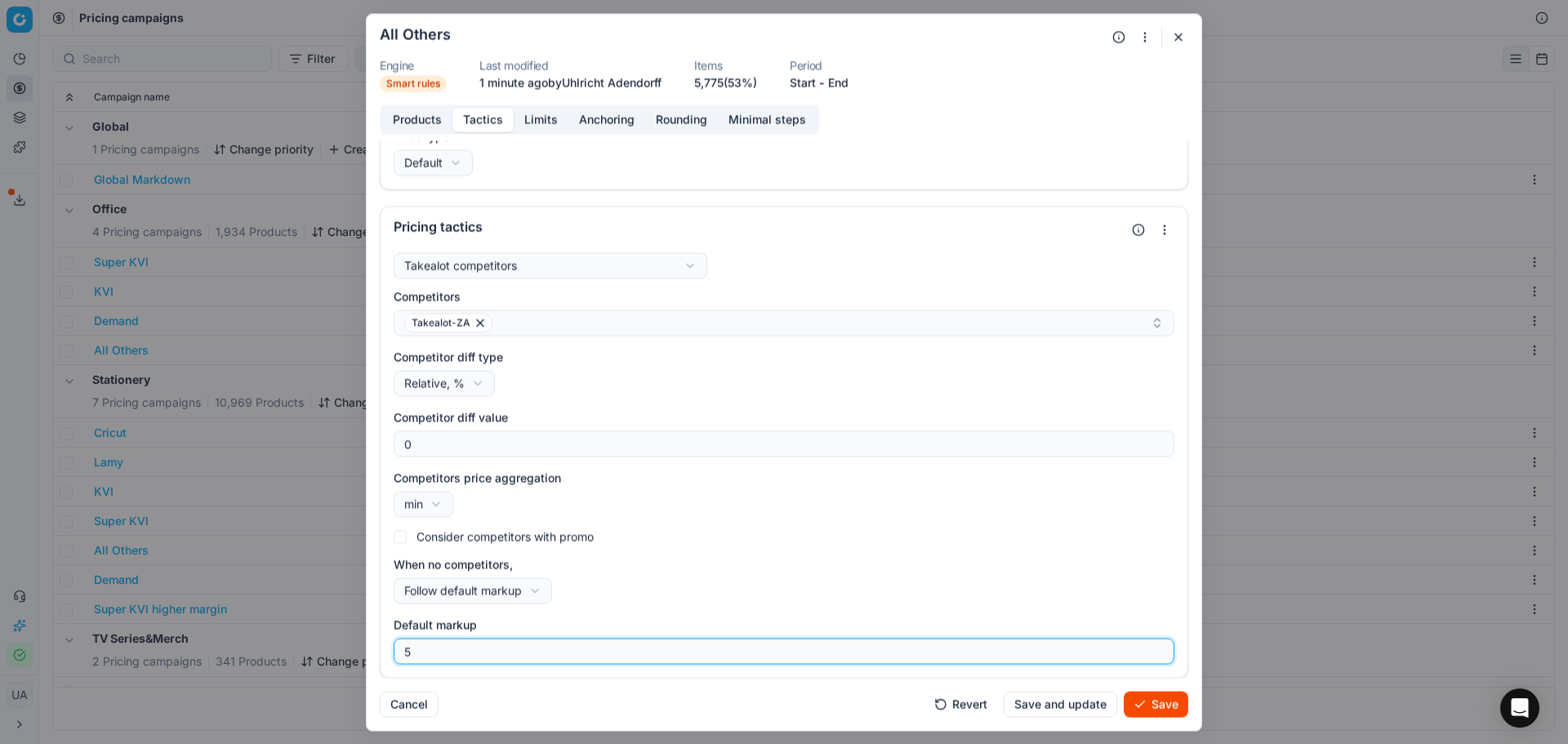
click at [499, 649] on input "5" at bounding box center [784, 650] width 765 height 24
type input "45"
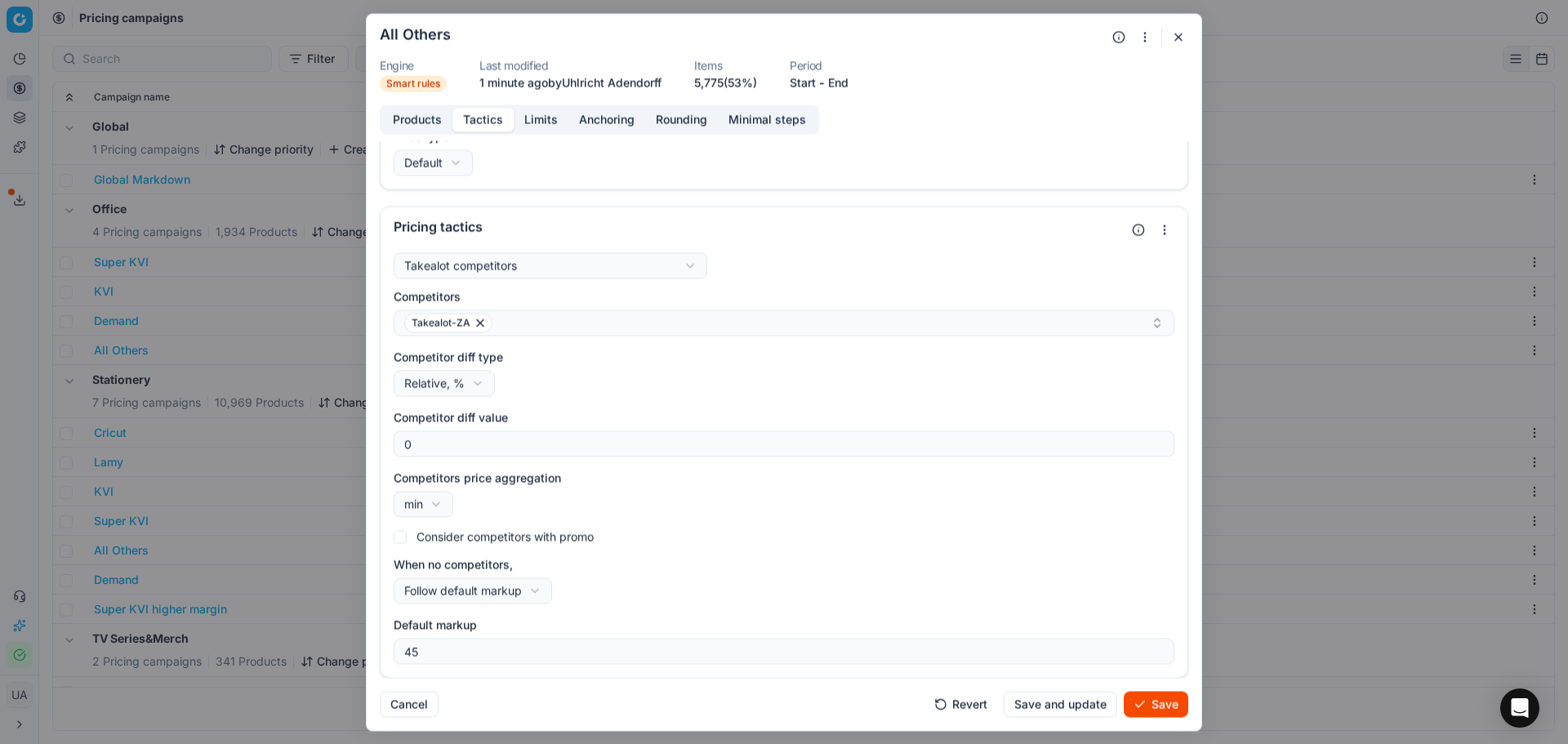
click at [1037, 709] on button "Save and update" at bounding box center [1060, 703] width 113 height 26
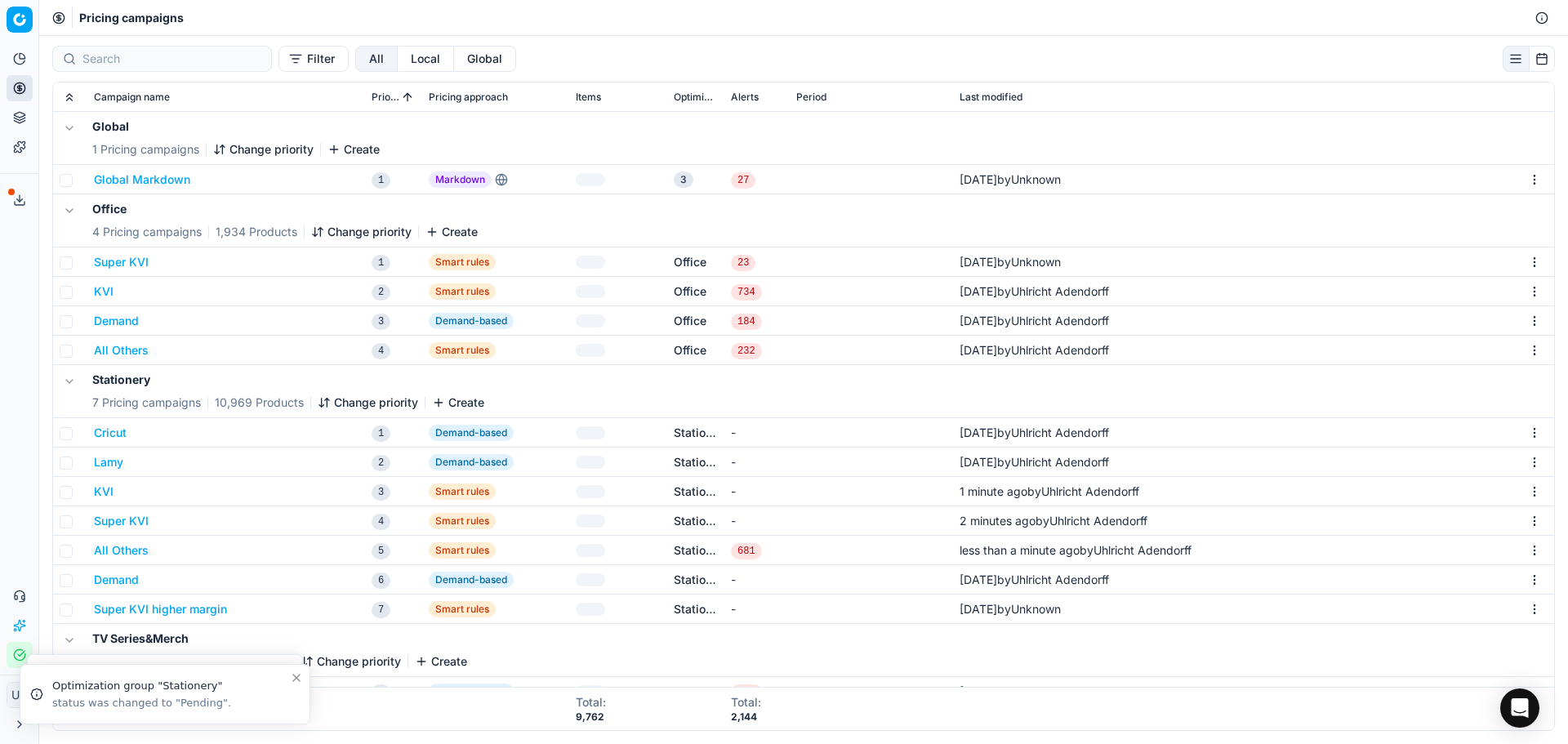
click at [137, 581] on button "Demand" at bounding box center [116, 579] width 45 height 17
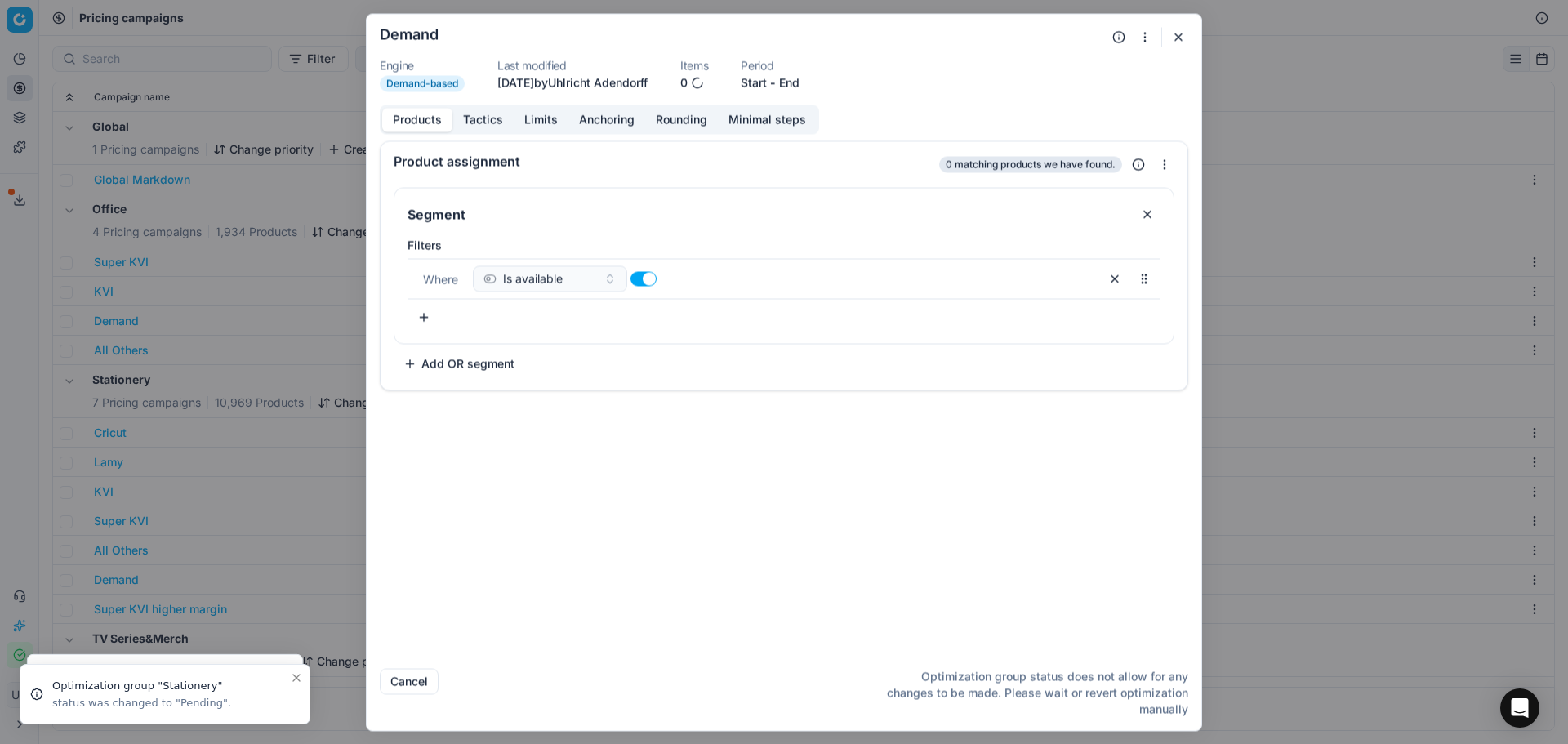
click at [493, 137] on div "Products Tactics Limits Anchoring Rounding Minimal steps Product assignment 0 m…" at bounding box center [783, 380] width 835 height 551
click at [493, 133] on div "Products Tactics Limits Anchoring Rounding Minimal steps" at bounding box center [599, 119] width 439 height 29
click at [489, 121] on button "Tactics" at bounding box center [482, 119] width 62 height 23
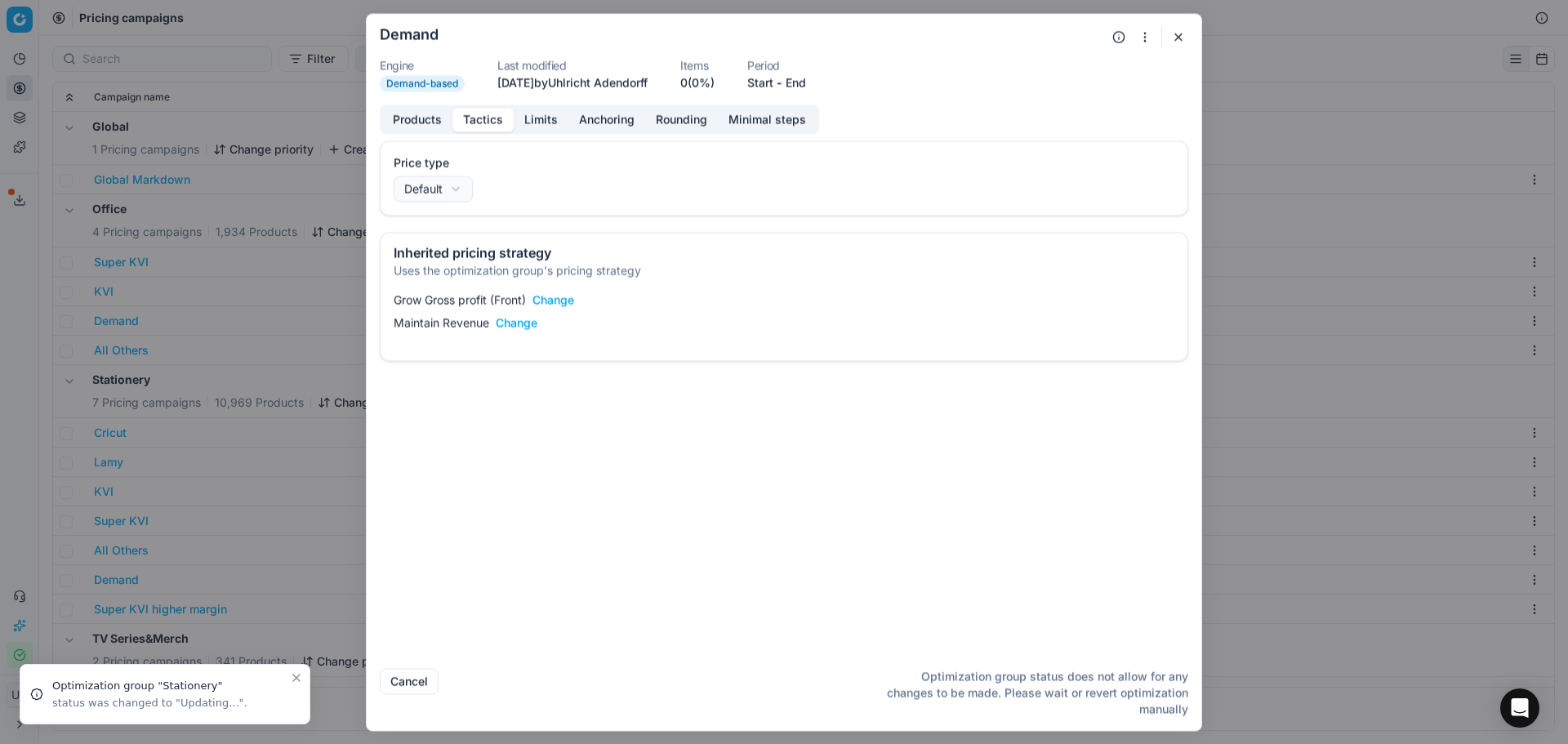
click at [544, 128] on button "Limits" at bounding box center [541, 119] width 55 height 23
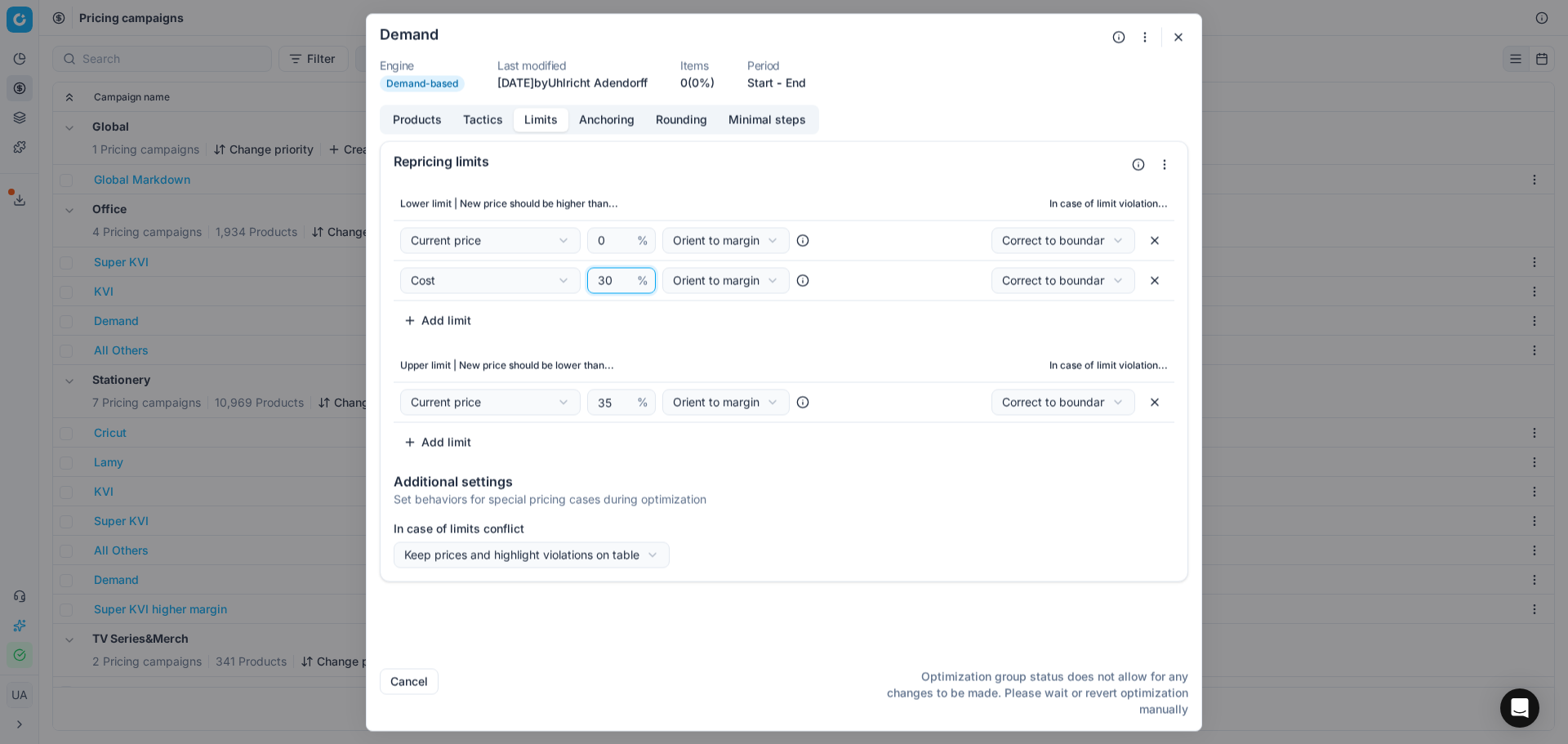
drag, startPoint x: 614, startPoint y: 277, endPoint x: 541, endPoint y: 307, distance: 78.9
click at [560, 277] on div "Cost Cost Cost without VAT Current price Current promo price RRP (common) Max C…" at bounding box center [621, 279] width 442 height 26
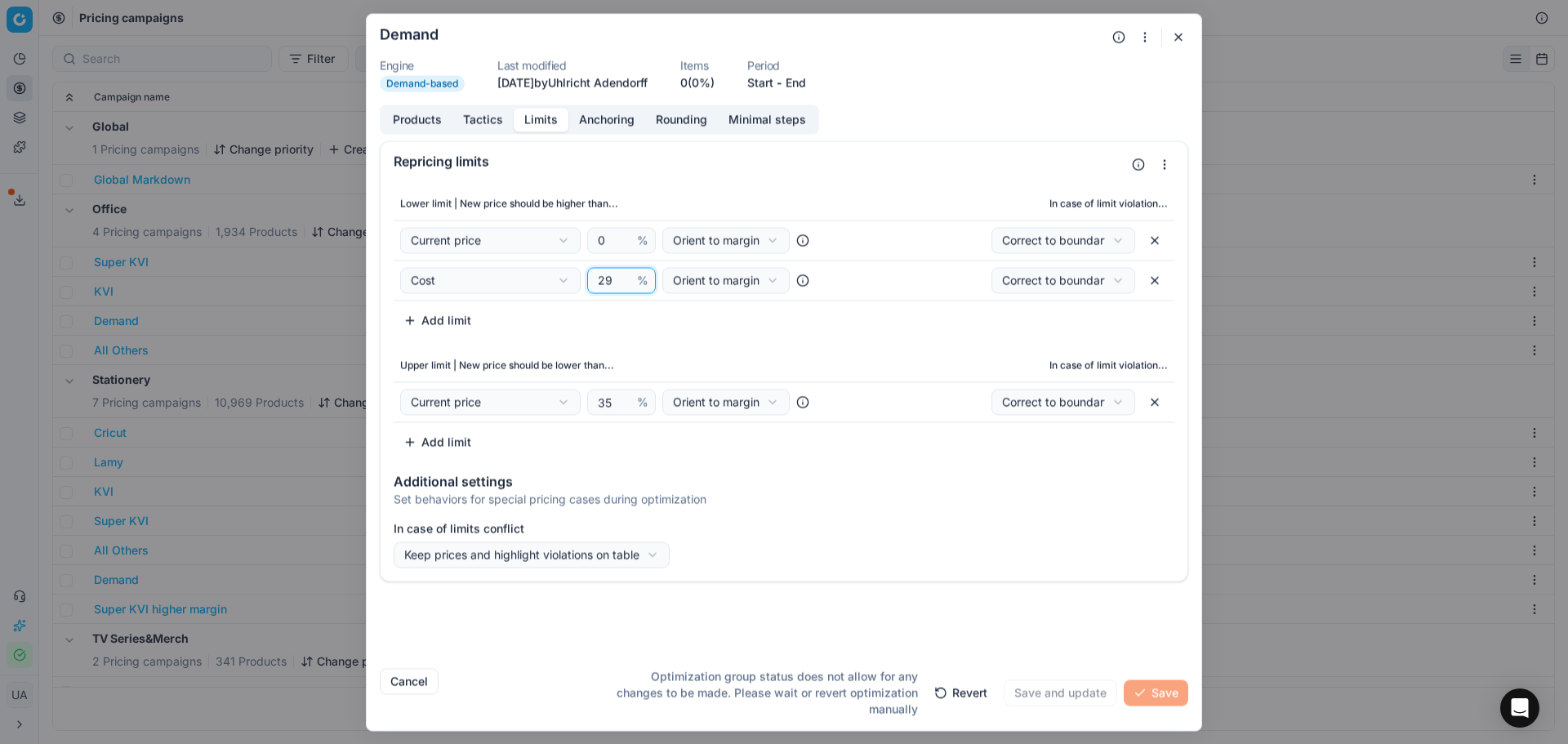
type input "29"
drag, startPoint x: 620, startPoint y: 405, endPoint x: 602, endPoint y: 405, distance: 18.0
click at [602, 405] on input "32" at bounding box center [614, 401] width 39 height 24
type input "31"
click at [627, 405] on input "31" at bounding box center [614, 401] width 39 height 24
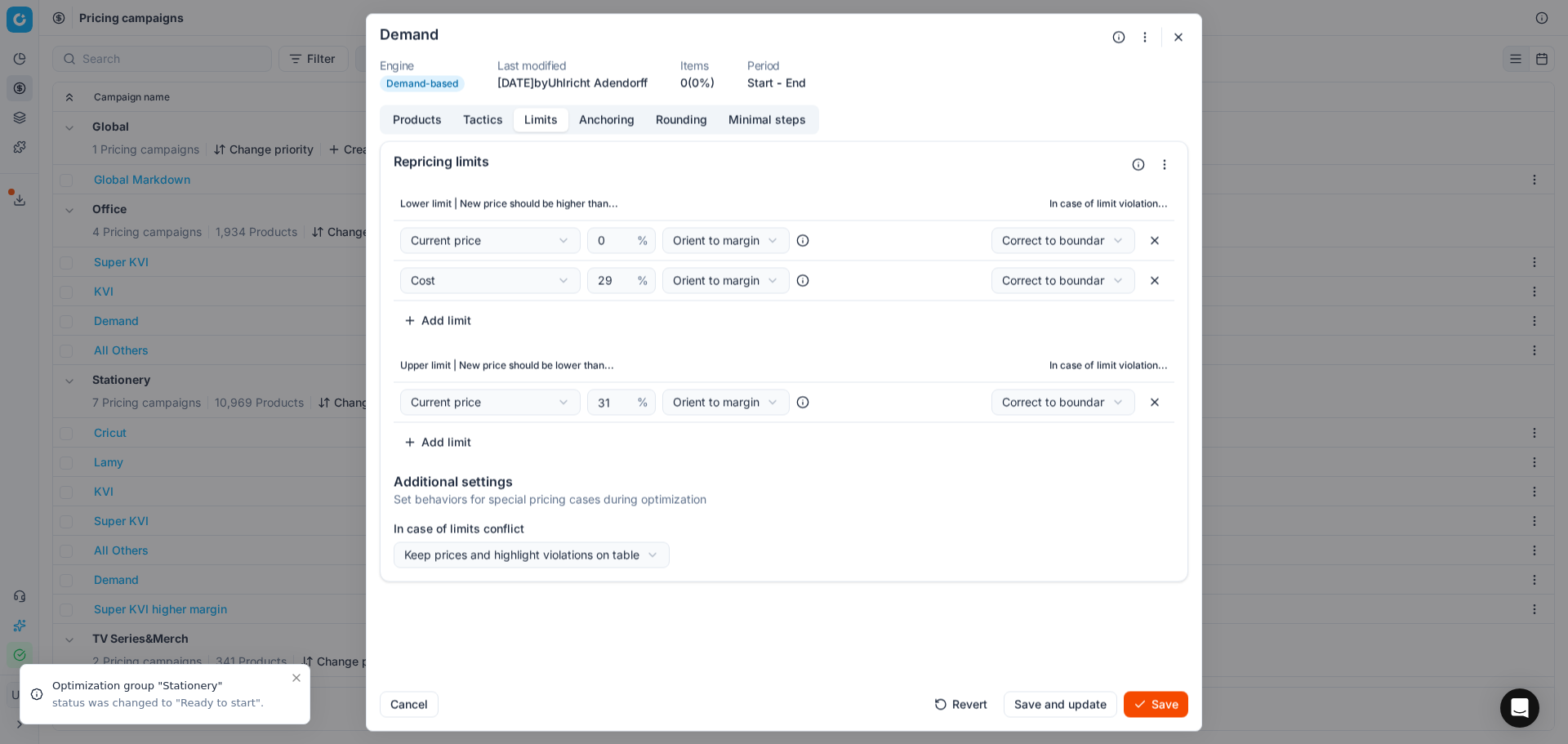
click at [1087, 701] on button "Save and update" at bounding box center [1060, 703] width 113 height 26
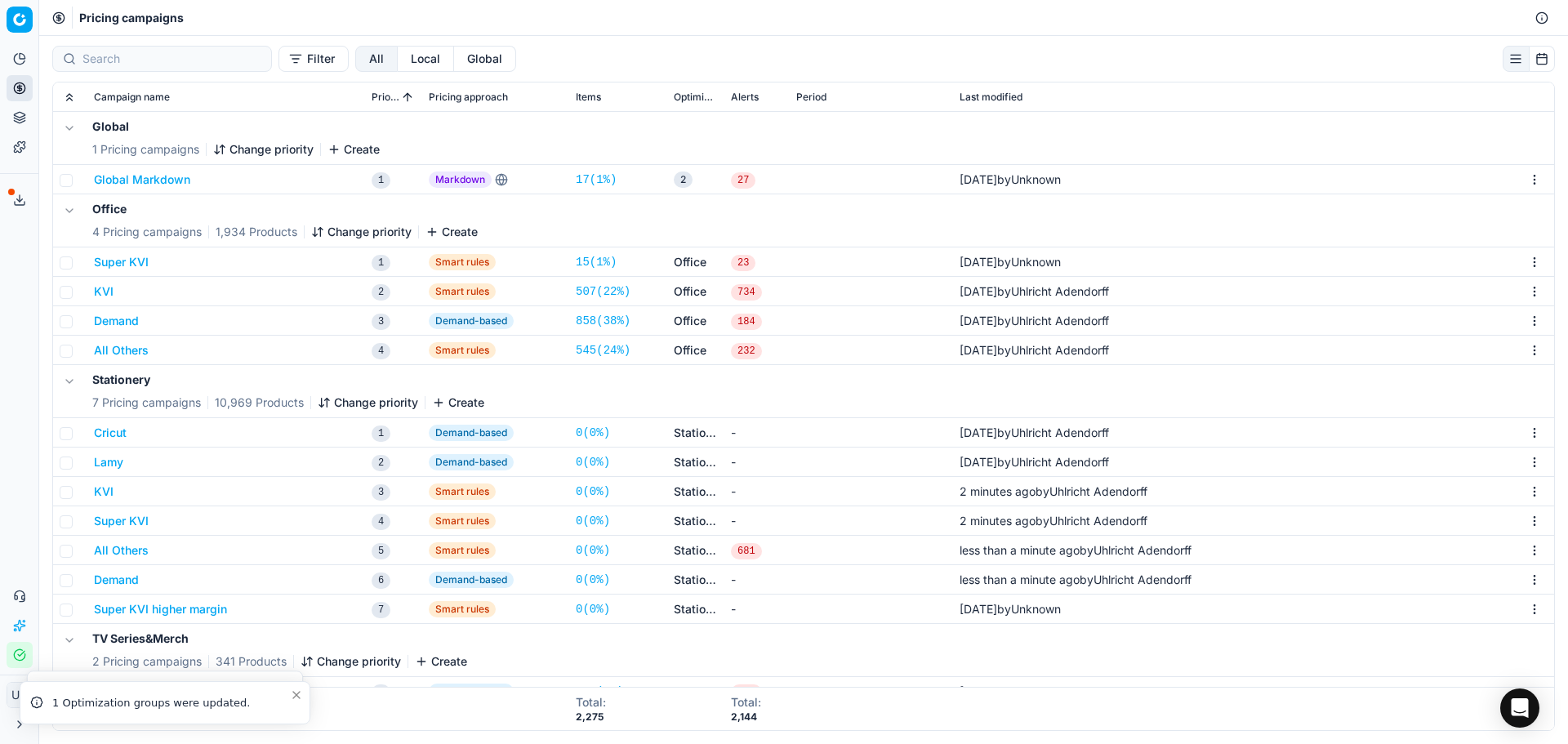
click at [157, 616] on button "Super KVI higher margin" at bounding box center [160, 608] width 133 height 17
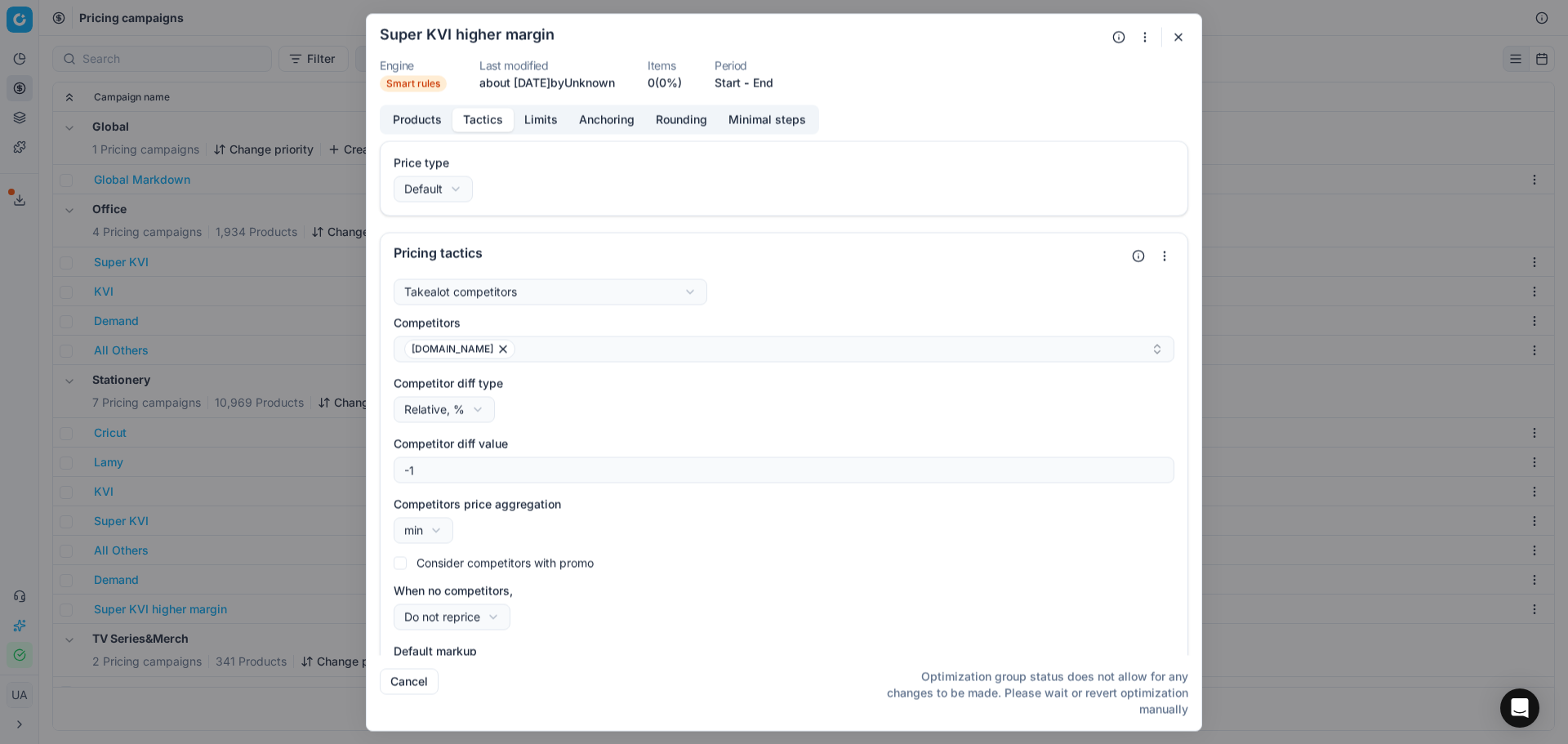
drag, startPoint x: 494, startPoint y: 112, endPoint x: 506, endPoint y: 111, distance: 12.0
click at [495, 112] on button "Tactics" at bounding box center [482, 119] width 62 height 23
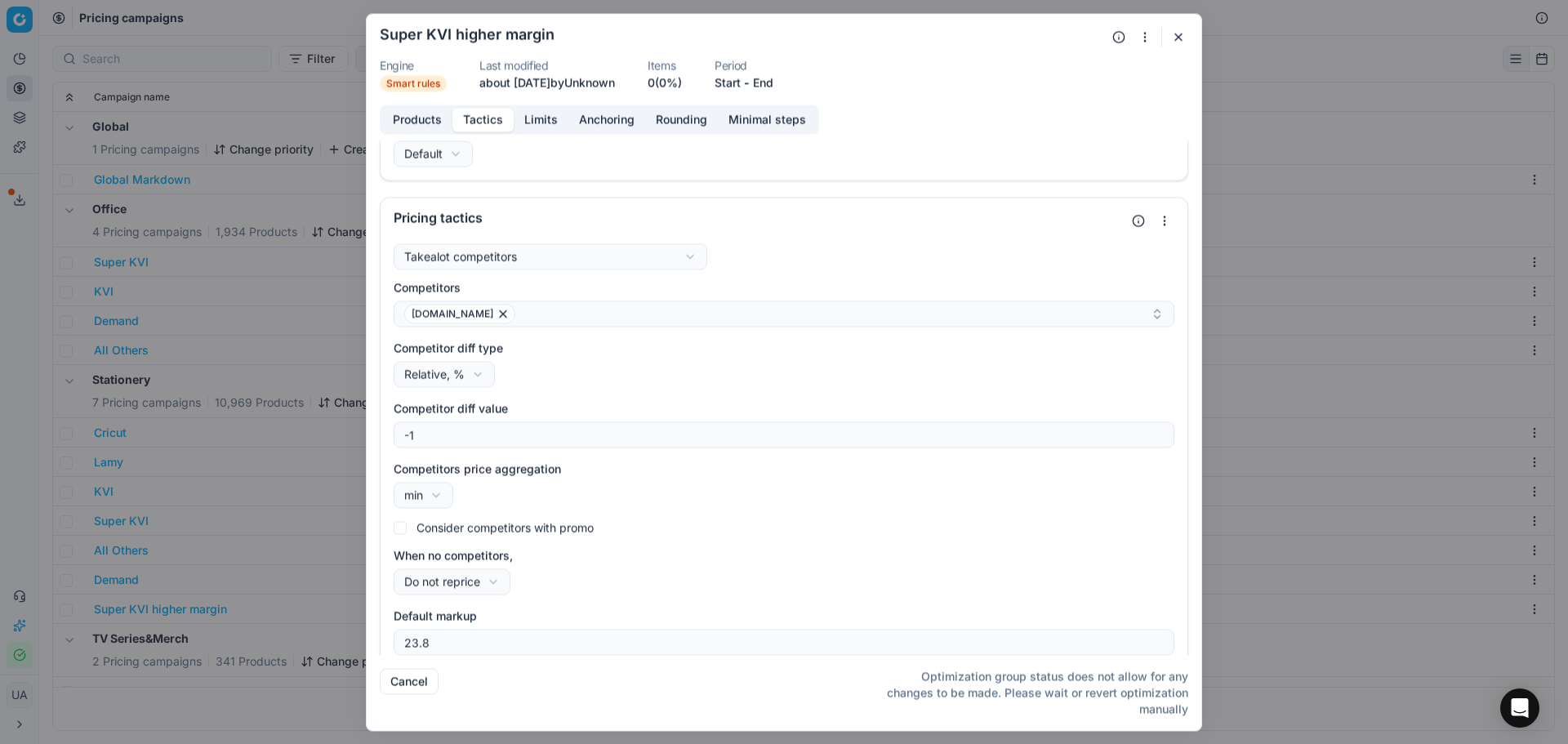
scroll to position [49, 0]
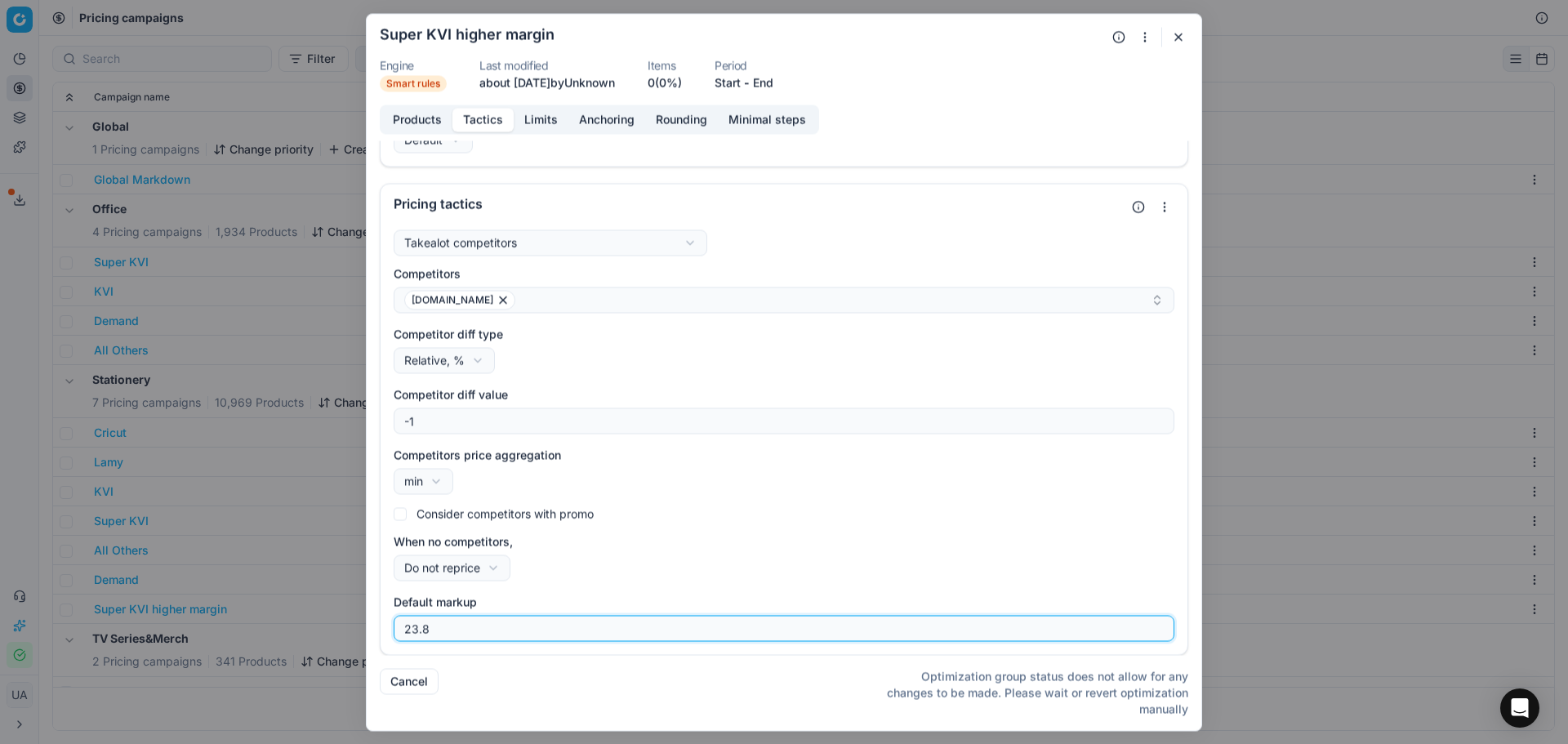
click at [459, 634] on input "23.8" at bounding box center [784, 628] width 765 height 24
click at [458, 634] on input "23.8" at bounding box center [784, 628] width 765 height 24
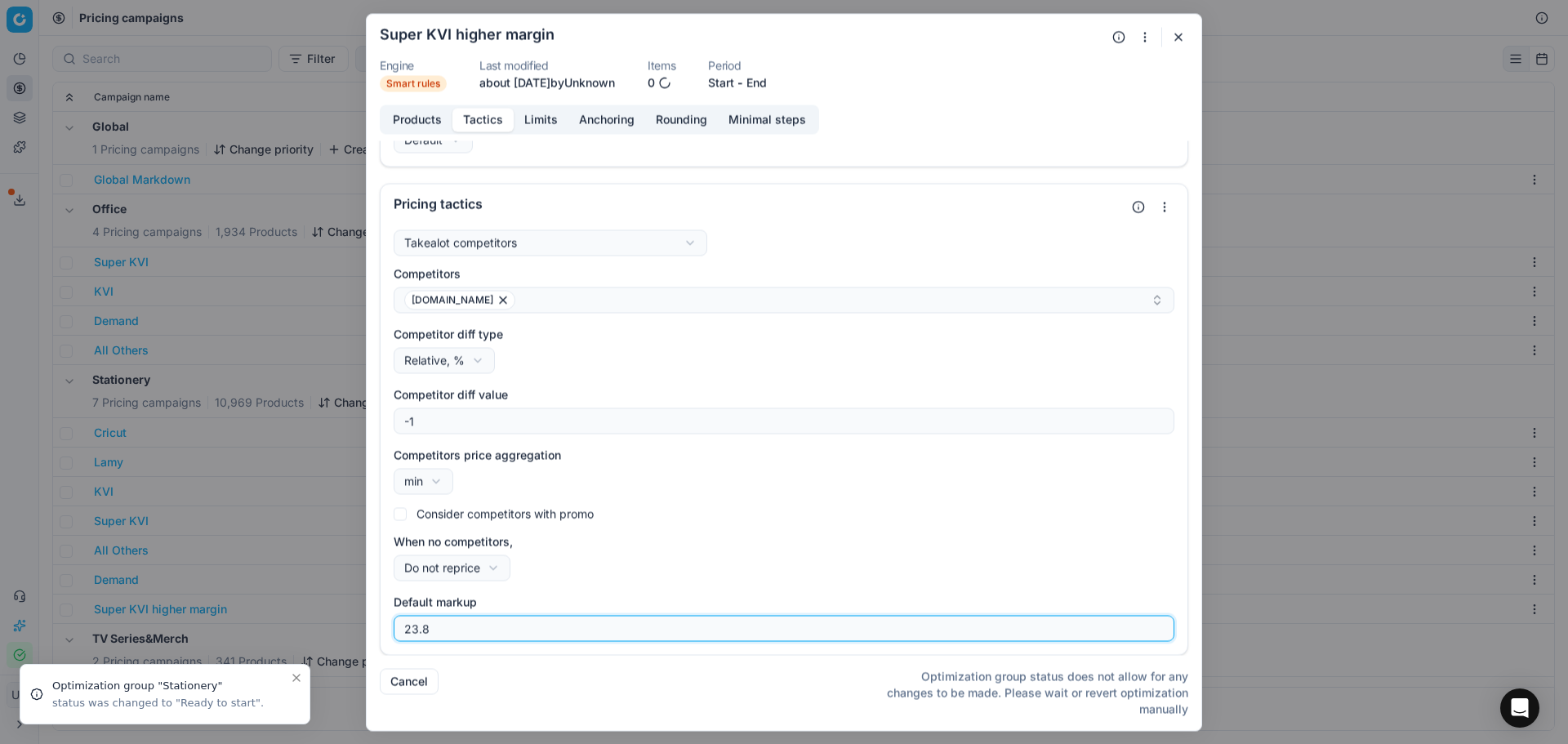
scroll to position [26, 0]
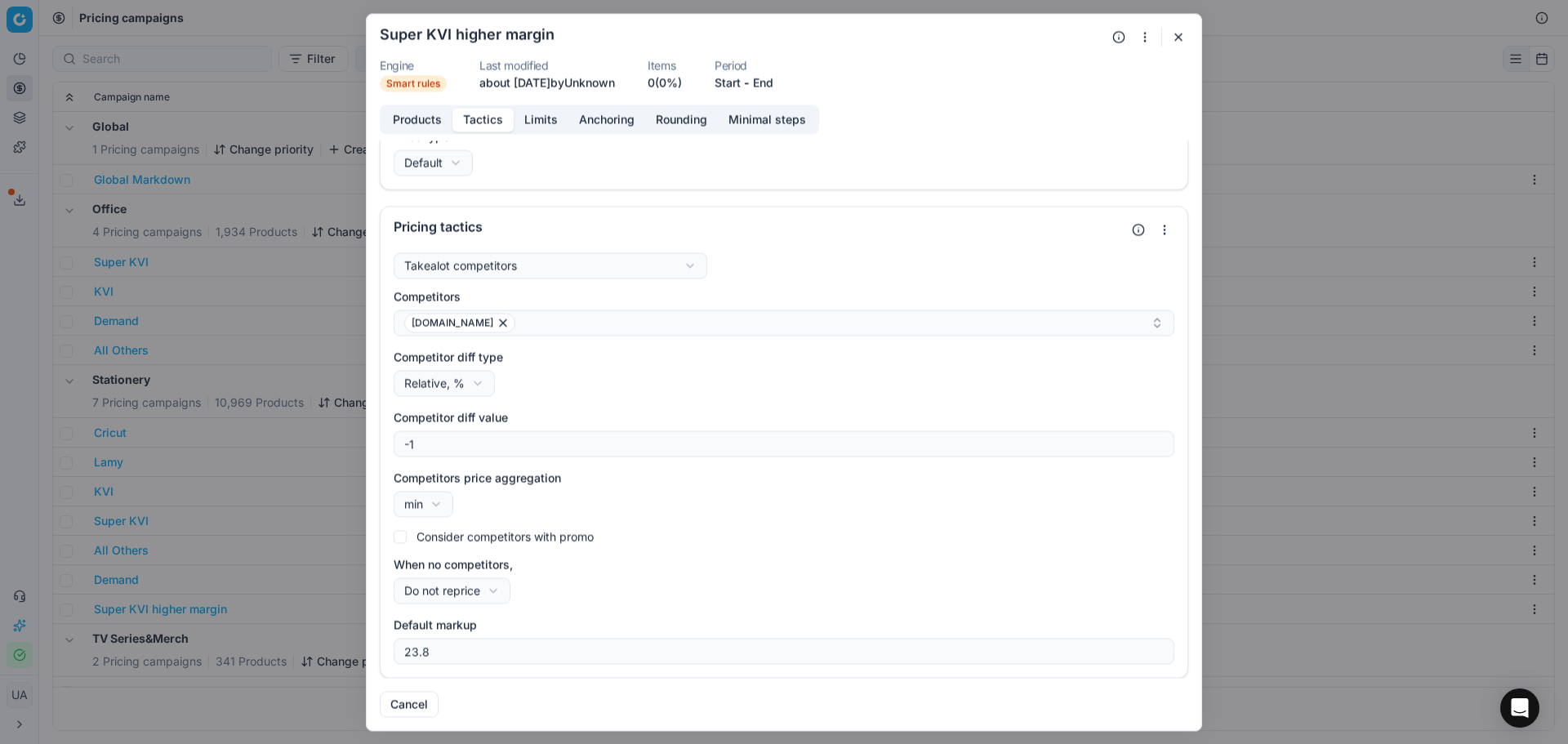
click at [490, 636] on div "Default markup 23.8" at bounding box center [783, 640] width 780 height 48
click at [491, 636] on div "Default markup 23.8" at bounding box center [783, 640] width 780 height 48
drag, startPoint x: 491, startPoint y: 636, endPoint x: 473, endPoint y: 636, distance: 18.0
click at [488, 636] on div "Default markup 23.8" at bounding box center [783, 640] width 780 height 48
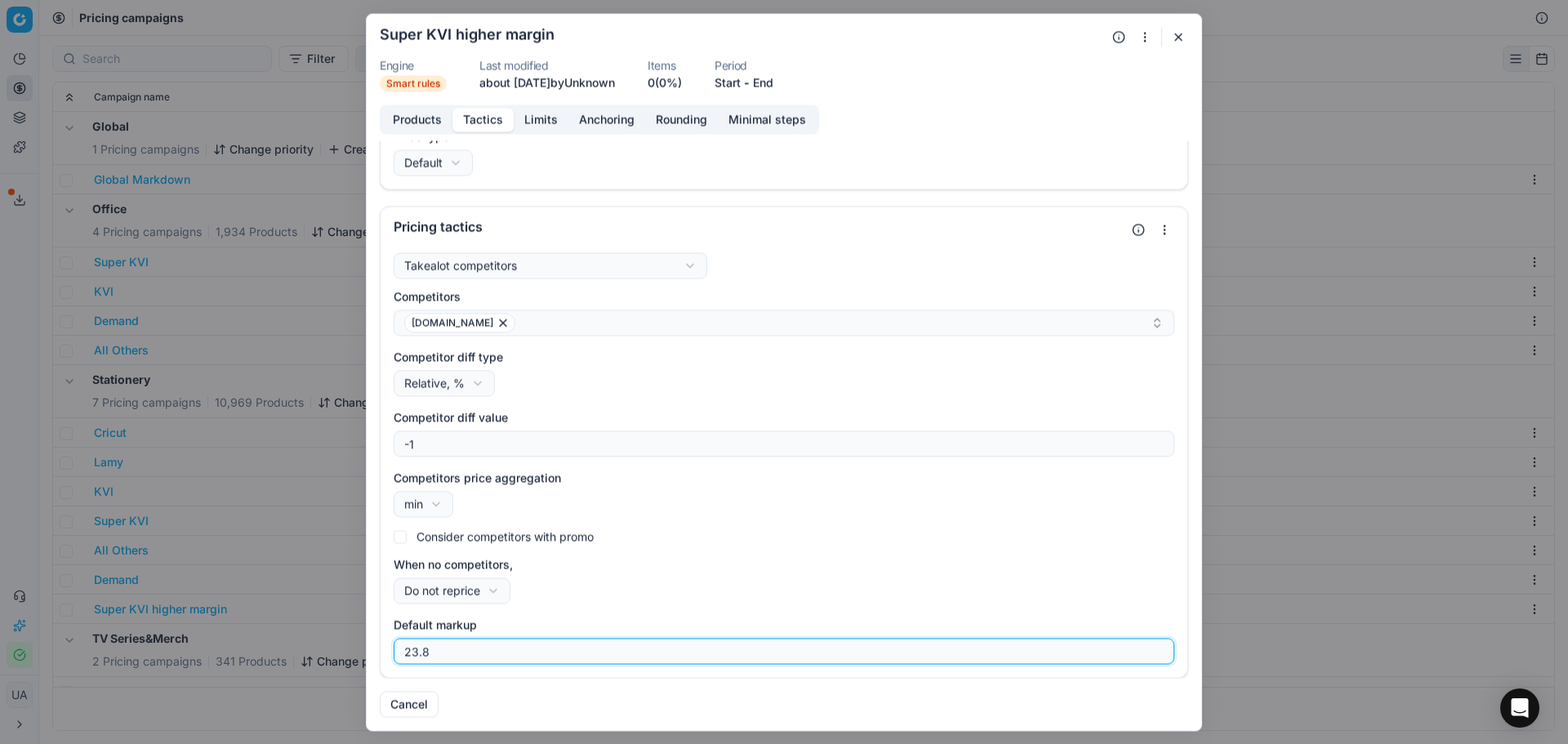
click at [446, 656] on input "23.8" at bounding box center [784, 650] width 765 height 24
click at [444, 656] on input "23.8" at bounding box center [784, 650] width 765 height 24
drag, startPoint x: 444, startPoint y: 656, endPoint x: 408, endPoint y: 651, distance: 36.3
click at [411, 654] on input "23.8" at bounding box center [784, 650] width 765 height 24
type input "40"
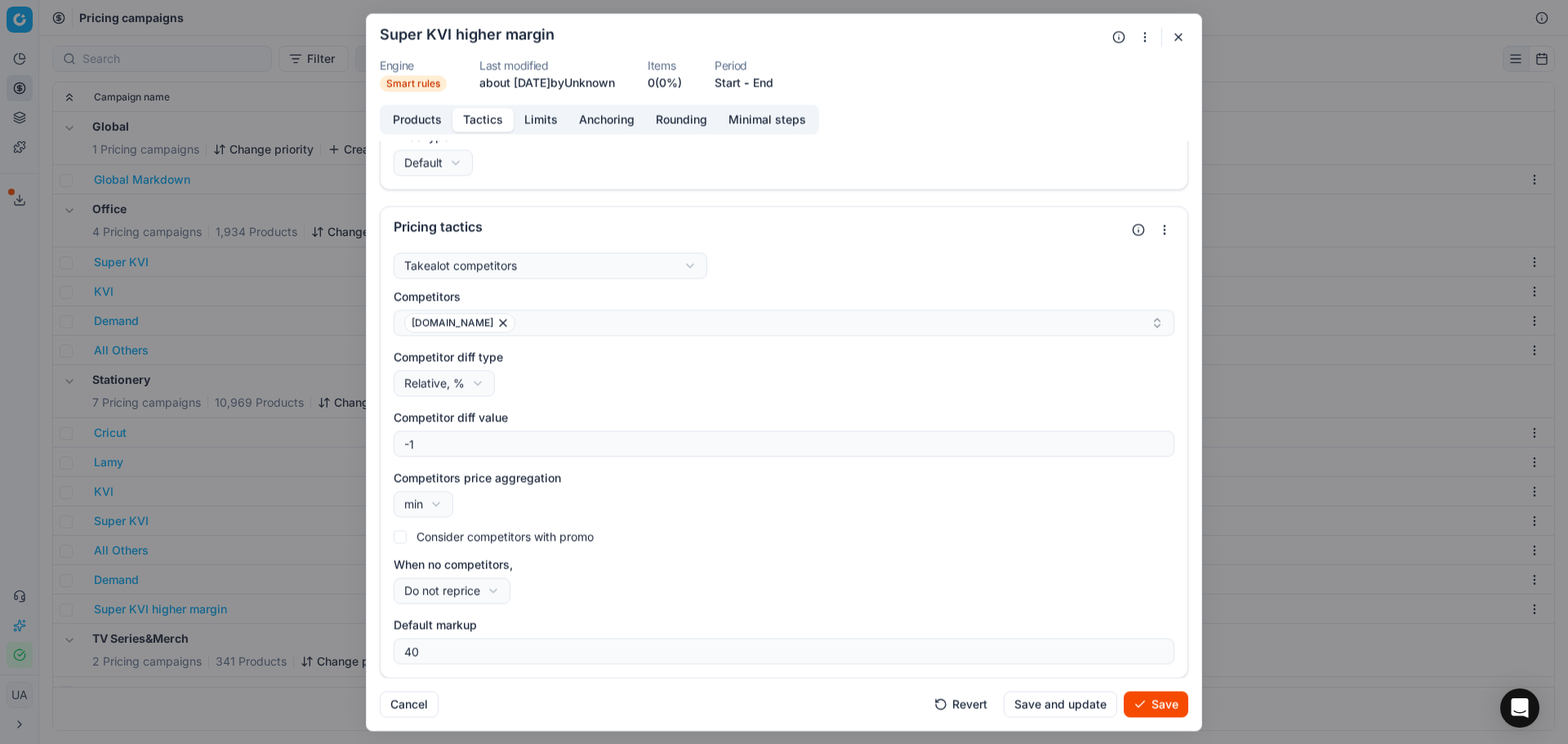
click at [497, 595] on div "We are saving PC settings. Please wait, it should take a few minutes Super KVI …" at bounding box center [784, 372] width 1568 height 744
select select "default_markup"
click at [536, 124] on button "Limits" at bounding box center [541, 119] width 55 height 23
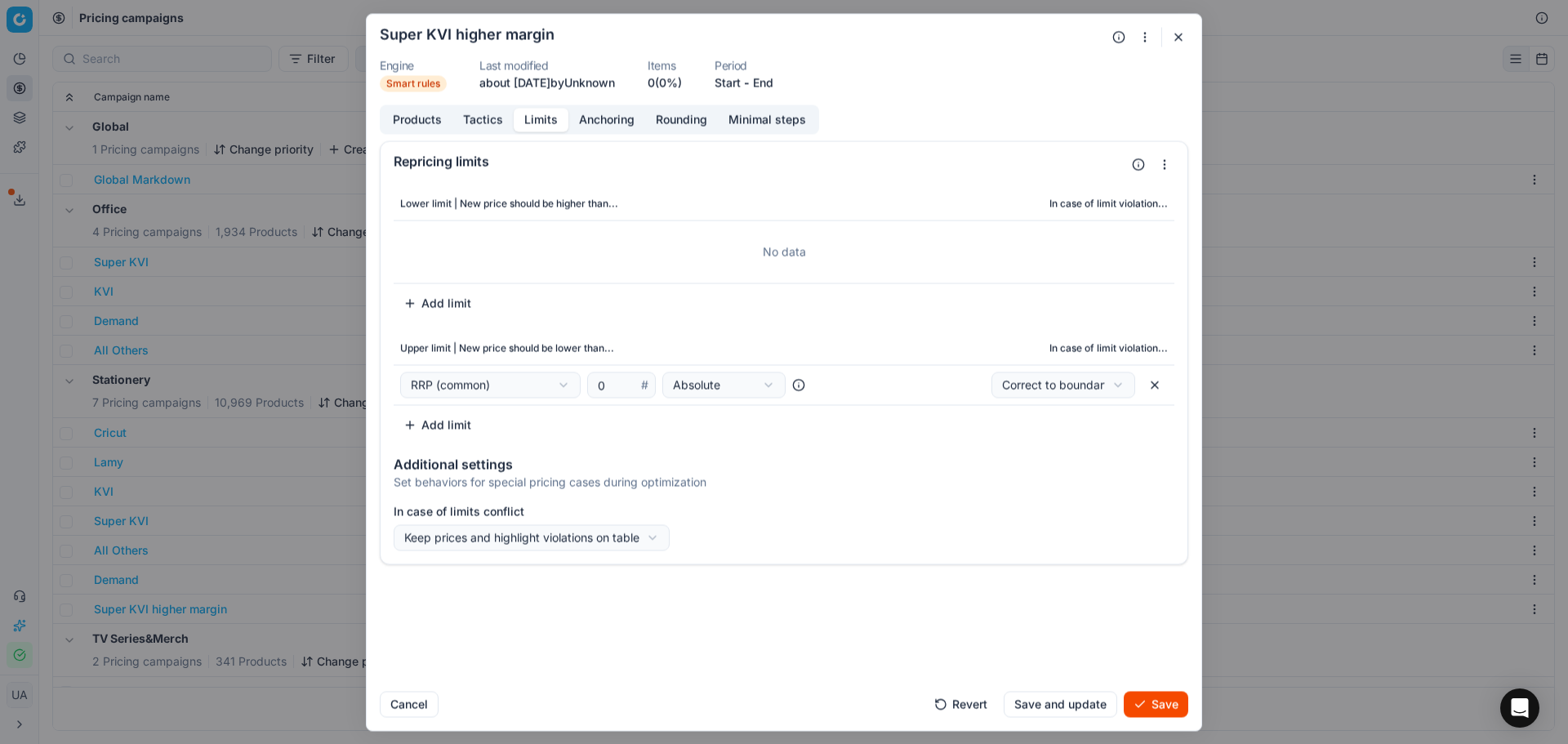
click at [1159, 700] on button "Save" at bounding box center [1156, 703] width 64 height 26
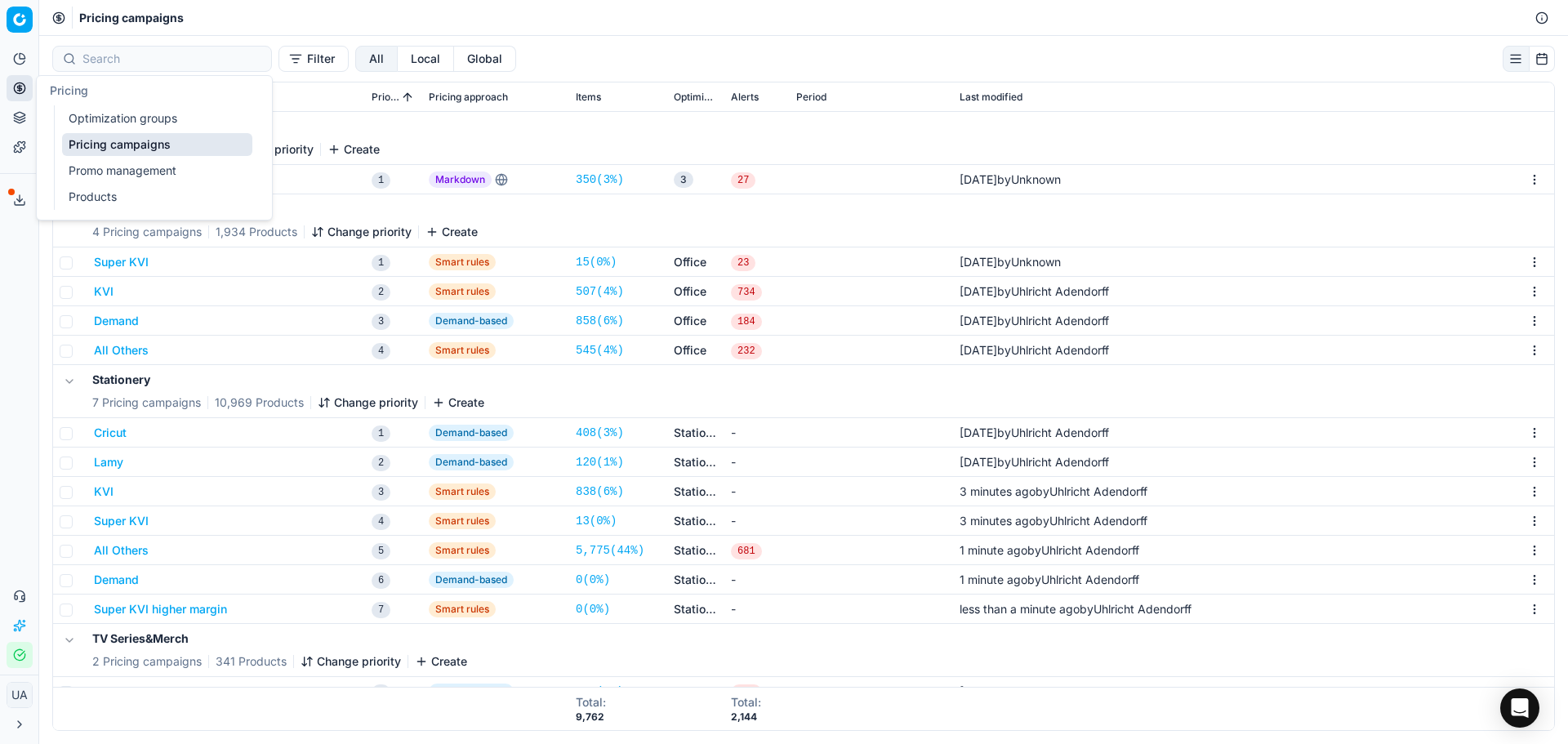
click at [90, 110] on link "Optimization groups" at bounding box center [157, 118] width 190 height 22
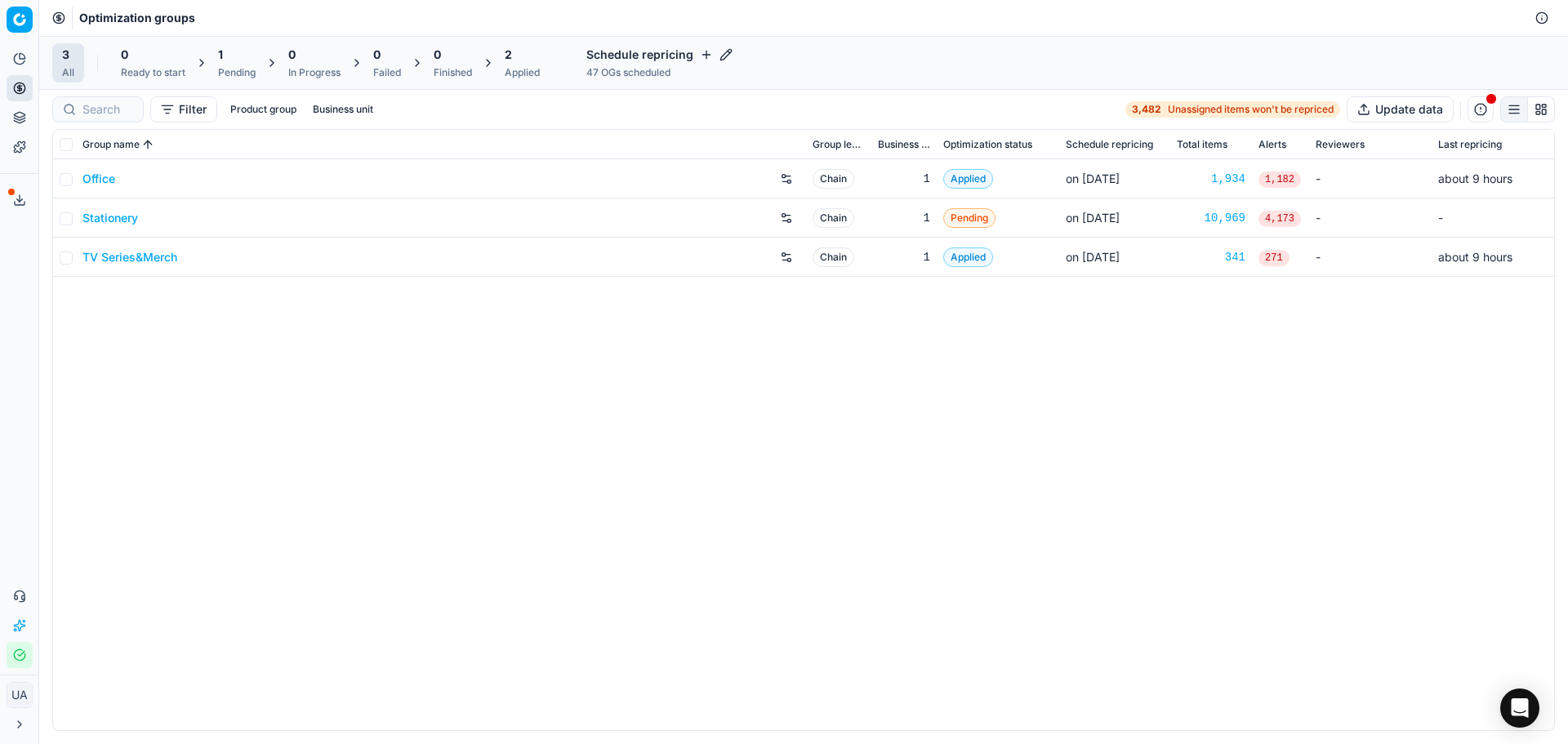
click at [111, 213] on link "Stationery" at bounding box center [109, 218] width 56 height 17
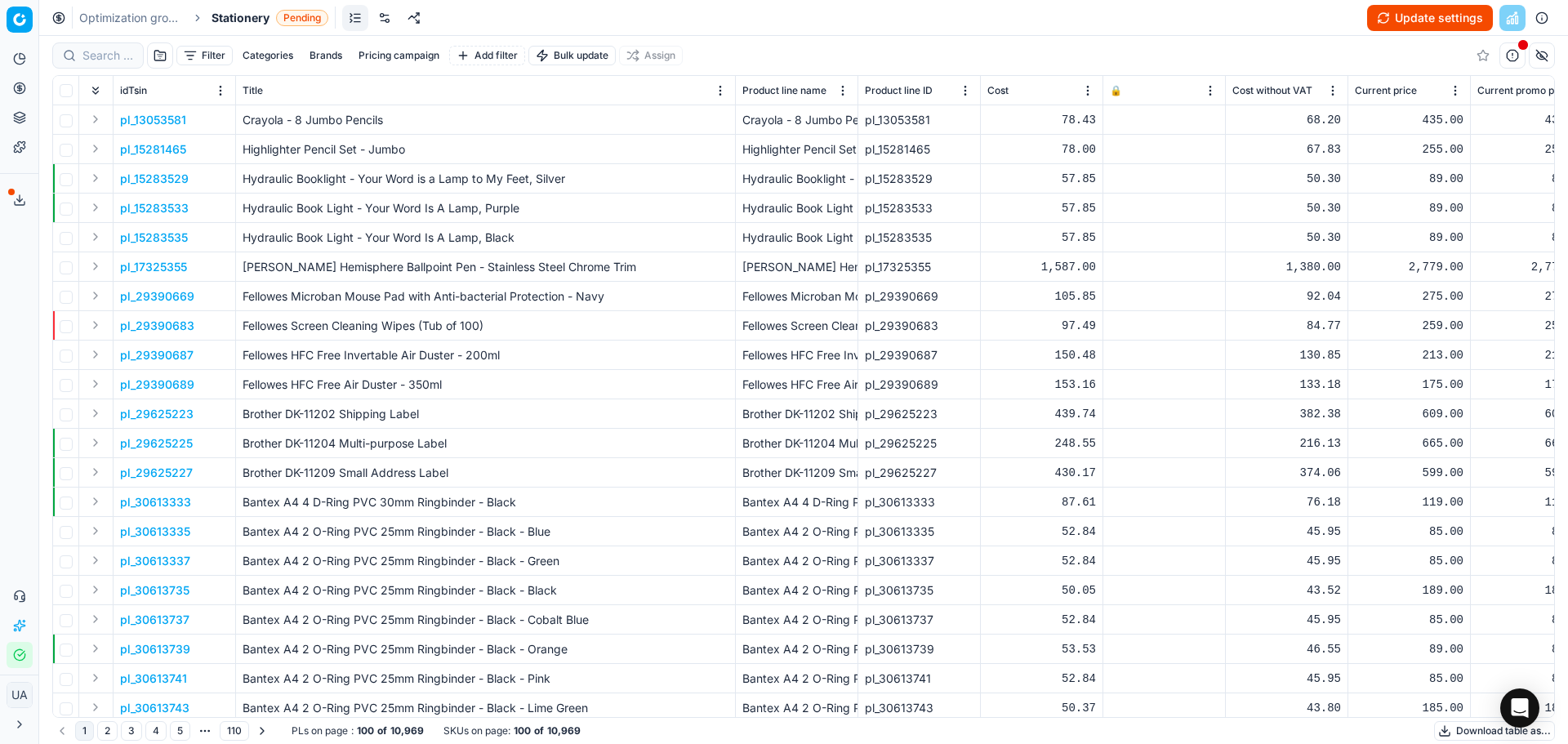
click at [1429, 15] on button "Update settings" at bounding box center [1429, 18] width 126 height 26
click at [1436, 12] on button "Start optimization" at bounding box center [1425, 18] width 135 height 26
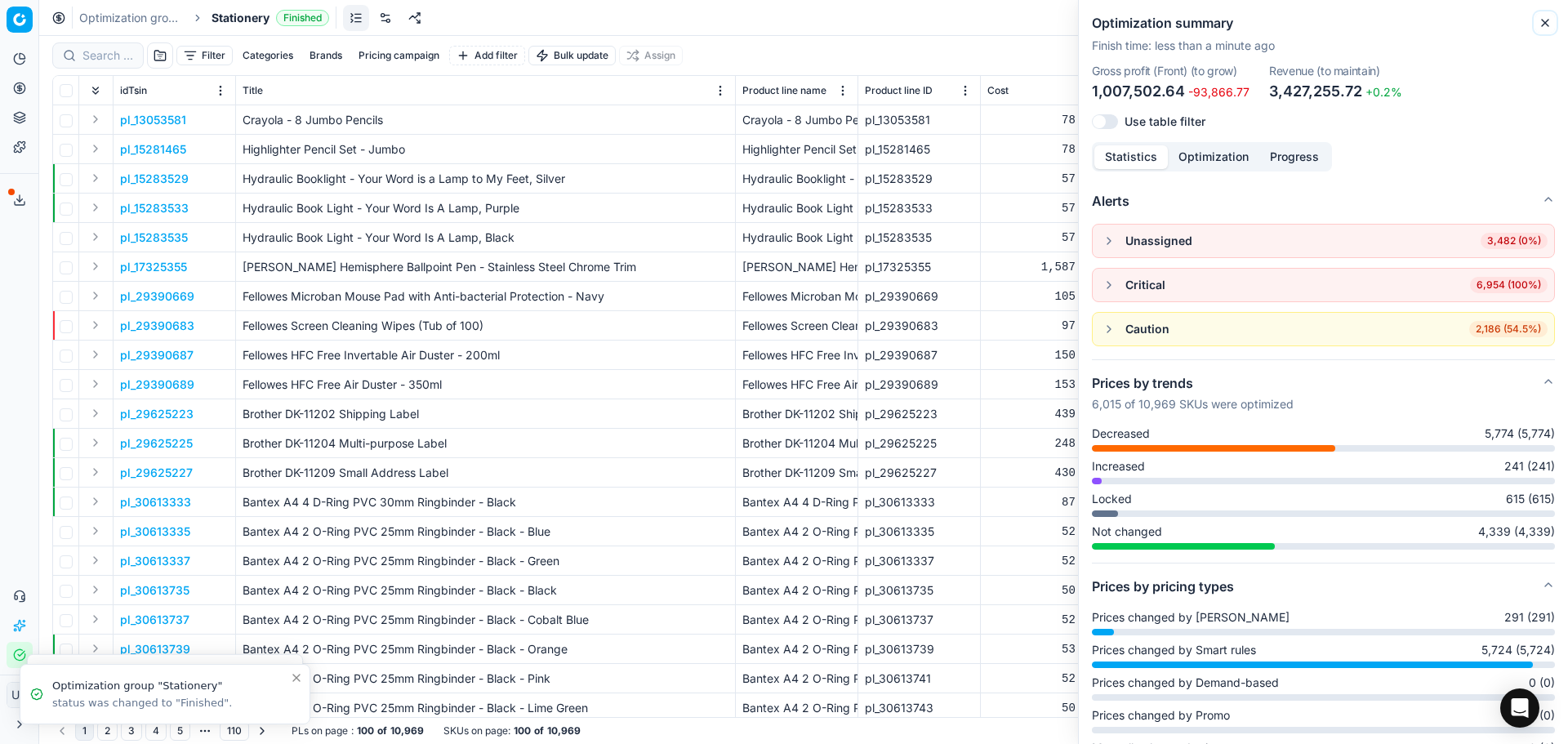
click at [1541, 21] on icon "button" at bounding box center [1544, 22] width 13 height 13
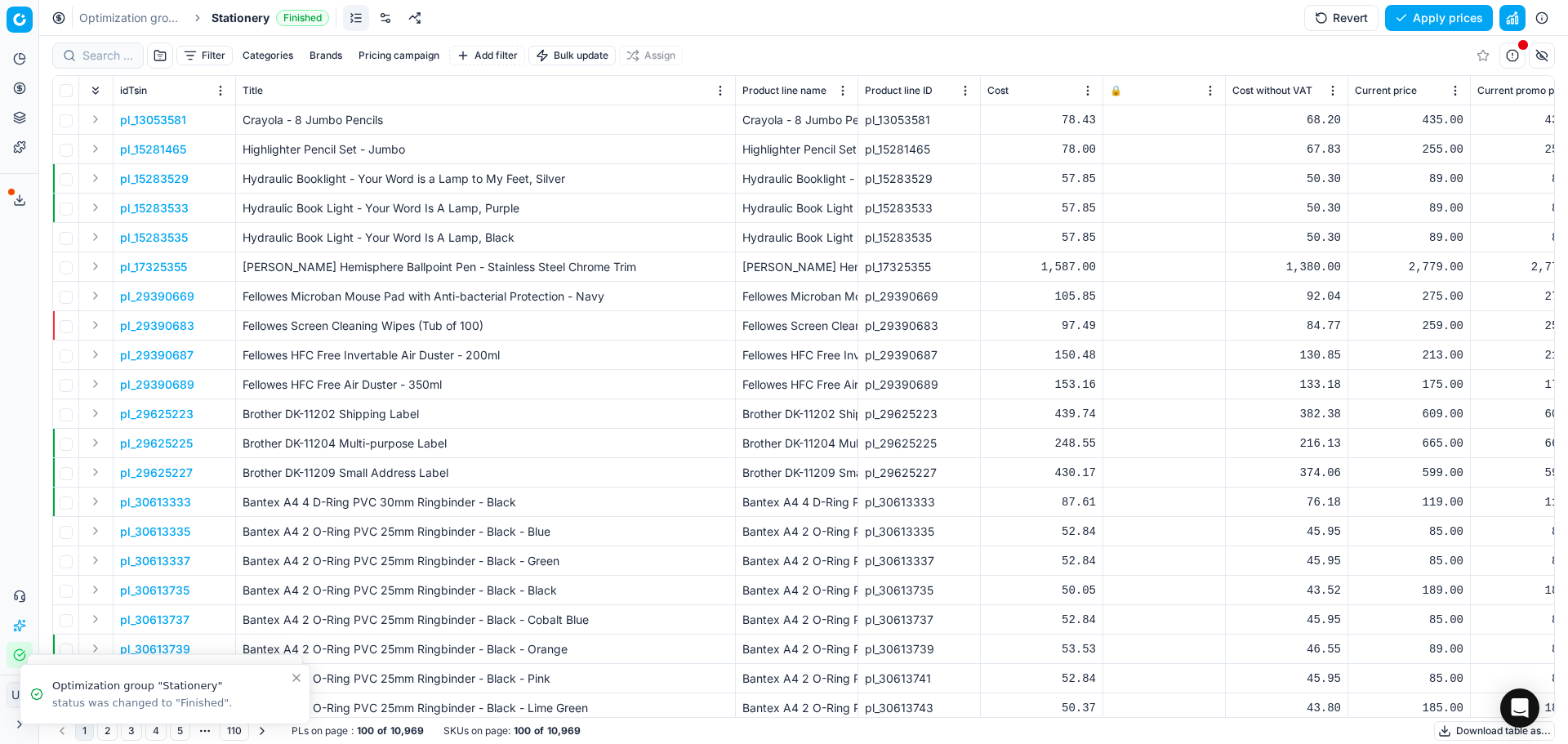
click at [1431, 23] on button "Apply prices" at bounding box center [1438, 18] width 107 height 26
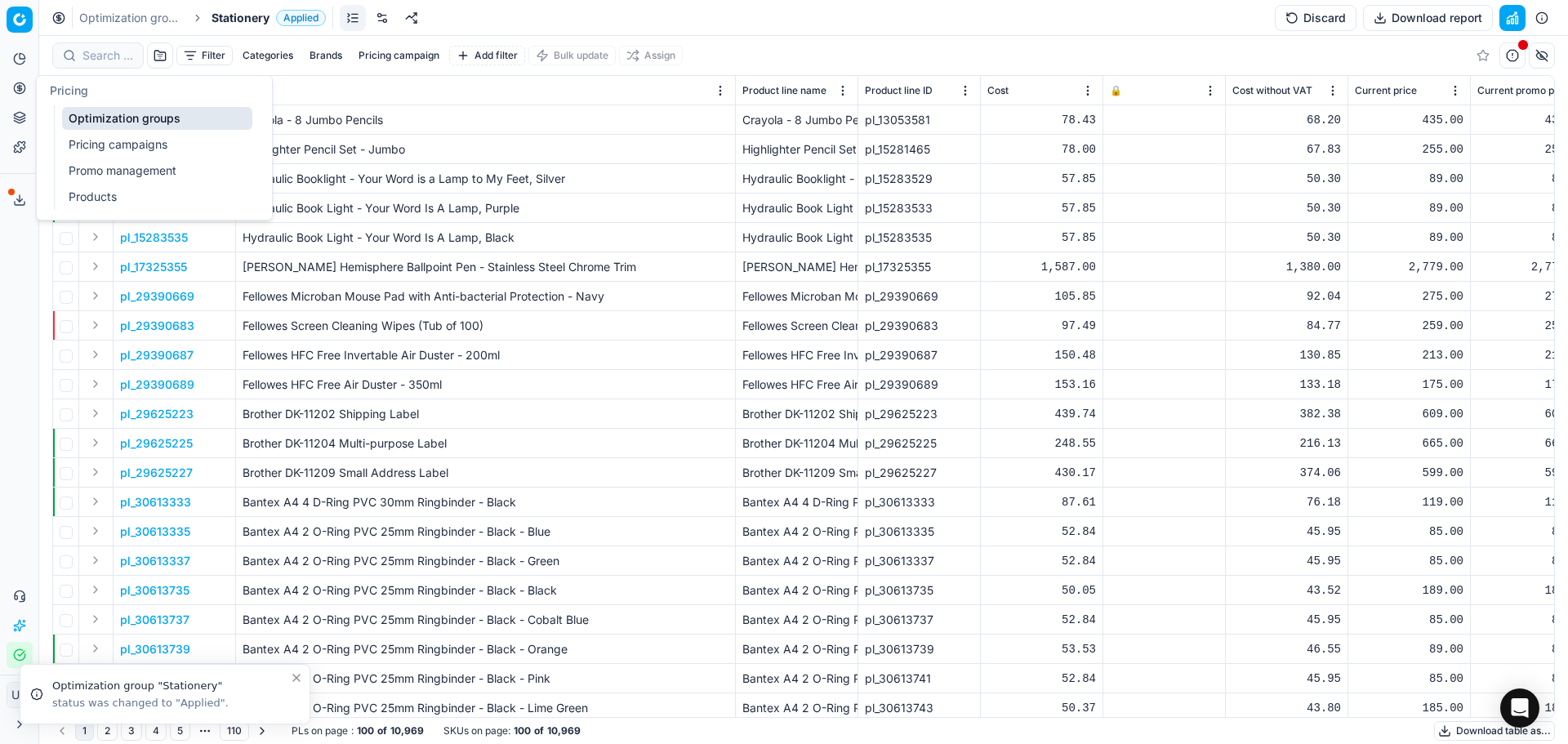
drag, startPoint x: 22, startPoint y: 99, endPoint x: 37, endPoint y: 91, distance: 17.0
click at [21, 98] on button "Pricing" at bounding box center [20, 88] width 26 height 26
click at [27, 98] on button "Pricing" at bounding box center [20, 88] width 26 height 26
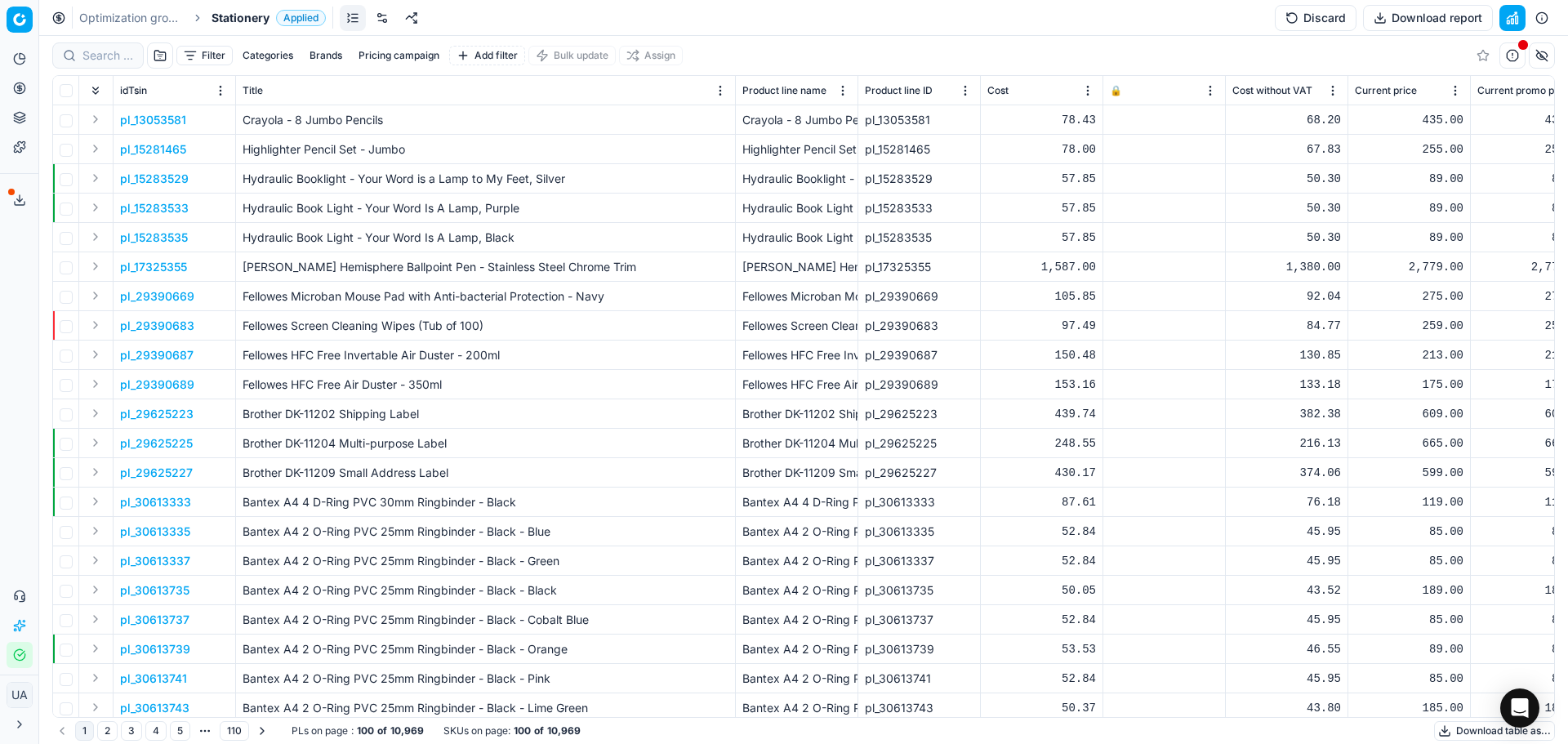
click at [27, 98] on button "Pricing" at bounding box center [20, 88] width 26 height 26
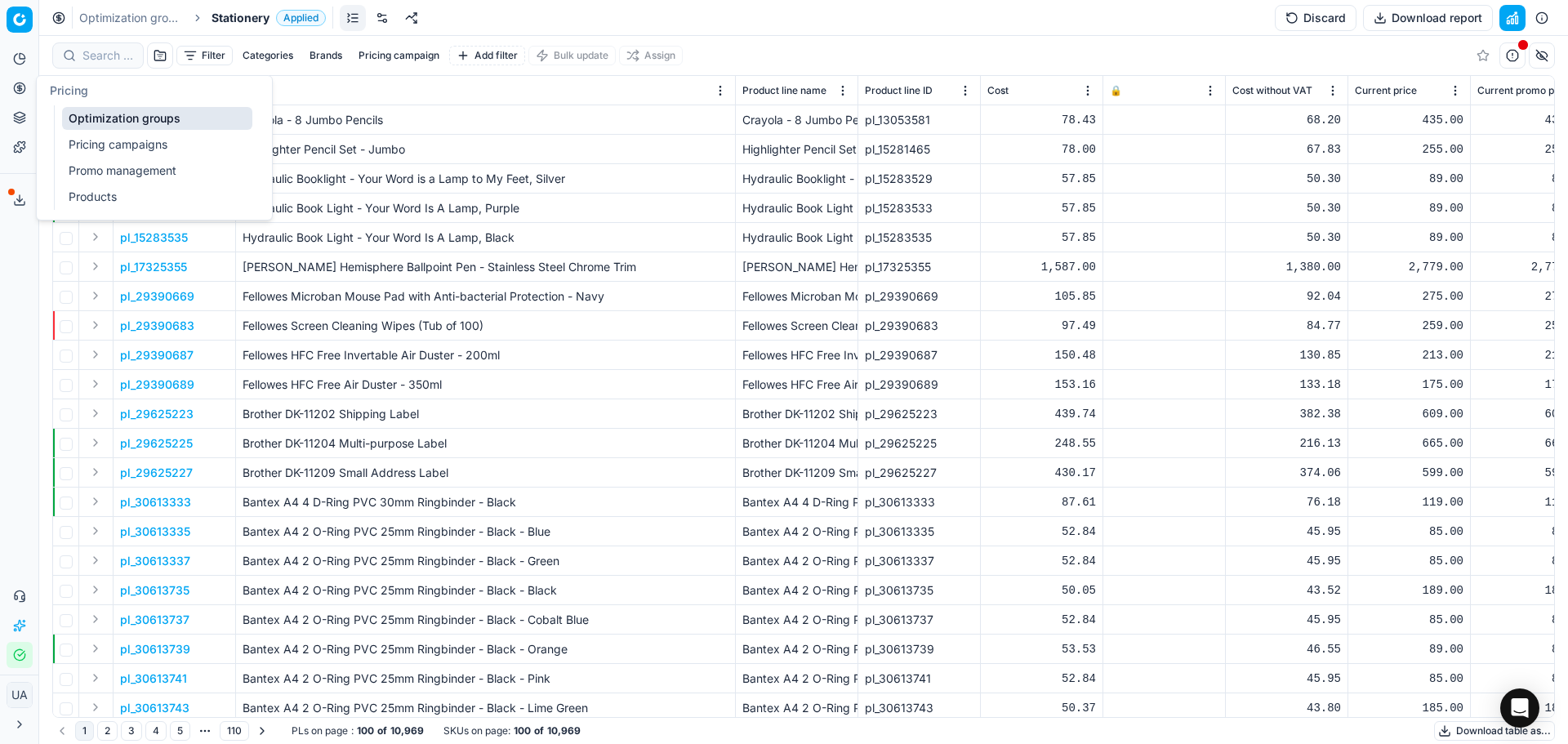
click at [137, 118] on link "Optimization groups" at bounding box center [157, 118] width 190 height 22
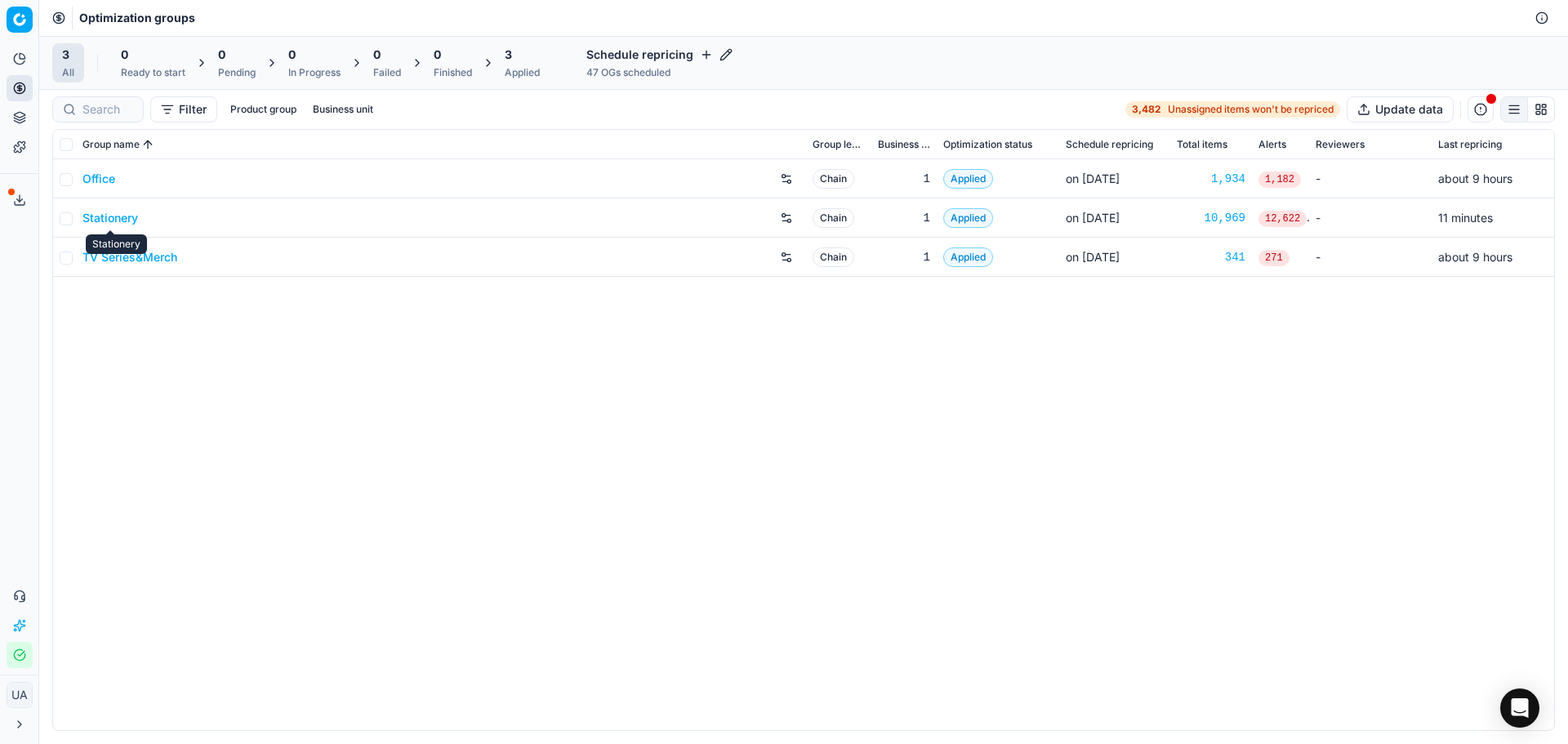
click at [127, 214] on link "Stationery" at bounding box center [109, 218] width 56 height 17
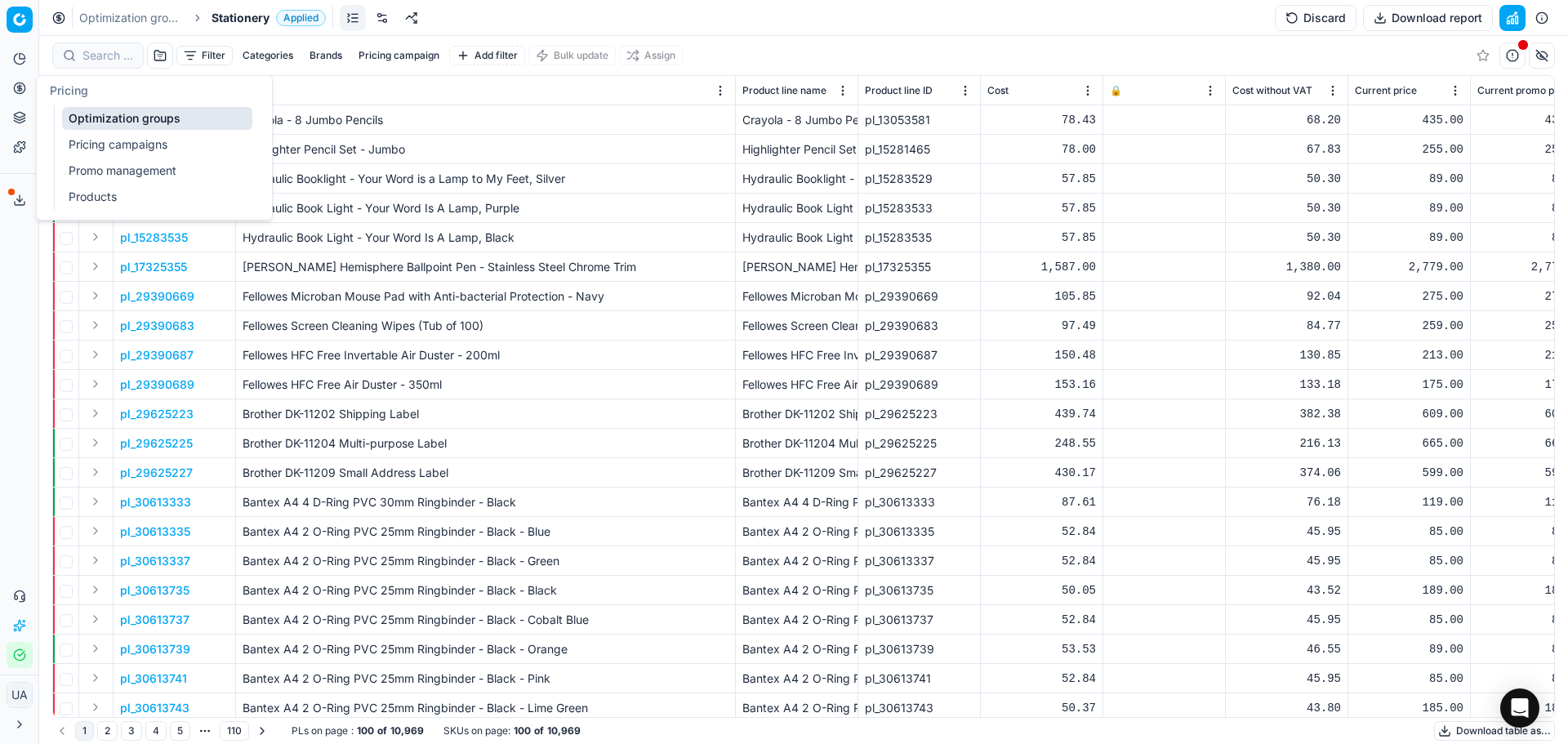
click at [155, 153] on link "Pricing campaigns" at bounding box center [157, 144] width 190 height 22
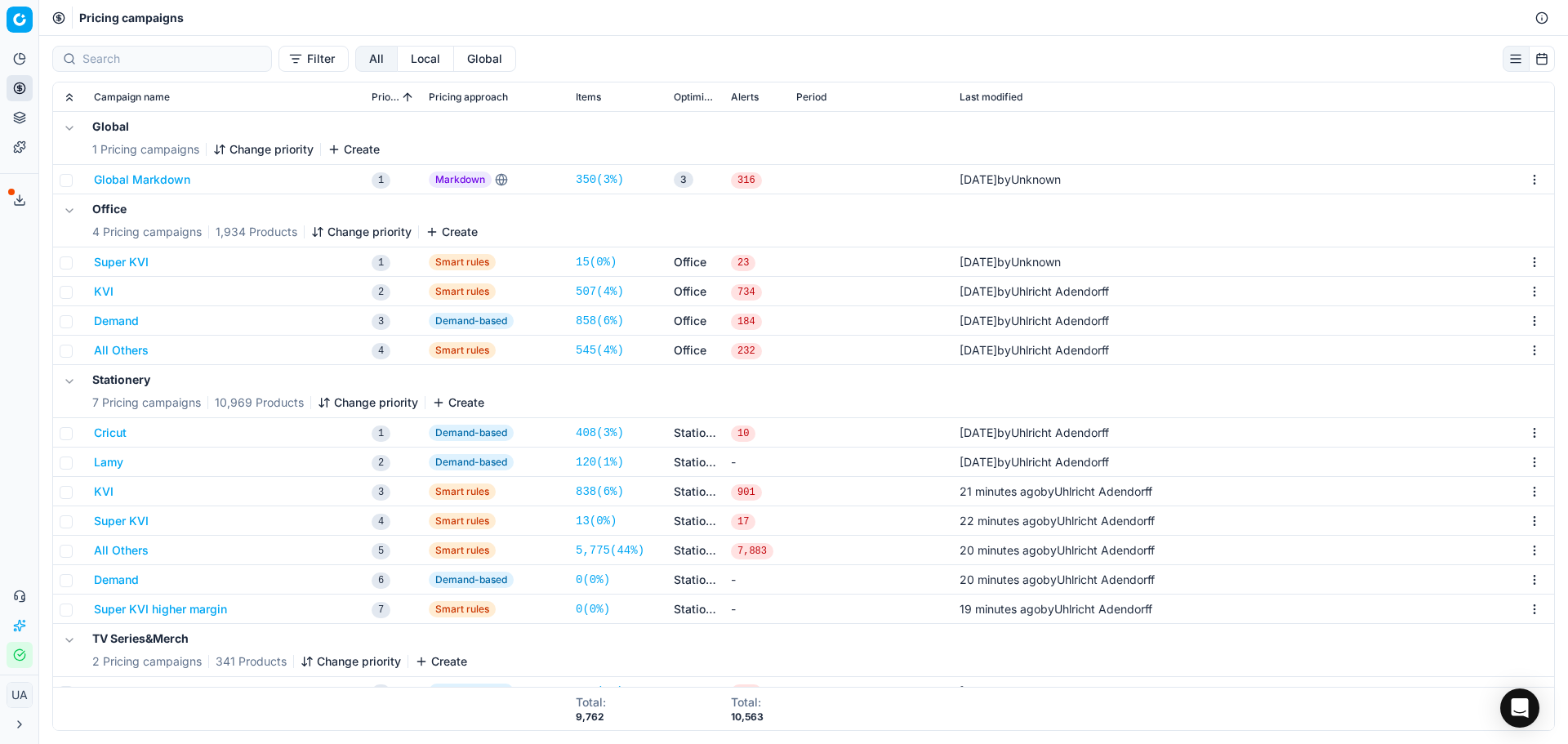
click at [112, 579] on button "Demand" at bounding box center [116, 579] width 45 height 17
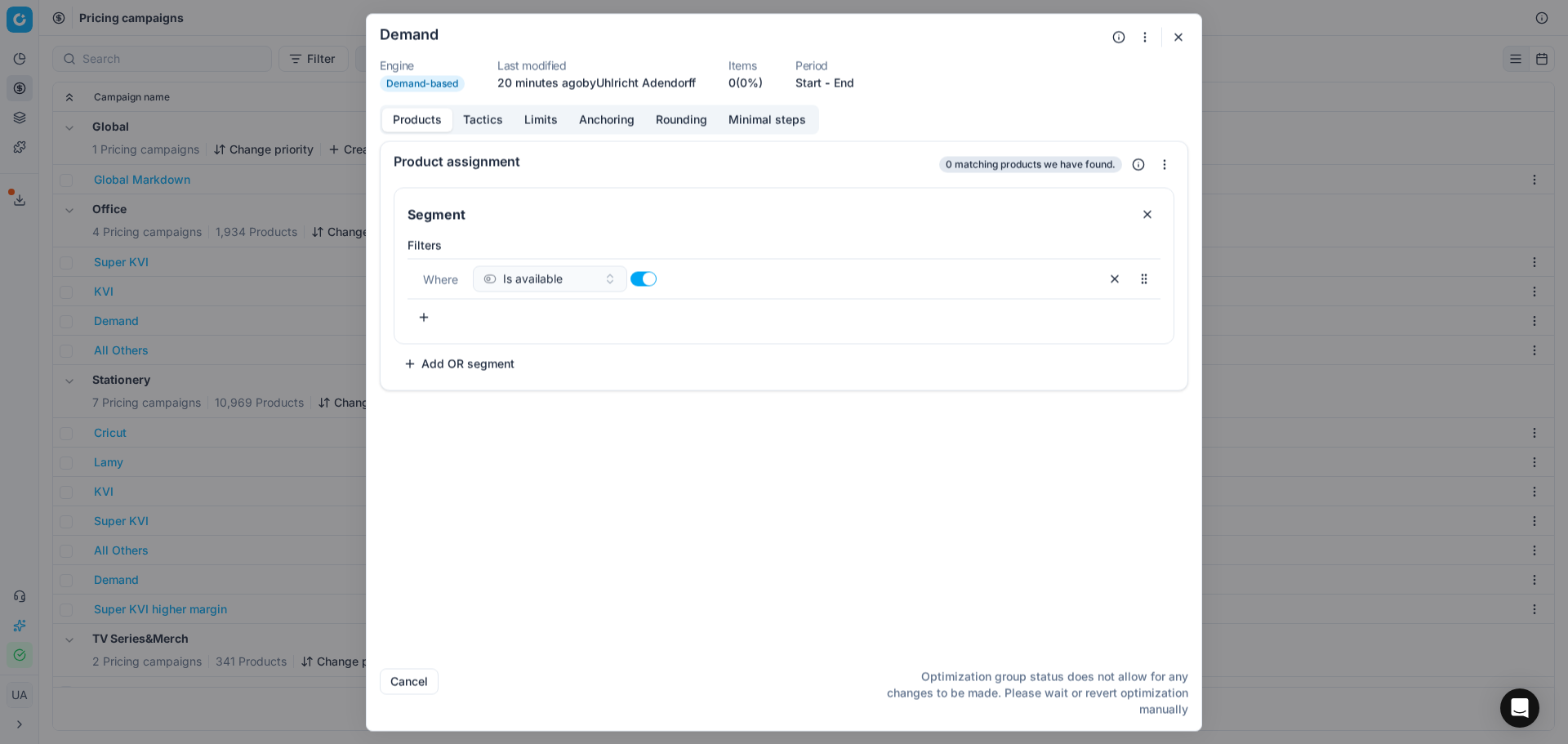
click at [480, 128] on button "Tactics" at bounding box center [482, 119] width 62 height 23
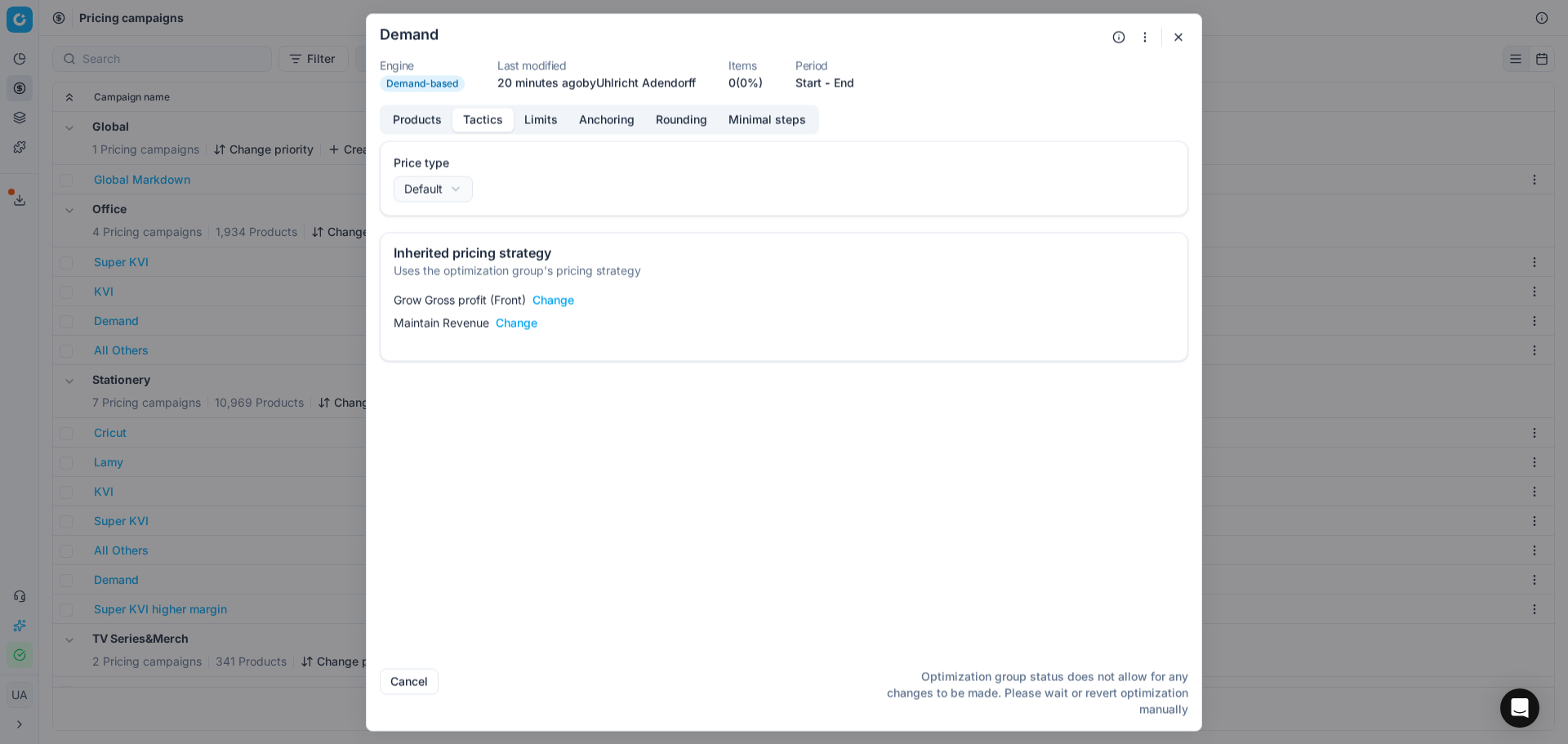
click at [543, 122] on button "Limits" at bounding box center [541, 119] width 55 height 23
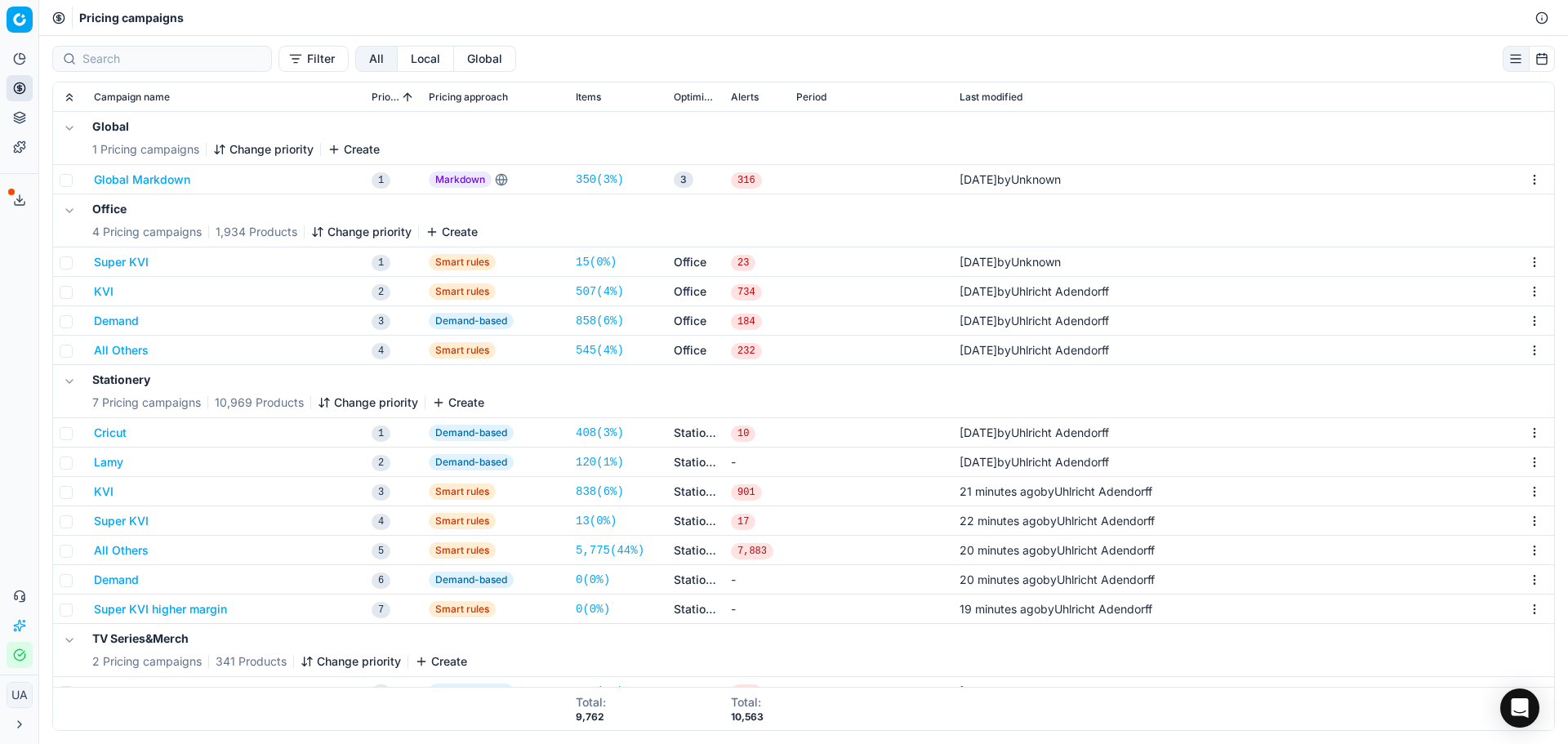
drag, startPoint x: 333, startPoint y: 494, endPoint x: 247, endPoint y: 563, distance: 110.3
click at [346, 486] on div "We are saving PC settings. Please wait, it should take a few minutes Demand Eng…" at bounding box center [784, 372] width 1568 height 744
click at [122, 546] on button "All Others" at bounding box center [121, 550] width 55 height 17
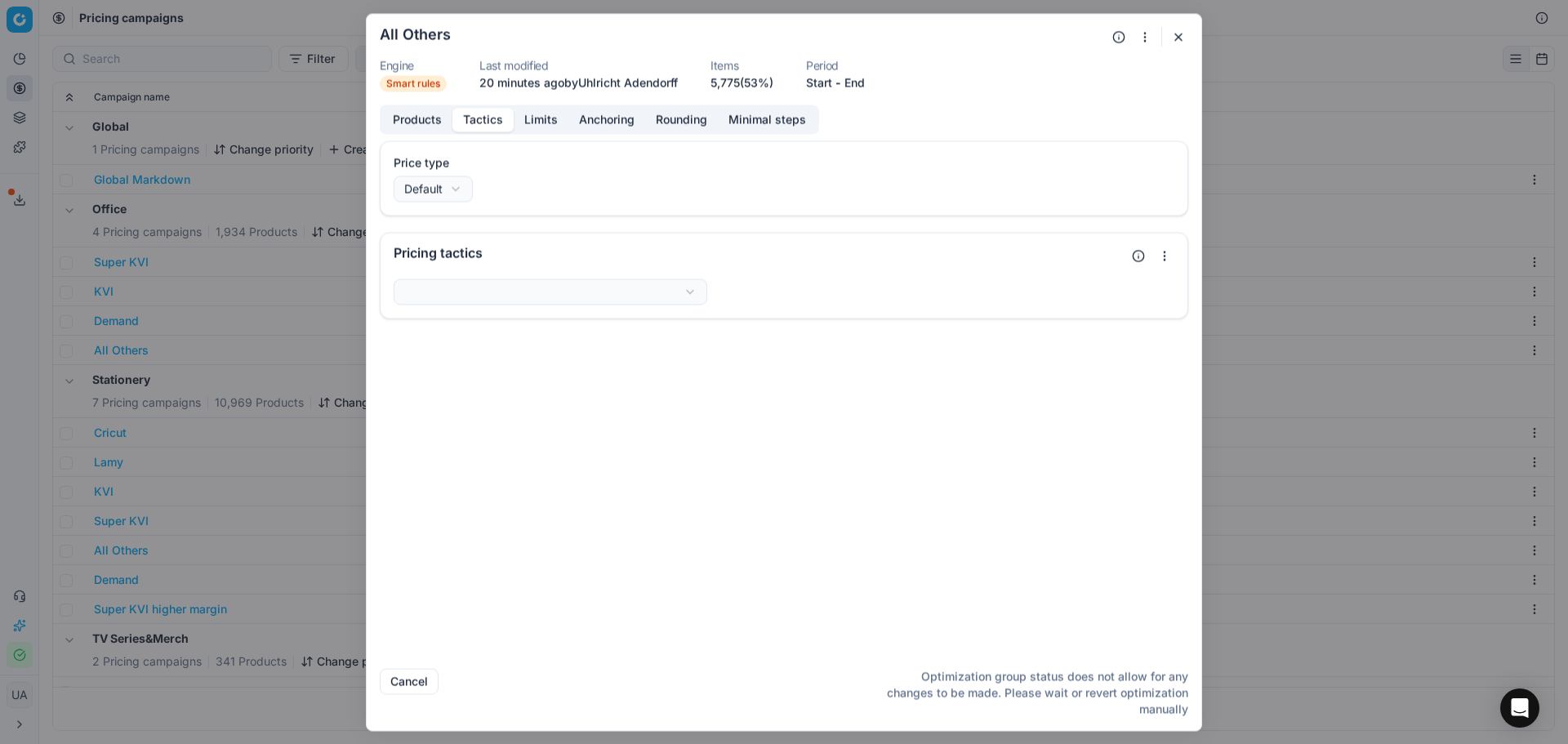
click at [484, 125] on button "Tactics" at bounding box center [482, 119] width 62 height 23
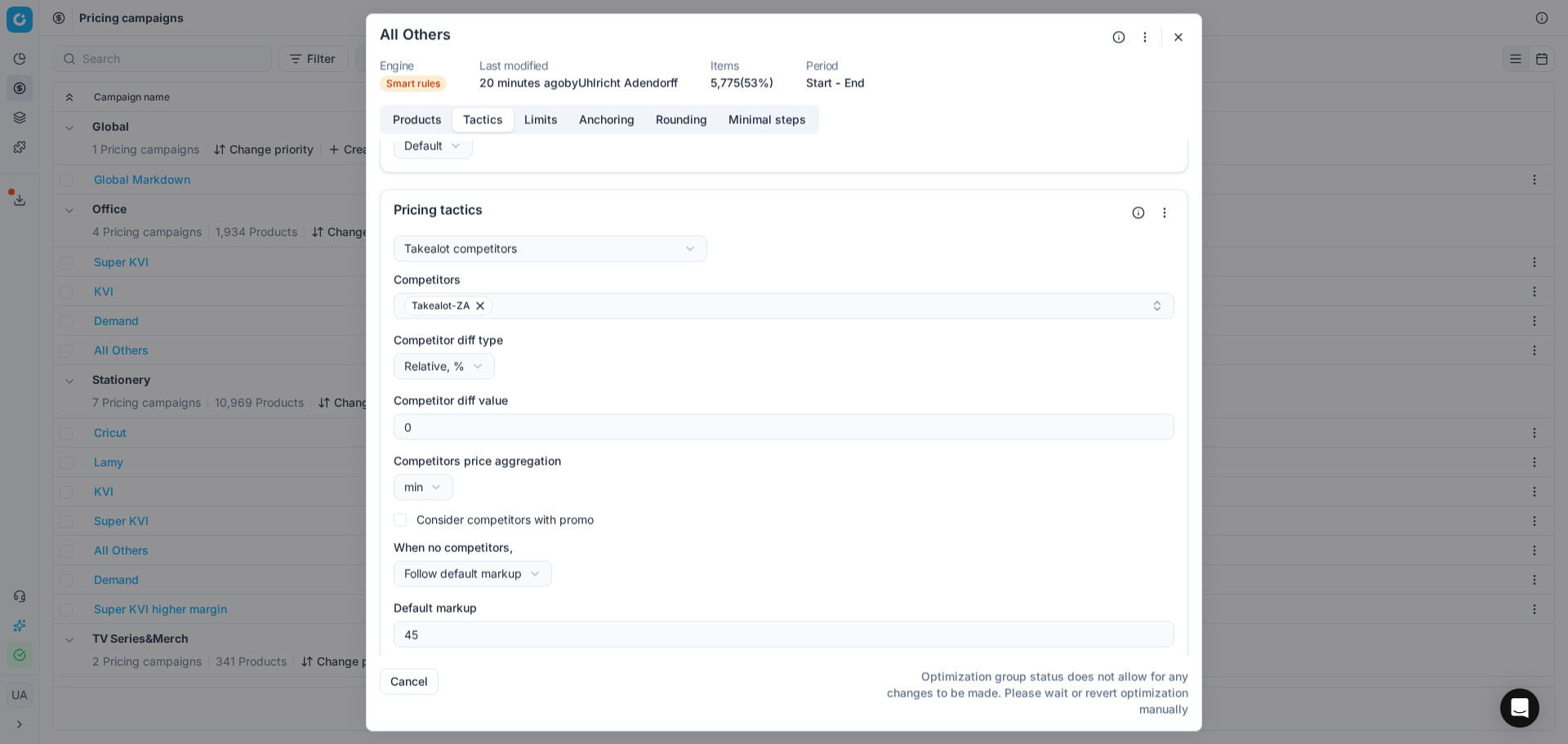
scroll to position [49, 0]
click at [549, 117] on button "Limits" at bounding box center [541, 119] width 55 height 23
click at [496, 116] on button "Tactics" at bounding box center [482, 119] width 62 height 23
click at [262, 580] on div "We are saving PC settings. Please wait, it should take a few minutes All Others…" at bounding box center [784, 372] width 1568 height 744
